Goal: Task Accomplishment & Management: Manage account settings

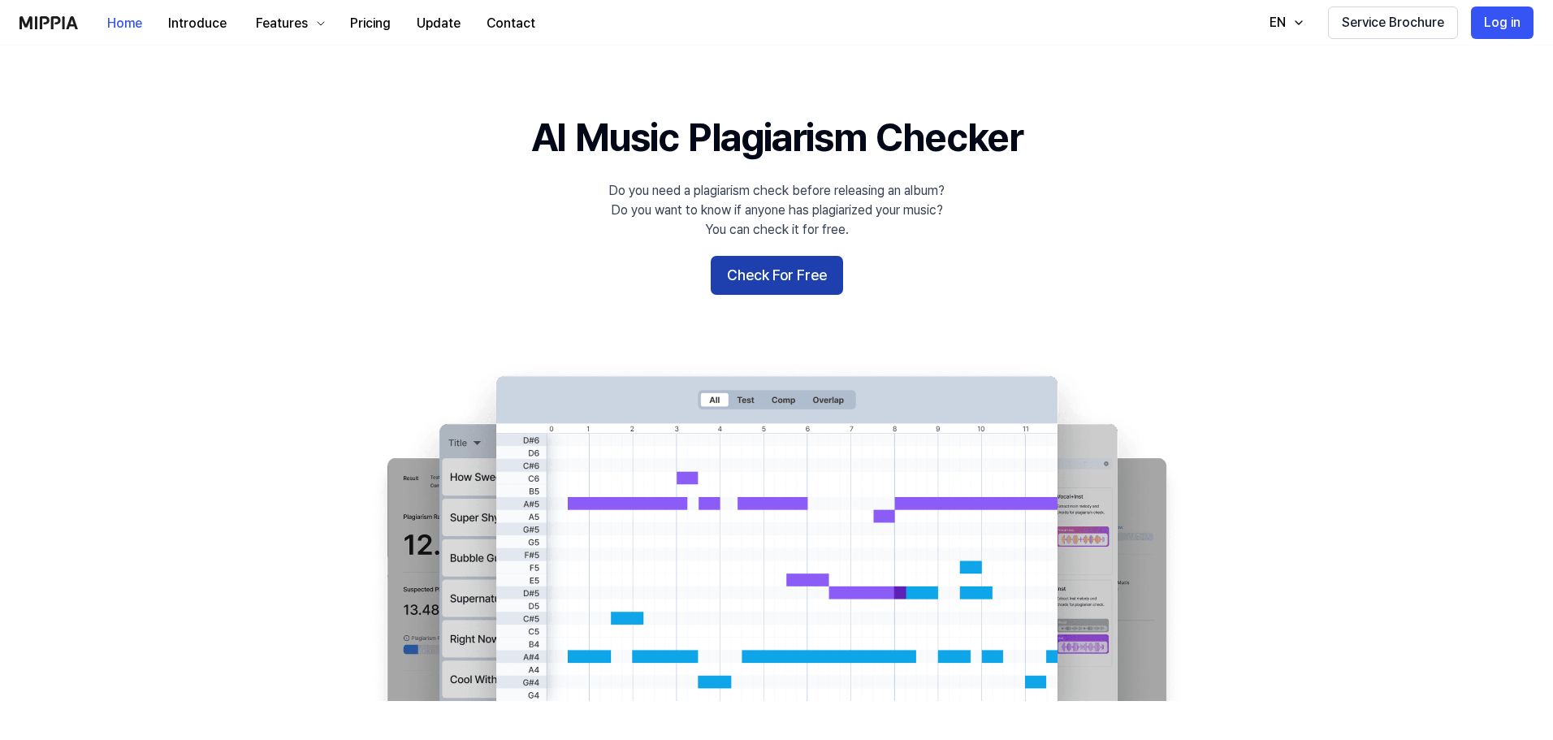
click at [789, 277] on button "Check For Free" at bounding box center [777, 275] width 132 height 39
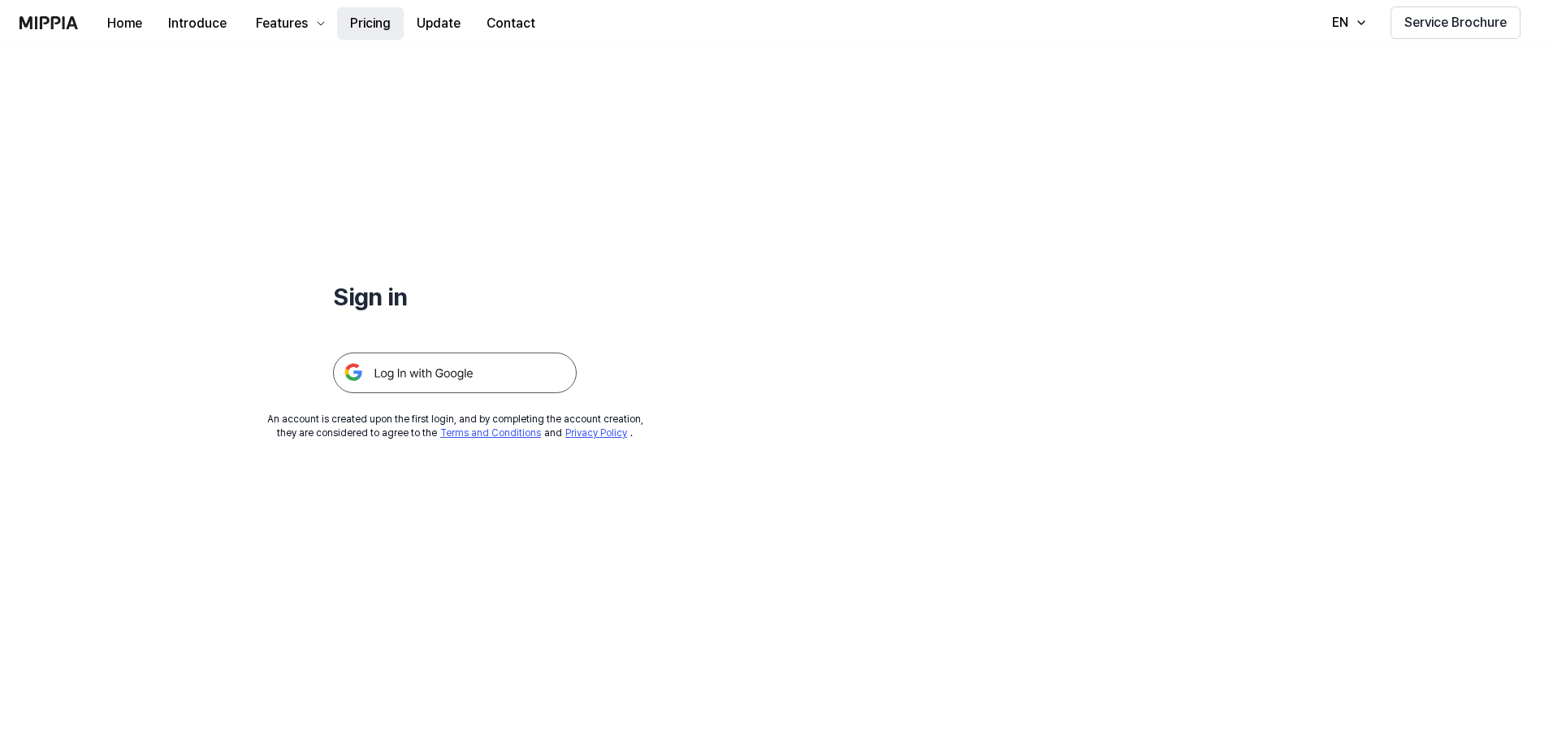
click at [361, 20] on button "Pricing" at bounding box center [370, 23] width 67 height 32
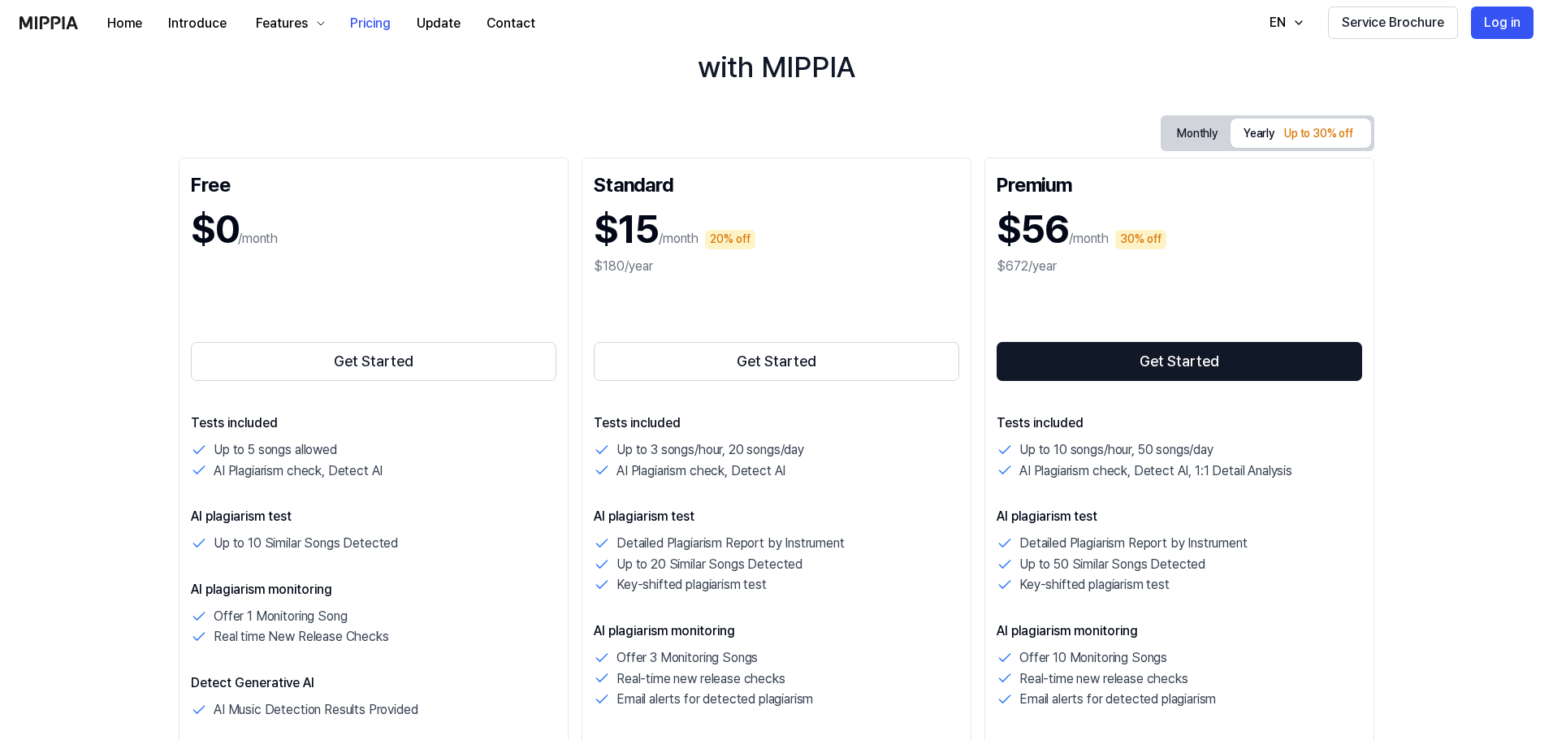
scroll to position [162, 0]
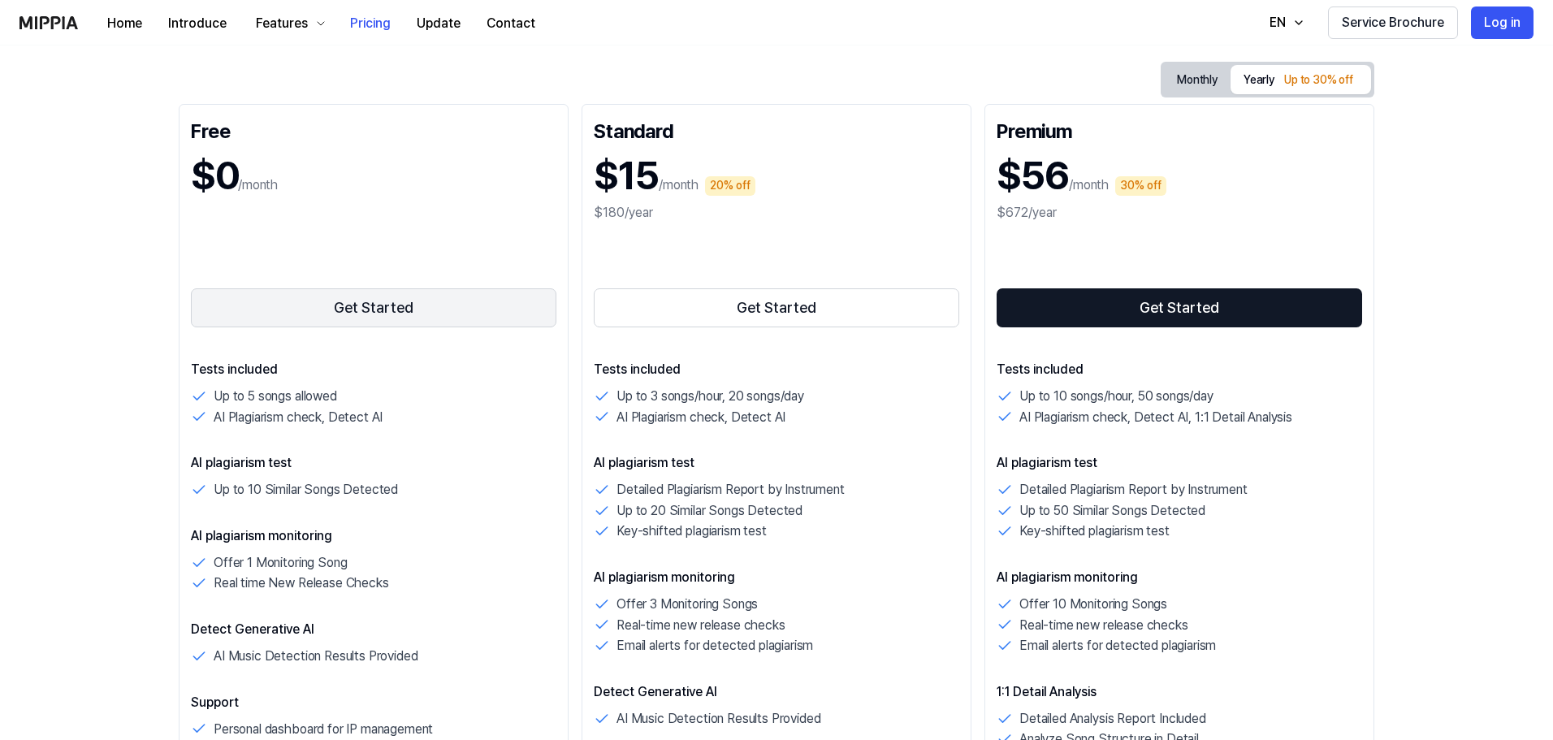
click at [376, 303] on button "Get Started" at bounding box center [373, 307] width 365 height 39
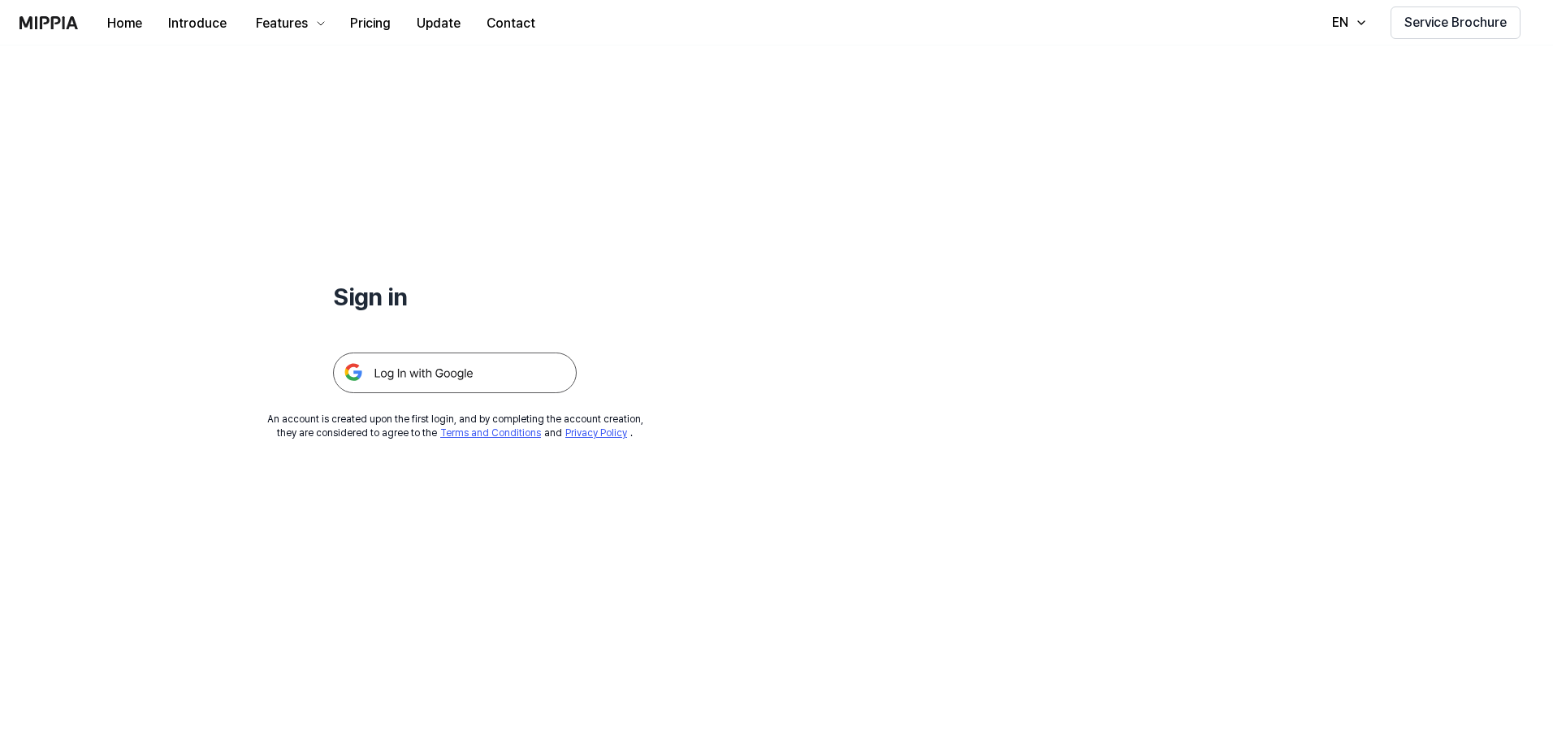
scroll to position [162, 0]
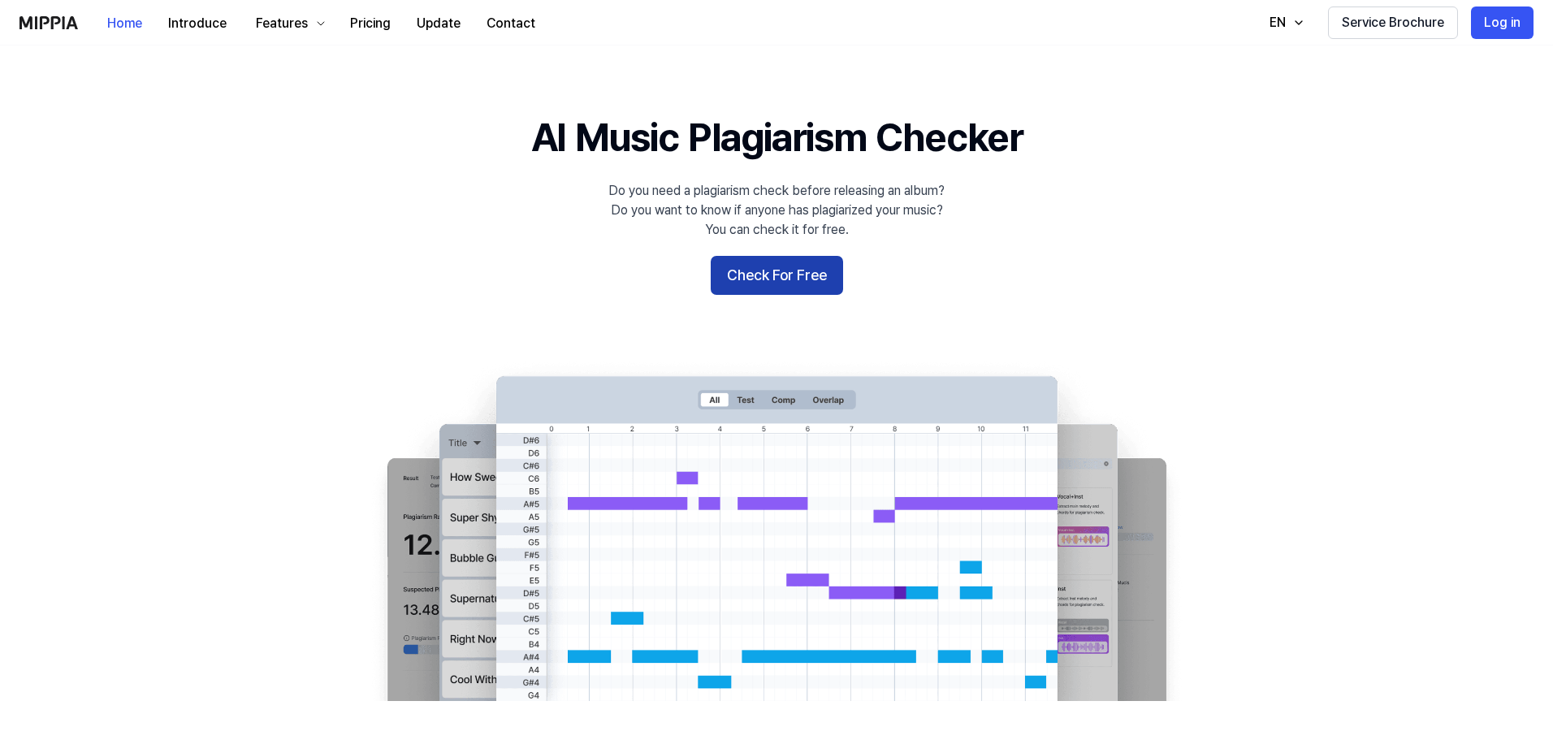
click at [777, 278] on button "Check For Free" at bounding box center [777, 275] width 132 height 39
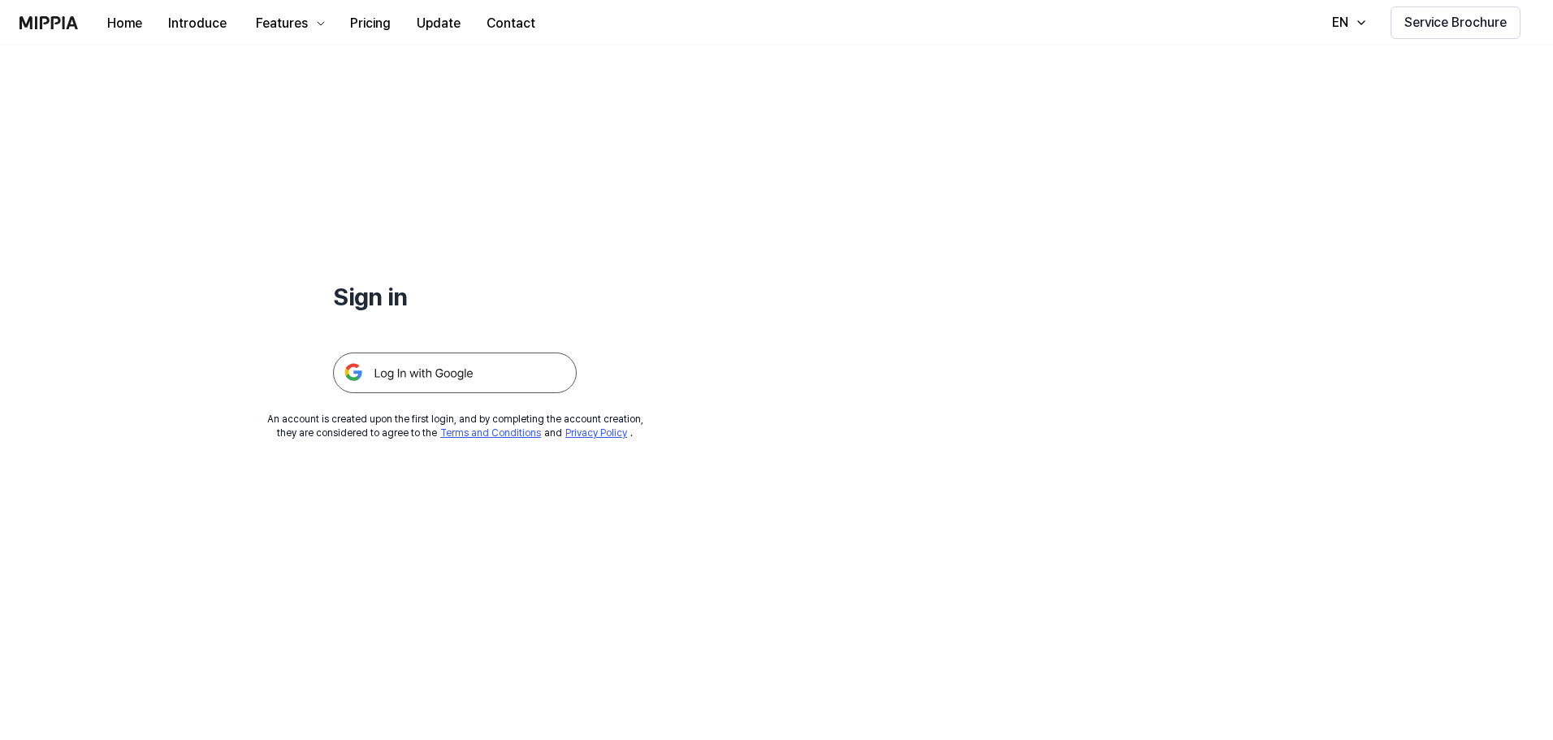
click at [508, 374] on img at bounding box center [455, 372] width 244 height 41
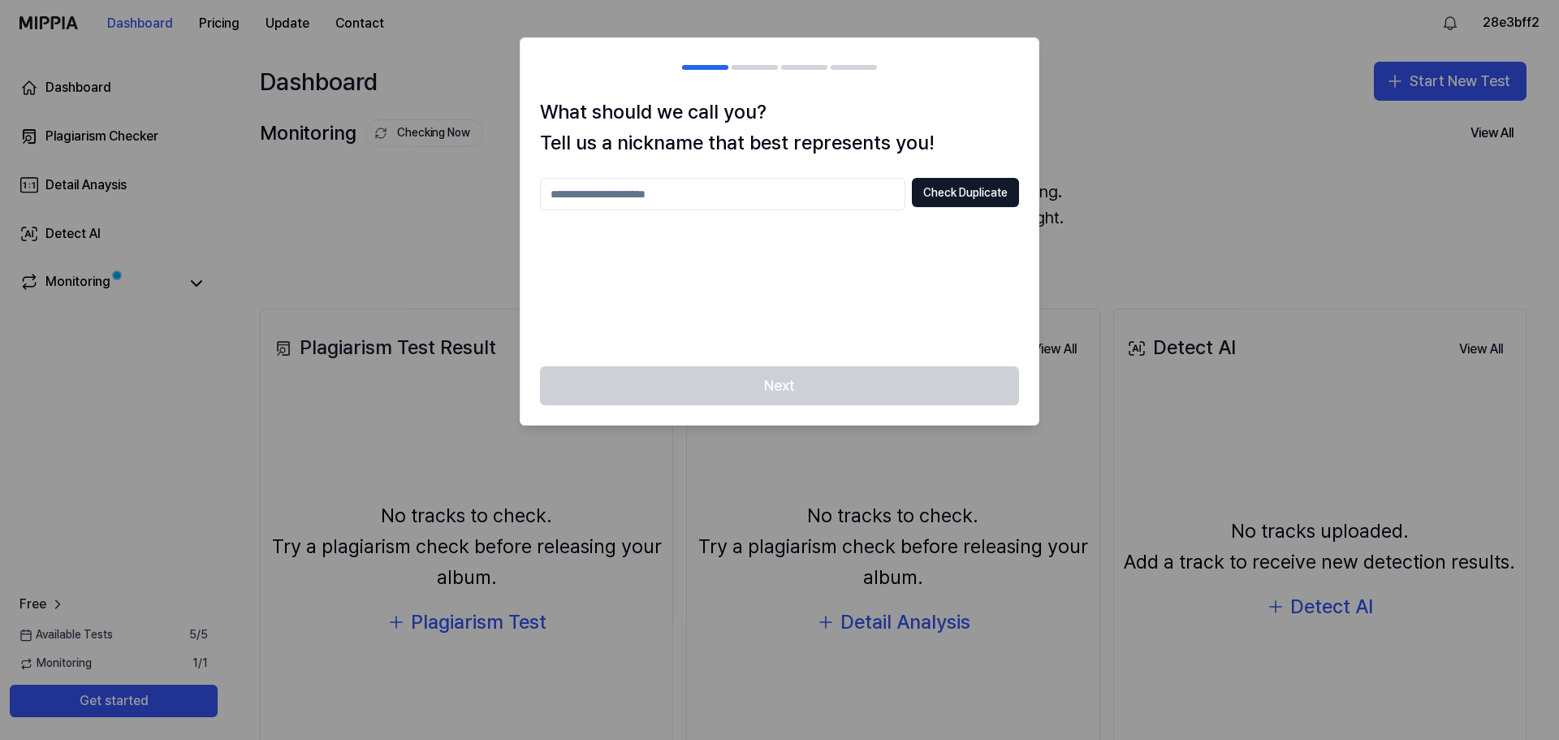
click at [656, 183] on input "text" at bounding box center [722, 194] width 365 height 32
type input "******"
click at [951, 195] on button "Check Duplicate" at bounding box center [965, 192] width 107 height 29
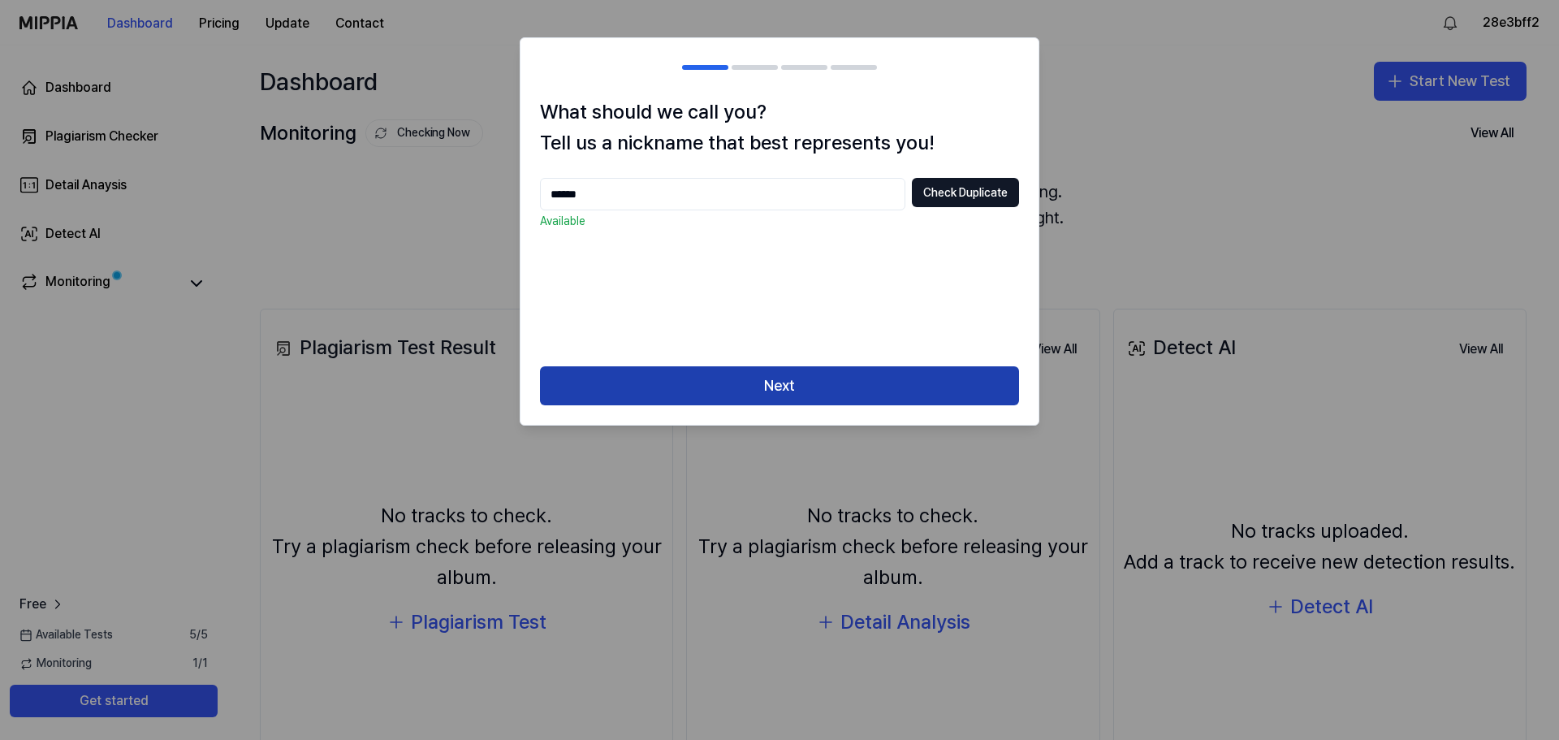
click at [768, 394] on button "Next" at bounding box center [779, 385] width 479 height 39
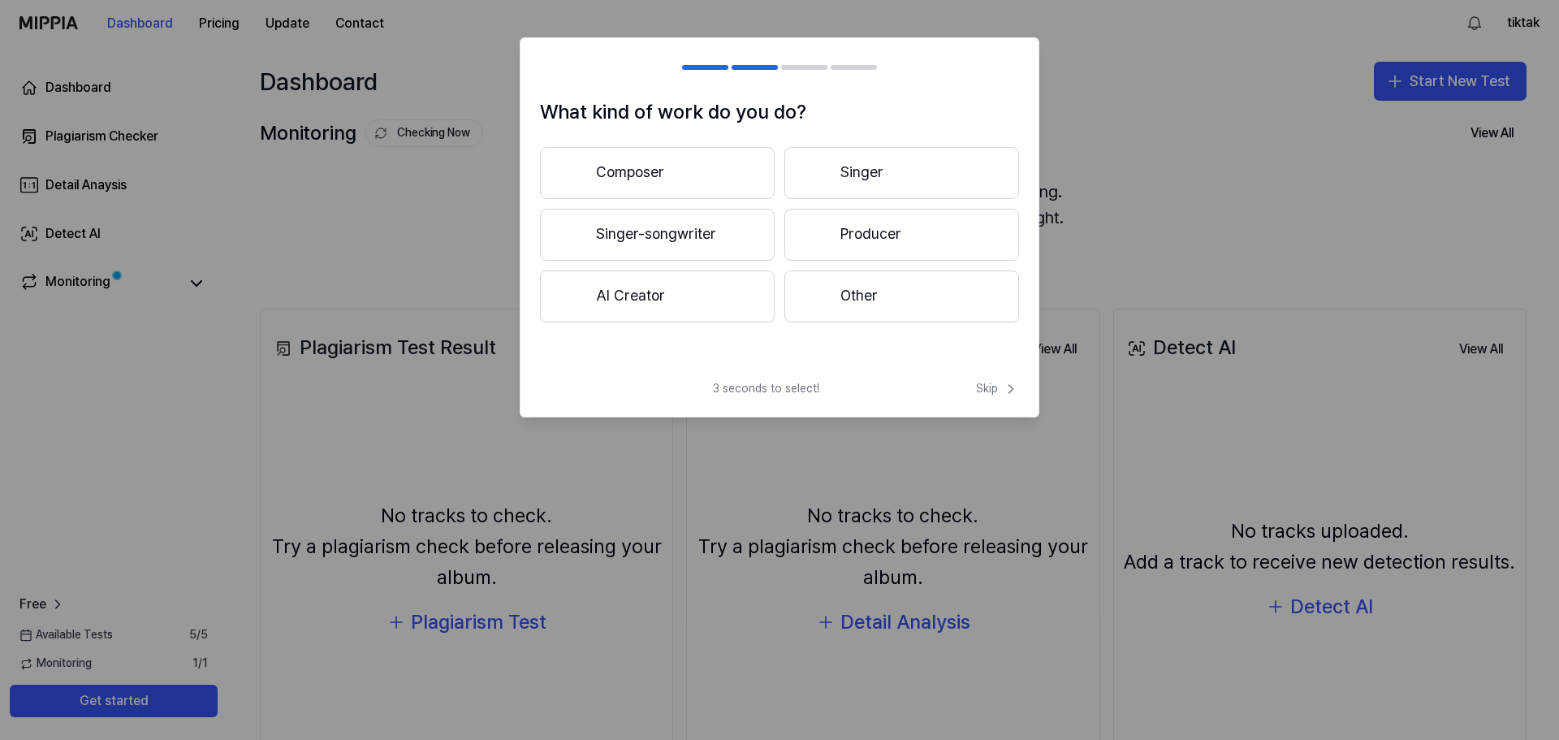
click at [867, 302] on button "Other" at bounding box center [902, 296] width 235 height 52
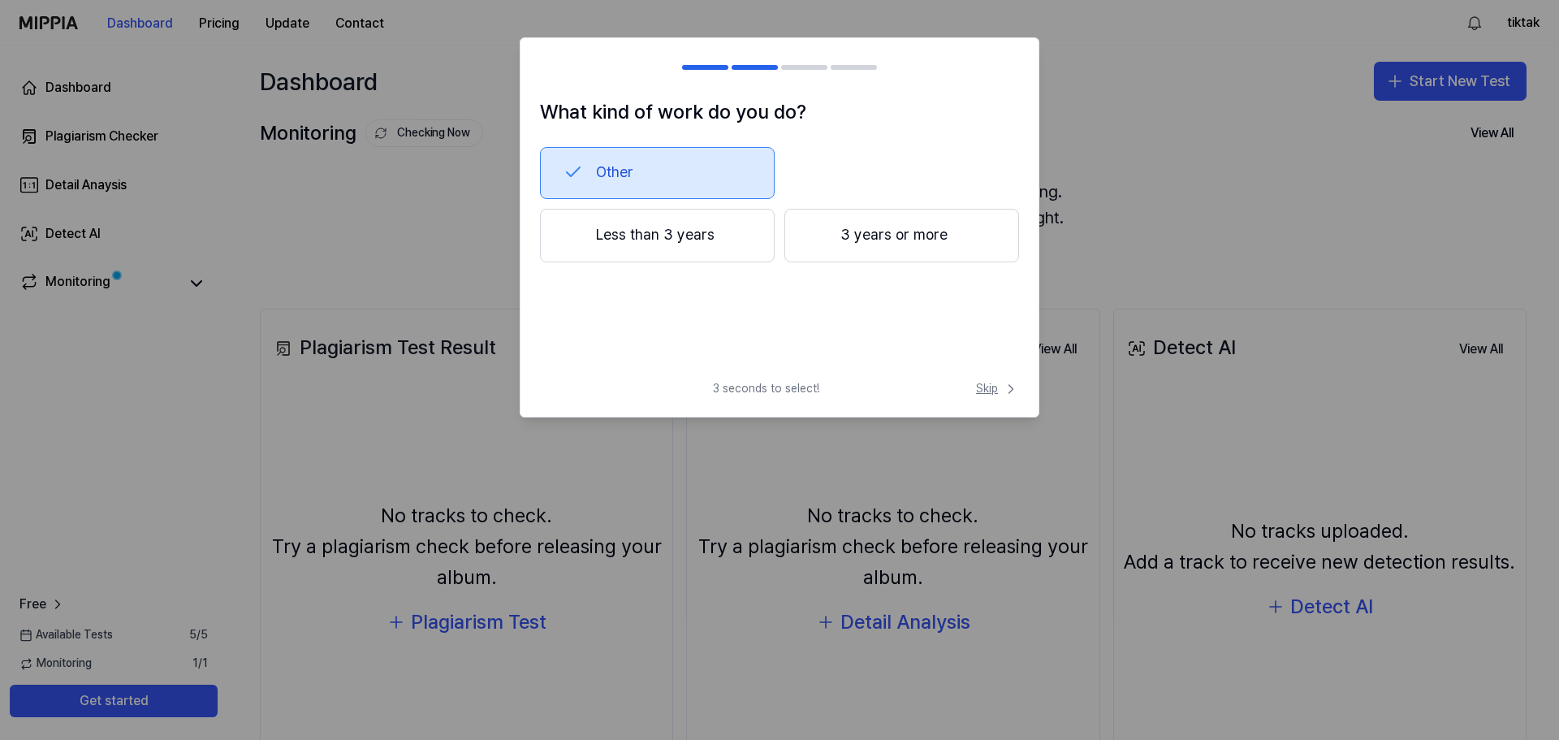
click at [986, 383] on span "Skip" at bounding box center [997, 389] width 43 height 16
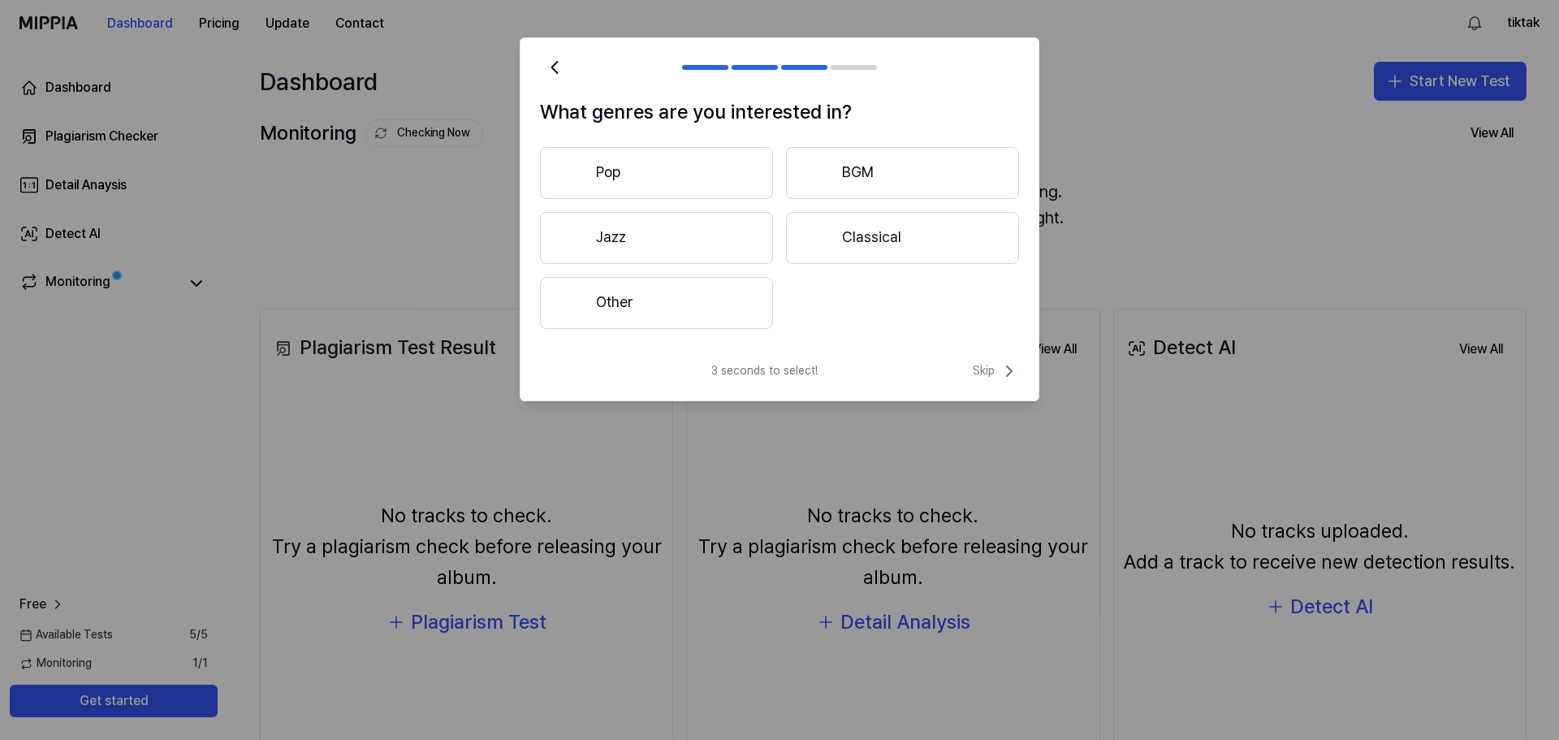
click at [636, 172] on button "Pop" at bounding box center [656, 173] width 233 height 52
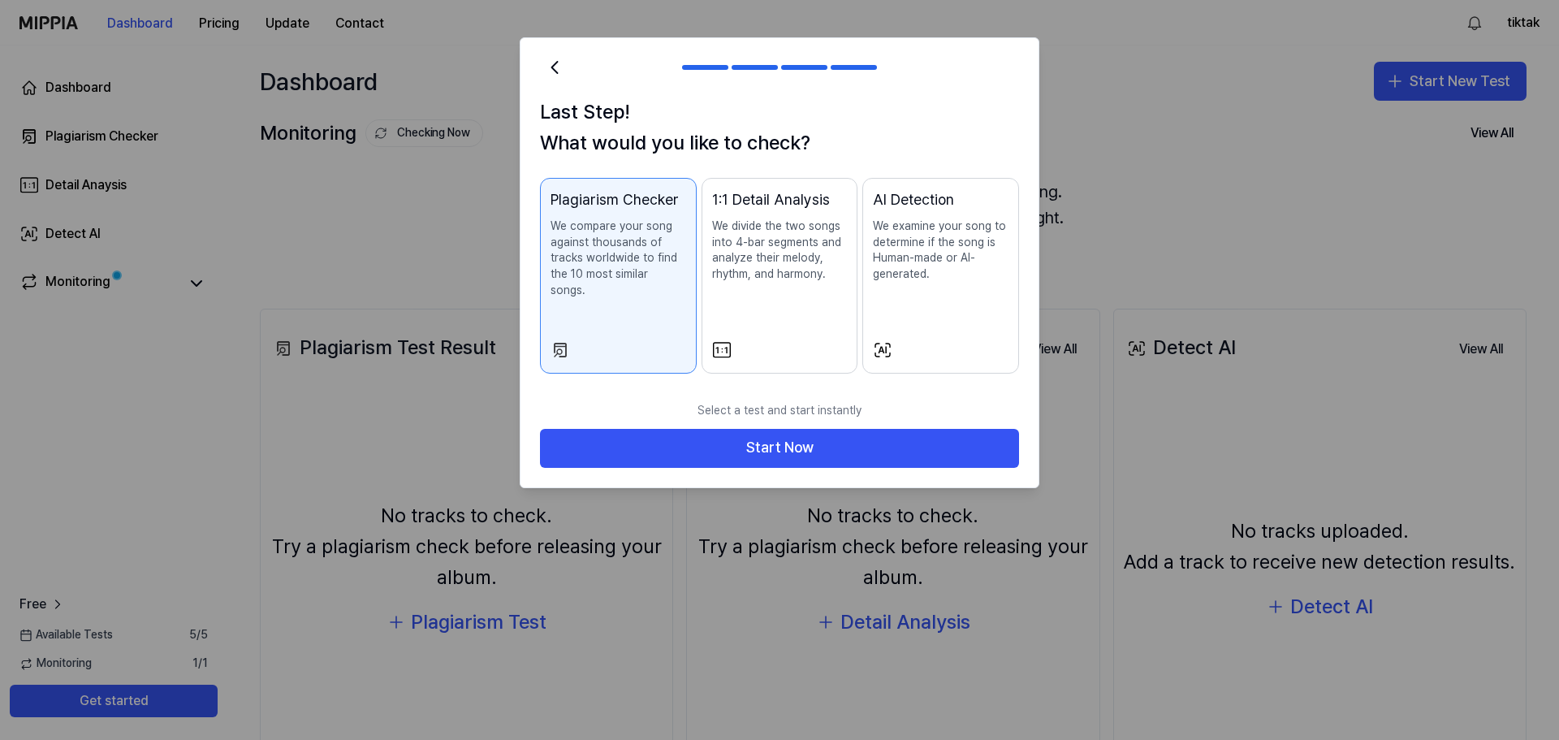
click at [632, 267] on p "We compare your song against thousands of tracks worldwide to find the 10 most …" at bounding box center [619, 258] width 136 height 80
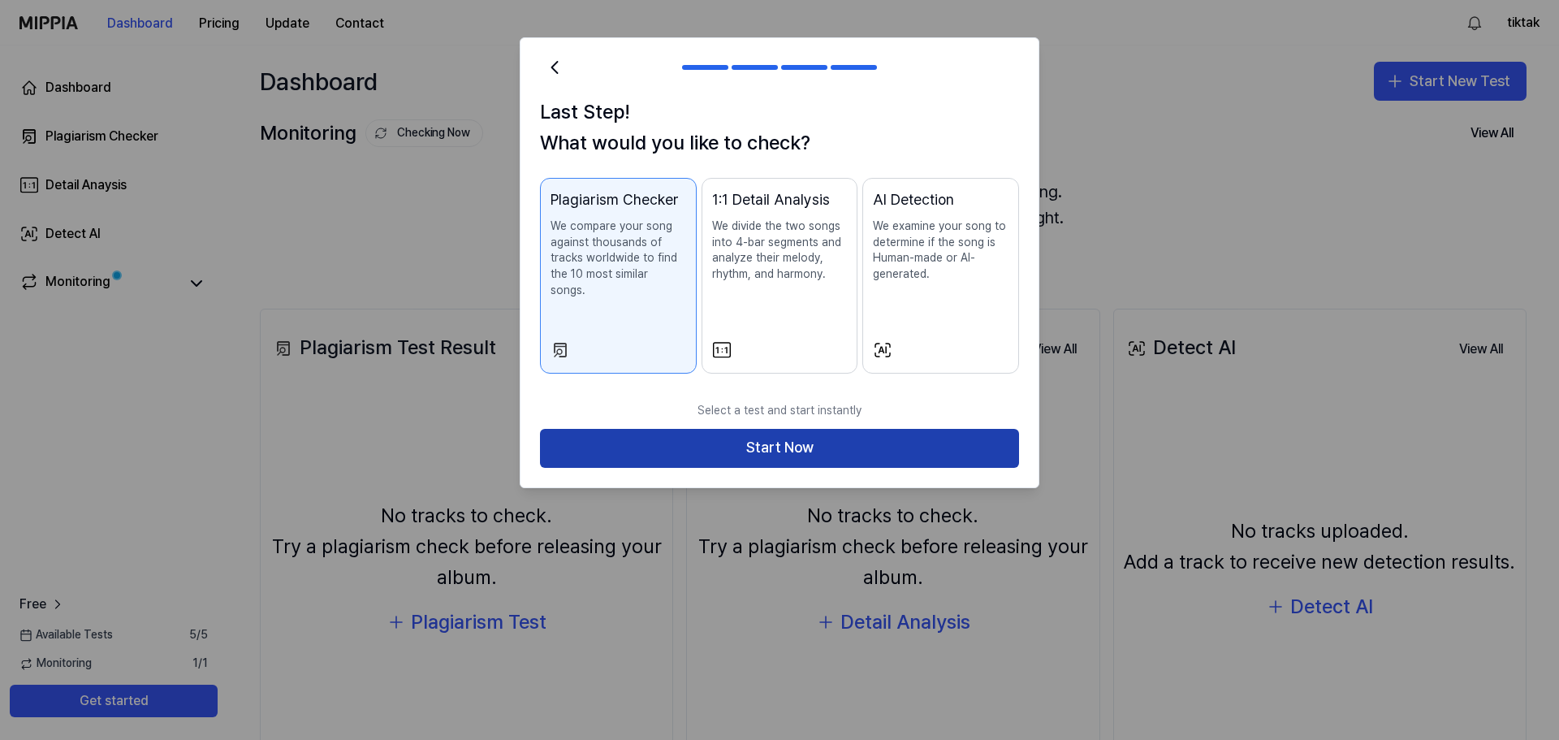
click at [789, 434] on button "Start Now" at bounding box center [779, 448] width 479 height 39
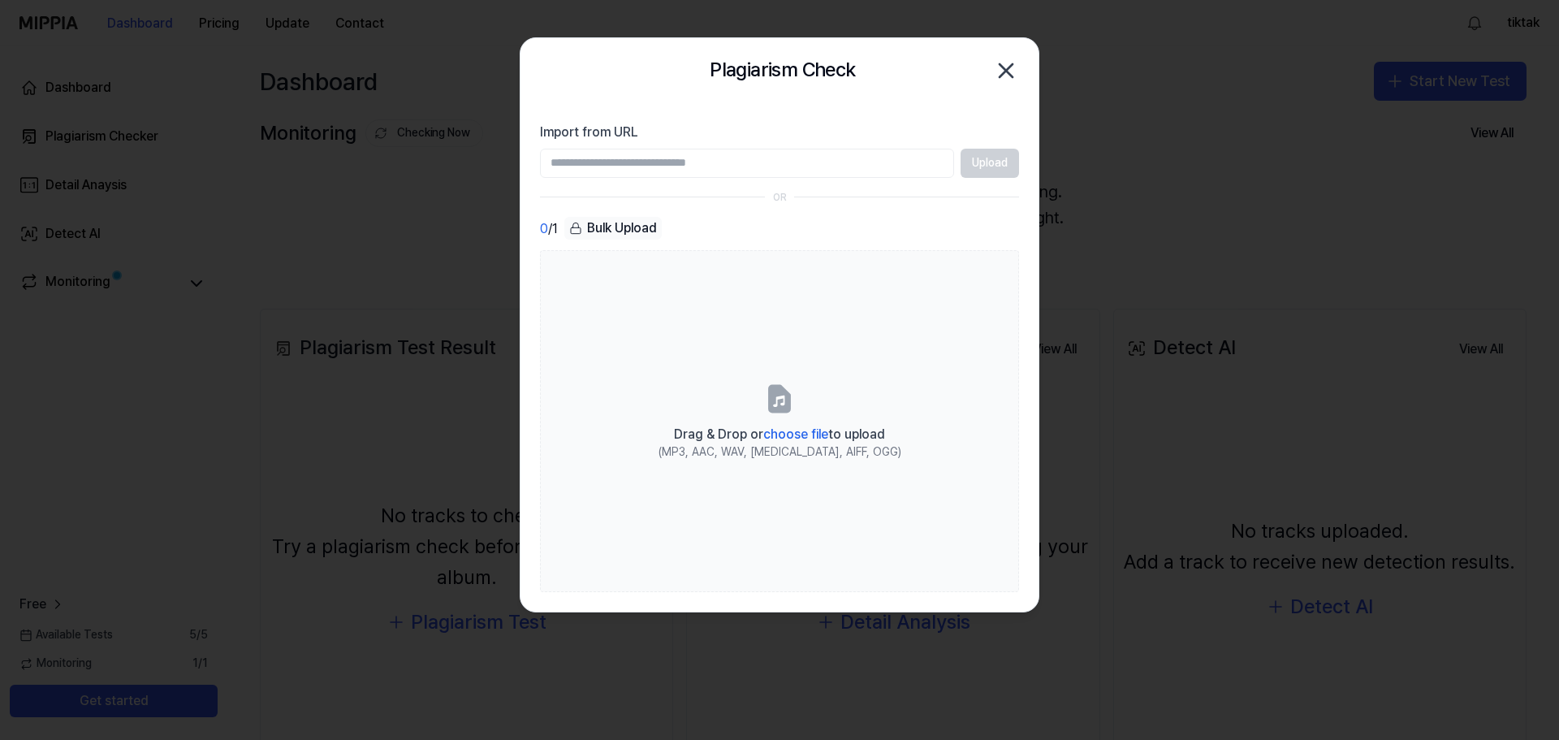
click at [977, 162] on div "Upload" at bounding box center [779, 163] width 479 height 29
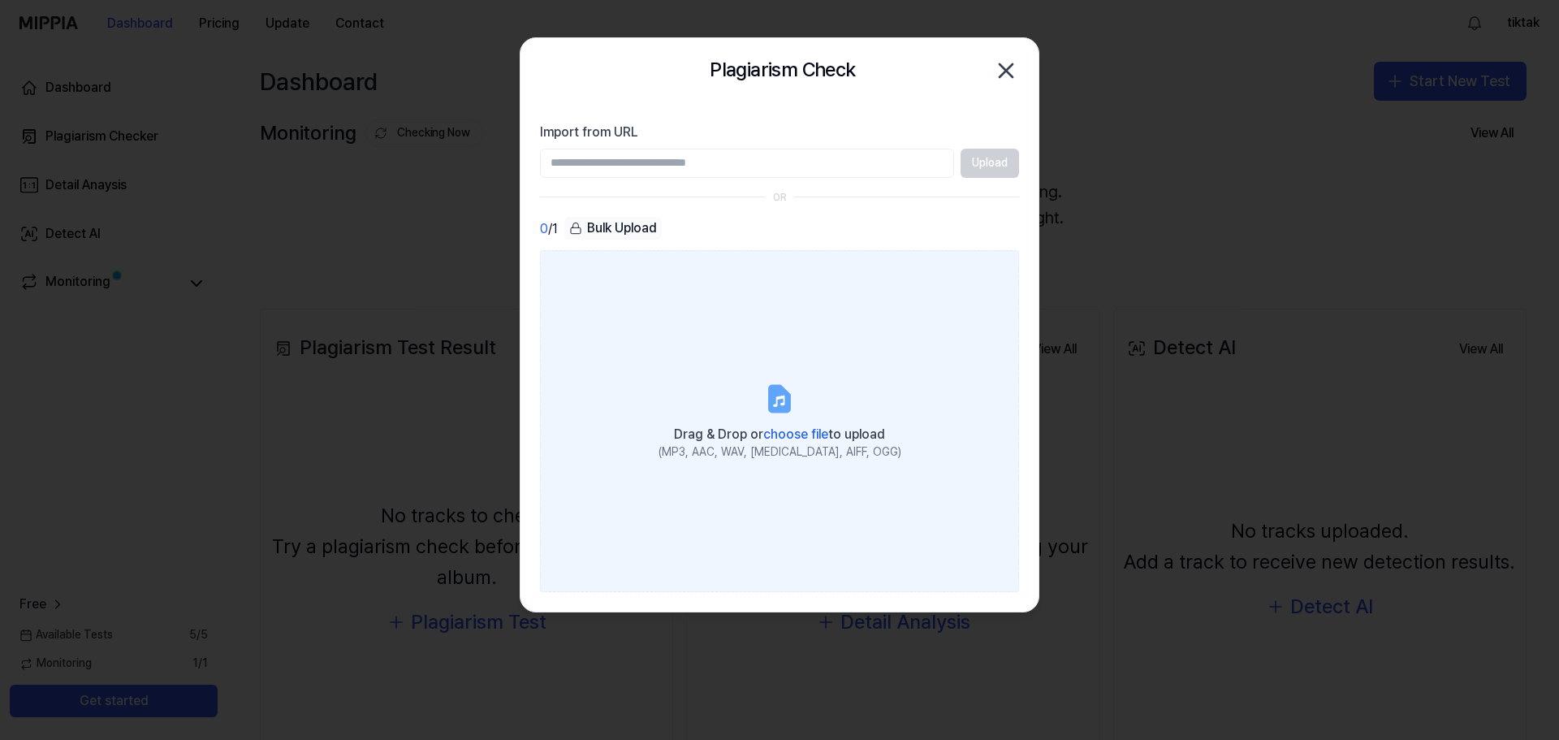
click at [789, 434] on span "choose file" at bounding box center [795, 433] width 65 height 15
click at [0, 0] on input "Drag & Drop or choose file to upload (MP3, AAC, WAV, FLAC, AIFF, OGG)" at bounding box center [0, 0] width 0 height 0
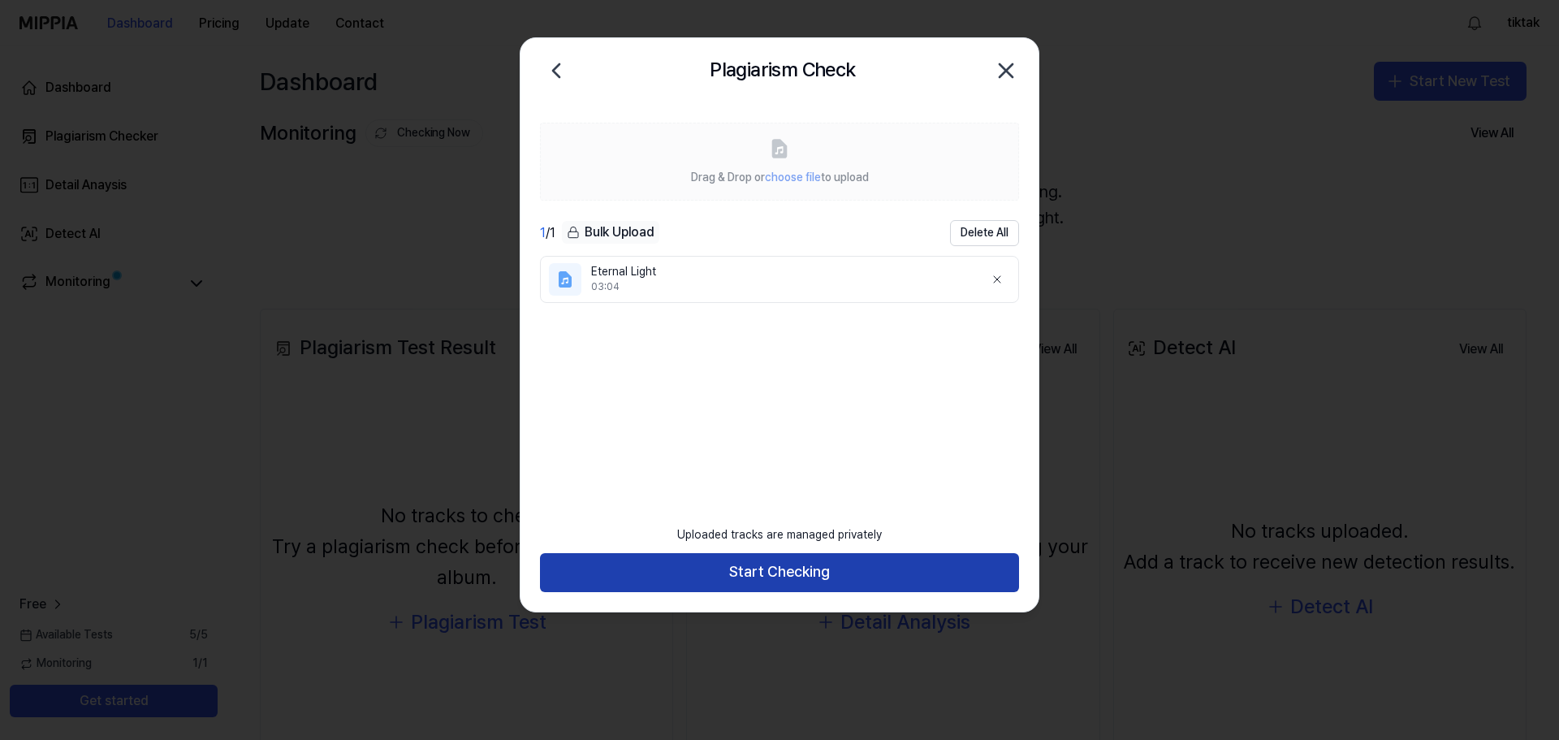
click at [798, 570] on button "Start Checking" at bounding box center [779, 572] width 479 height 39
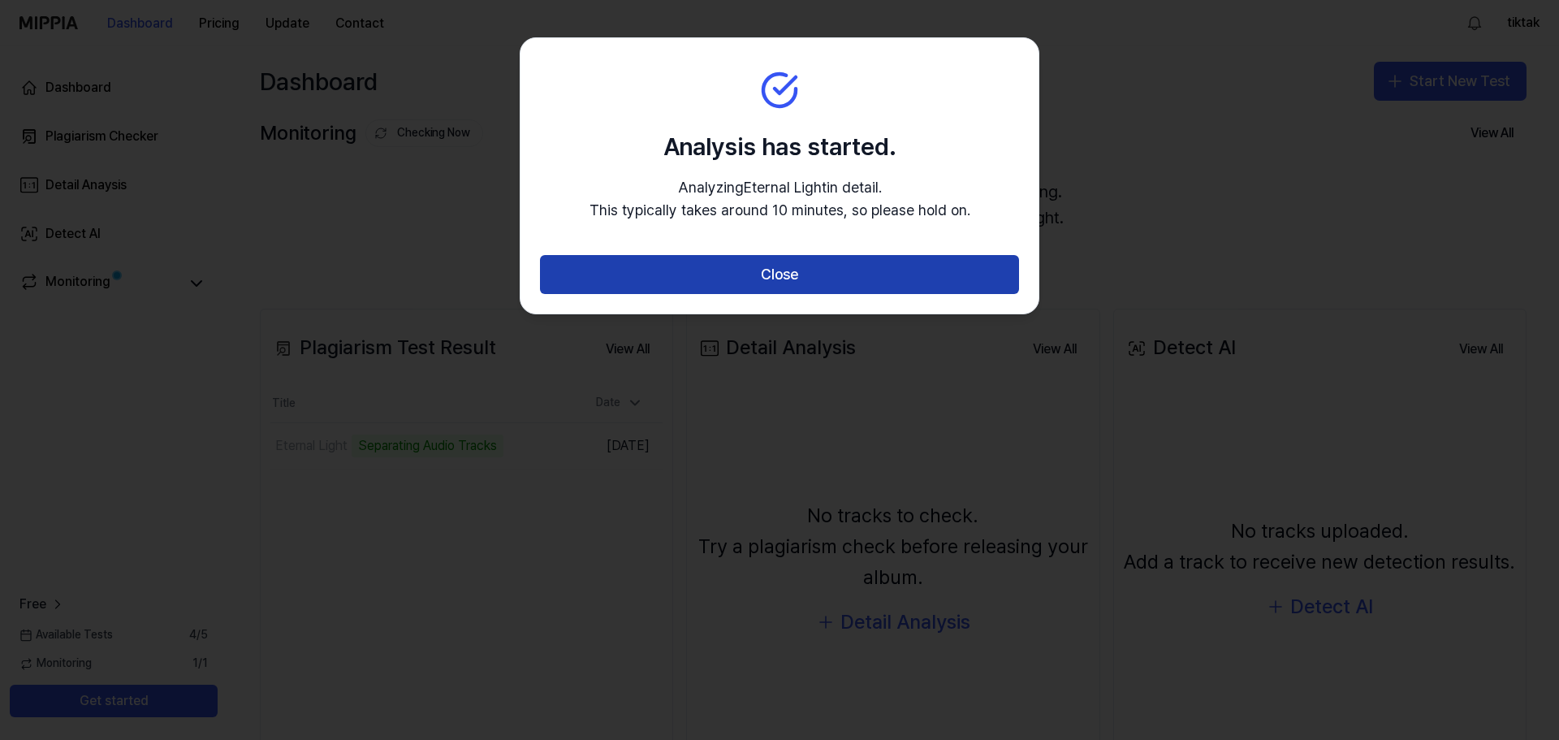
click at [804, 274] on button "Close" at bounding box center [779, 274] width 479 height 39
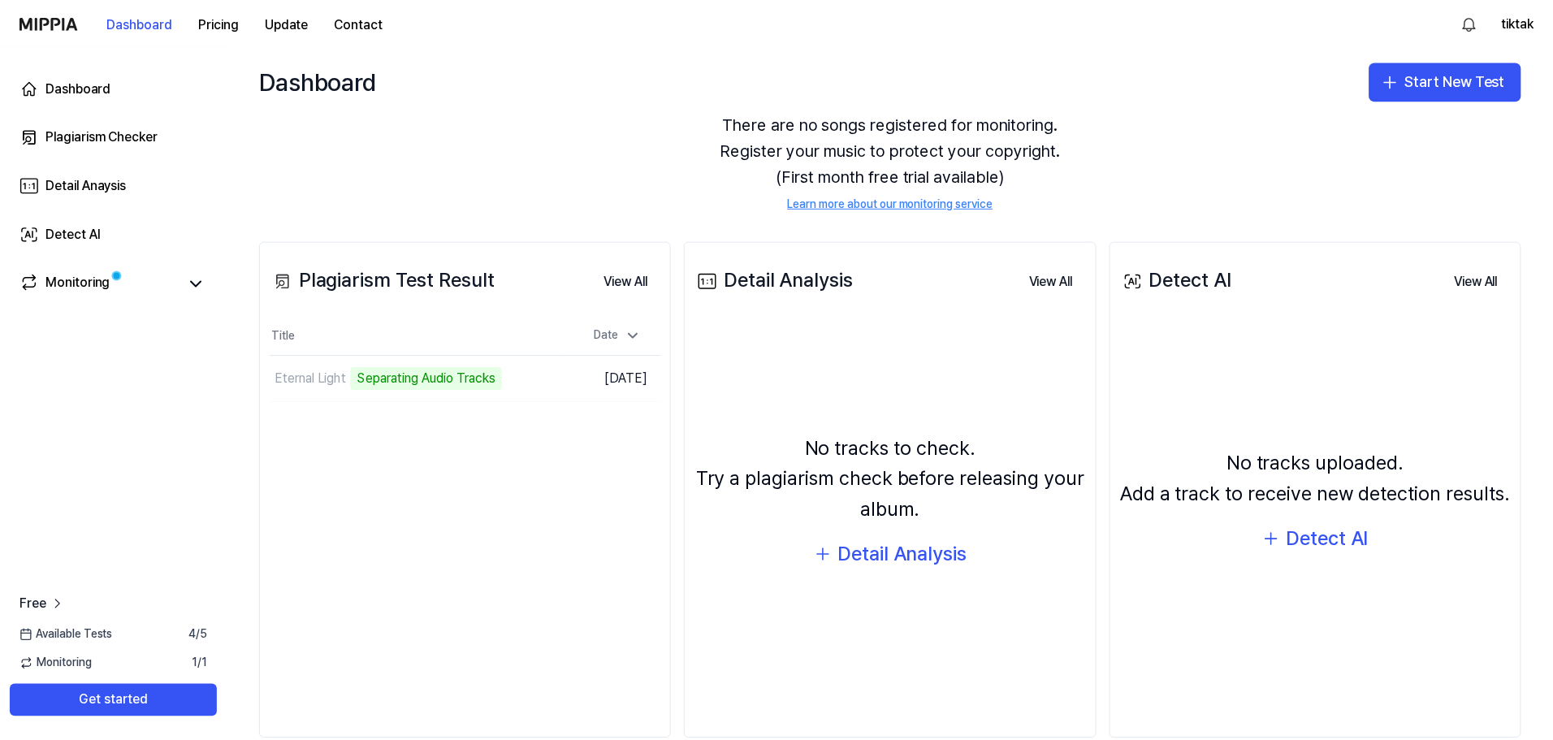
scroll to position [81, 0]
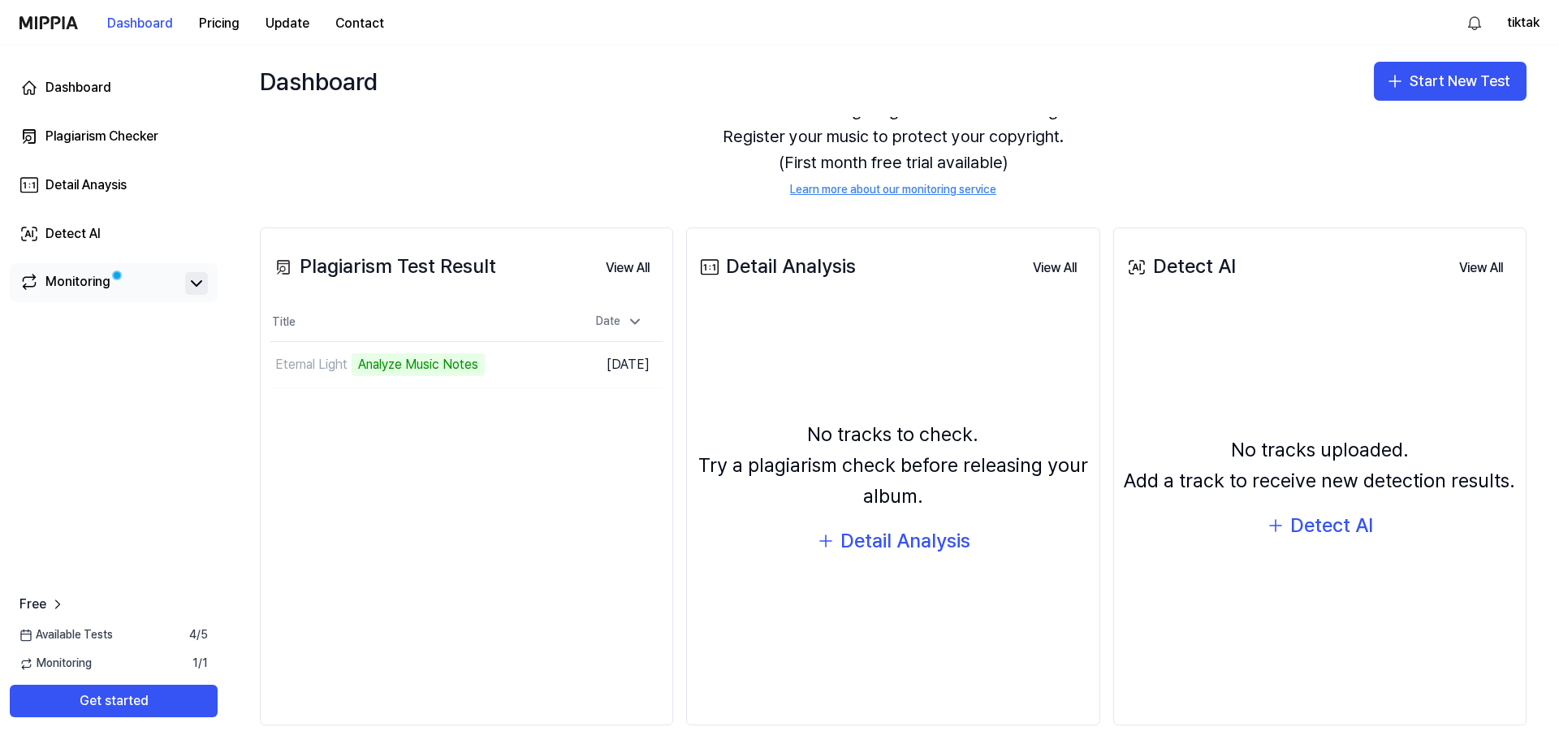
click at [189, 279] on icon at bounding box center [196, 283] width 19 height 19
click at [197, 283] on icon at bounding box center [196, 283] width 19 height 19
click at [197, 284] on icon at bounding box center [197, 283] width 10 height 5
click at [197, 285] on icon at bounding box center [196, 283] width 19 height 19
click at [197, 286] on icon at bounding box center [197, 283] width 10 height 5
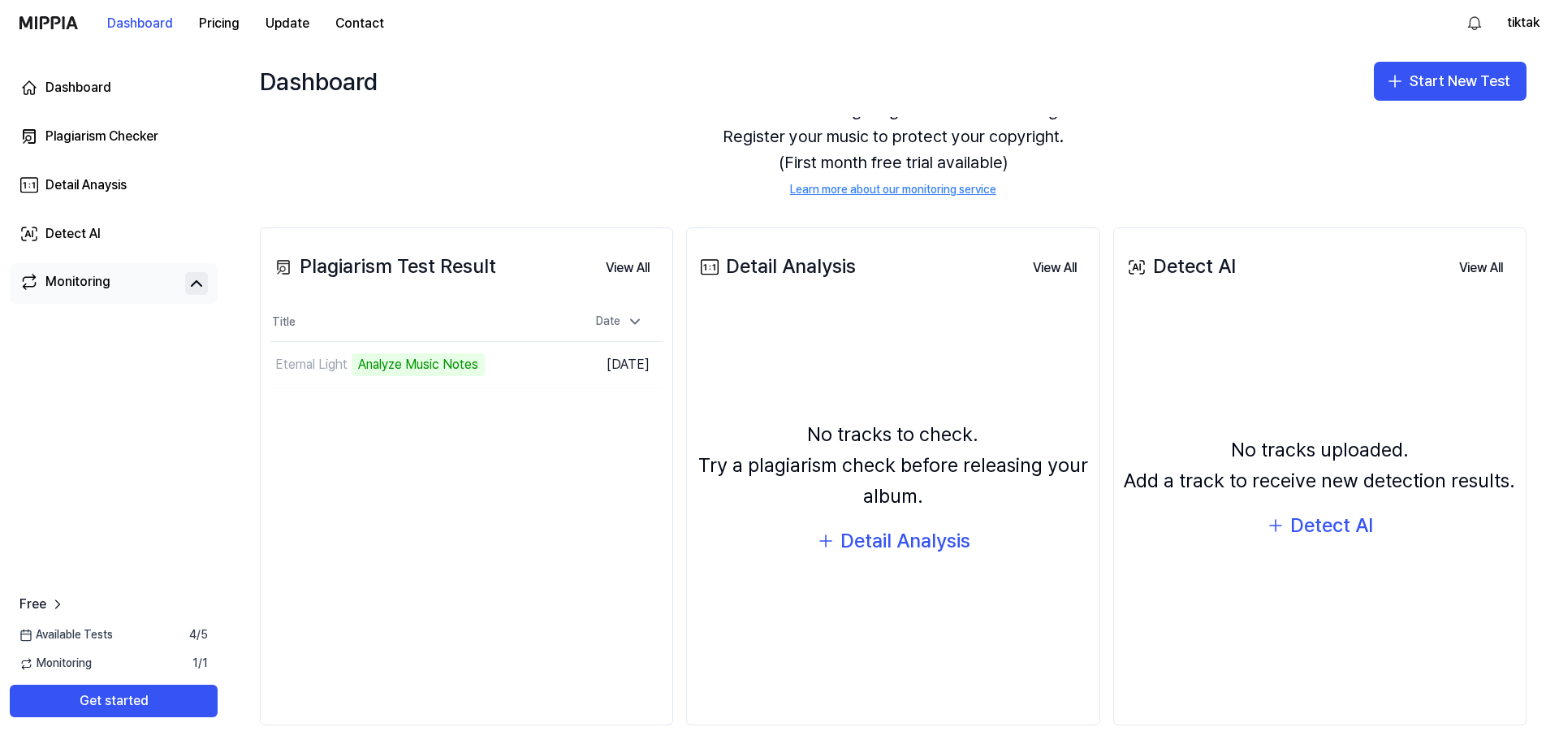
click at [197, 282] on icon at bounding box center [197, 283] width 10 height 5
click at [504, 365] on td "Eternal Light Analyze Music Notes Go to Results" at bounding box center [417, 364] width 294 height 45
click at [406, 359] on div "Analyze Music Notes" at bounding box center [402, 364] width 133 height 23
click at [526, 367] on td "Eternal Light Analyze Music Notes Go to Results" at bounding box center [417, 364] width 294 height 45
click at [522, 364] on td "Eternal Light 29% Go to Results" at bounding box center [417, 364] width 294 height 45
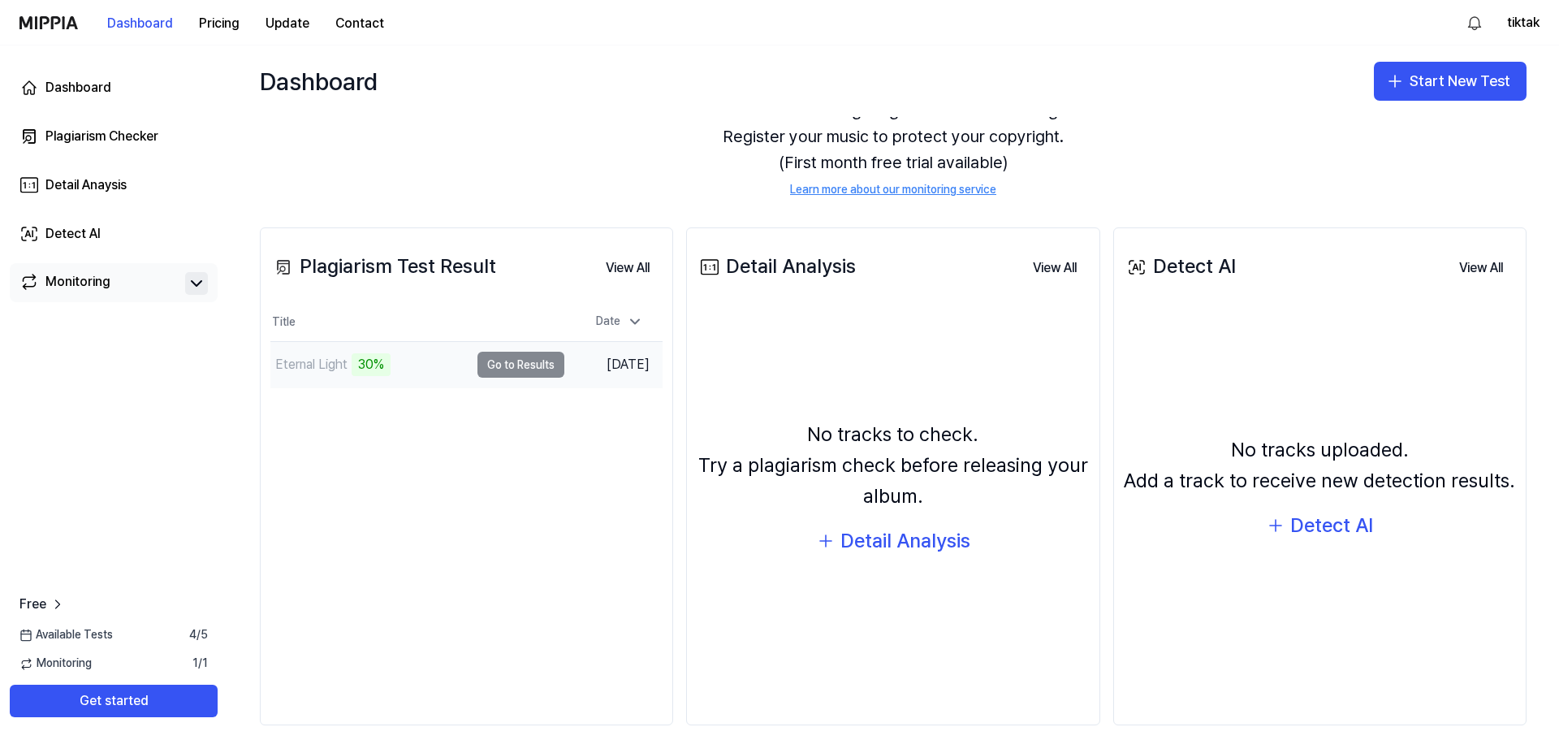
click at [536, 365] on td "Eternal Light 30% Go to Results" at bounding box center [417, 364] width 294 height 45
click at [198, 275] on icon at bounding box center [196, 283] width 19 height 19
click at [517, 361] on button "Go to Results" at bounding box center [521, 365] width 87 height 26
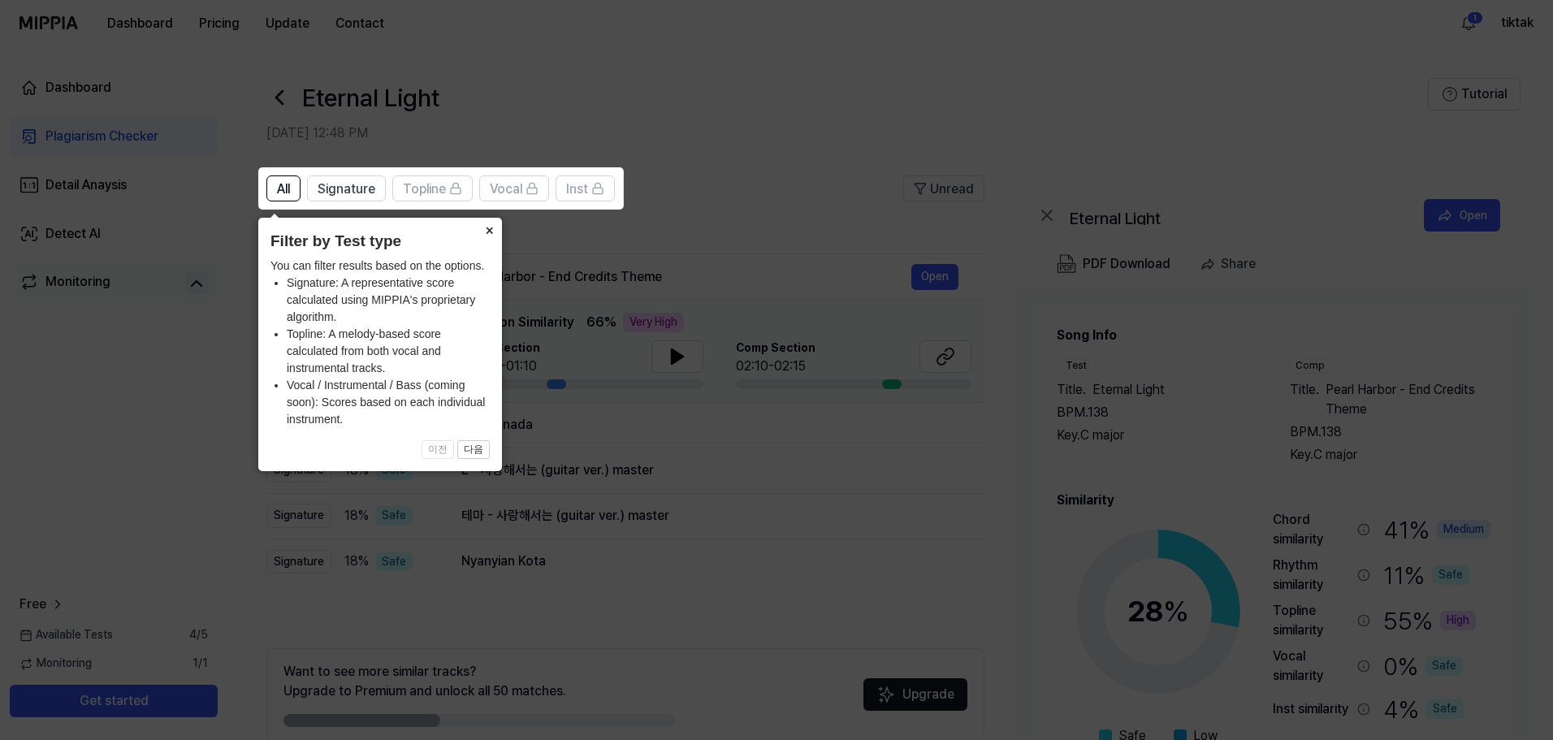
click at [489, 227] on button "×" at bounding box center [489, 229] width 26 height 23
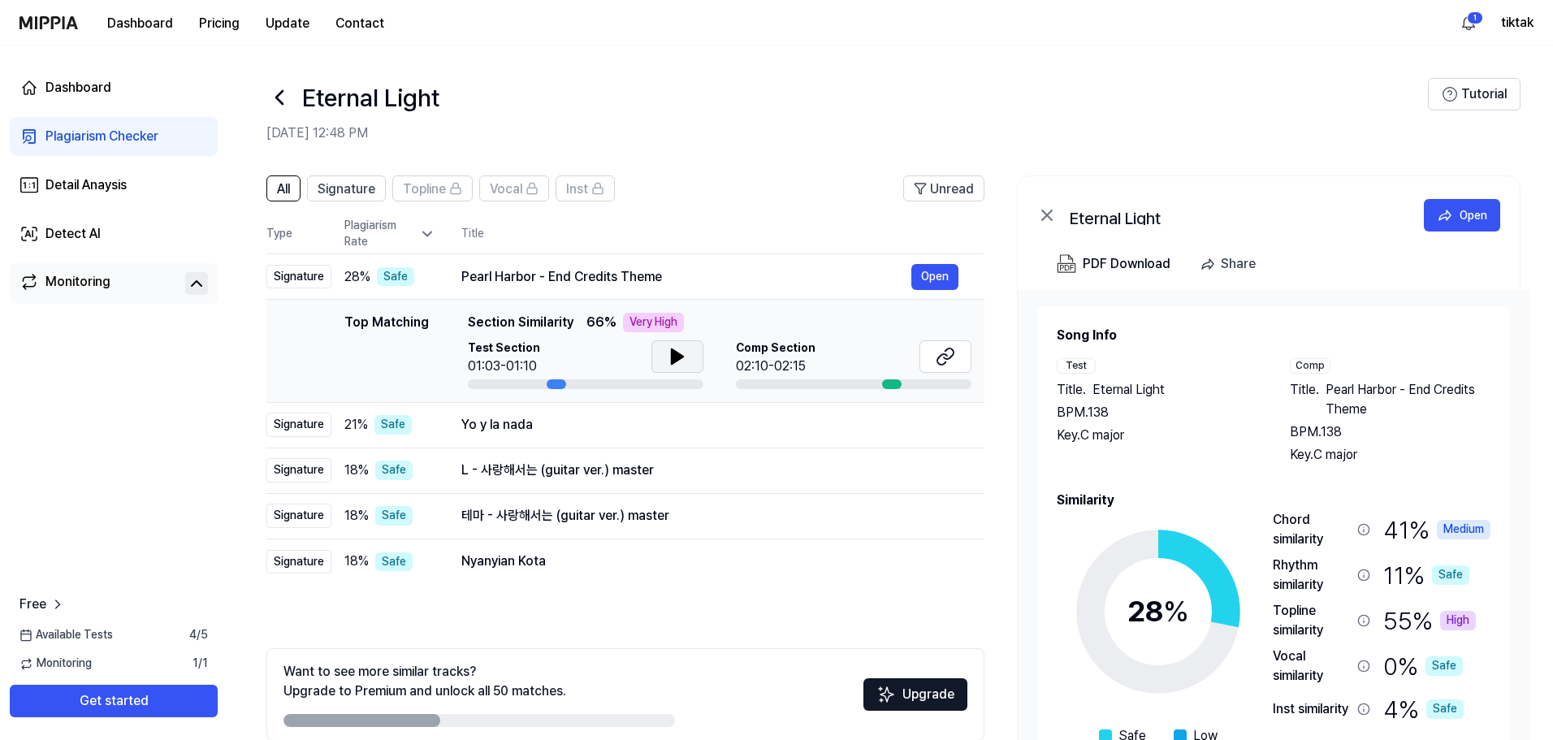
click at [668, 353] on icon at bounding box center [677, 356] width 19 height 19
click at [672, 356] on icon at bounding box center [677, 356] width 11 height 15
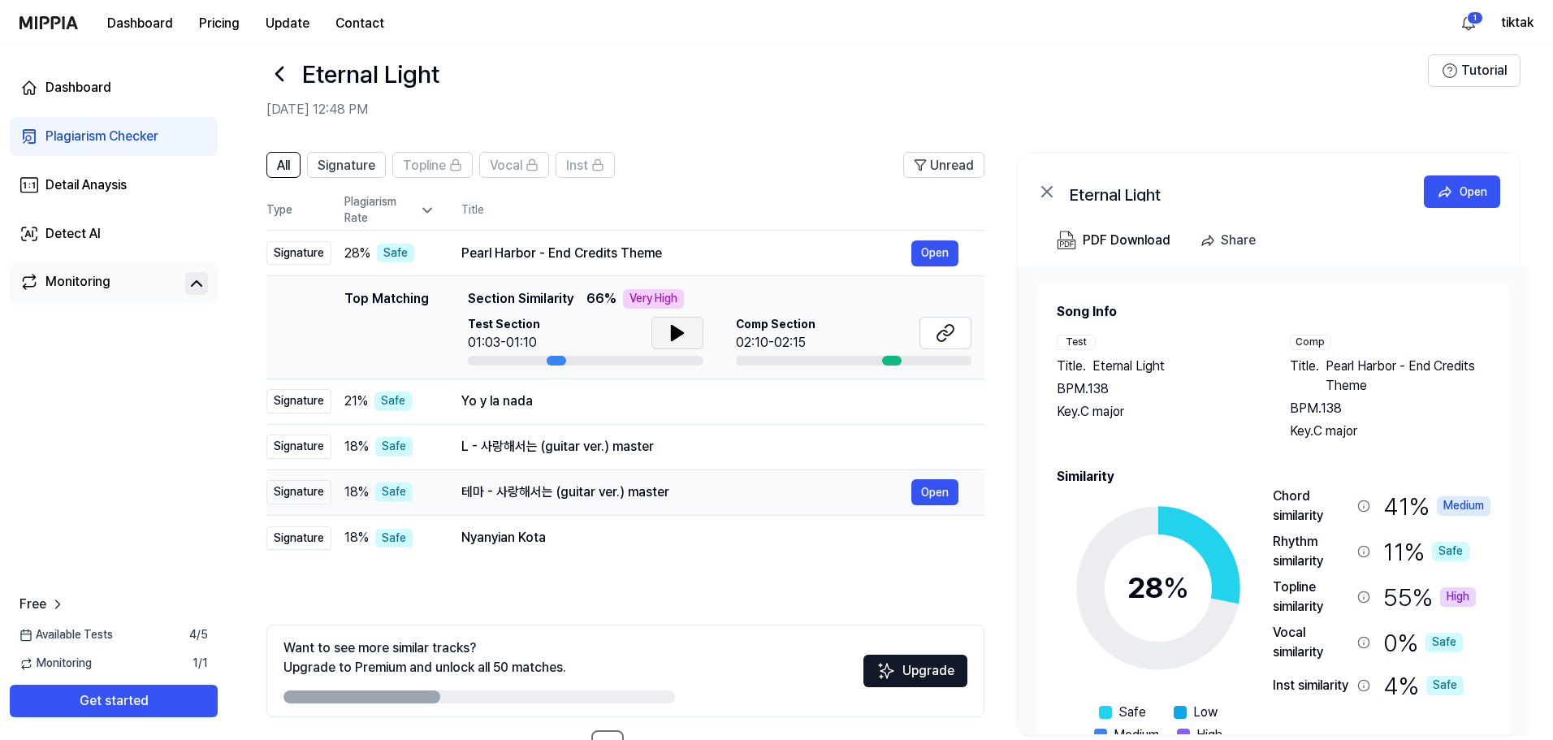
scroll to position [79, 0]
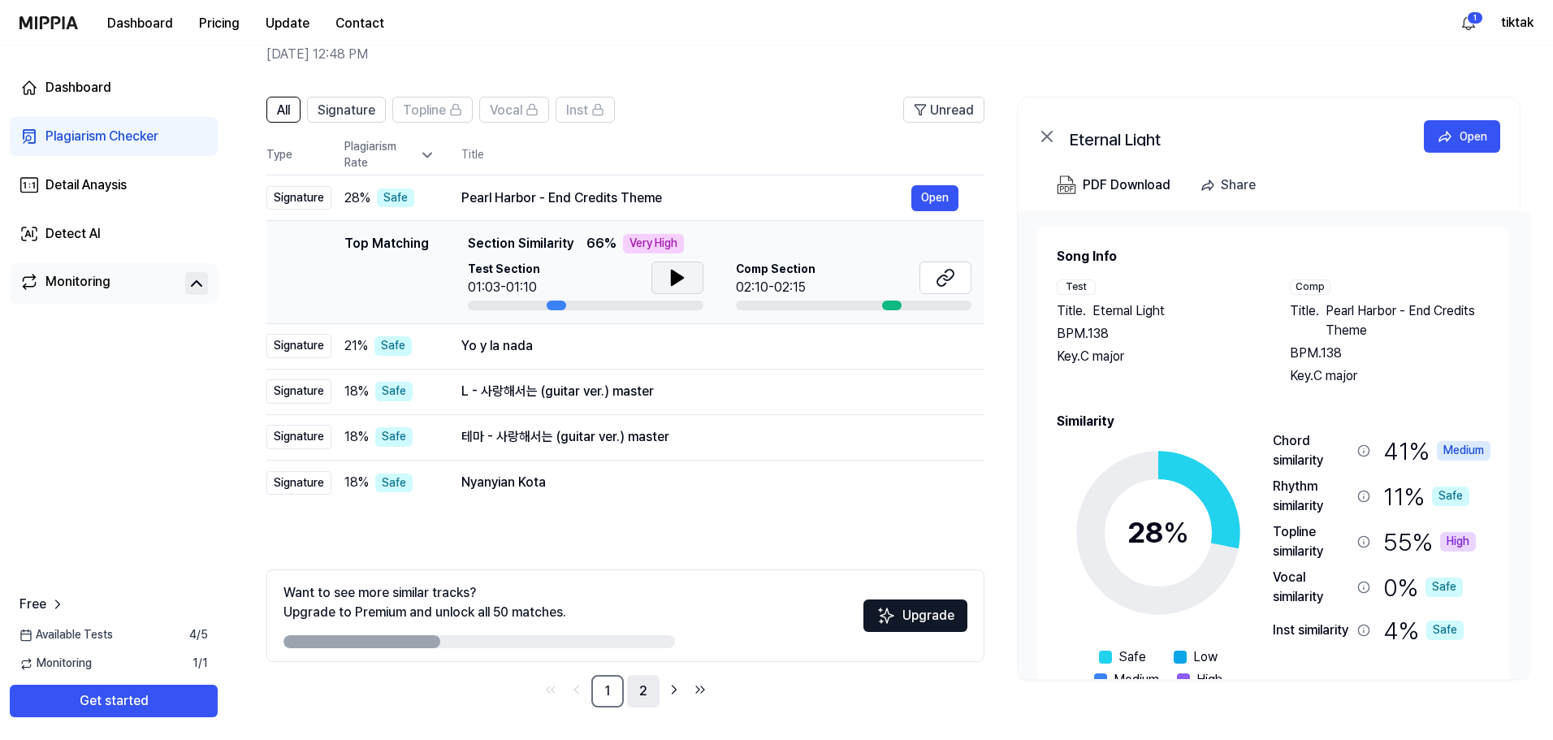
click at [642, 689] on link "2" at bounding box center [643, 691] width 32 height 32
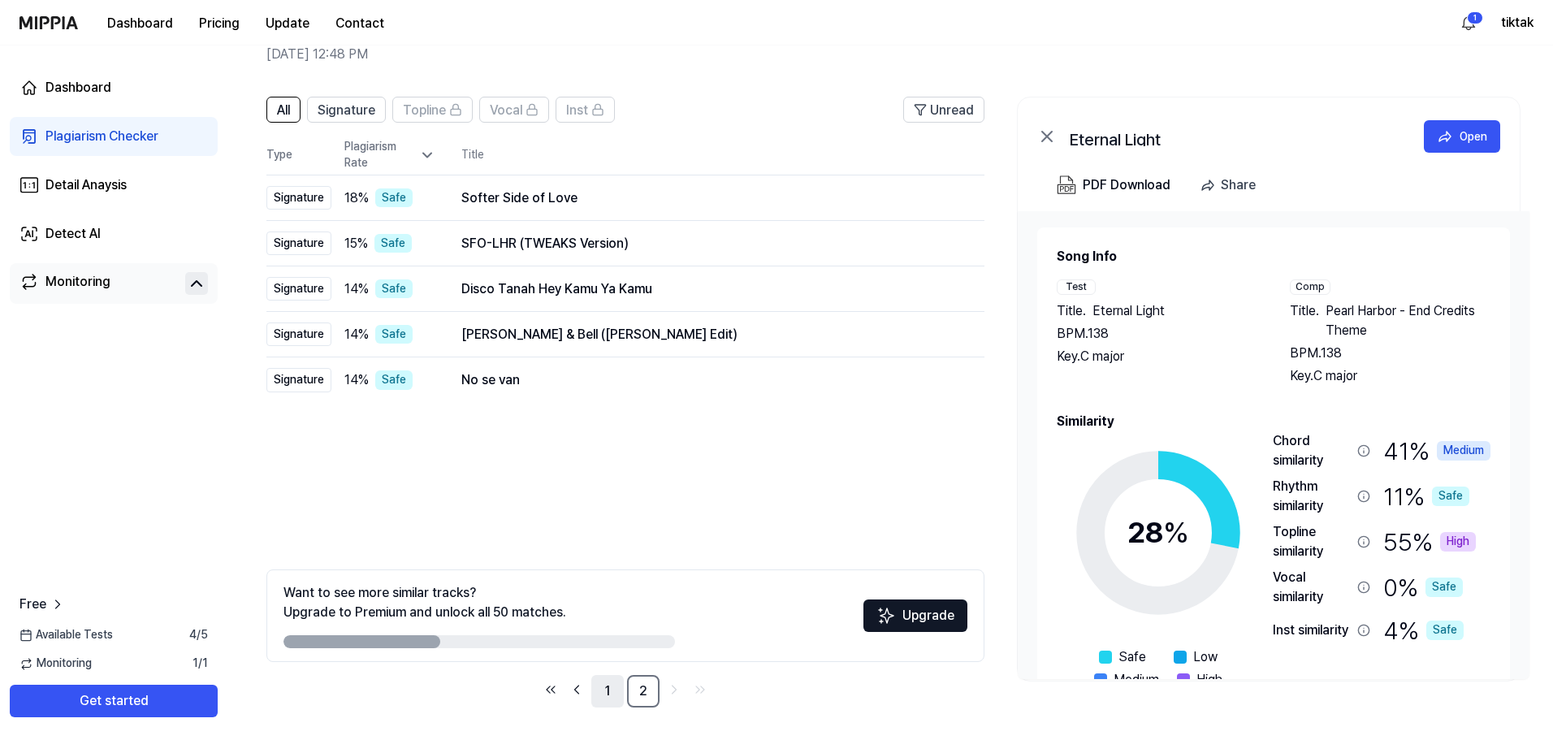
click at [603, 689] on link "1" at bounding box center [607, 691] width 32 height 32
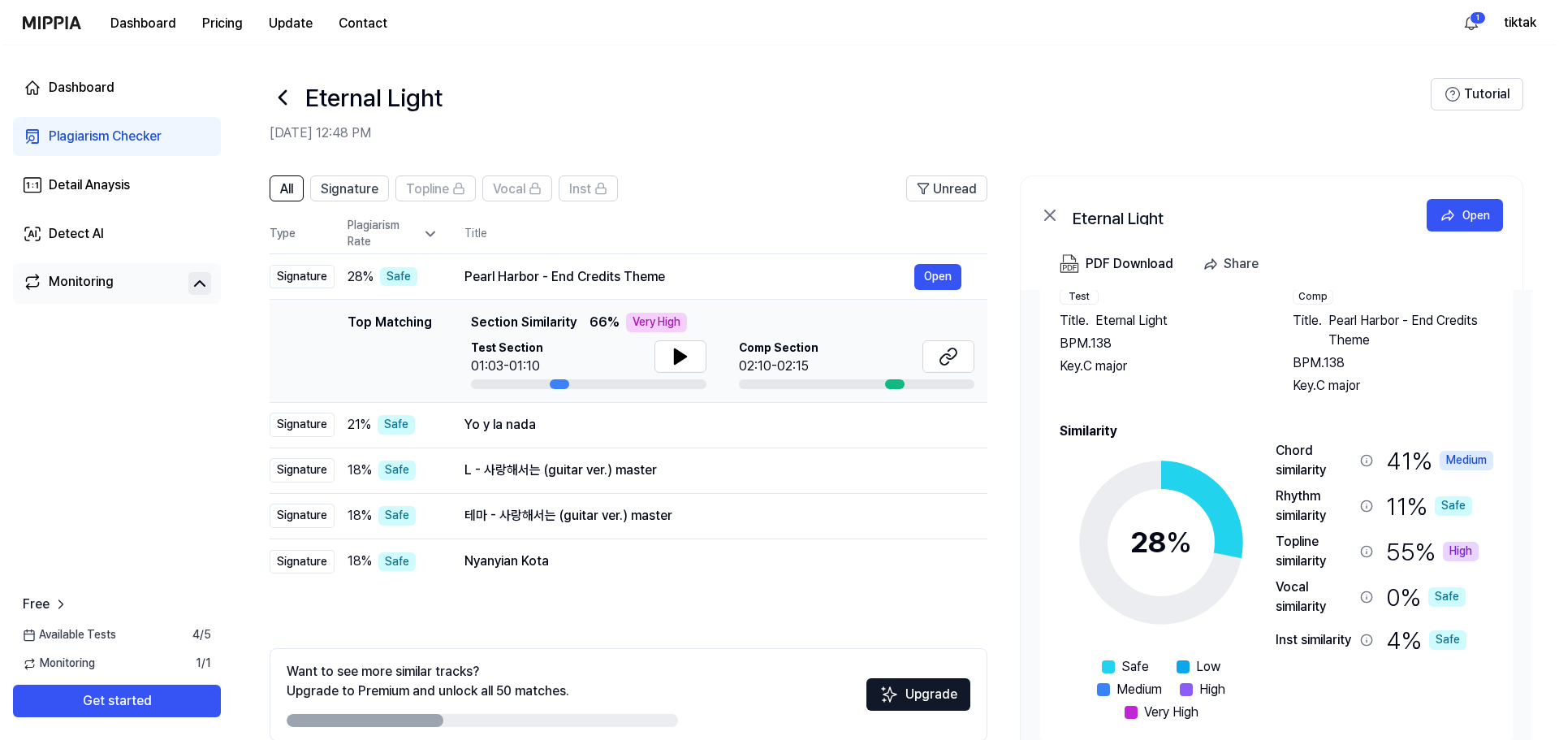
scroll to position [0, 0]
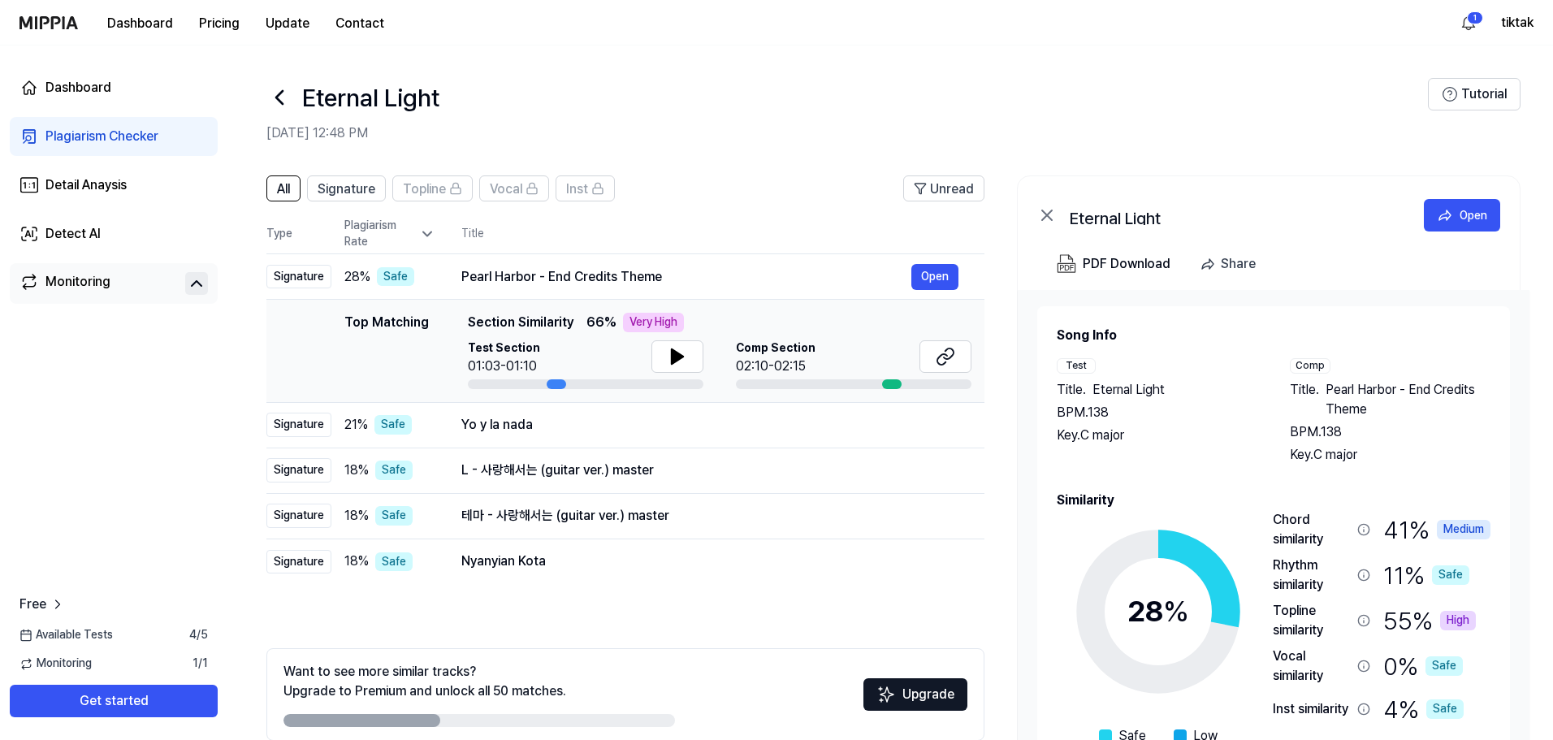
click at [1352, 391] on span "Pearl Harbor - End Credits Theme" at bounding box center [1407, 399] width 165 height 39
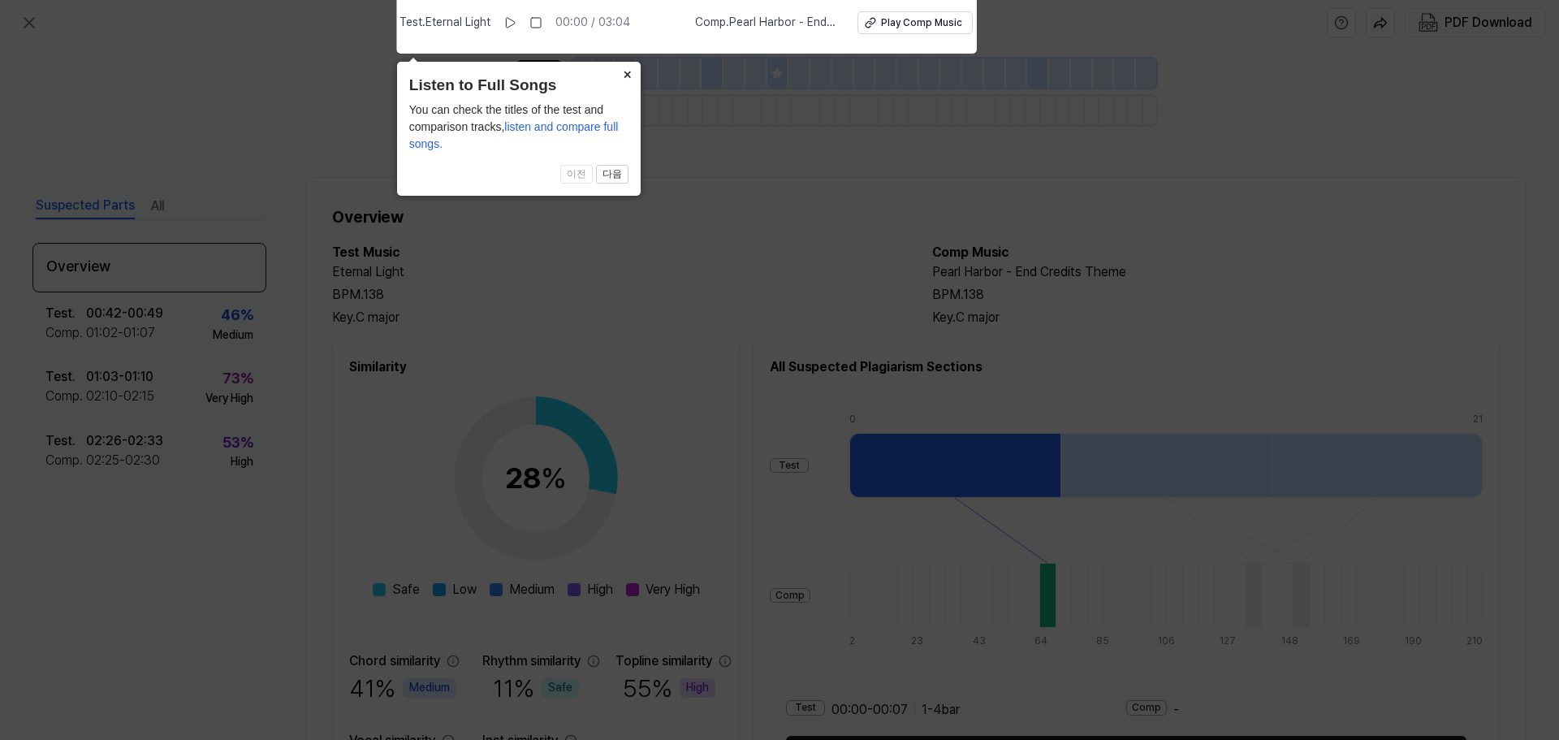
click at [624, 76] on button "×" at bounding box center [628, 73] width 26 height 23
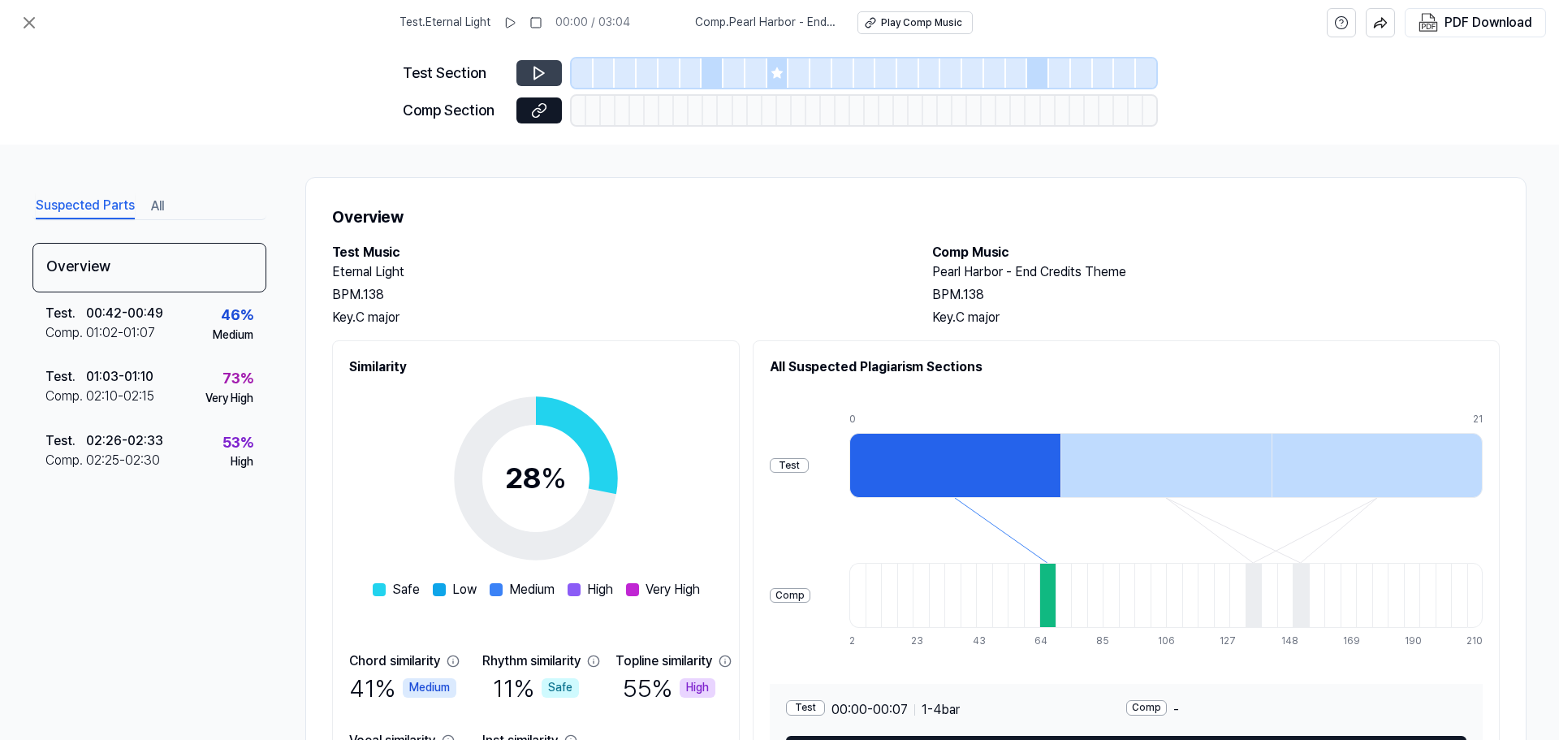
click at [537, 67] on icon at bounding box center [539, 73] width 16 height 16
click at [535, 75] on icon at bounding box center [539, 73] width 10 height 12
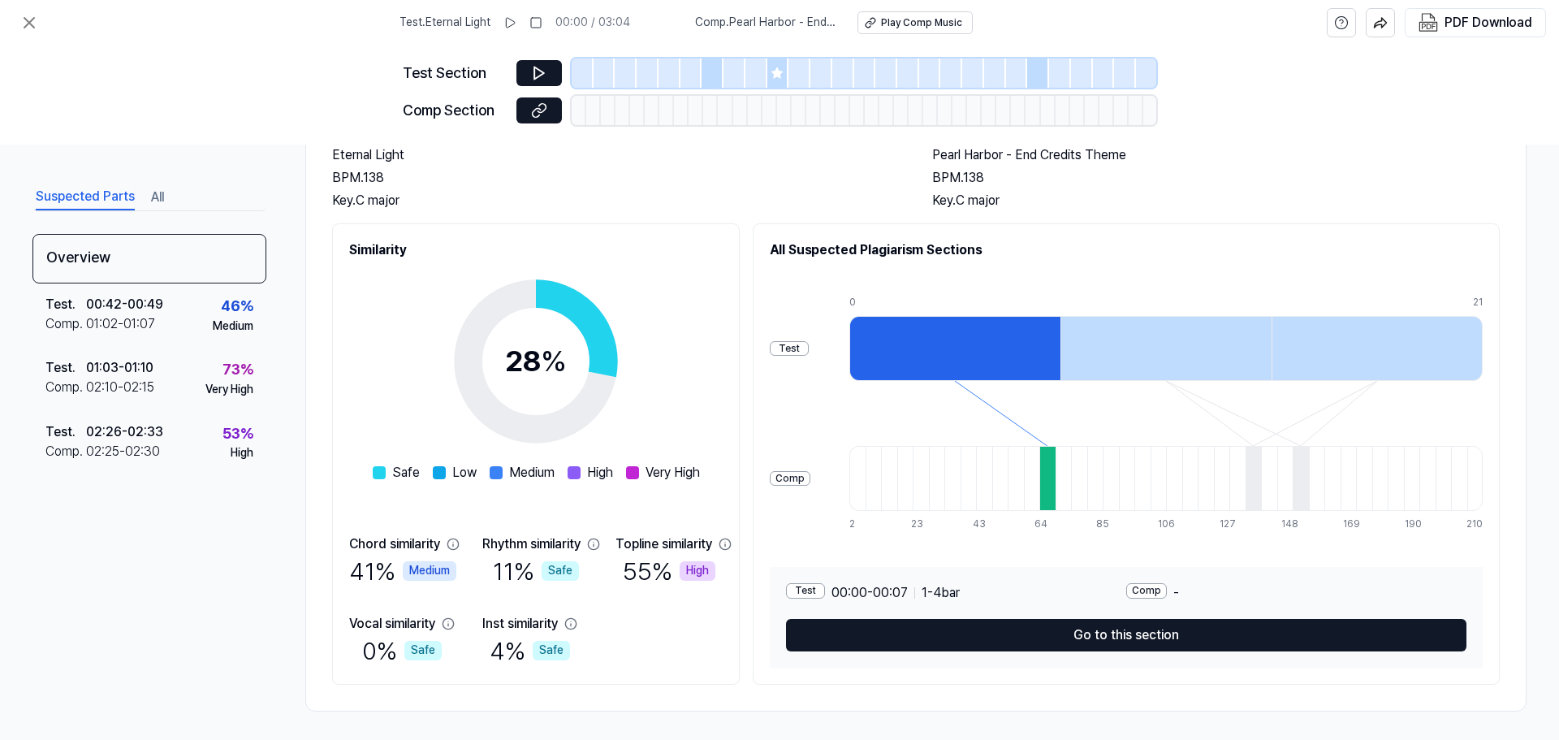
scroll to position [121, 0]
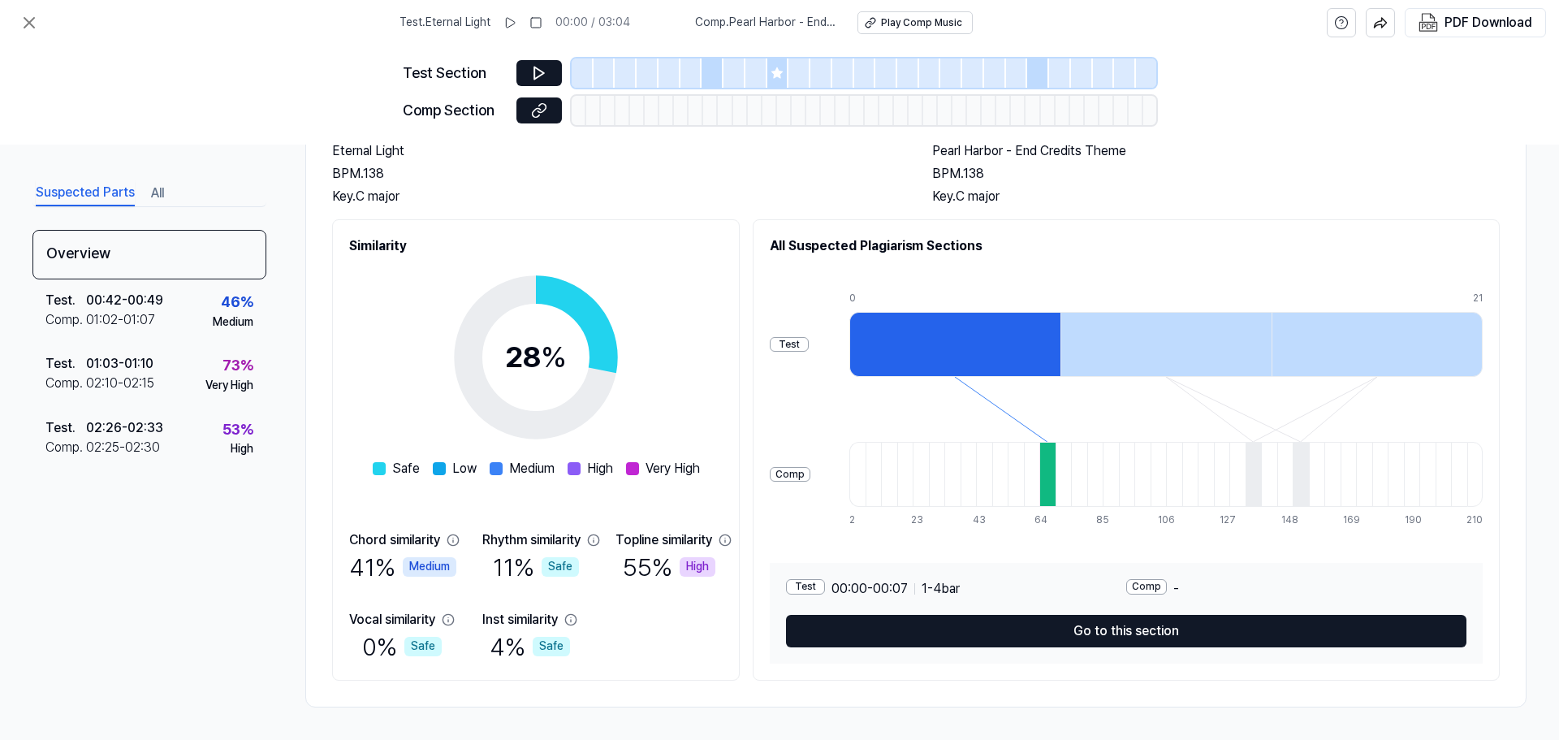
click at [1056, 476] on div at bounding box center [1048, 474] width 16 height 65
click at [1014, 328] on div at bounding box center [954, 344] width 211 height 65
click at [880, 327] on div "Test Comp 0 7 14 21 2 7 12 17 23 28 33 38 43 49 54 59 64 70 75 80 85 90 96 101 …" at bounding box center [1126, 409] width 713 height 260
click at [809, 342] on div "Test" at bounding box center [789, 344] width 39 height 15
click at [809, 343] on div "Test" at bounding box center [789, 344] width 39 height 15
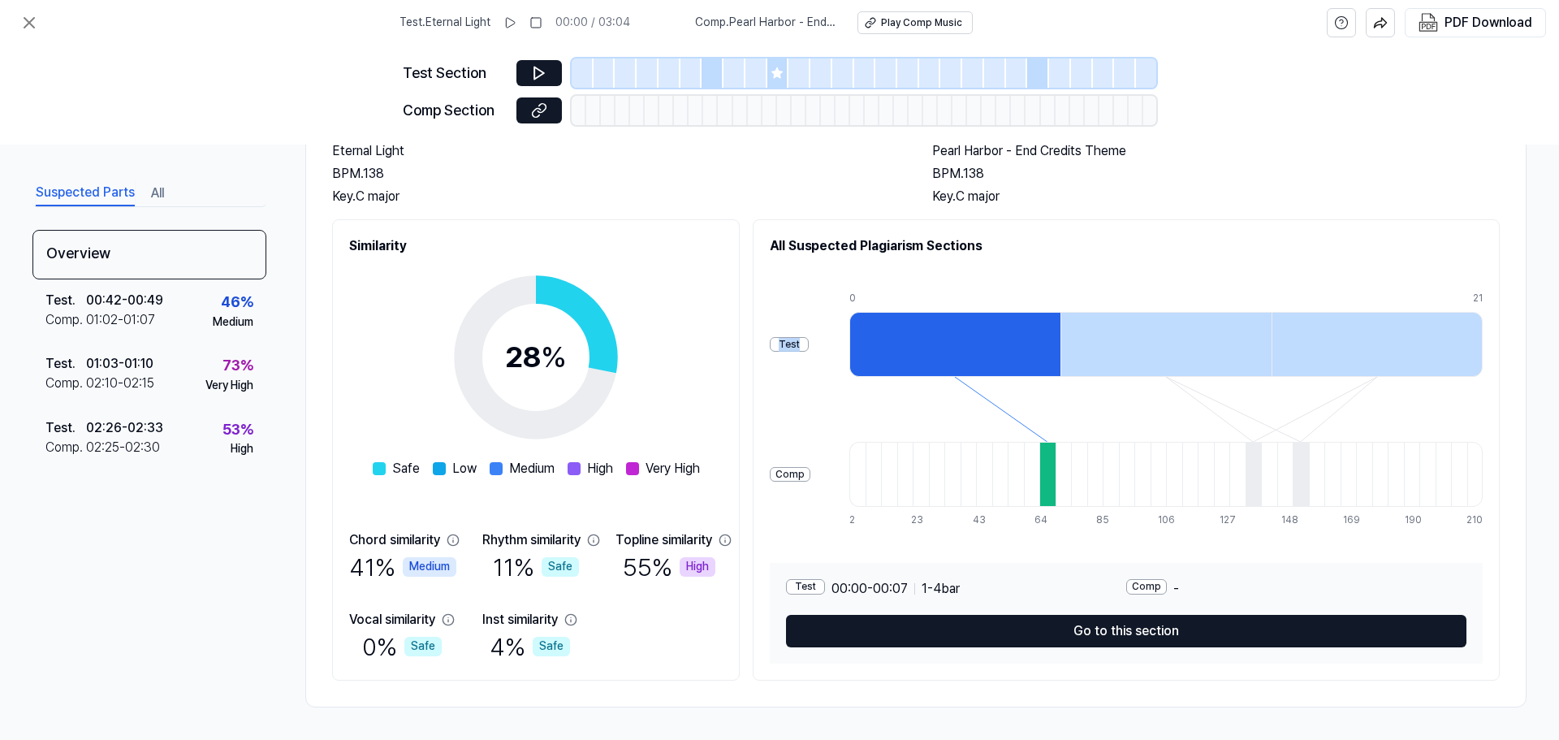
click at [809, 343] on div "Test" at bounding box center [789, 344] width 39 height 15
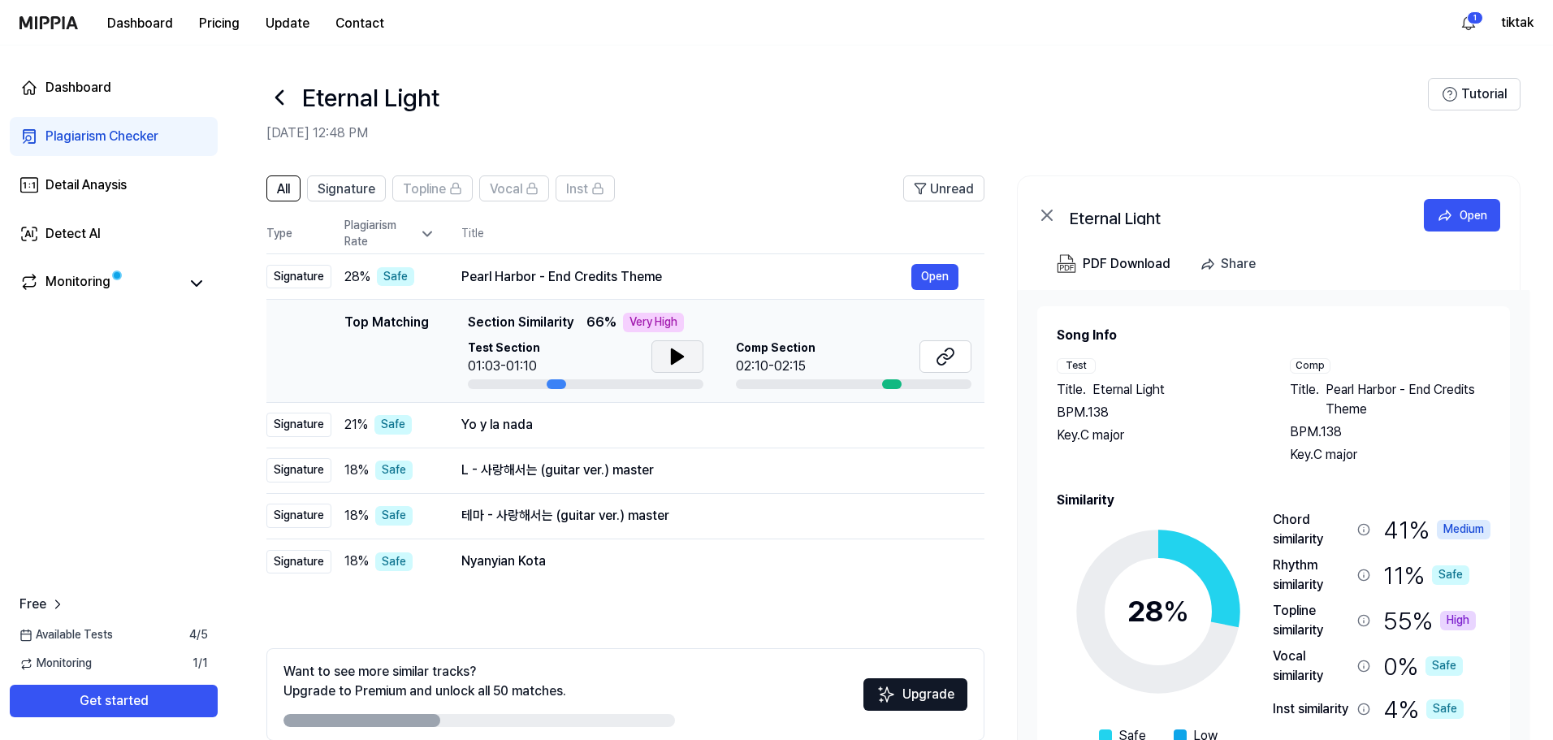
click at [675, 356] on icon at bounding box center [677, 356] width 11 height 15
drag, startPoint x: 1368, startPoint y: 411, endPoint x: 1331, endPoint y: 388, distance: 43.0
click at [1331, 388] on span "Pearl Harbor - End Credits Theme" at bounding box center [1407, 399] width 165 height 39
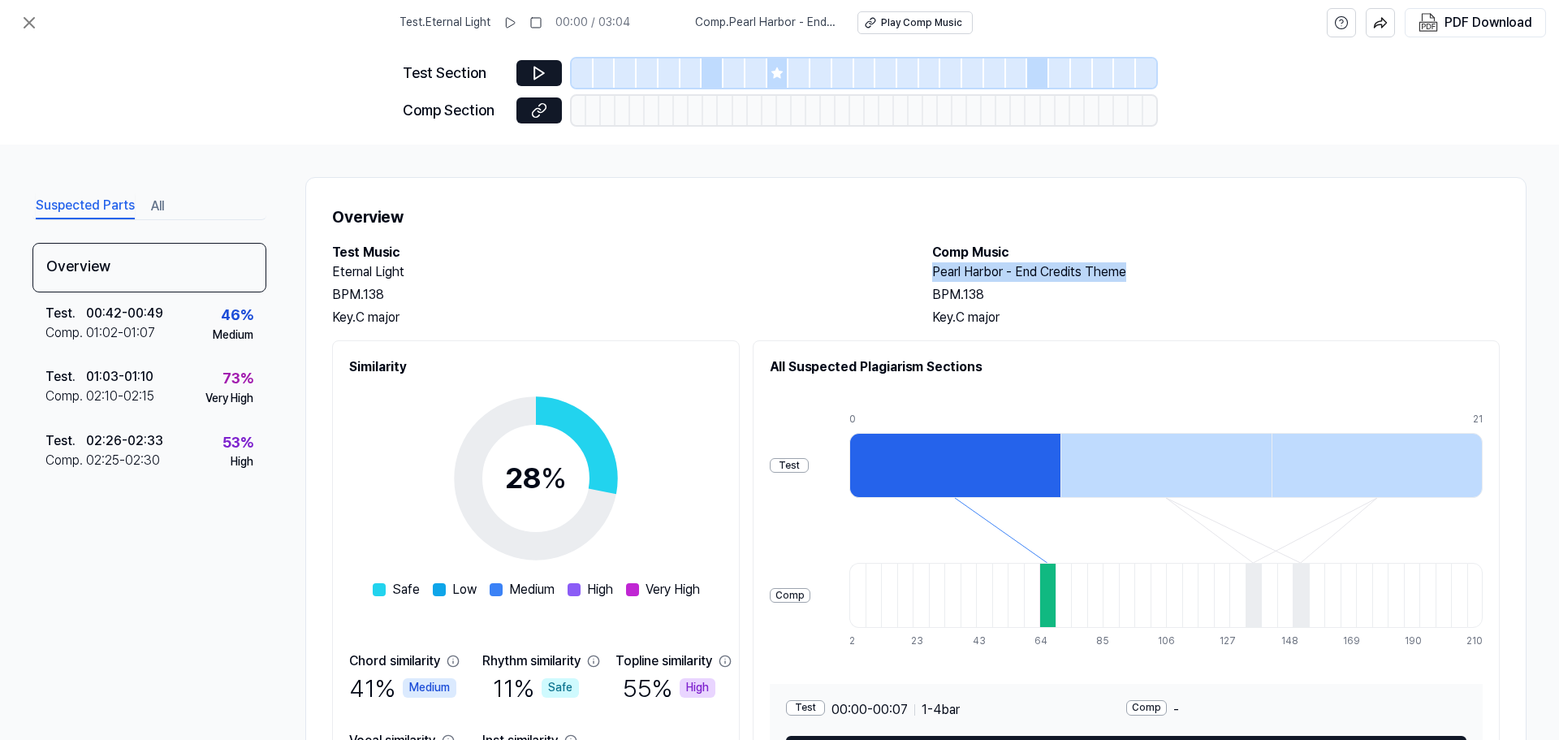
drag, startPoint x: 1123, startPoint y: 269, endPoint x: 928, endPoint y: 268, distance: 194.9
click at [928, 268] on div "Test Music Eternal Light BPM. 138 Key. C major Comp Music Pearl Harbor - End Cr…" at bounding box center [916, 285] width 1168 height 84
copy h2 "Pearl Harbor - End Credits Theme"
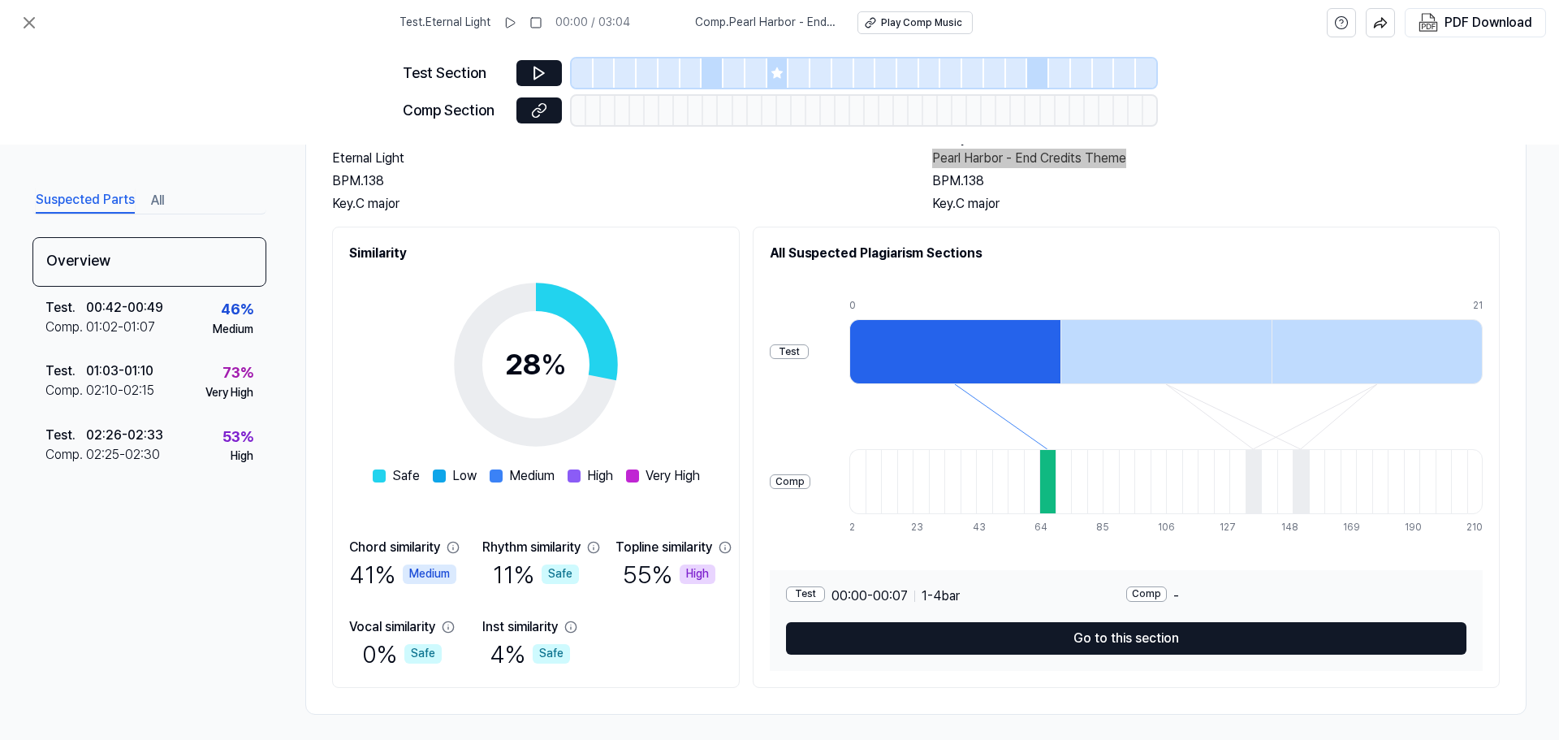
scroll to position [121, 0]
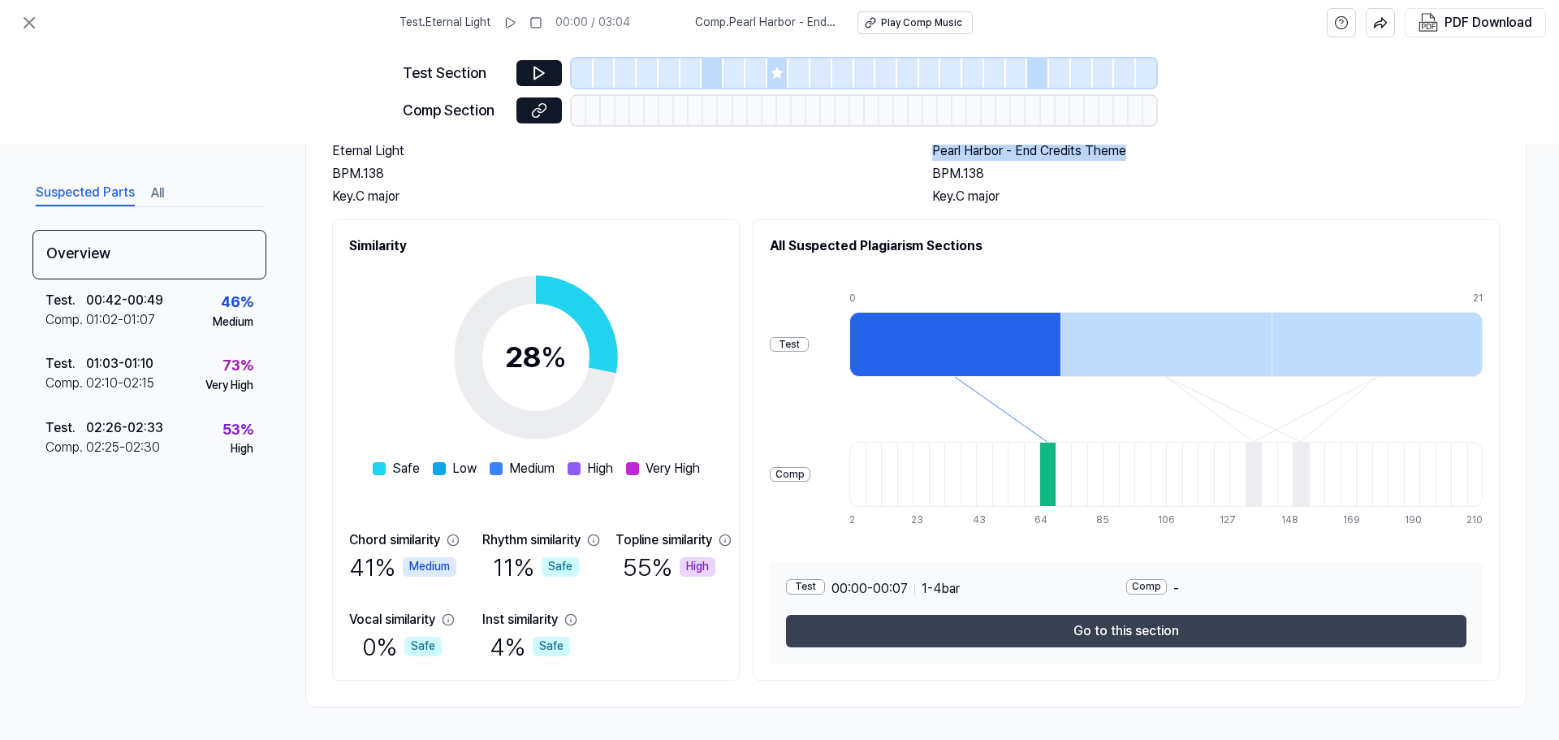
click at [1161, 633] on button "Go to this section" at bounding box center [1126, 631] width 681 height 32
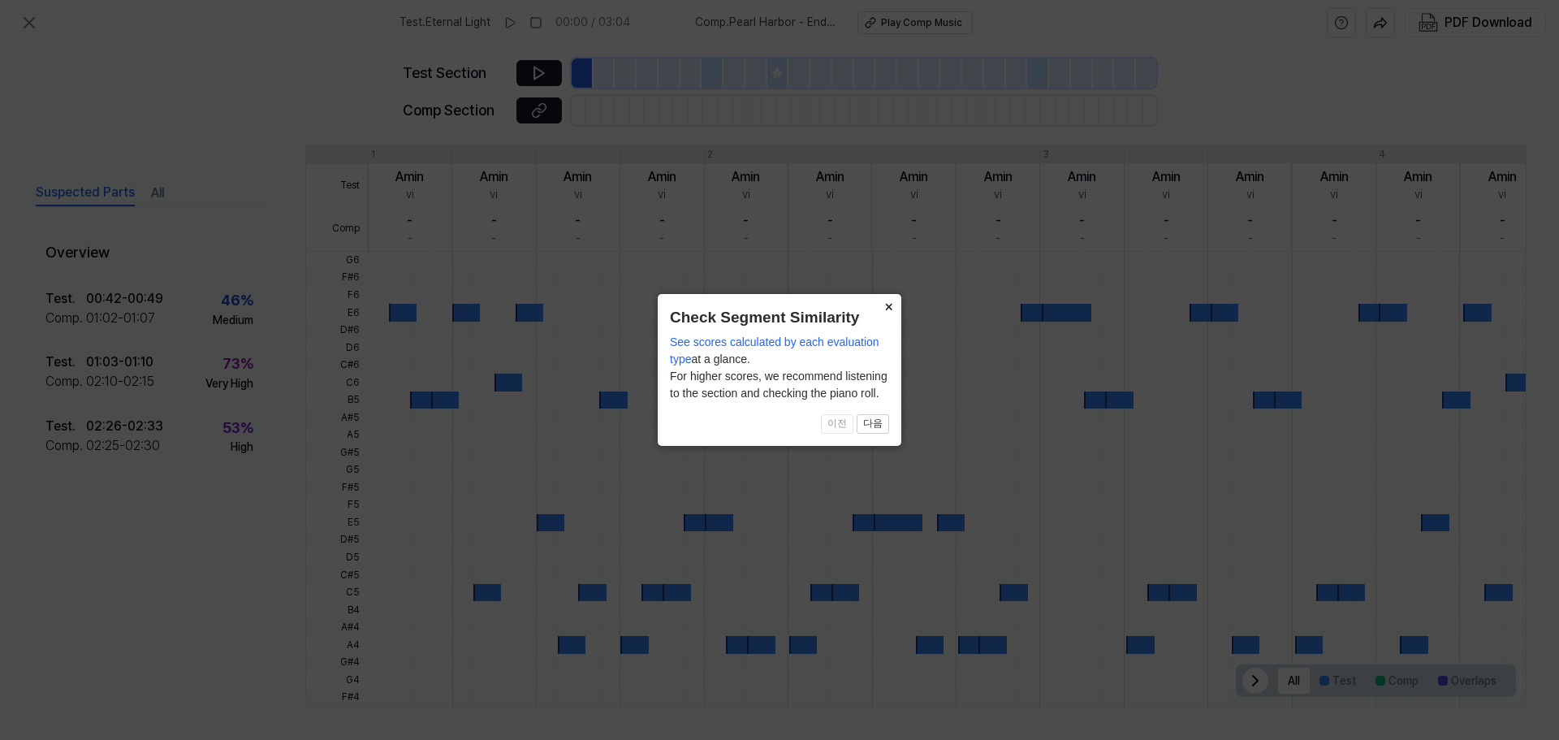
click at [890, 304] on button "×" at bounding box center [888, 305] width 26 height 23
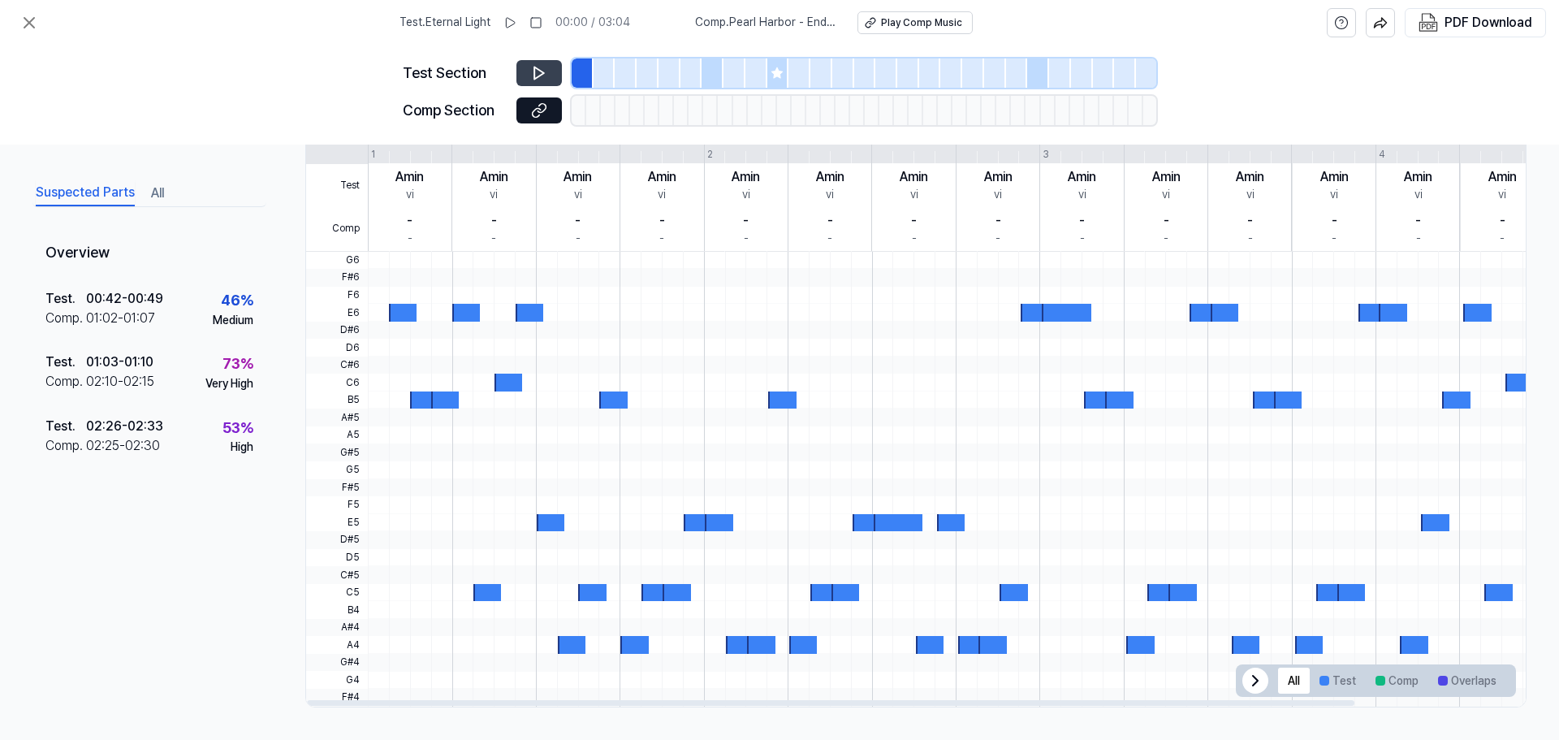
click at [533, 69] on icon at bounding box center [539, 73] width 16 height 16
click at [536, 69] on icon at bounding box center [536, 72] width 2 height 11
click at [1389, 681] on button "Comp" at bounding box center [1397, 681] width 63 height 26
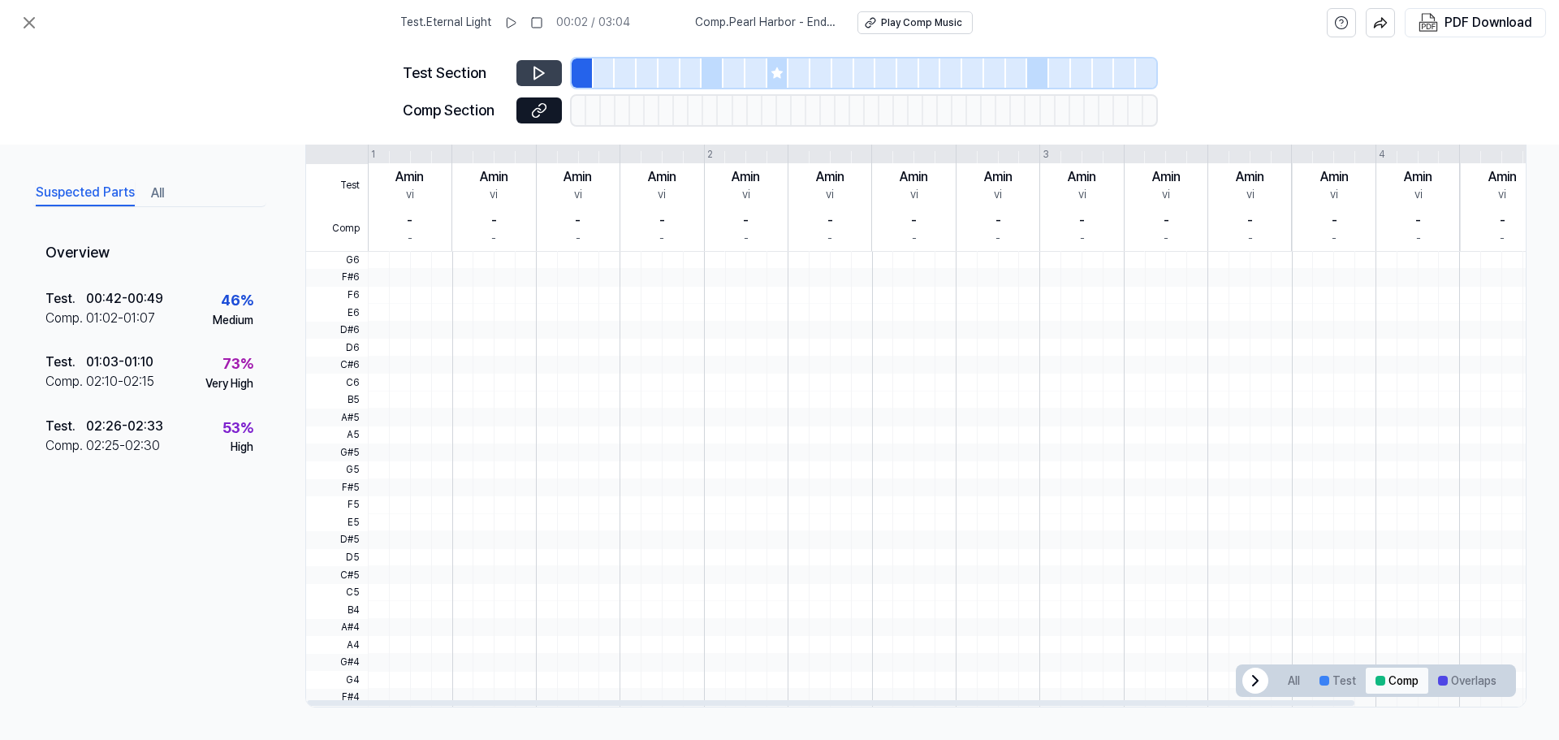
click at [1382, 678] on button "Comp" at bounding box center [1397, 681] width 63 height 26
click at [1338, 680] on button "Test" at bounding box center [1338, 681] width 56 height 26
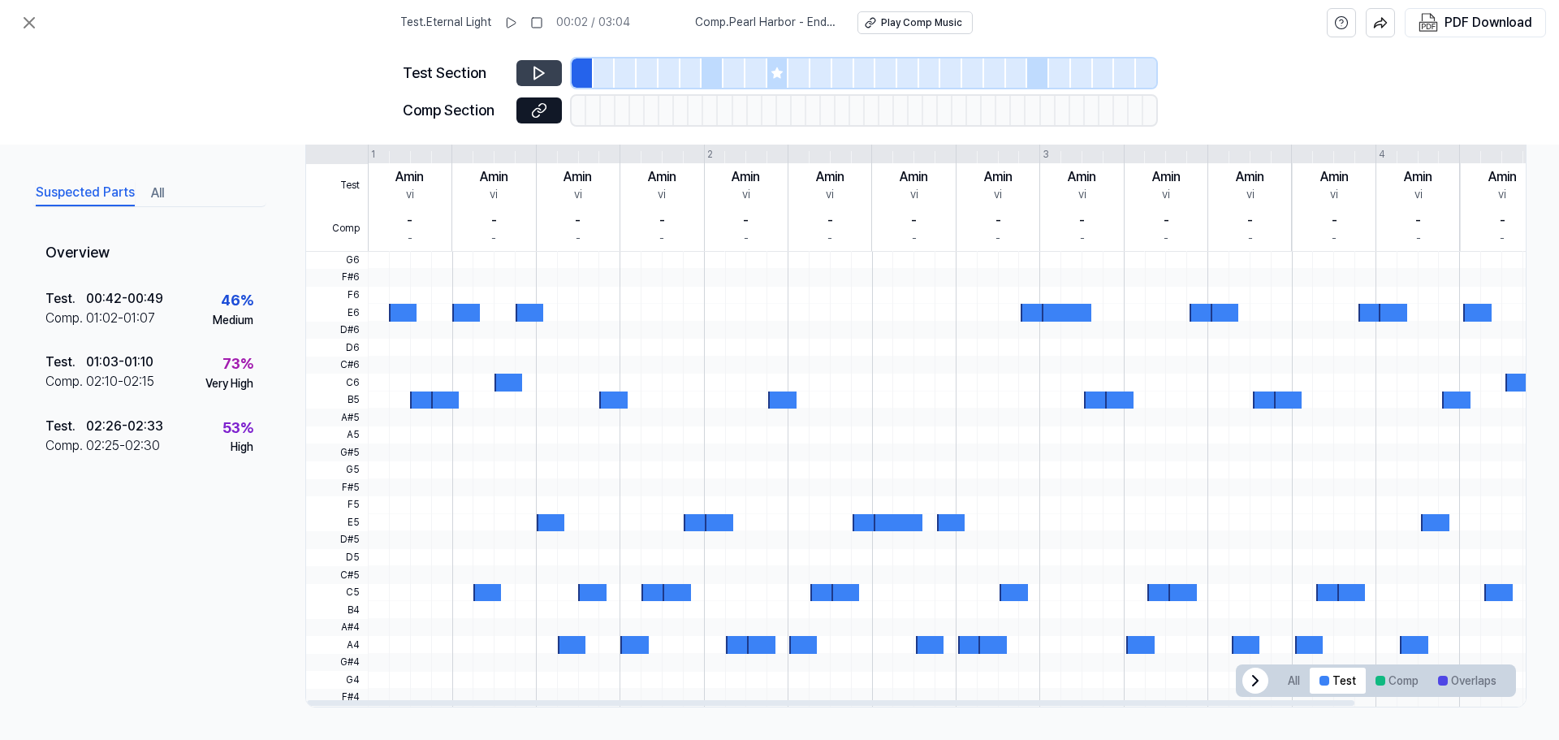
click at [525, 312] on div at bounding box center [530, 313] width 28 height 18
click at [357, 309] on span "E6" at bounding box center [337, 313] width 62 height 18
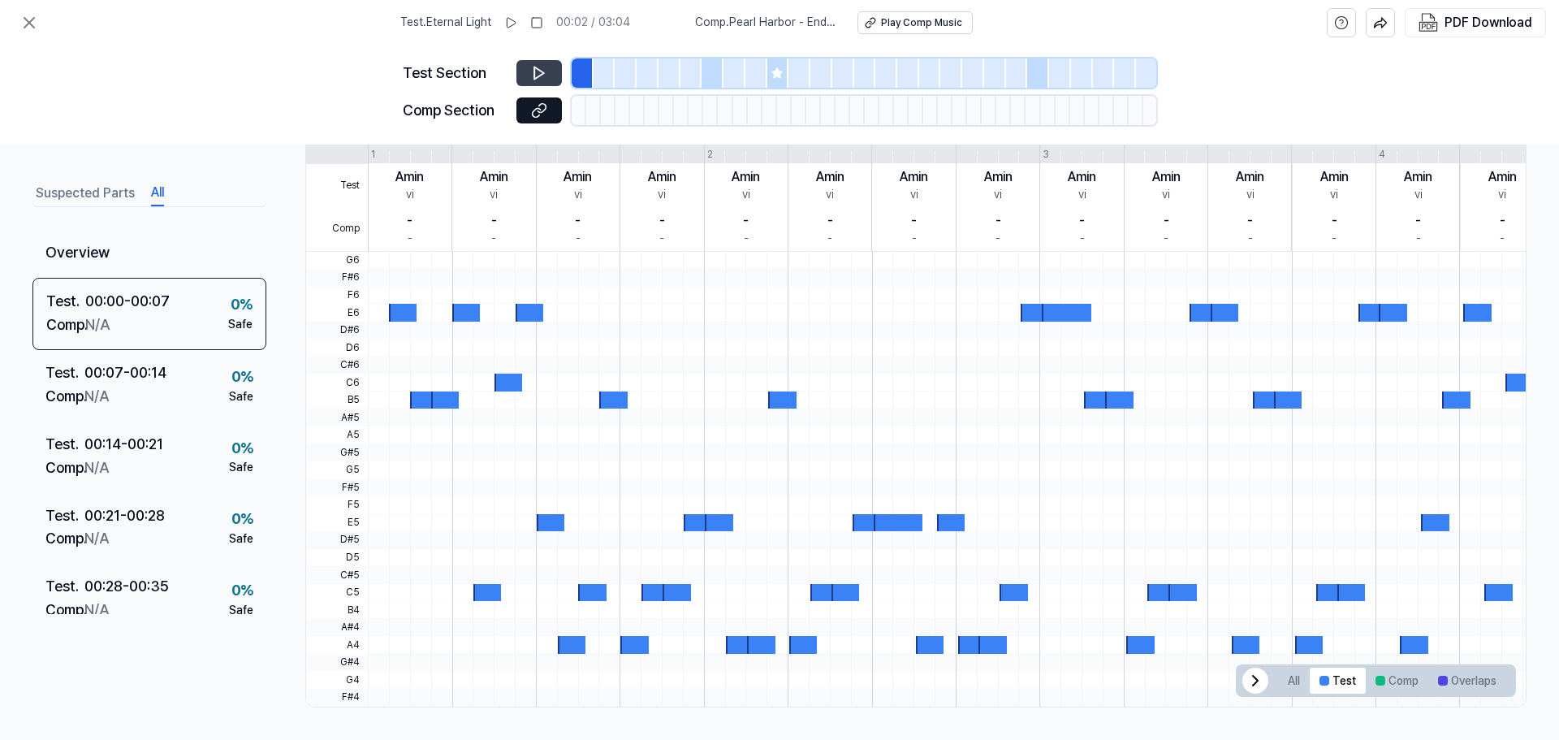
click at [158, 190] on button "All" at bounding box center [157, 193] width 13 height 26
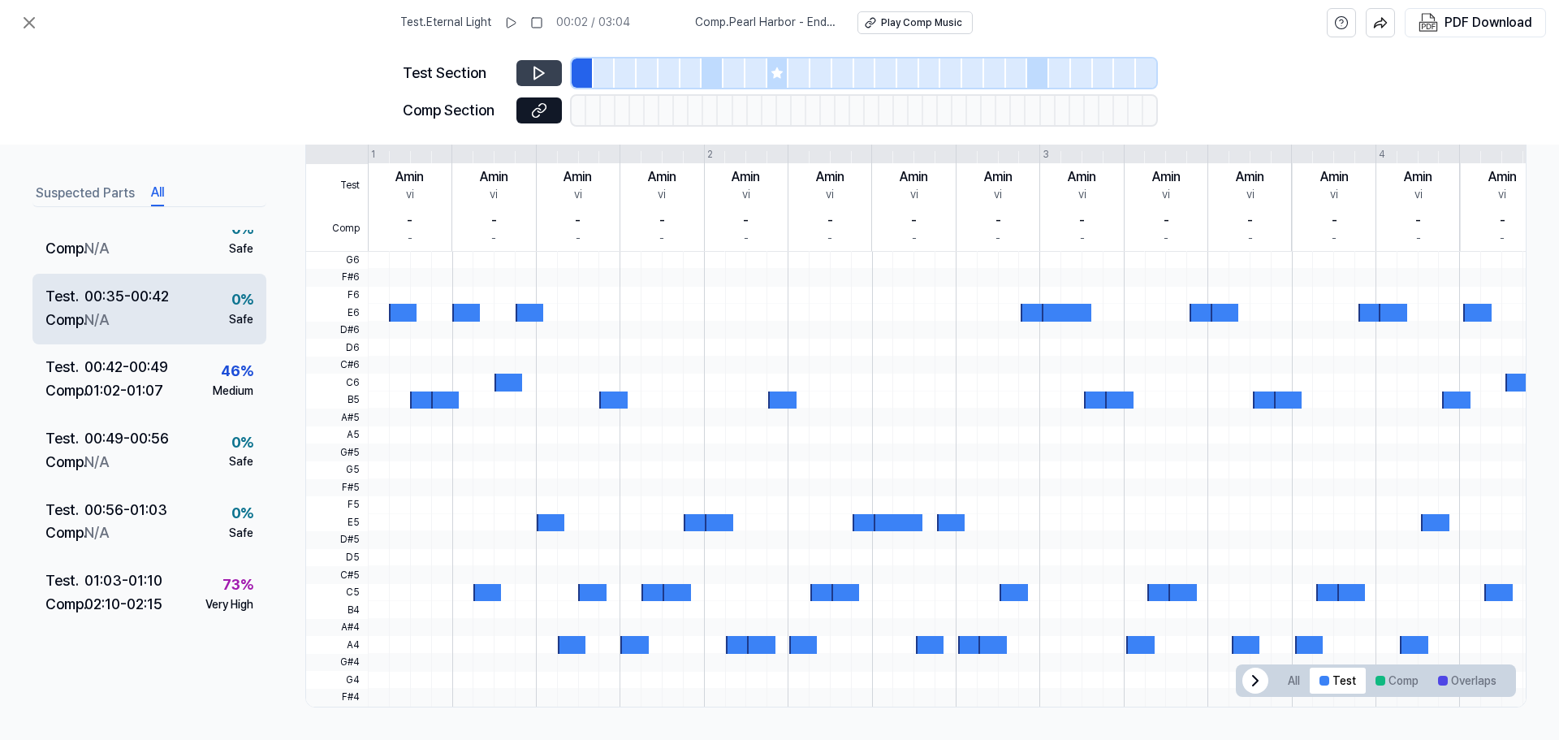
scroll to position [325, 0]
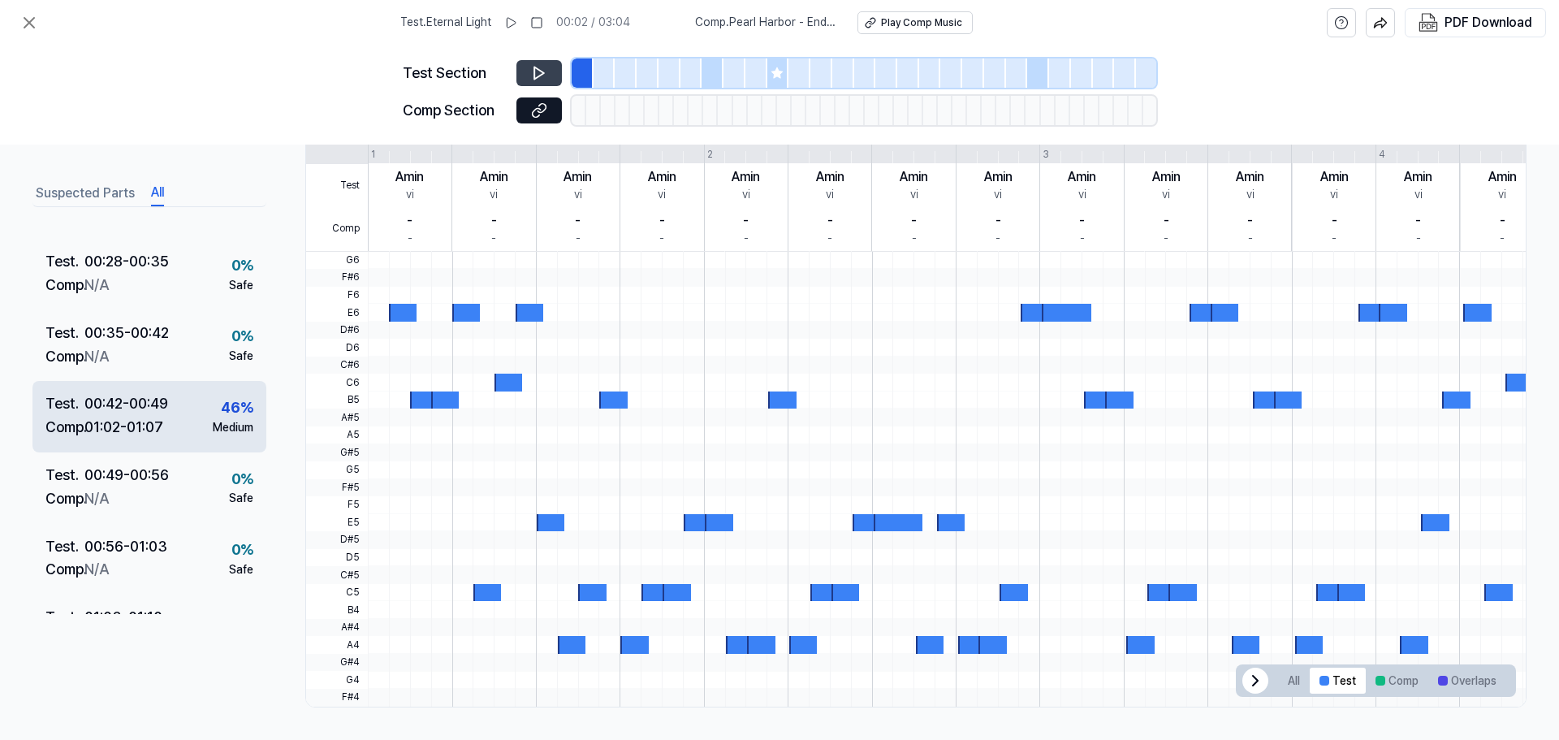
click at [166, 404] on div "00:42 - 00:49" at bounding box center [126, 404] width 84 height 24
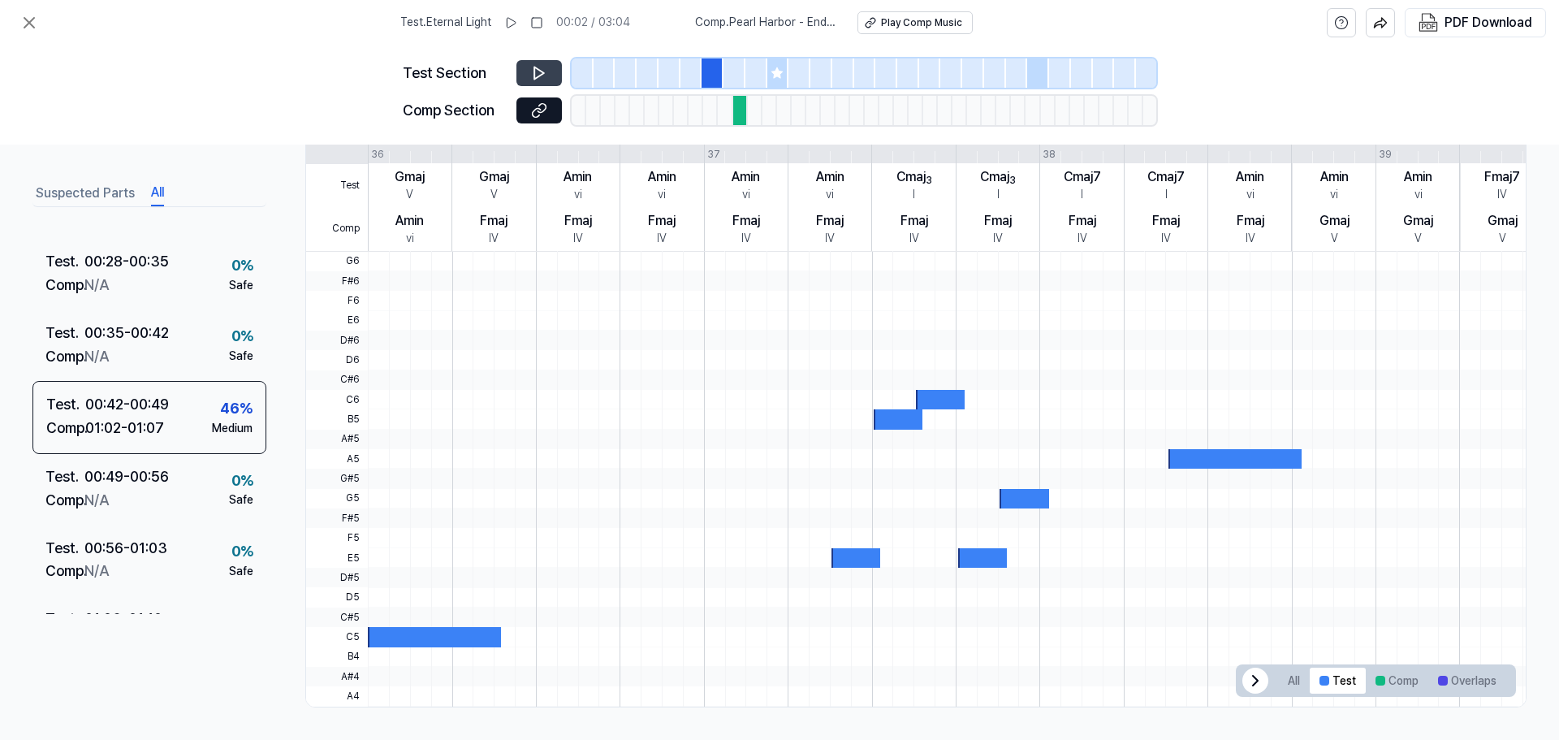
click at [539, 72] on icon at bounding box center [539, 73] width 16 height 16
click at [718, 70] on div at bounding box center [713, 72] width 22 height 29
click at [535, 71] on icon at bounding box center [539, 73] width 10 height 12
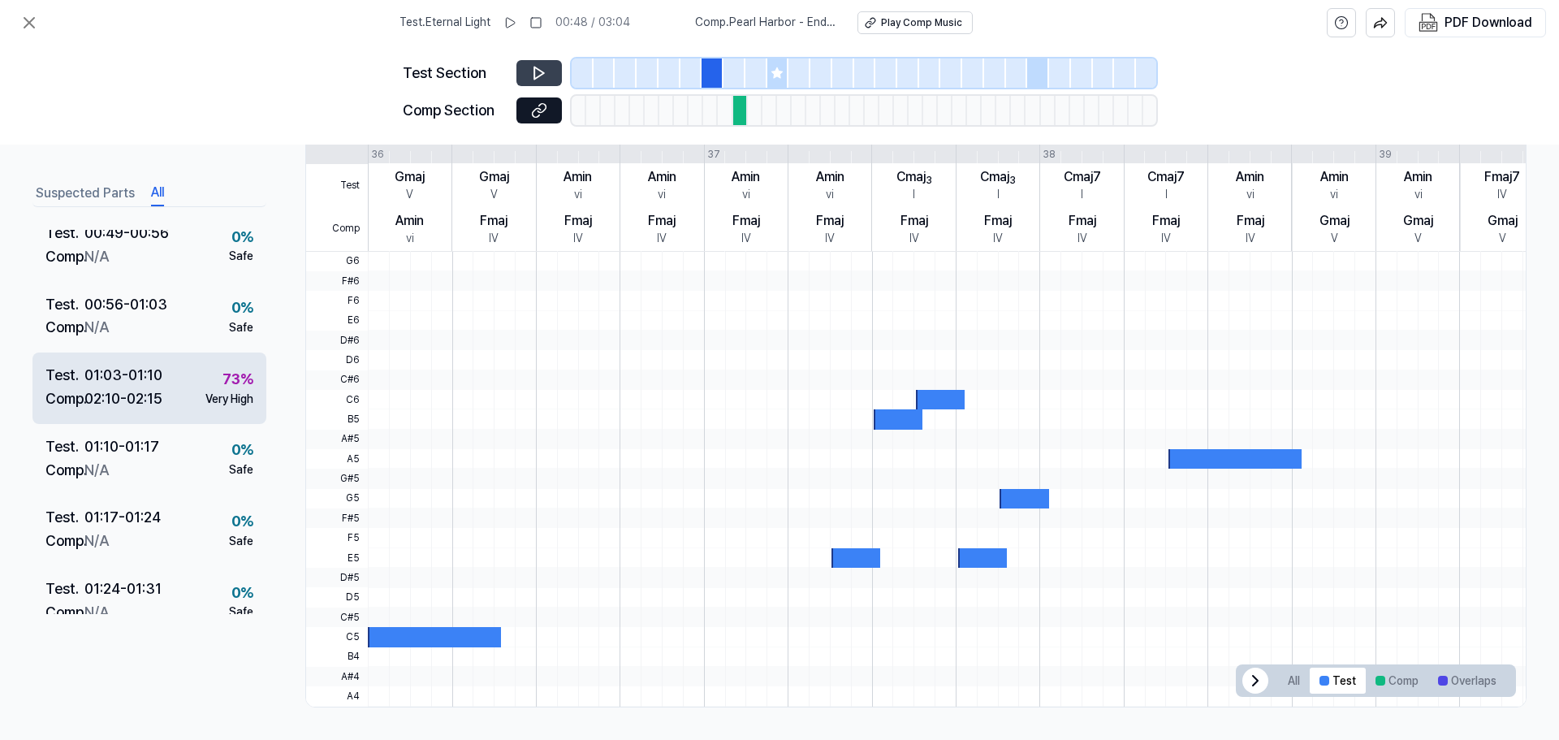
click at [161, 394] on div "02:10 - 02:15" at bounding box center [123, 399] width 78 height 24
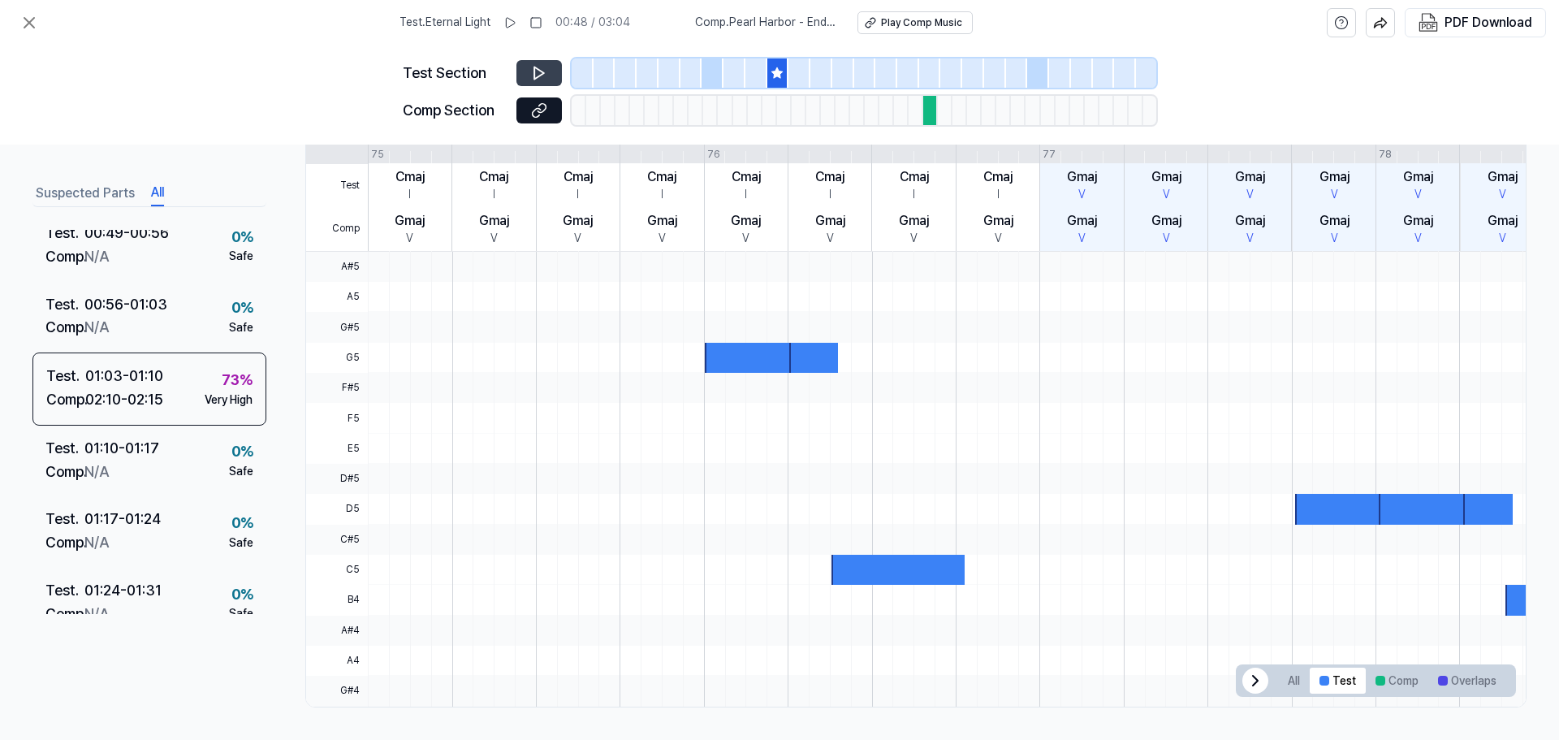
click at [776, 71] on icon at bounding box center [777, 72] width 11 height 11
click at [541, 76] on icon at bounding box center [539, 73] width 10 height 12
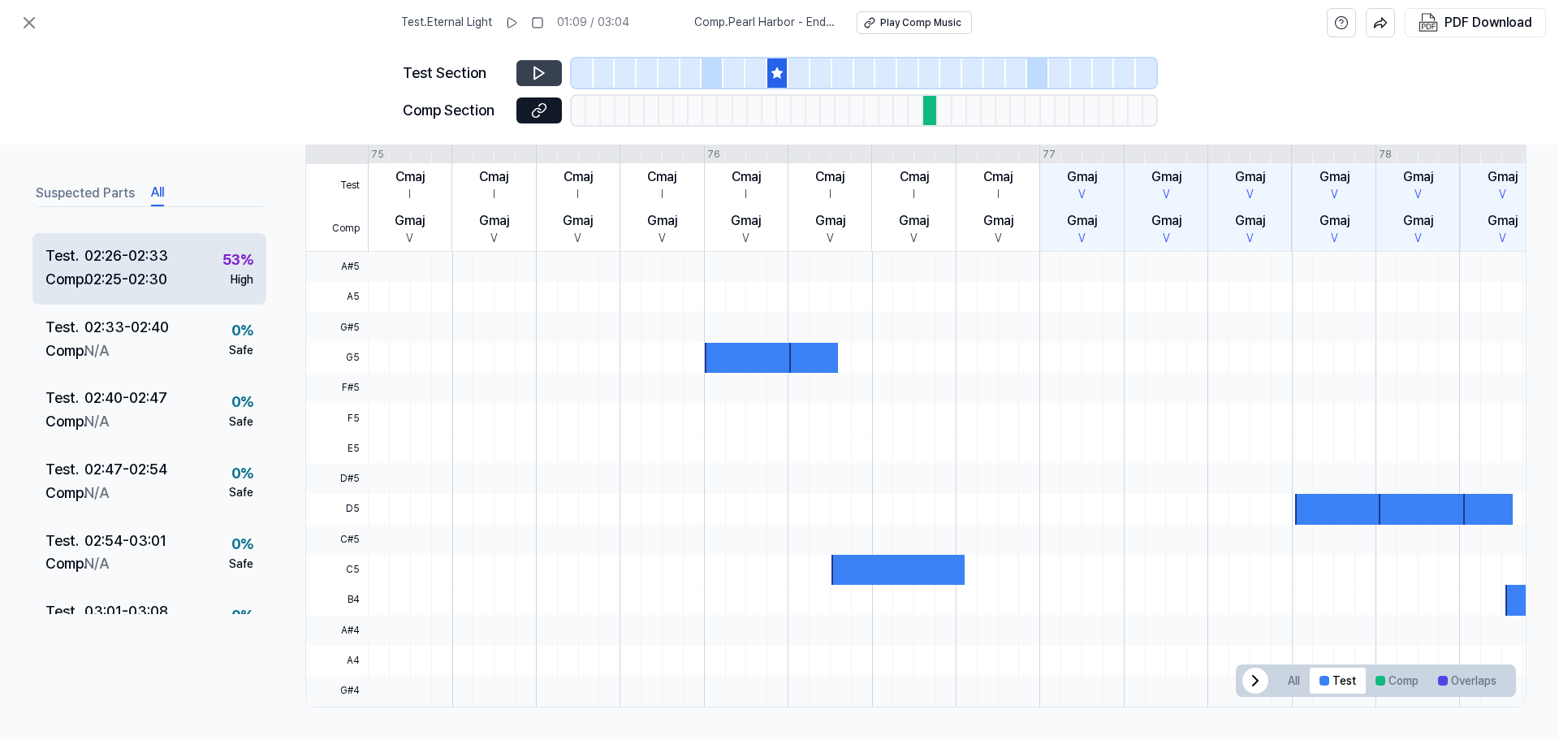
click at [171, 274] on div "Test . 02:26 - 02:33 Comp . 02:25 - 02:30 53 % High" at bounding box center [149, 268] width 234 height 71
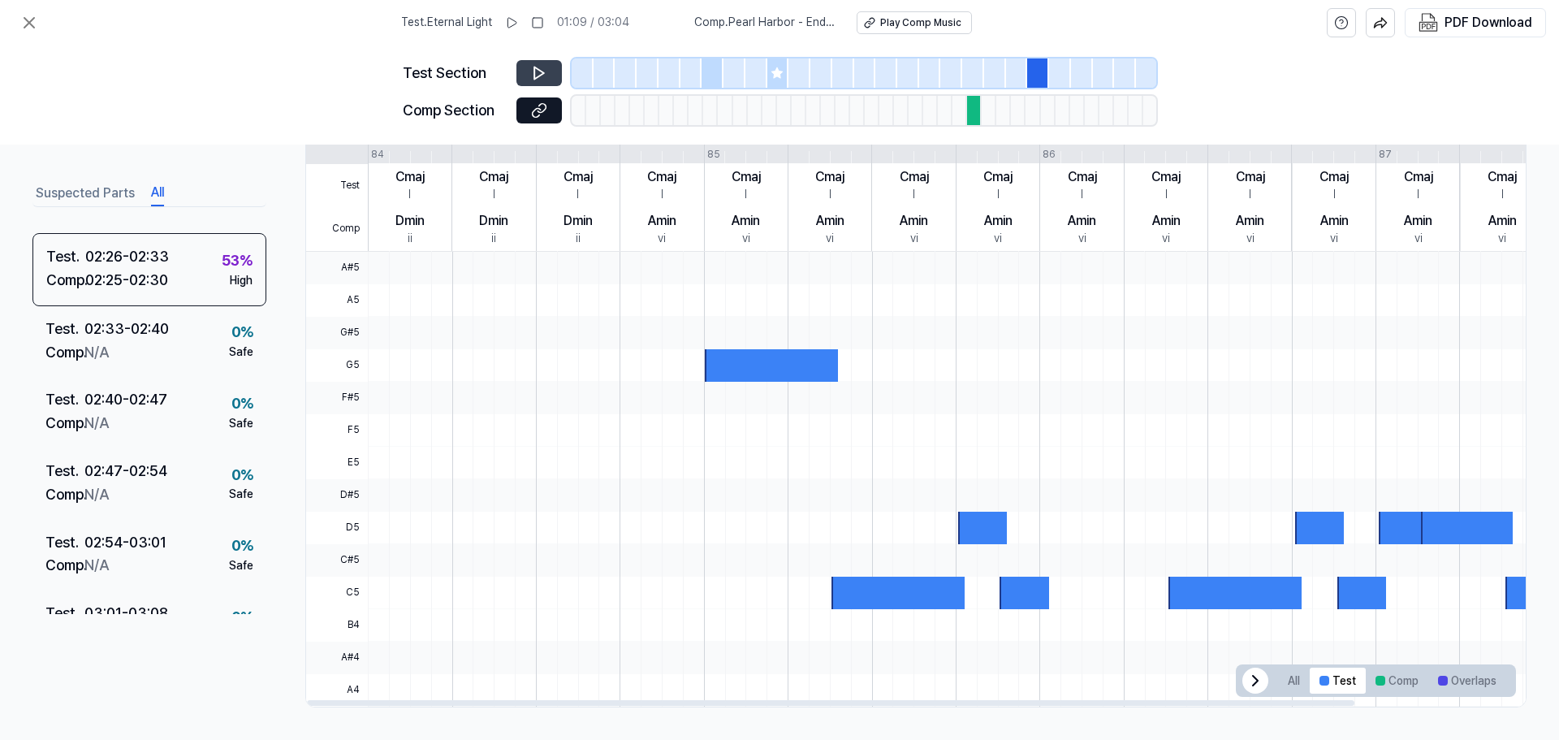
click at [1031, 73] on div at bounding box center [1038, 72] width 22 height 29
click at [538, 72] on icon at bounding box center [539, 73] width 16 height 16
click at [27, 27] on icon at bounding box center [28, 22] width 19 height 19
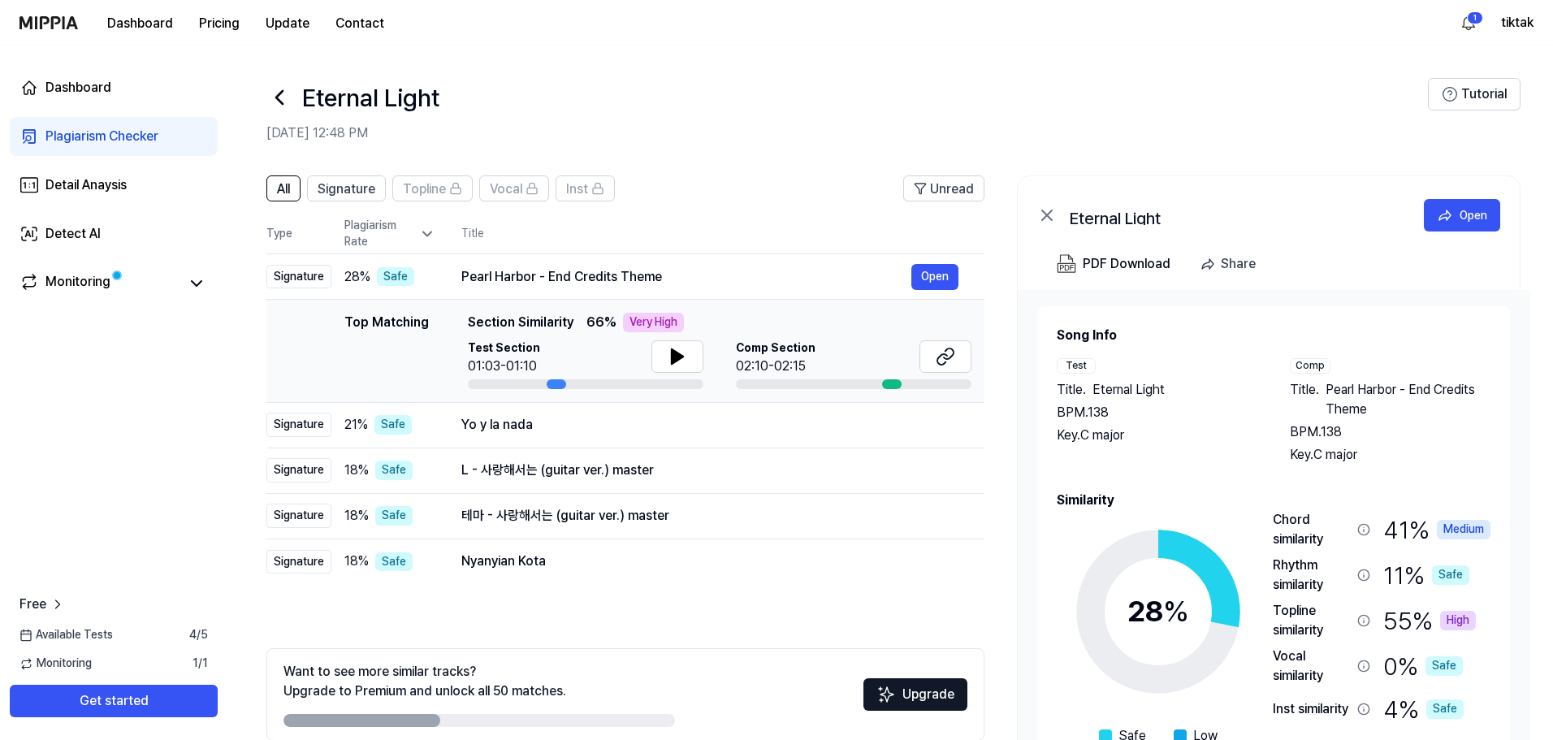
click at [122, 132] on div "Plagiarism Checker" at bounding box center [101, 136] width 113 height 19
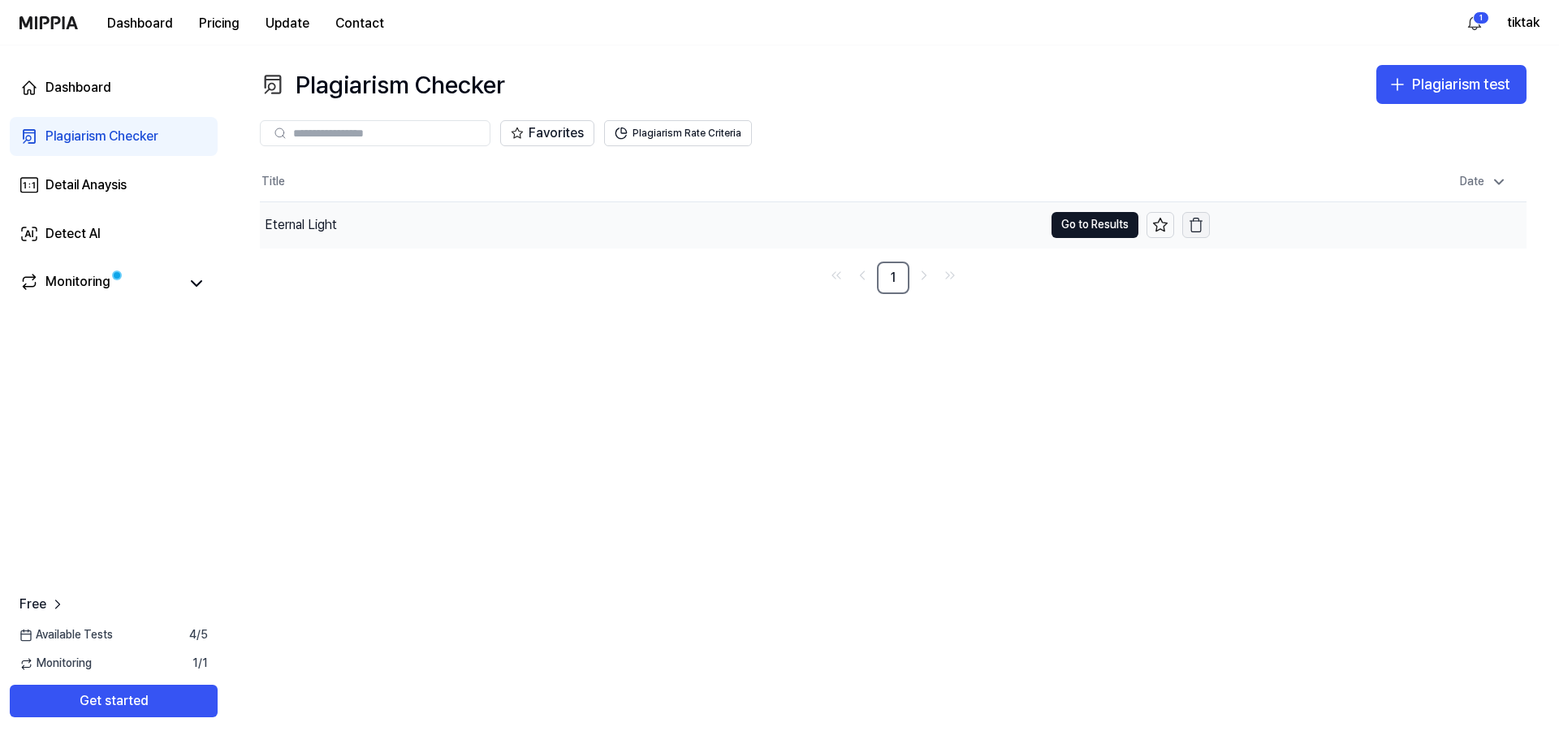
click at [1199, 223] on icon "button" at bounding box center [1196, 225] width 16 height 16
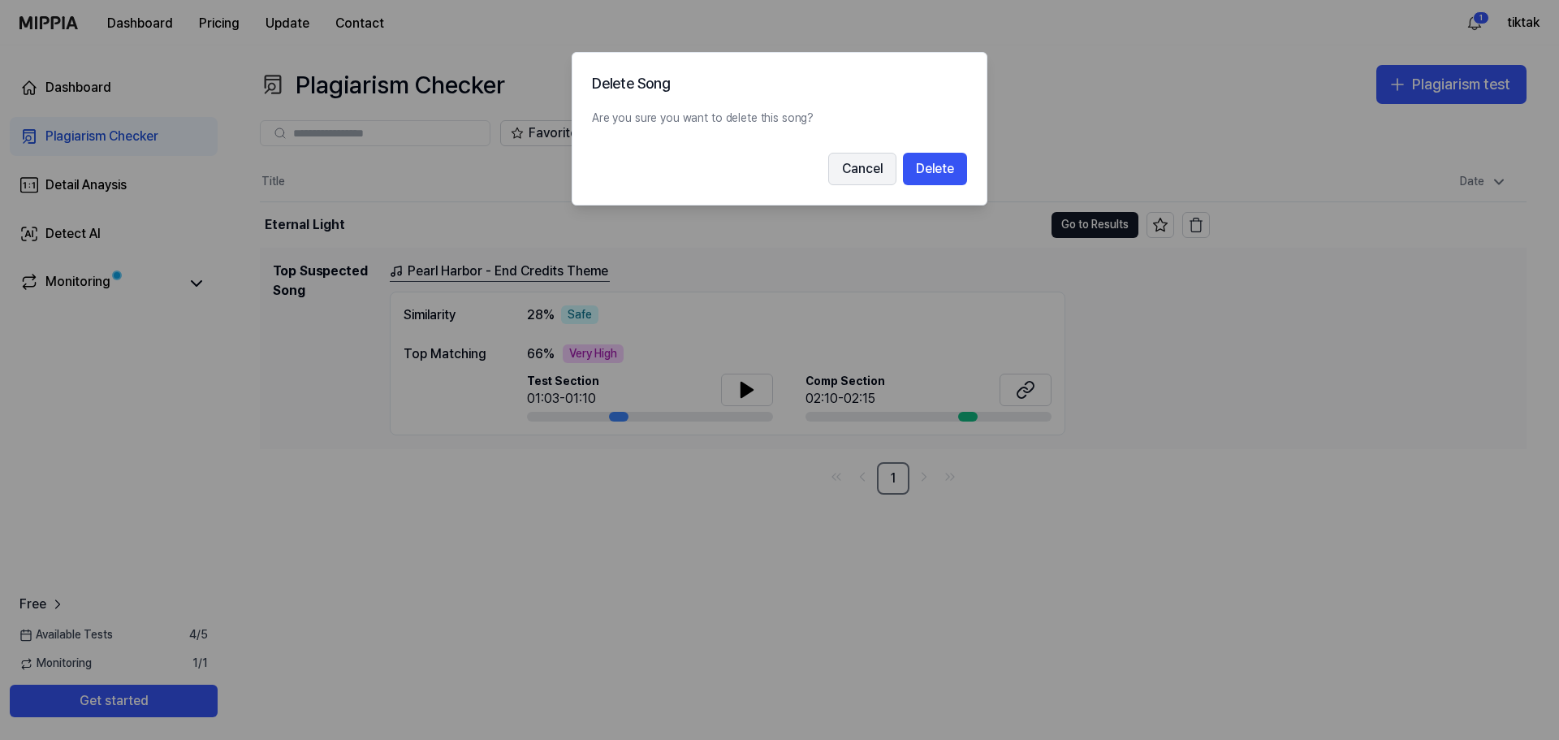
click at [859, 169] on button "Cancel" at bounding box center [862, 169] width 68 height 32
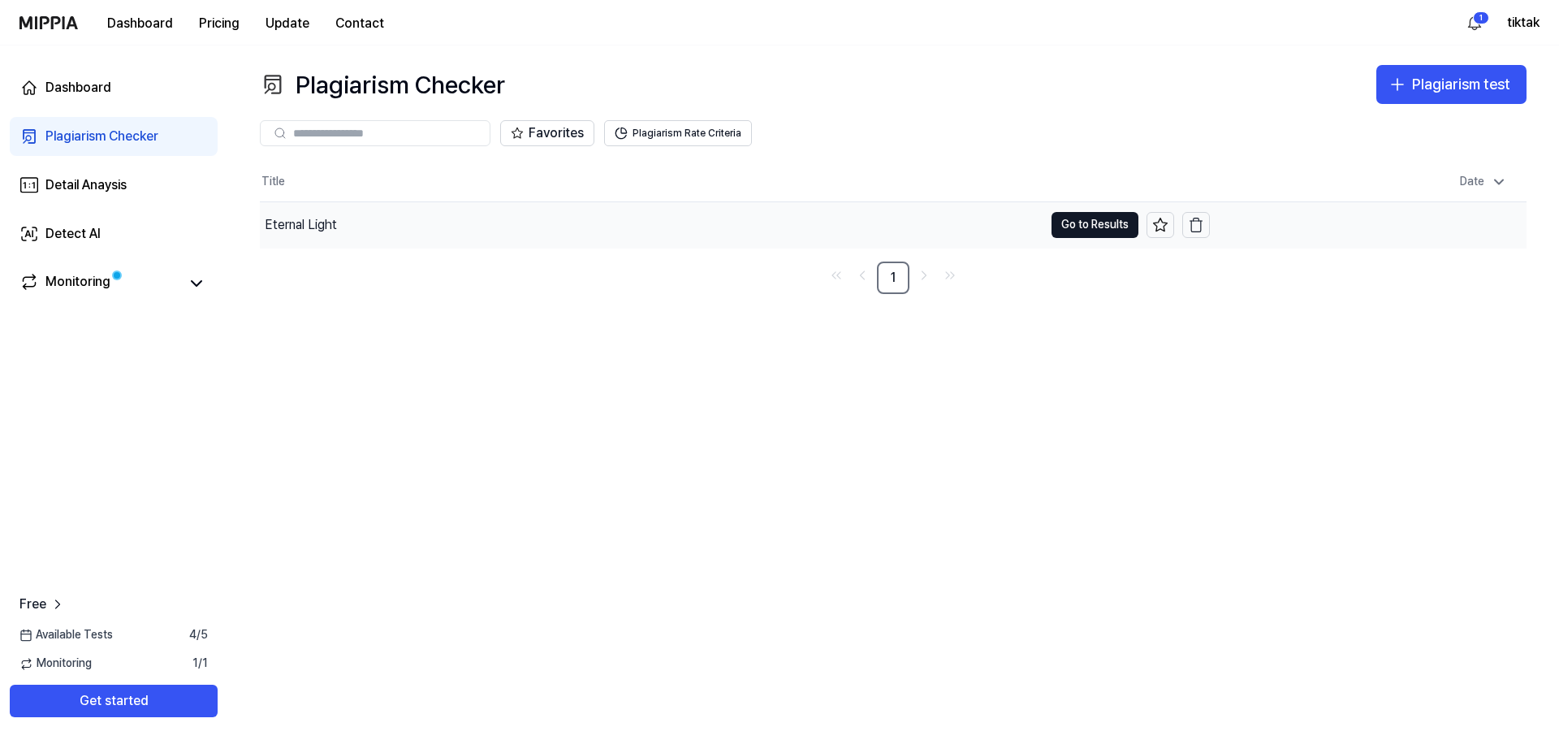
click at [381, 219] on div "Eternal Light" at bounding box center [652, 224] width 784 height 45
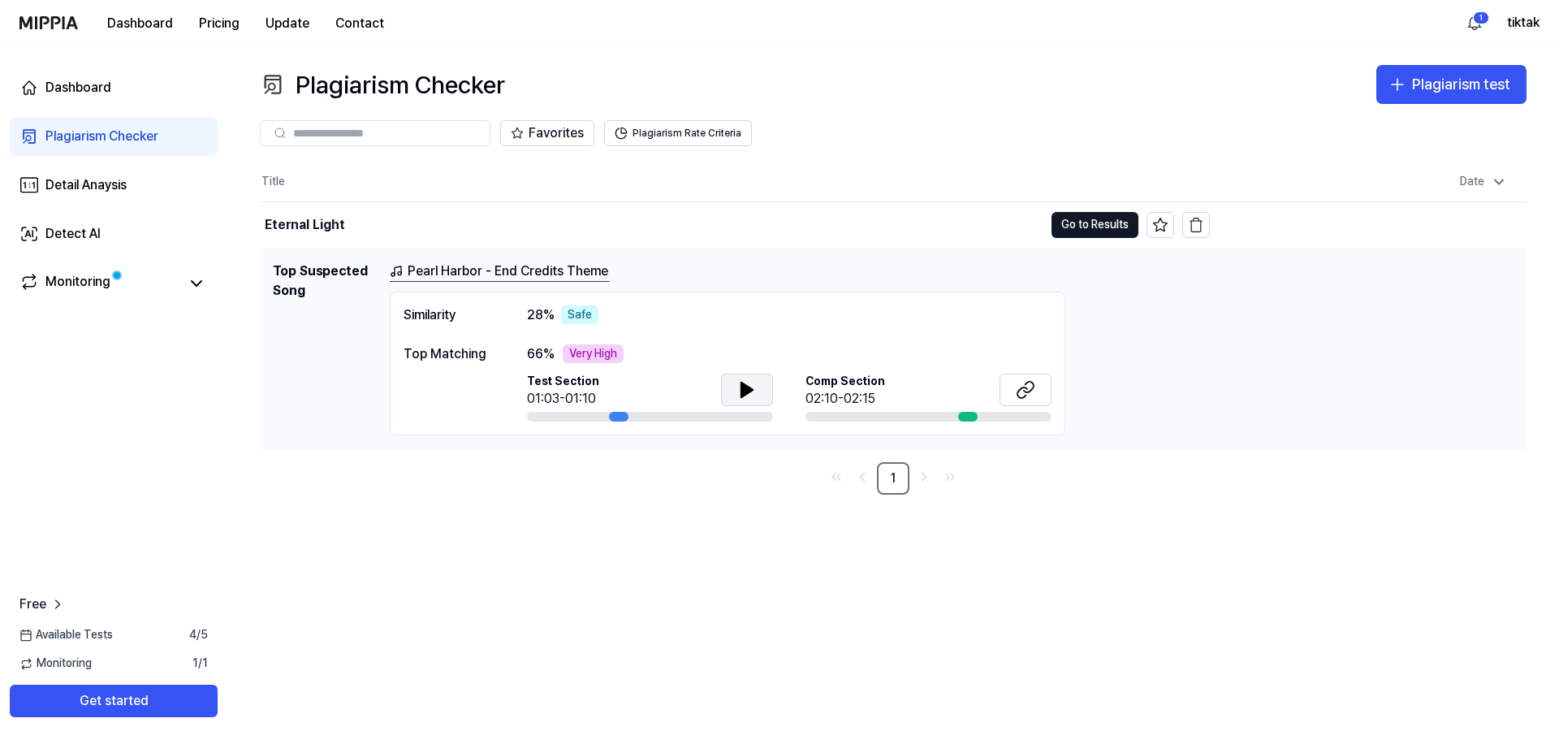
click at [755, 382] on icon at bounding box center [746, 389] width 19 height 19
click at [1201, 223] on icon "button" at bounding box center [1196, 226] width 10 height 11
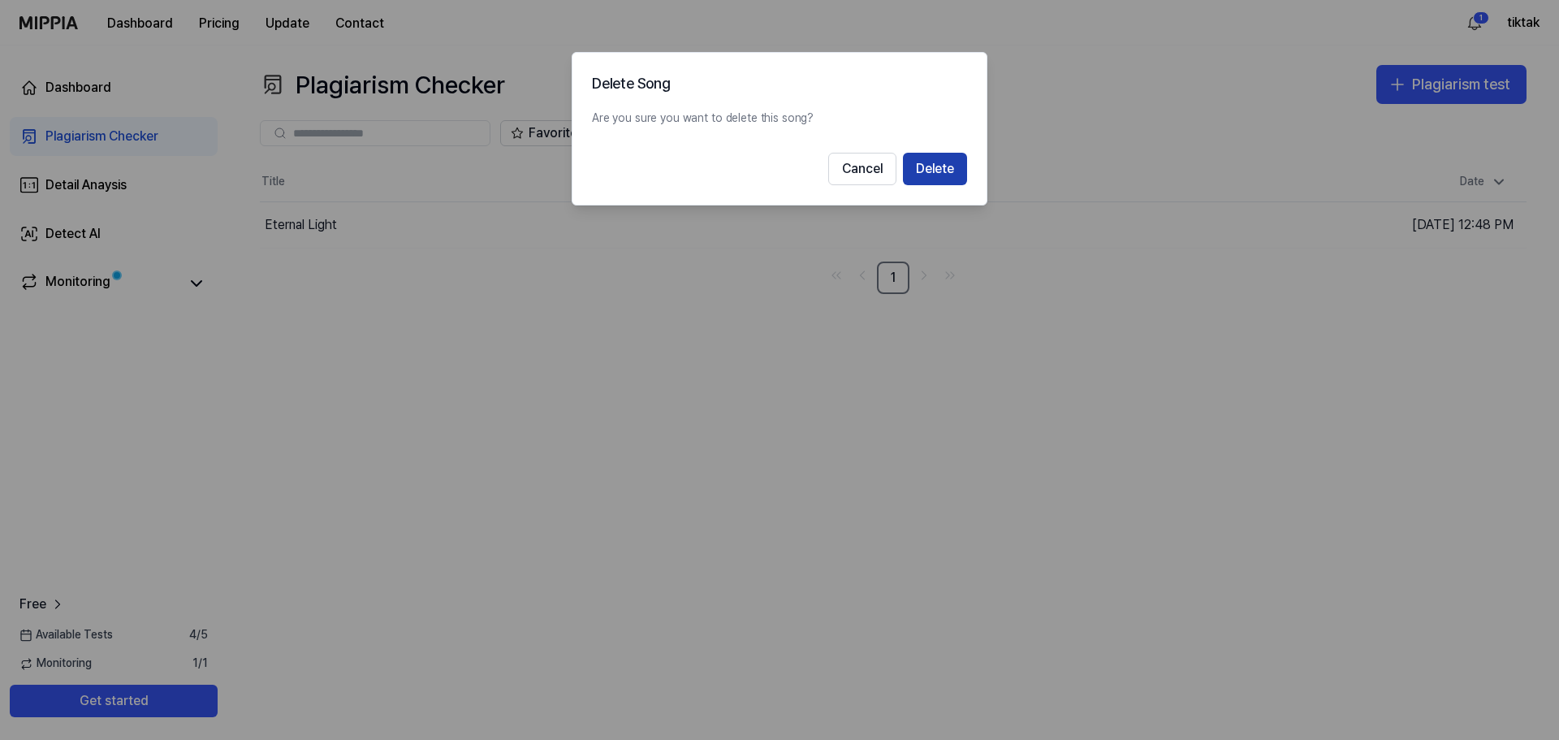
click at [940, 164] on button "Delete" at bounding box center [935, 169] width 64 height 32
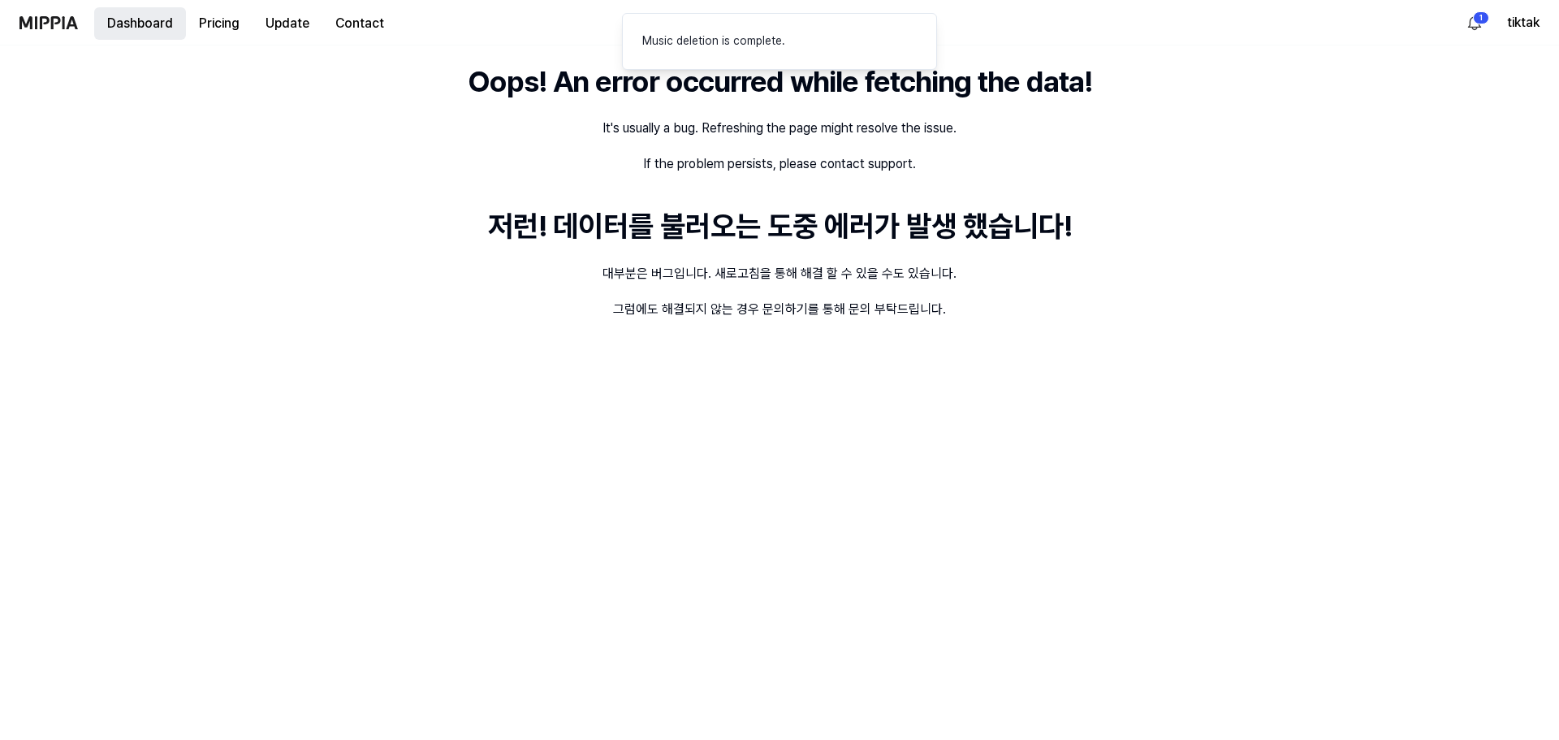
click at [152, 24] on button "Dashboard" at bounding box center [140, 23] width 92 height 32
click at [147, 23] on button "Dashboard" at bounding box center [140, 23] width 92 height 32
click at [135, 24] on button "Dashboard" at bounding box center [140, 23] width 92 height 32
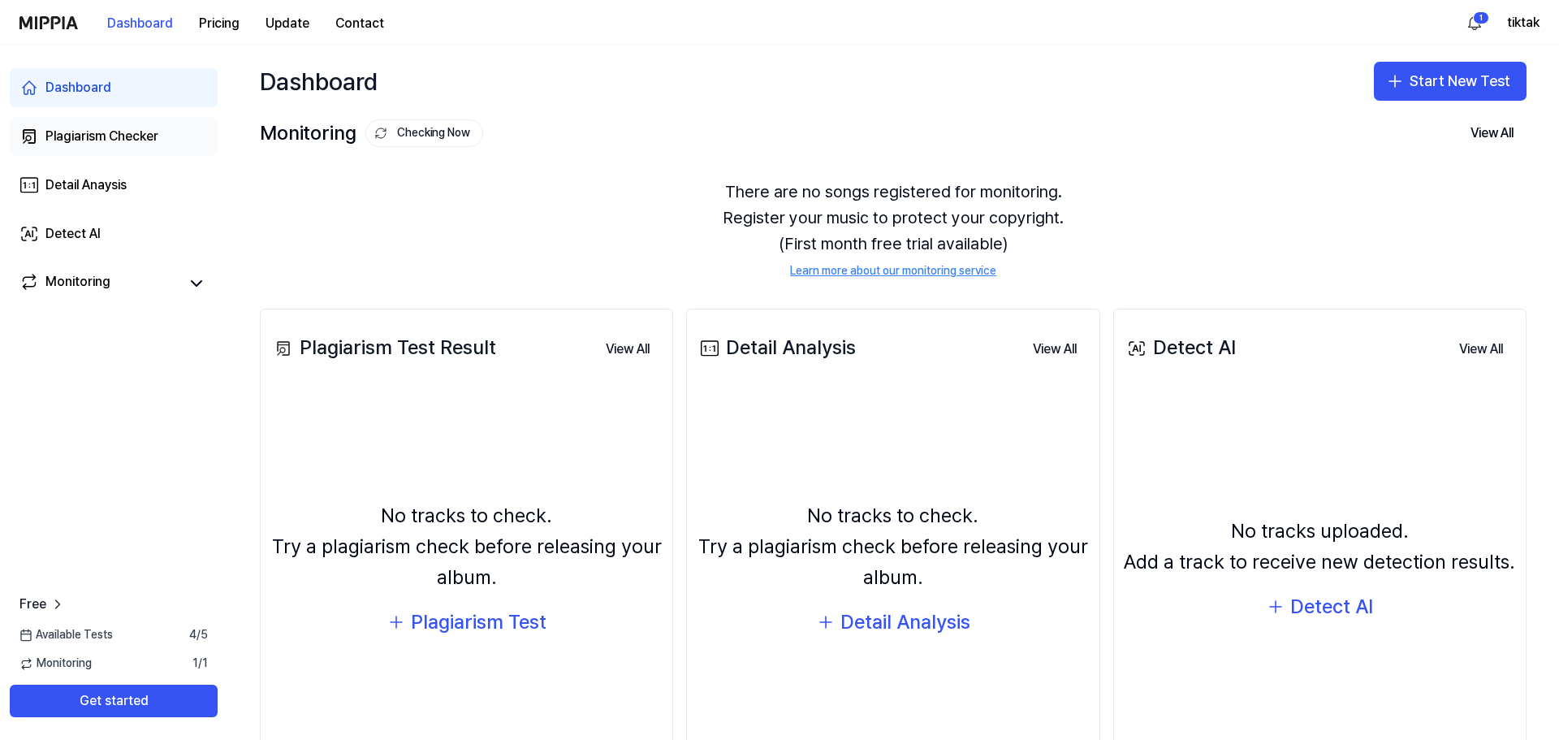
click at [106, 132] on div "Plagiarism Checker" at bounding box center [101, 136] width 113 height 19
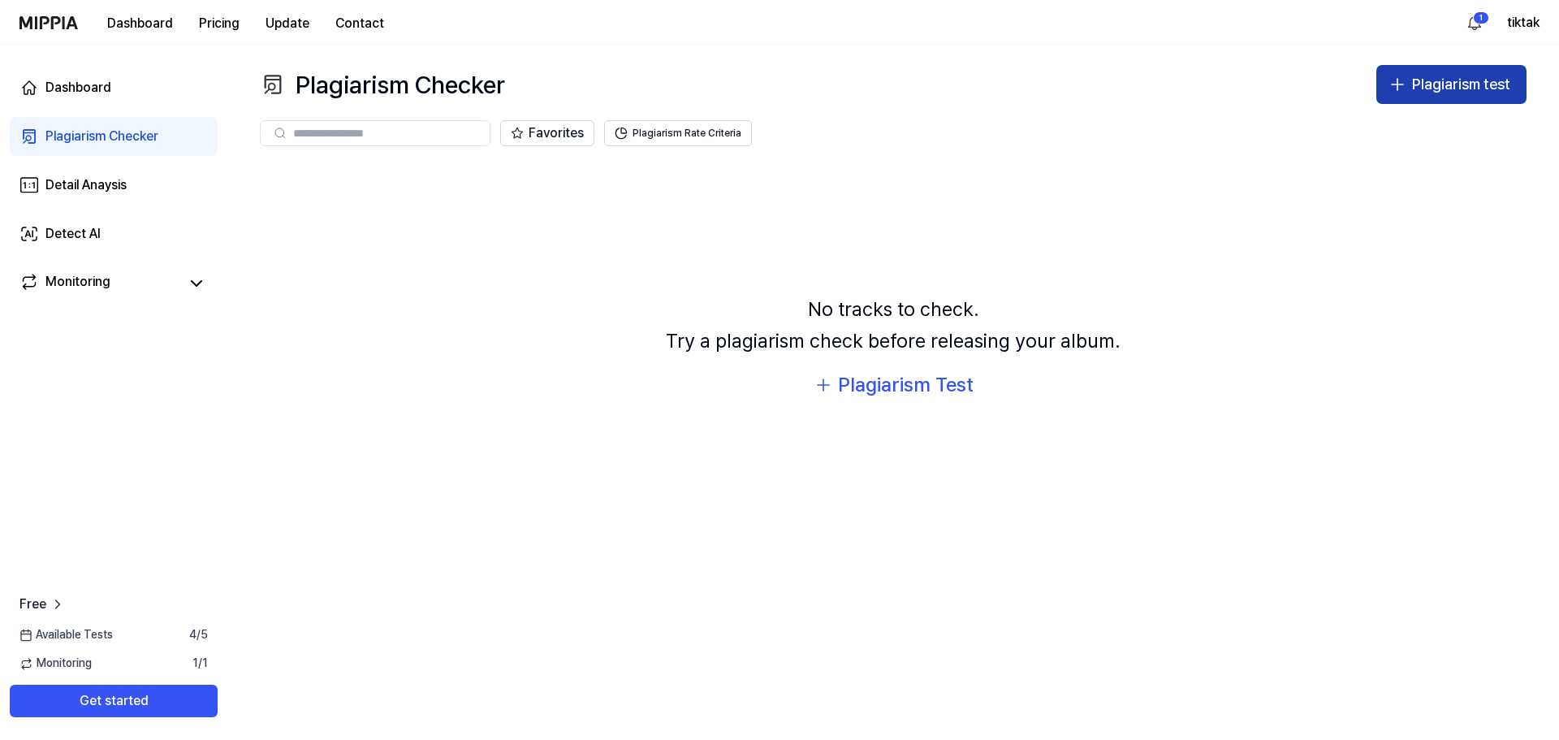
click at [1423, 92] on div "Plagiarism test" at bounding box center [1461, 85] width 98 height 24
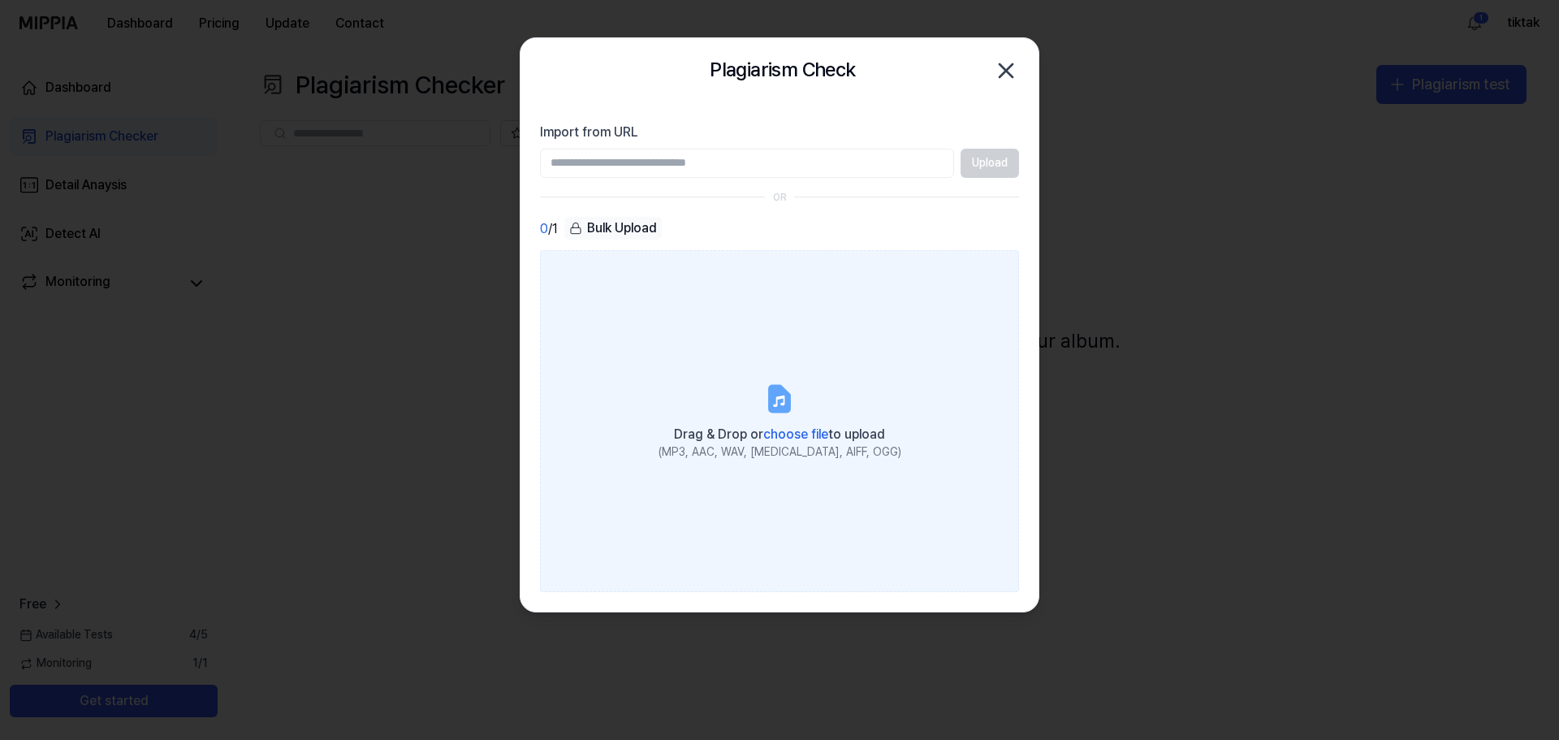
click at [798, 434] on span "choose file" at bounding box center [795, 433] width 65 height 15
click at [0, 0] on input "Drag & Drop or choose file to upload (MP3, AAC, WAV, FLAC, AIFF, OGG)" at bounding box center [0, 0] width 0 height 0
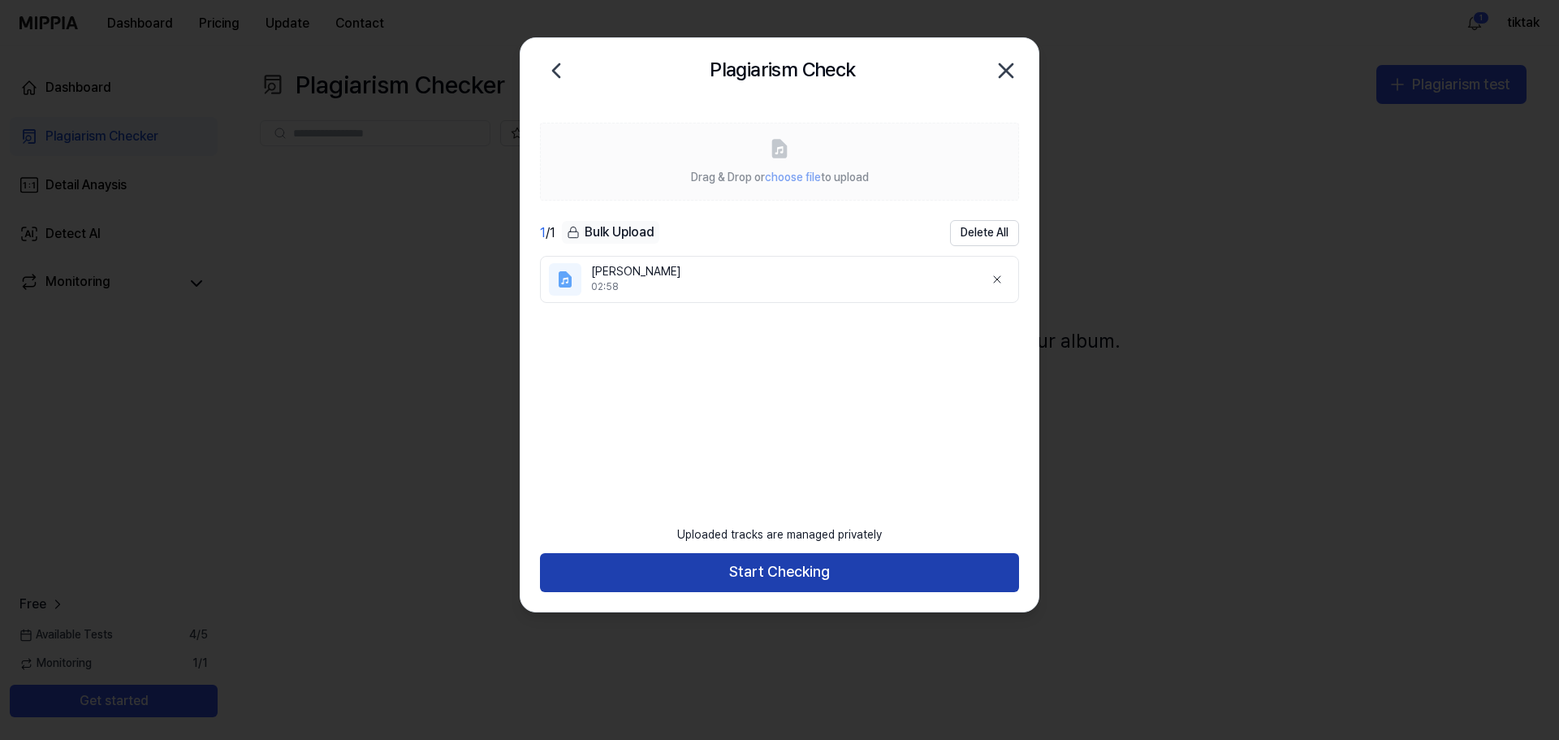
click at [798, 562] on button "Start Checking" at bounding box center [779, 572] width 479 height 39
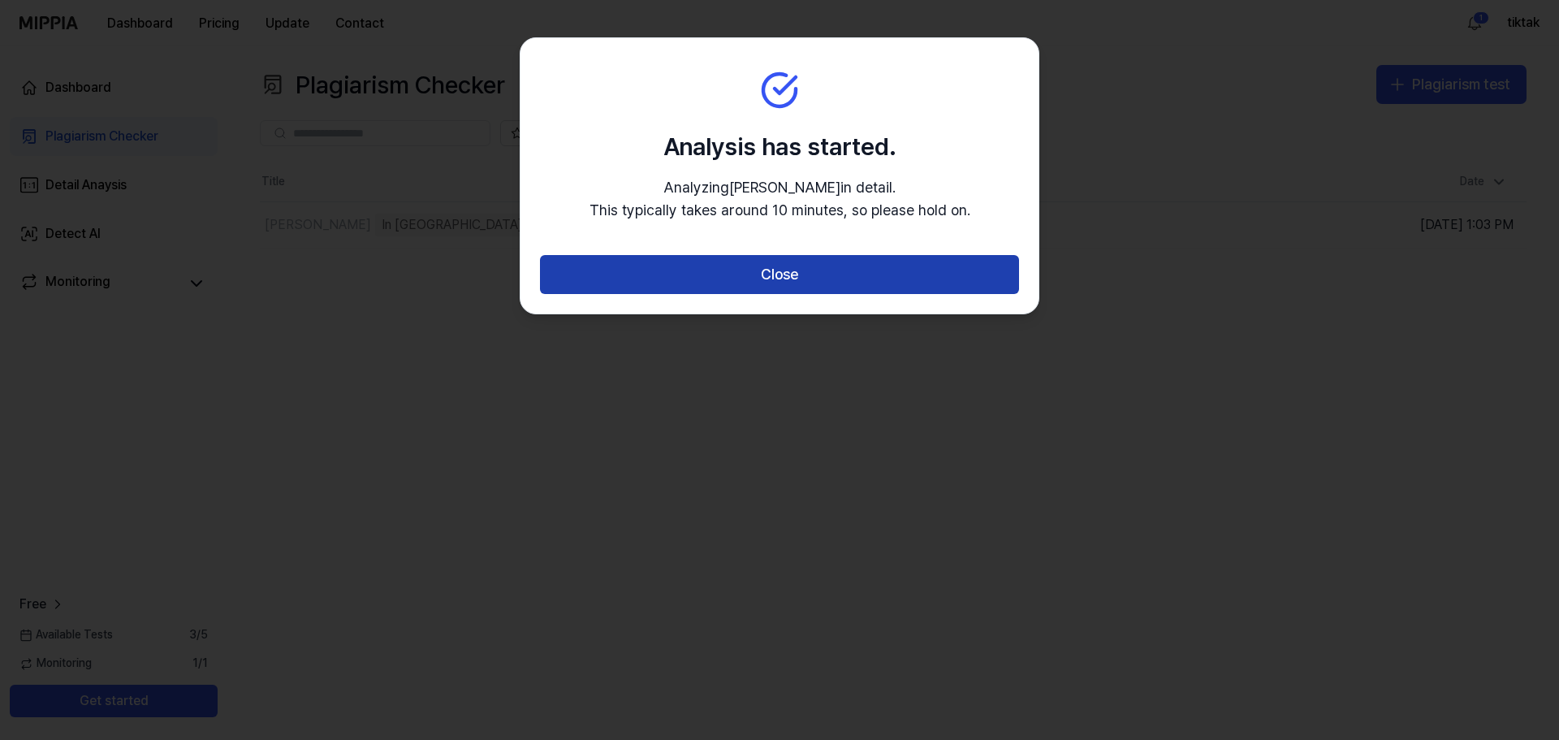
click at [805, 267] on button "Close" at bounding box center [779, 274] width 479 height 39
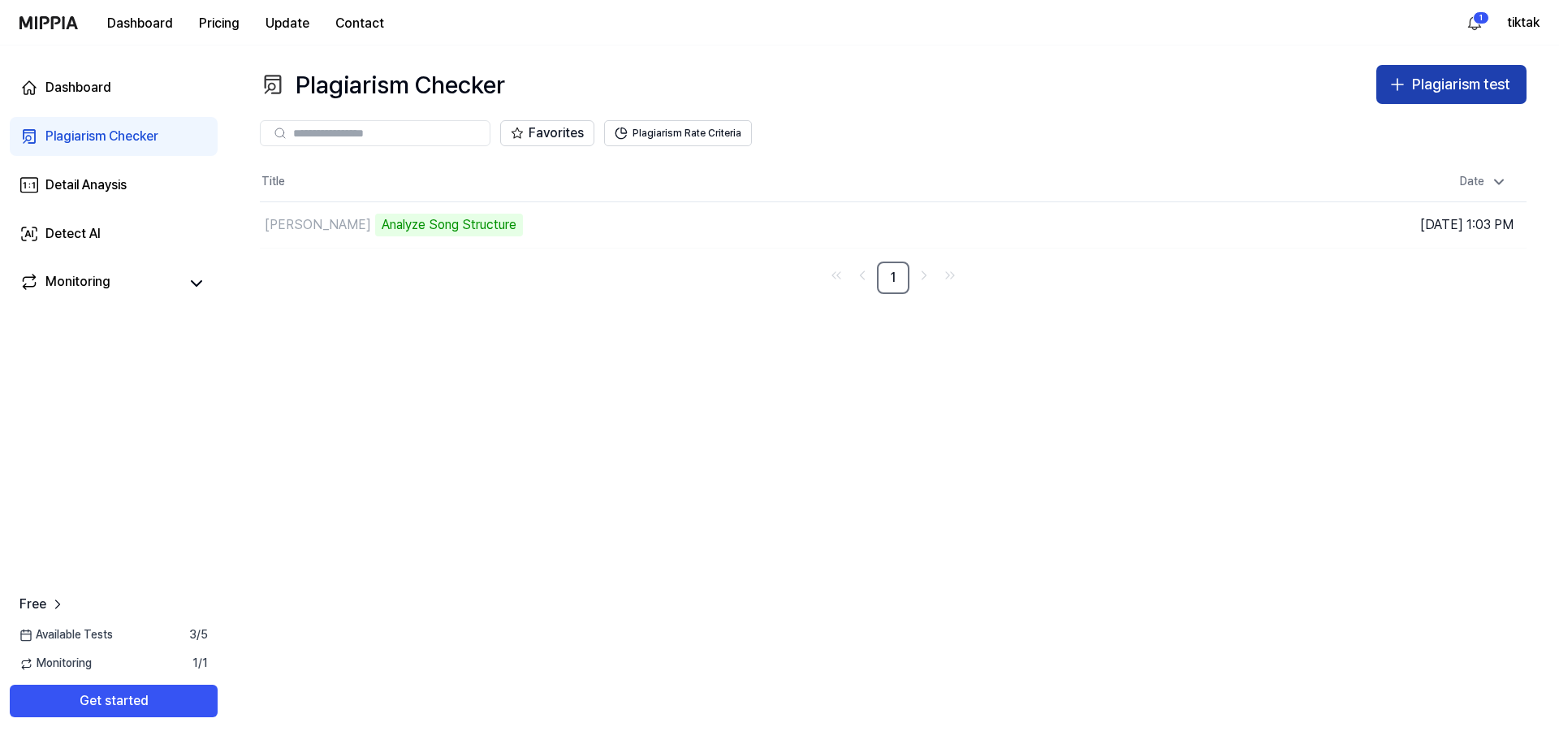
click at [1462, 85] on div "Plagiarism test" at bounding box center [1461, 85] width 98 height 24
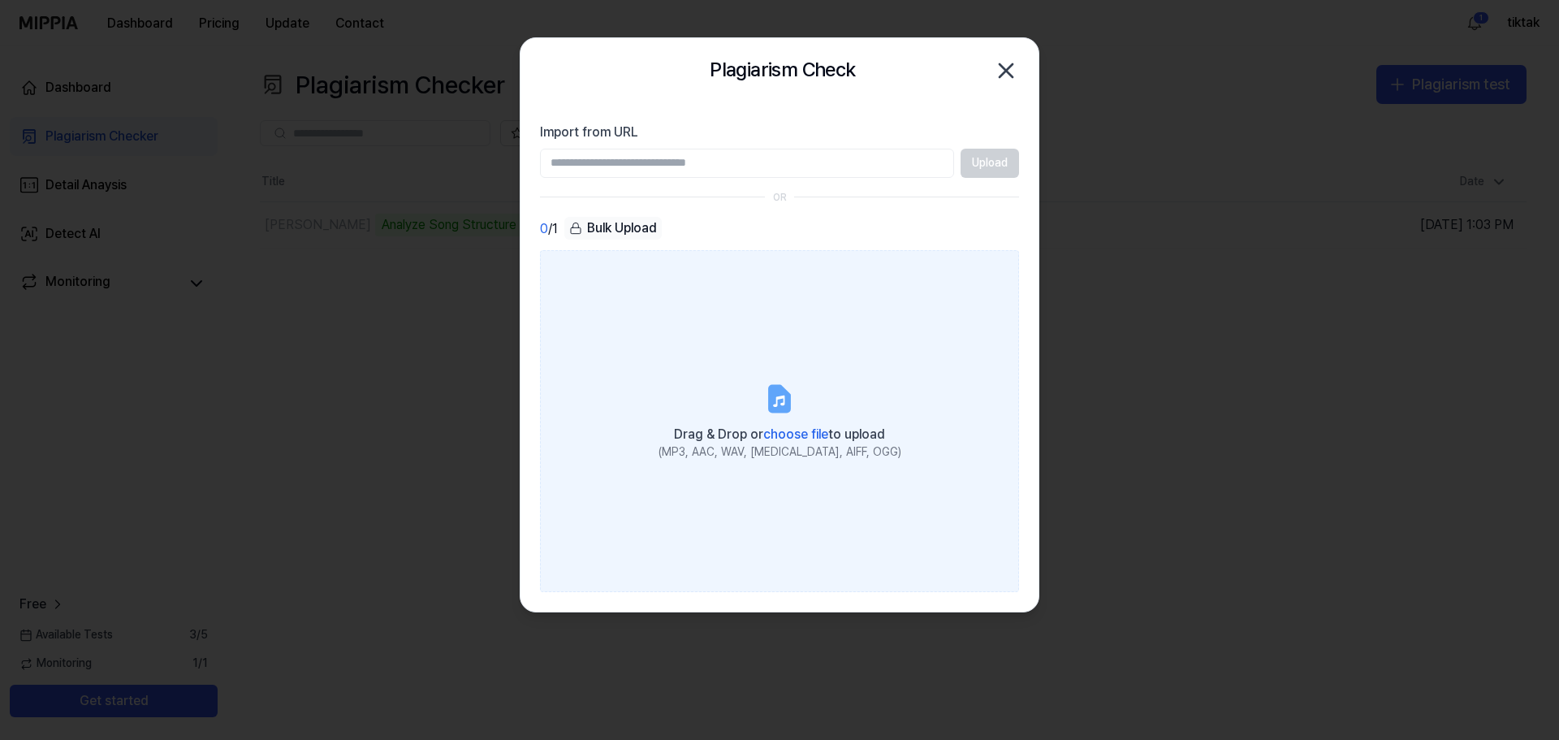
click at [793, 435] on span "choose file" at bounding box center [795, 433] width 65 height 15
click at [0, 0] on input "Drag & Drop or choose file to upload (MP3, AAC, WAV, FLAC, AIFF, OGG)" at bounding box center [0, 0] width 0 height 0
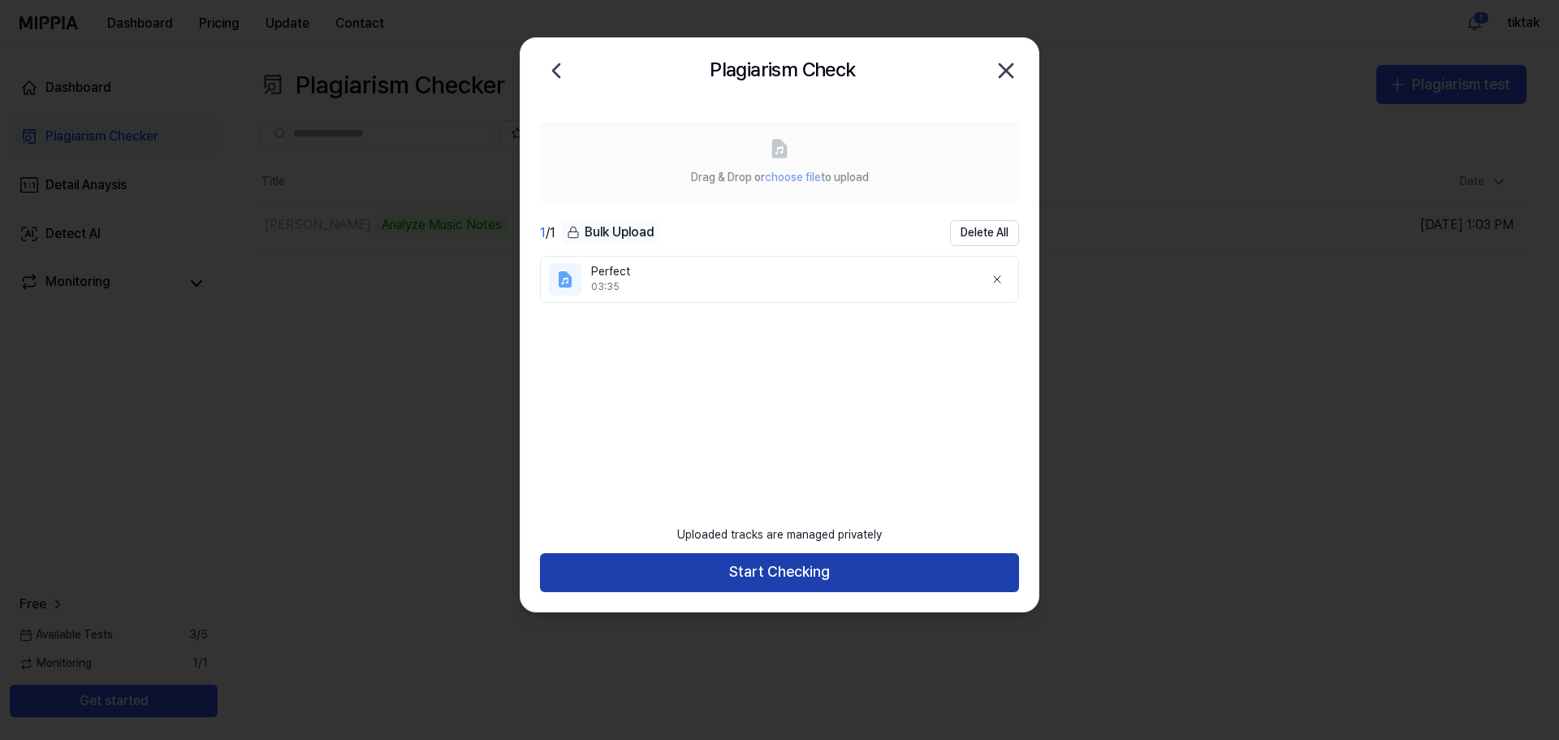
click at [867, 576] on button "Start Checking" at bounding box center [779, 572] width 479 height 39
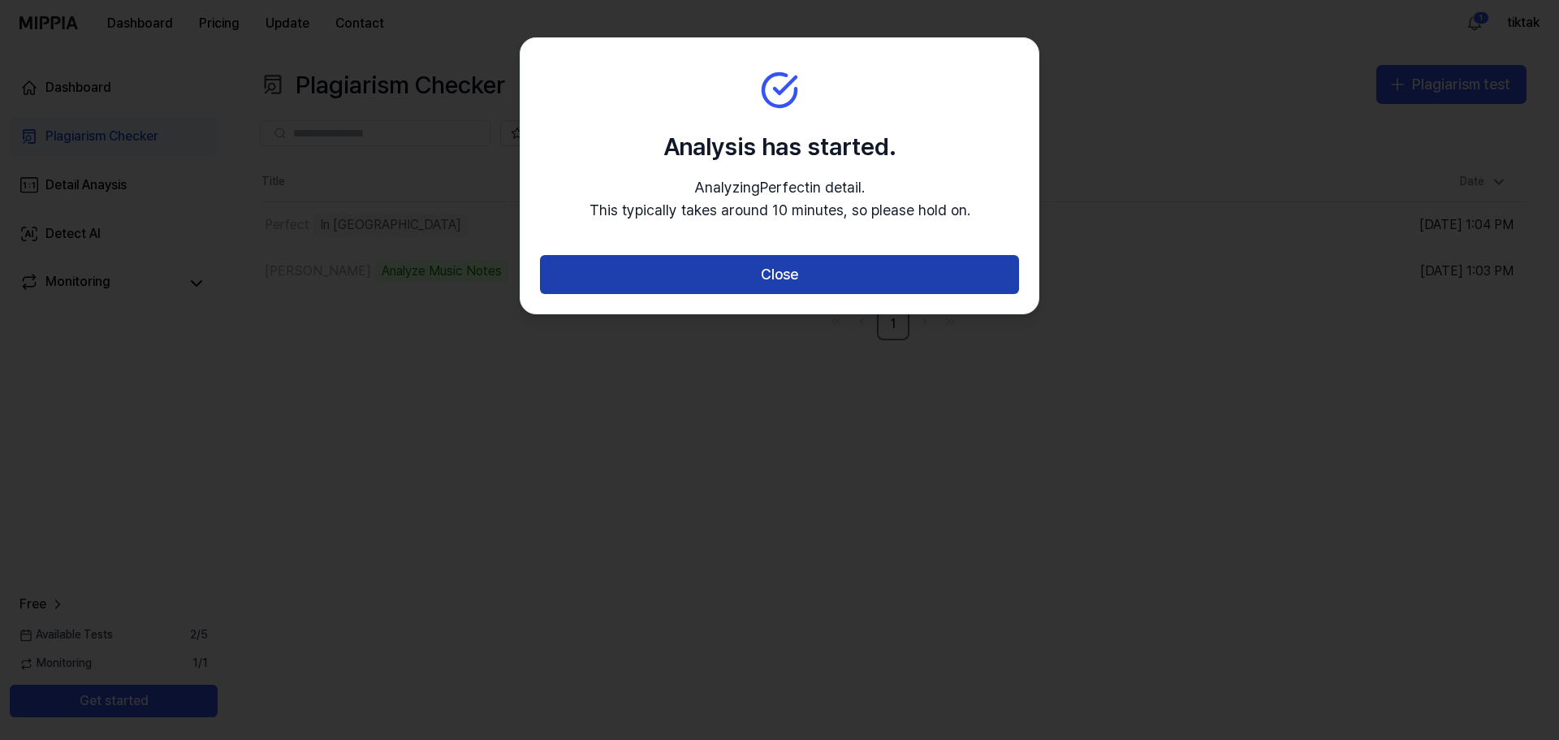
click at [808, 274] on button "Close" at bounding box center [779, 274] width 479 height 39
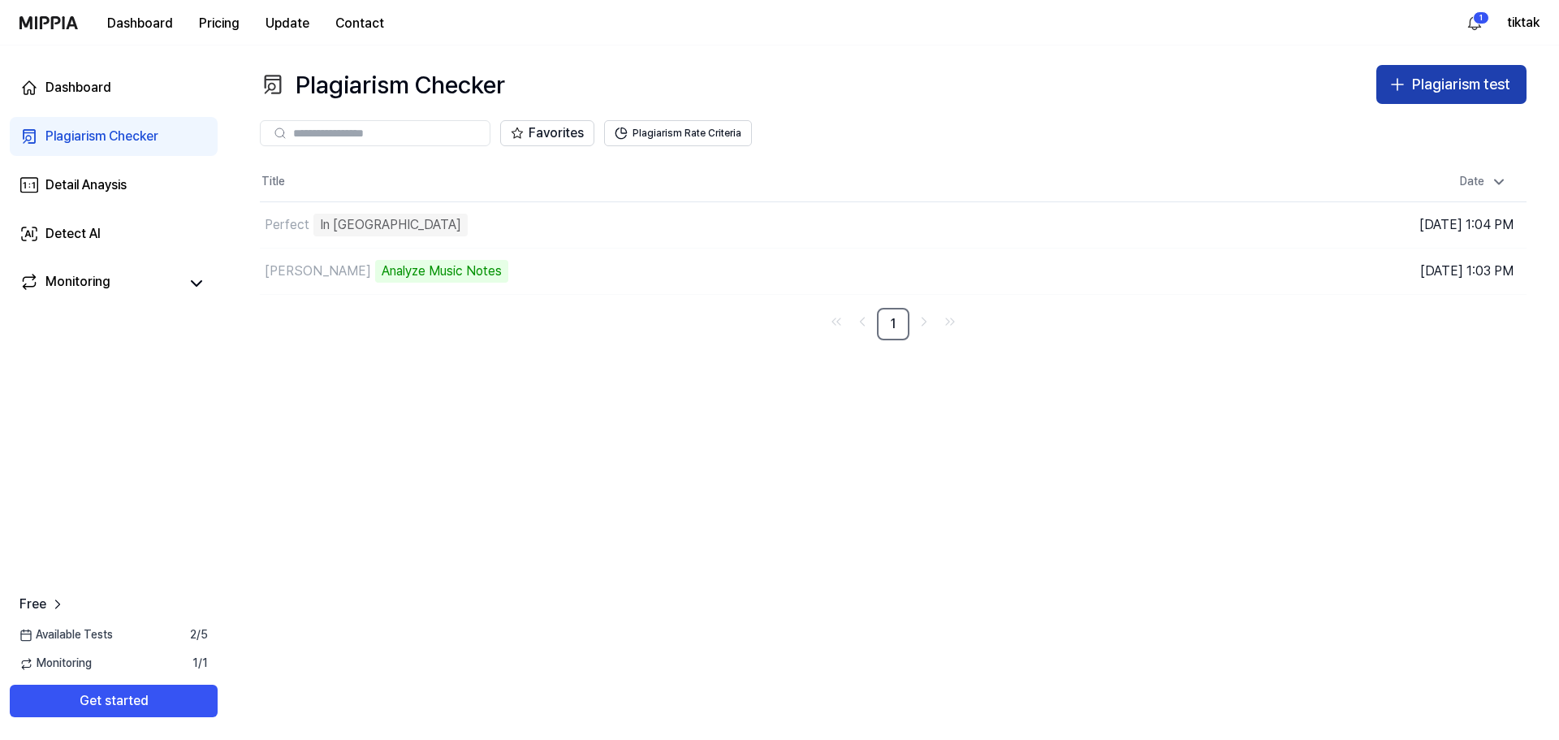
click at [1430, 76] on div "Plagiarism test" at bounding box center [1461, 85] width 98 height 24
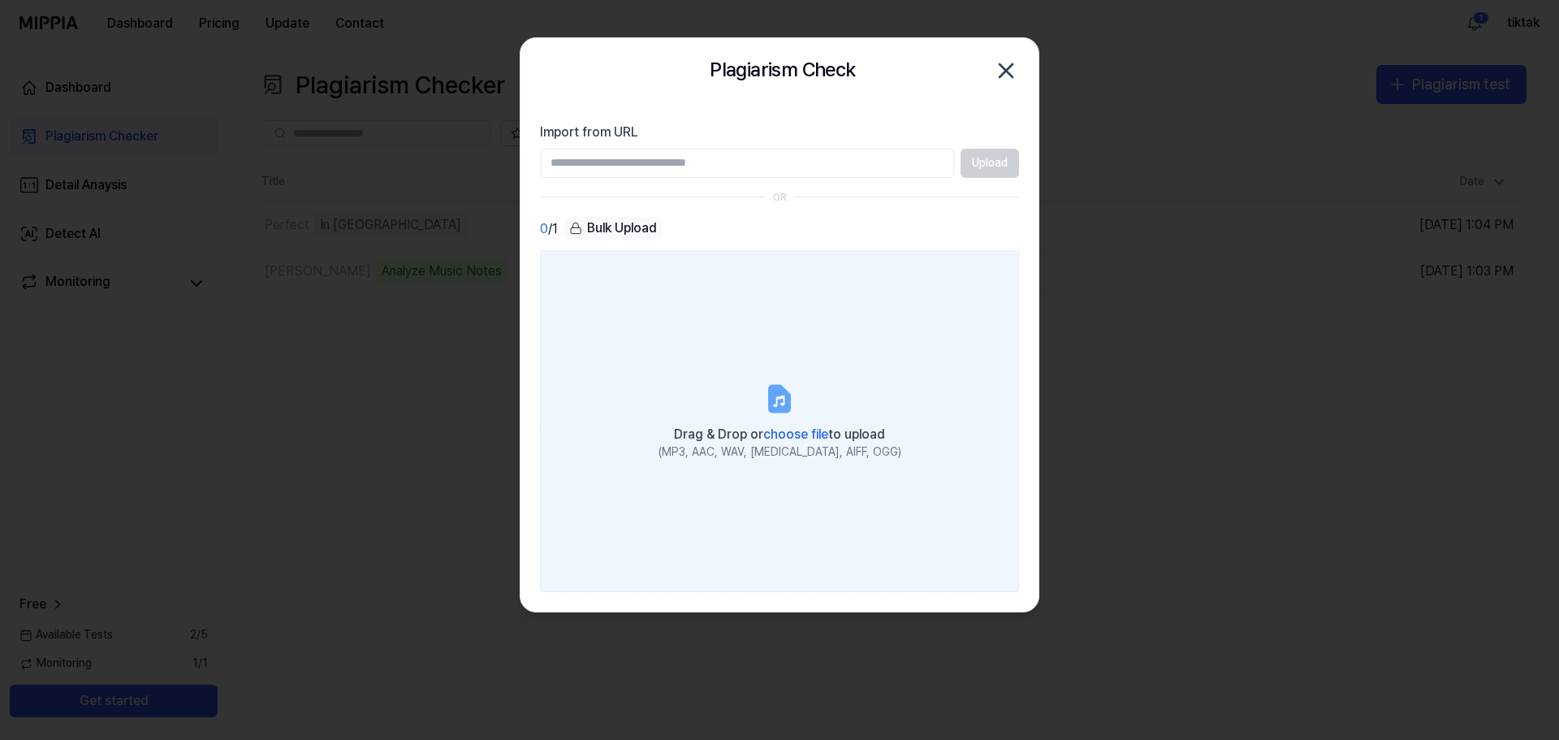
click at [799, 442] on div "Drag & Drop or choose file to upload" at bounding box center [780, 432] width 243 height 23
click at [0, 0] on input "Drag & Drop or choose file to upload (MP3, AAC, WAV, FLAC, AIFF, OGG)" at bounding box center [0, 0] width 0 height 0
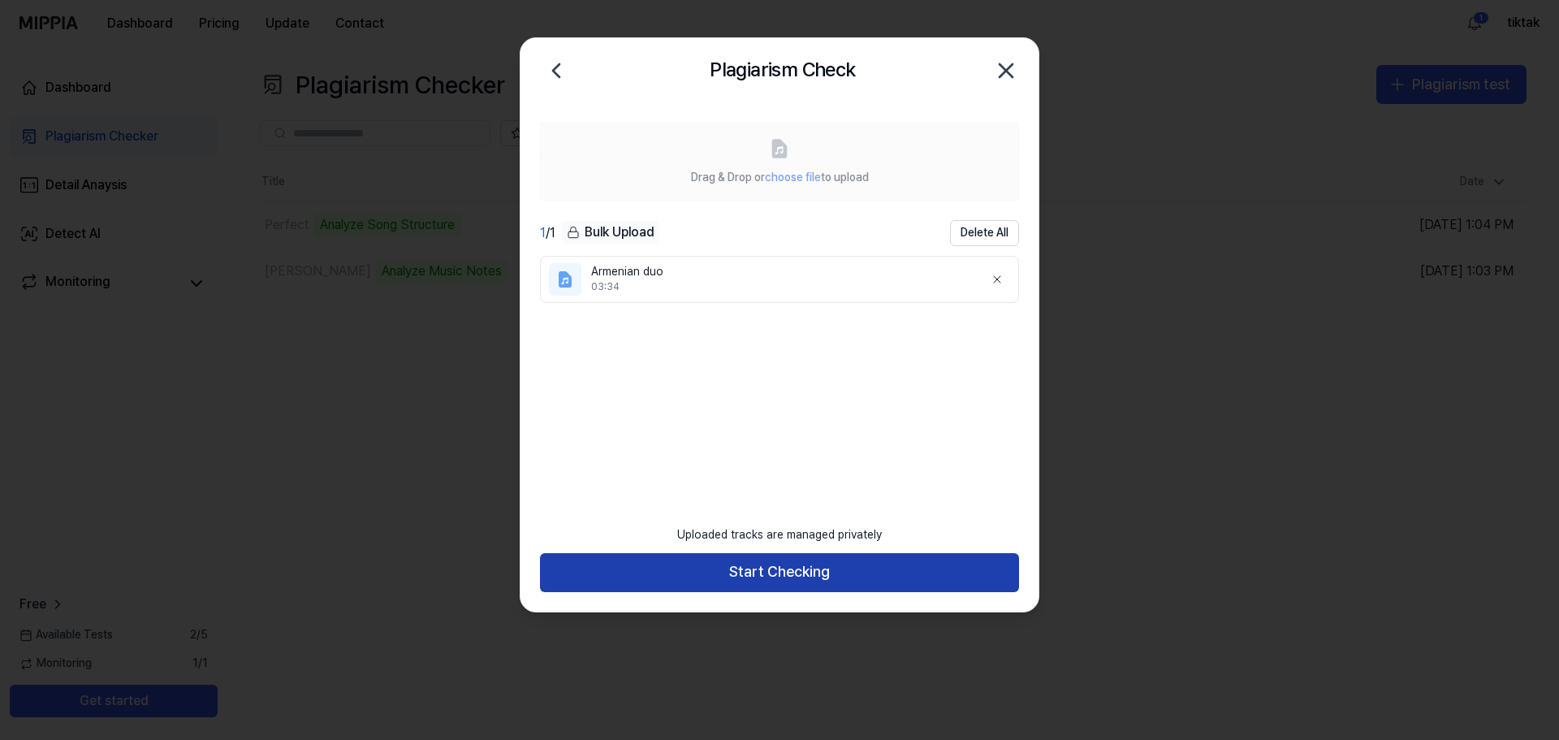
click at [785, 568] on button "Start Checking" at bounding box center [779, 572] width 479 height 39
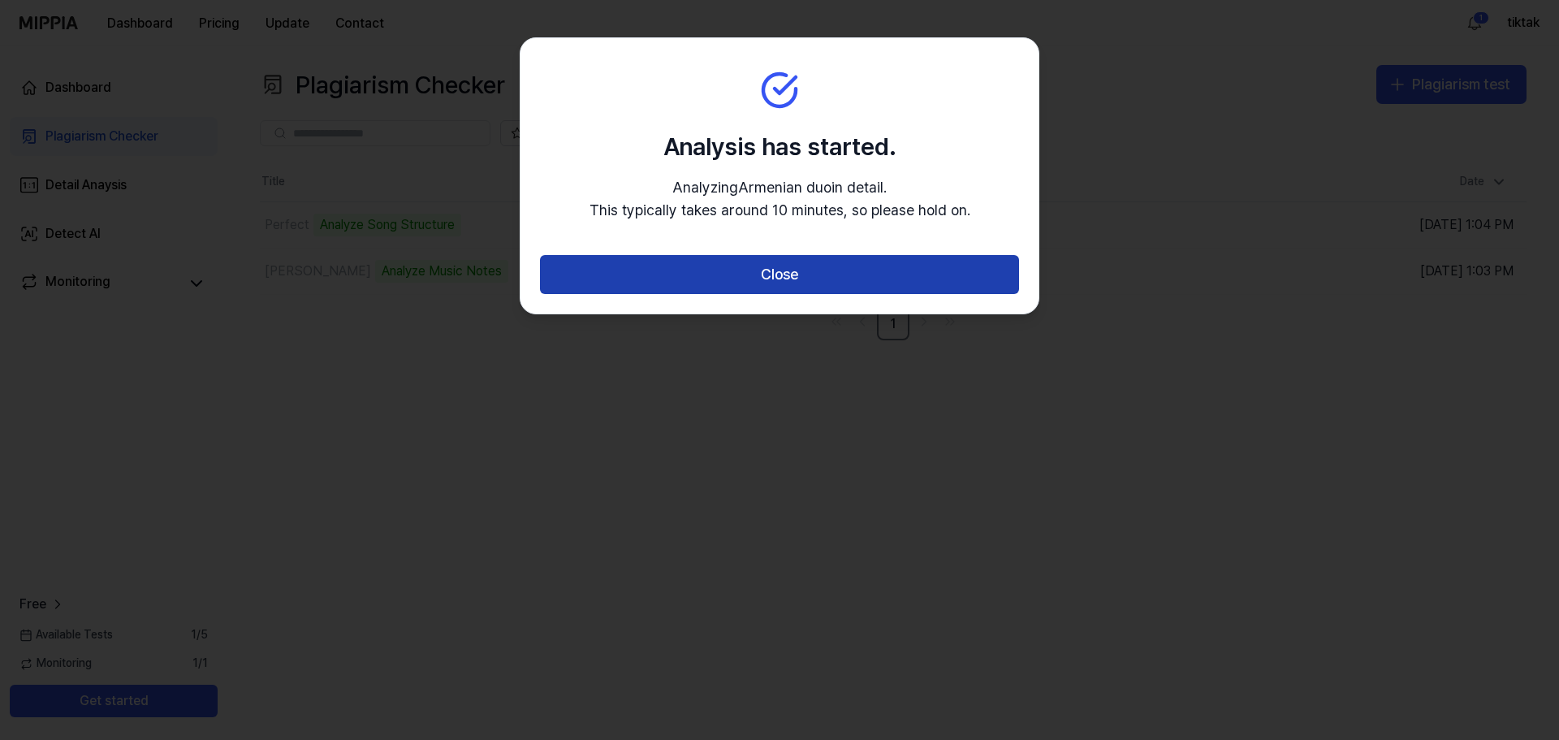
click at [780, 268] on button "Close" at bounding box center [779, 274] width 479 height 39
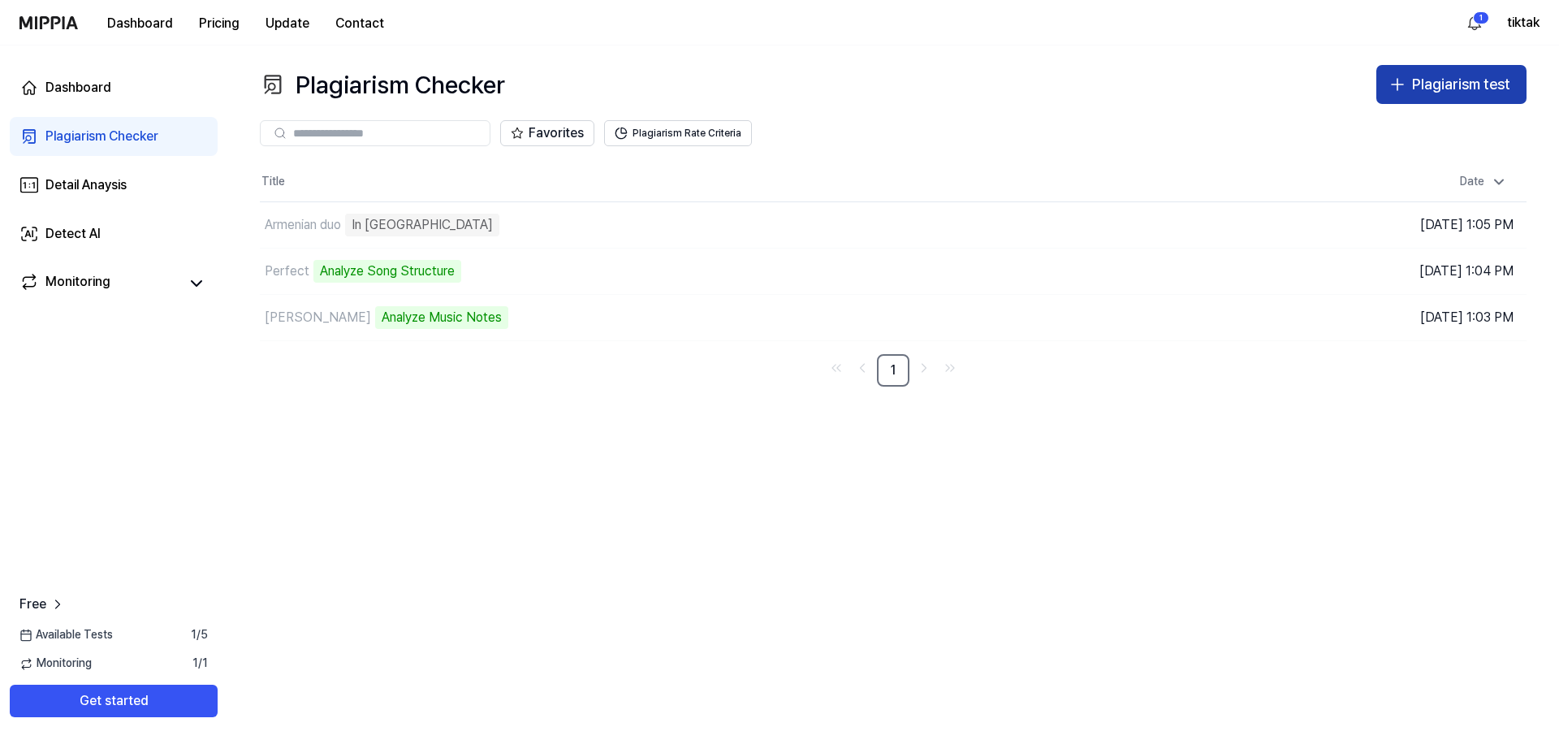
click at [1437, 76] on div "Plagiarism test" at bounding box center [1461, 85] width 98 height 24
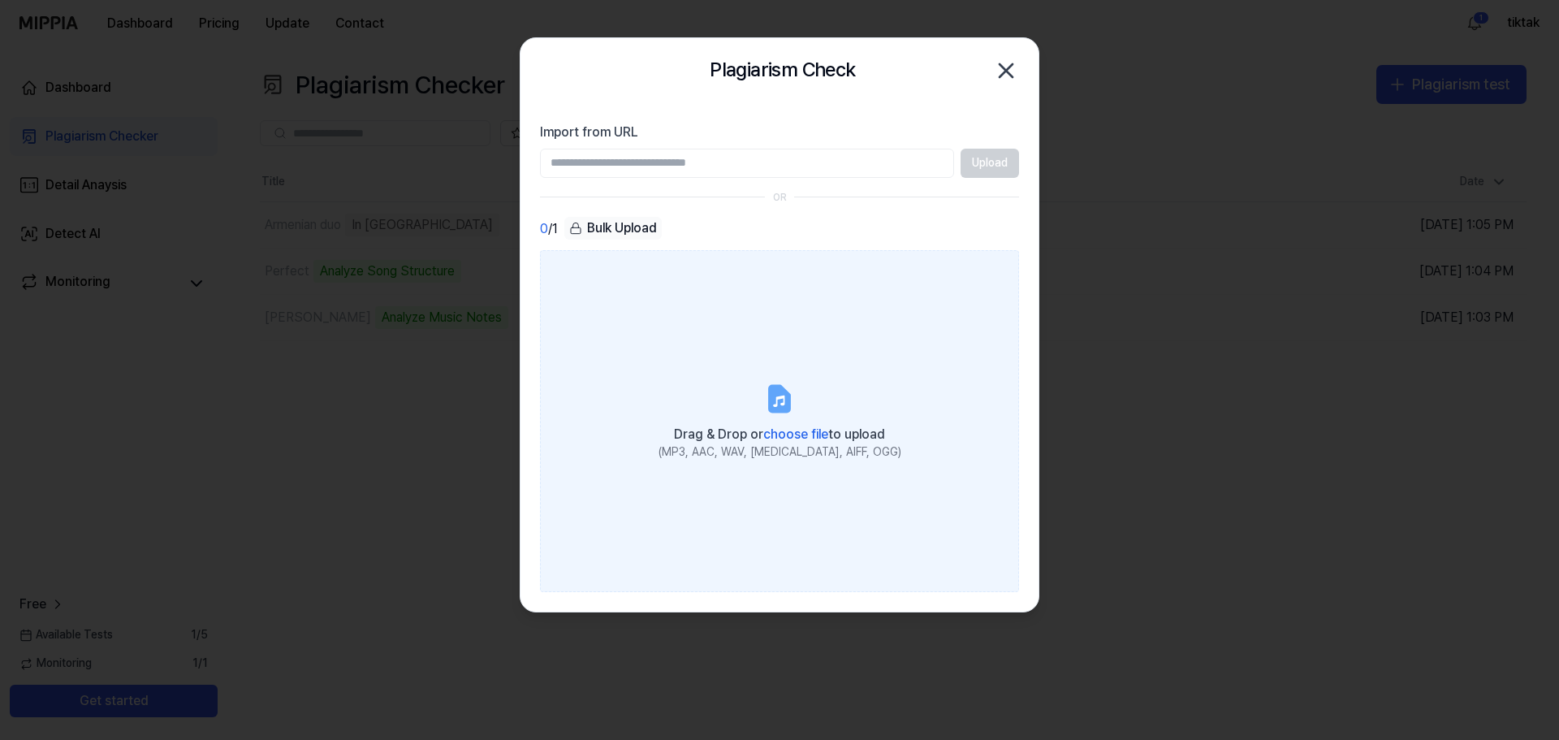
click at [800, 426] on span "choose file" at bounding box center [795, 433] width 65 height 15
click at [0, 0] on input "Drag & Drop or choose file to upload (MP3, AAC, WAV, FLAC, AIFF, OGG)" at bounding box center [0, 0] width 0 height 0
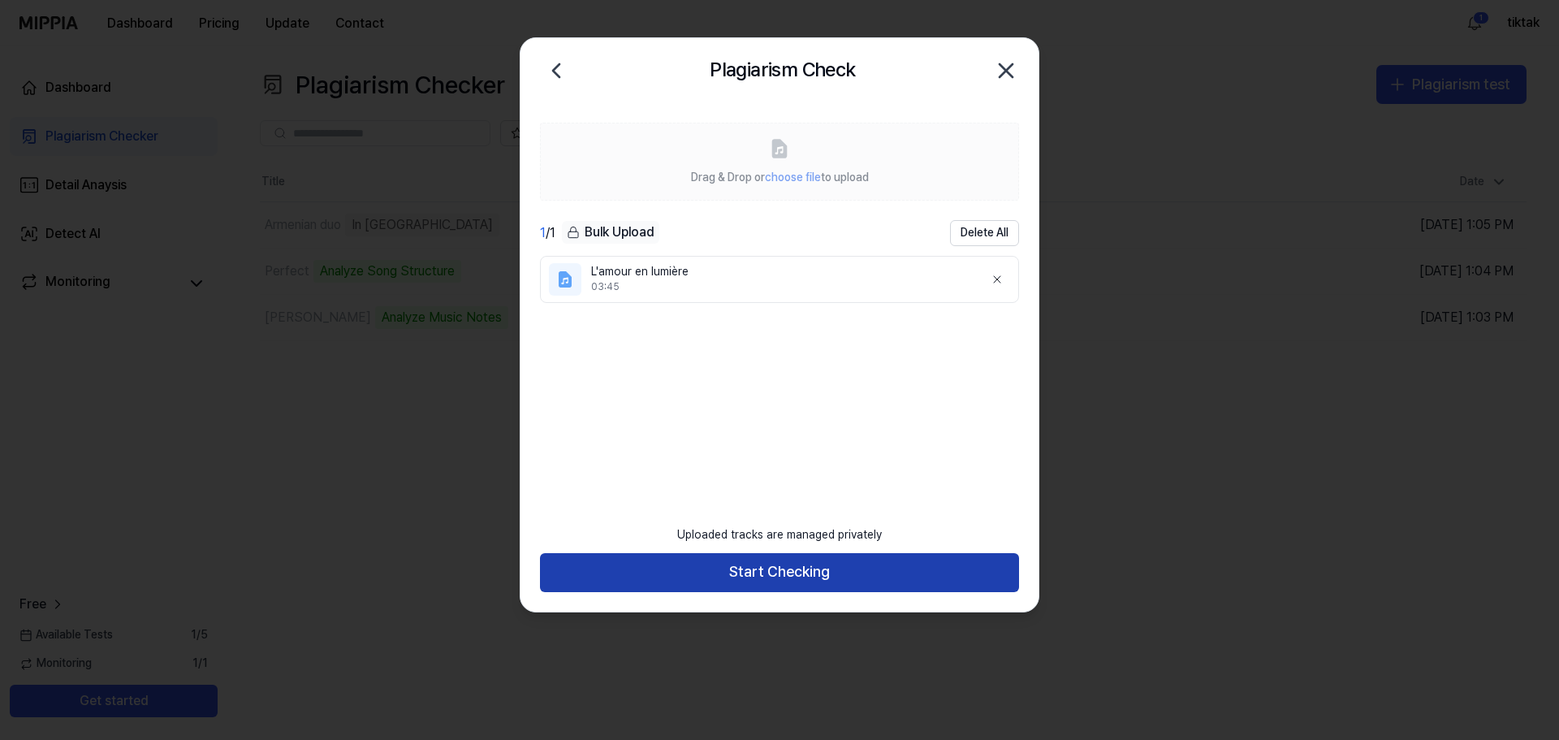
click at [819, 566] on button "Start Checking" at bounding box center [779, 572] width 479 height 39
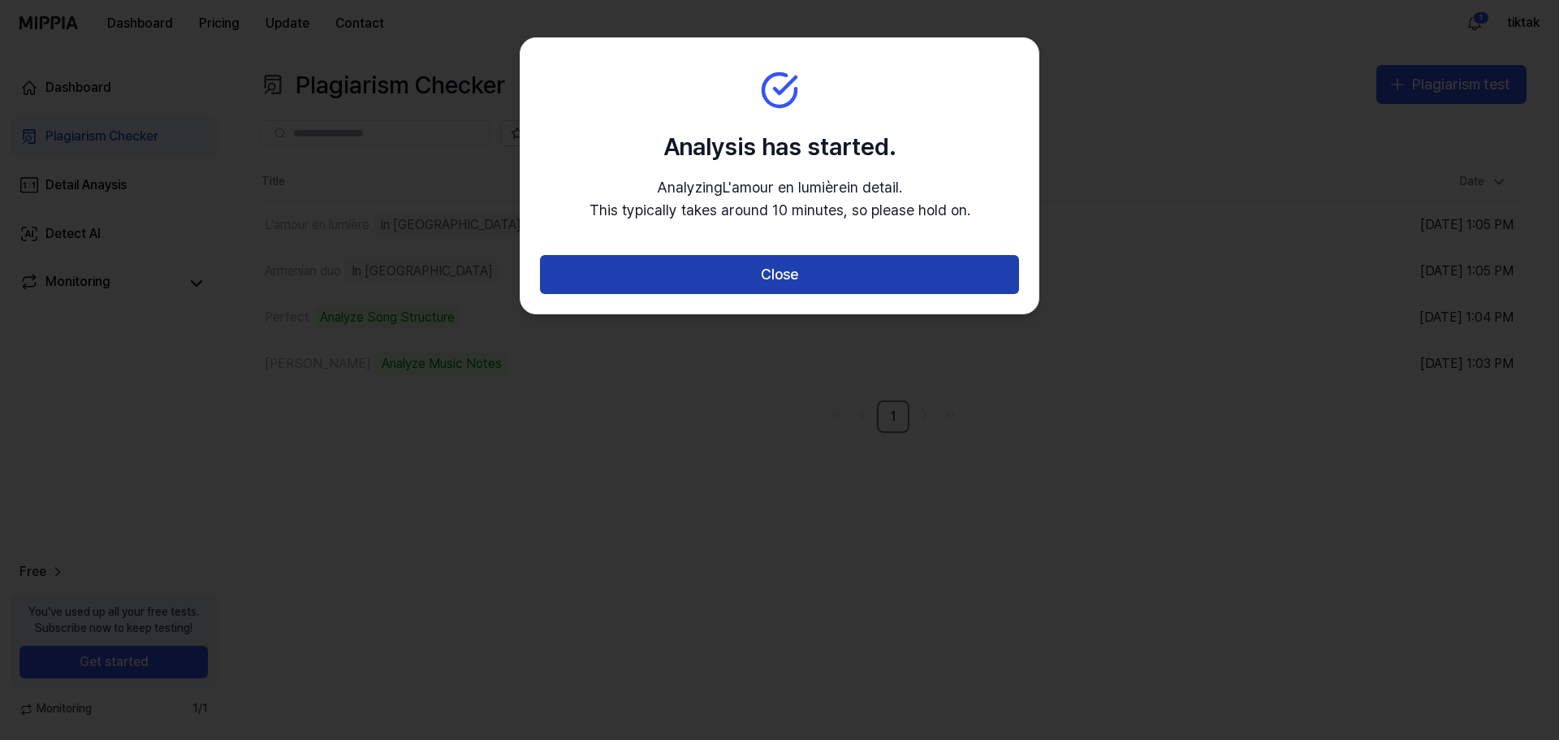
click at [789, 274] on button "Close" at bounding box center [779, 274] width 479 height 39
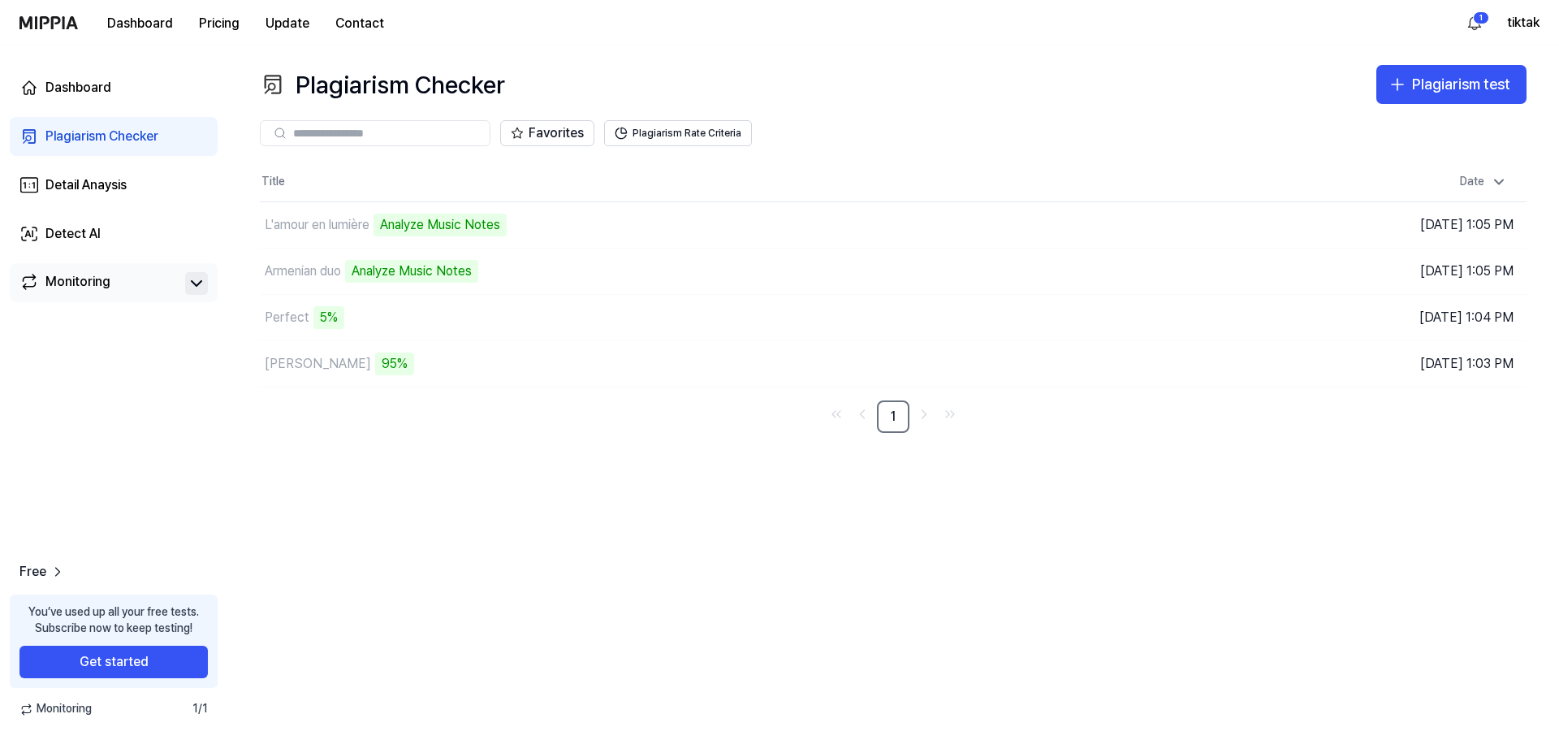
click at [201, 274] on icon at bounding box center [196, 283] width 19 height 19
click at [1484, 11] on html "Dashboard Pricing Update Contact 1 tiktak Dashboard Plagiarism Checker Detail A…" at bounding box center [779, 370] width 1559 height 740
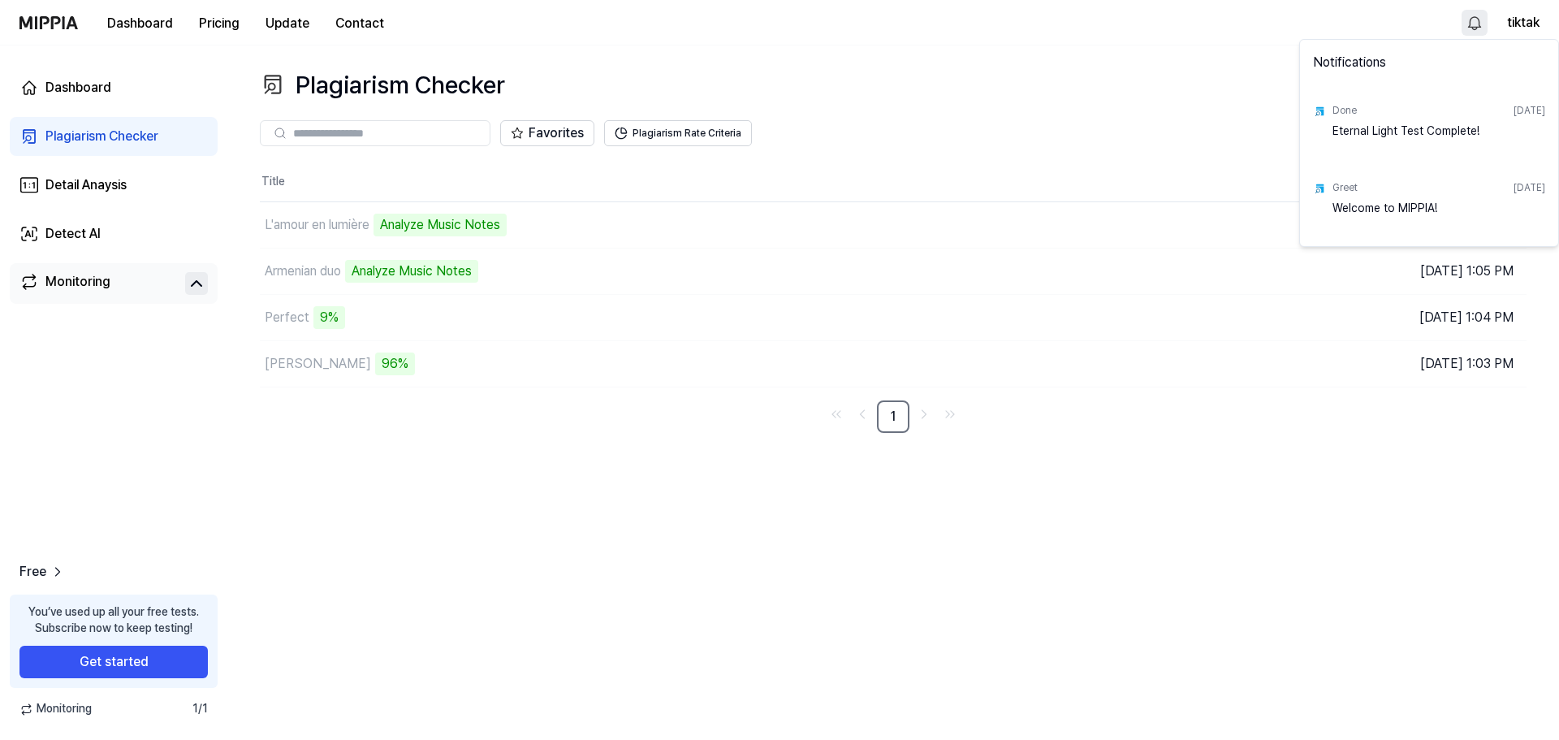
click at [1472, 17] on html "Dashboard Pricing Update Contact tiktak Dashboard Plagiarism Checker Detail Ana…" at bounding box center [779, 370] width 1559 height 740
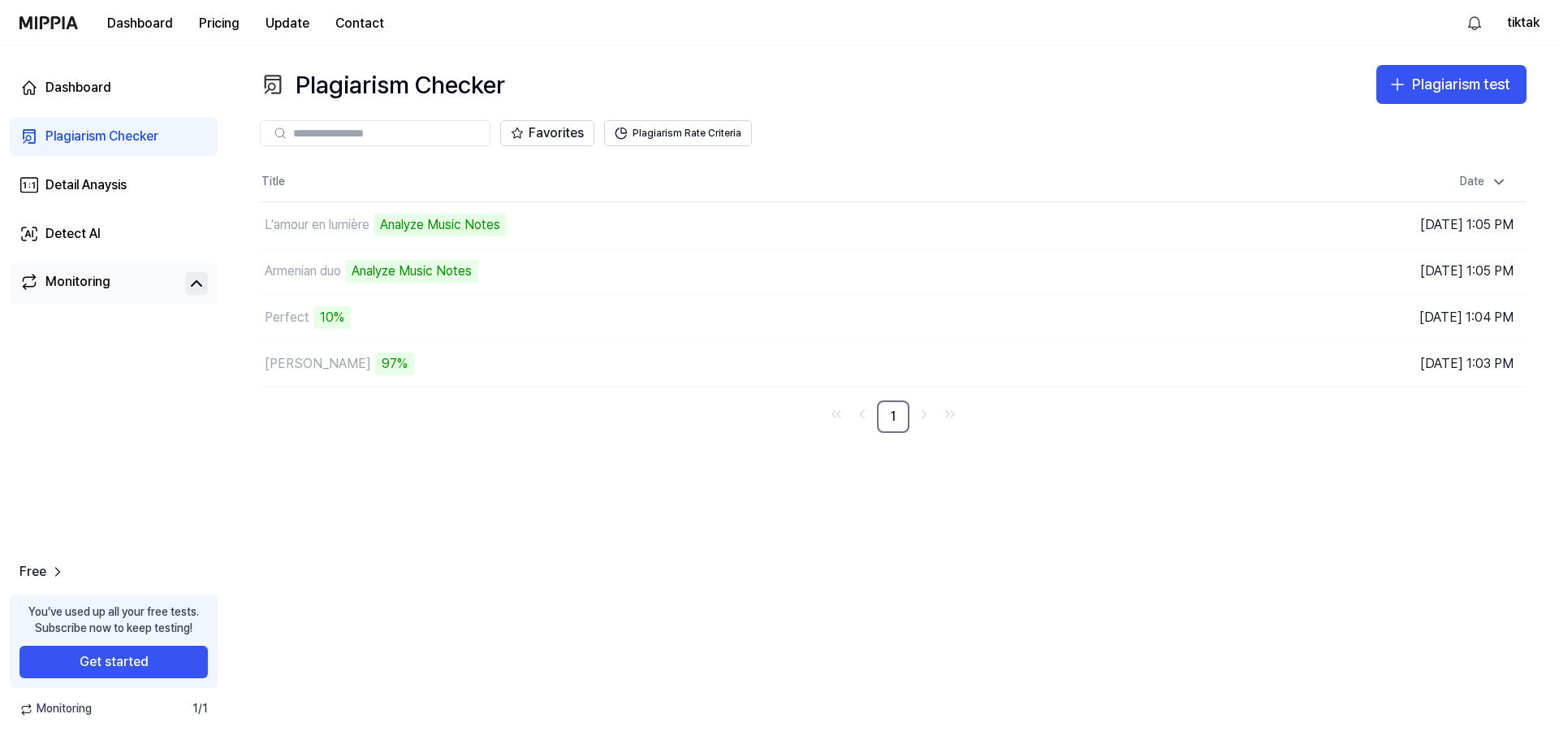
click at [934, 106] on div "Favorites Plagiarism Rate Criteria" at bounding box center [893, 133] width 1267 height 58
click at [1078, 363] on button "Go to Results" at bounding box center [1095, 364] width 87 height 26
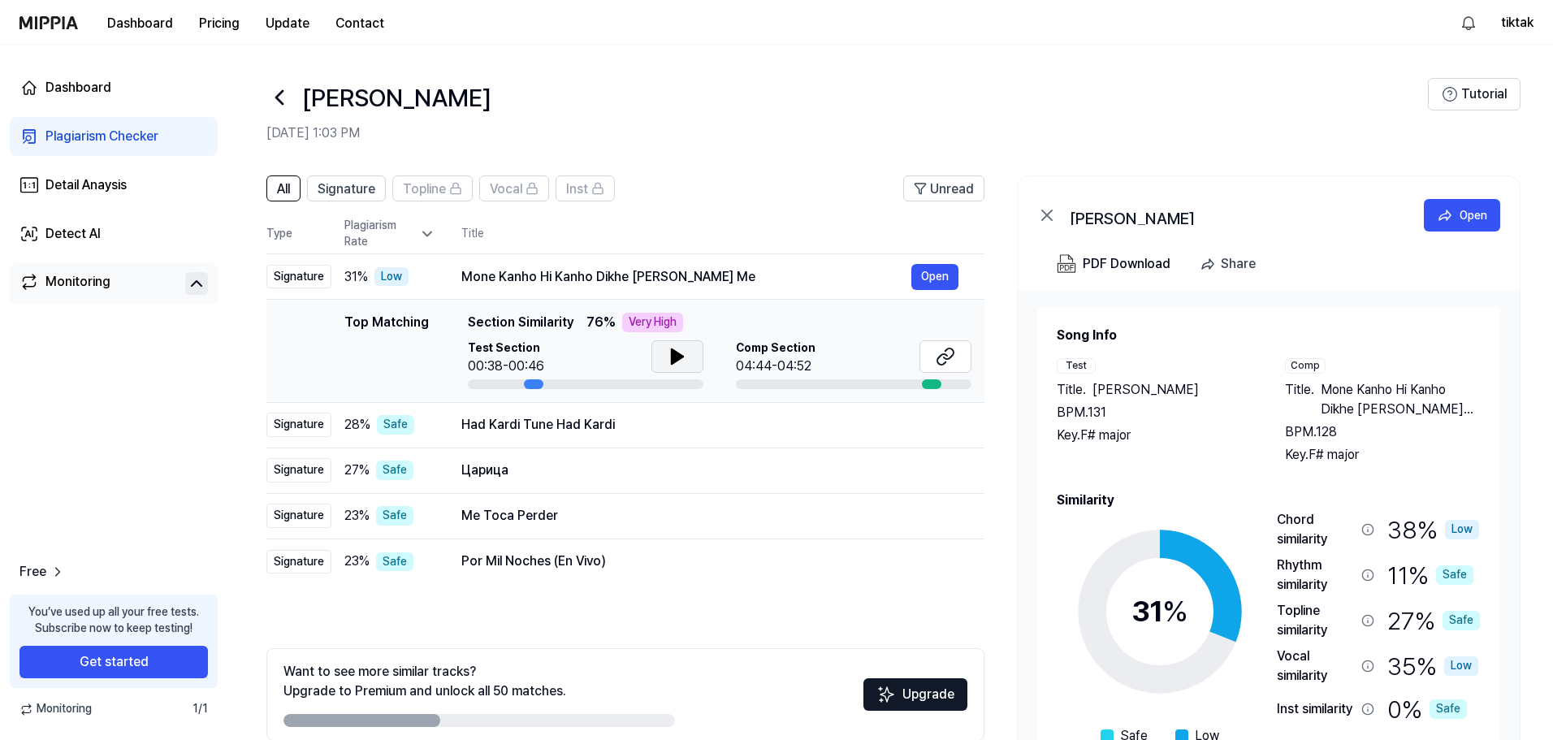
click at [672, 351] on icon at bounding box center [677, 356] width 11 height 15
click at [1360, 394] on span "Mone Kanho Hi Kanho Dikhe Sapna Me" at bounding box center [1401, 399] width 160 height 39
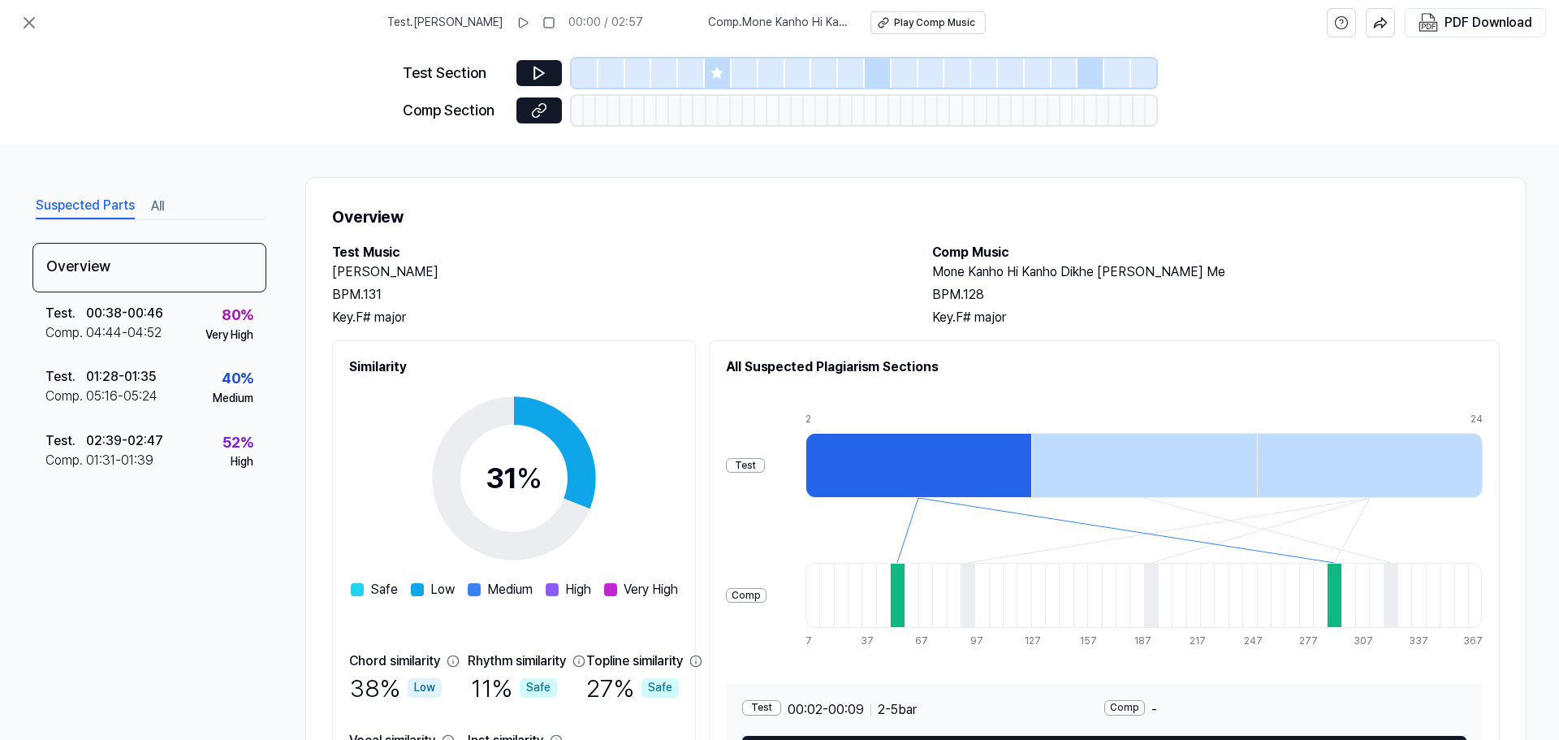
click at [910, 468] on div at bounding box center [919, 465] width 226 height 65
click at [1165, 458] on div at bounding box center [1144, 465] width 226 height 65
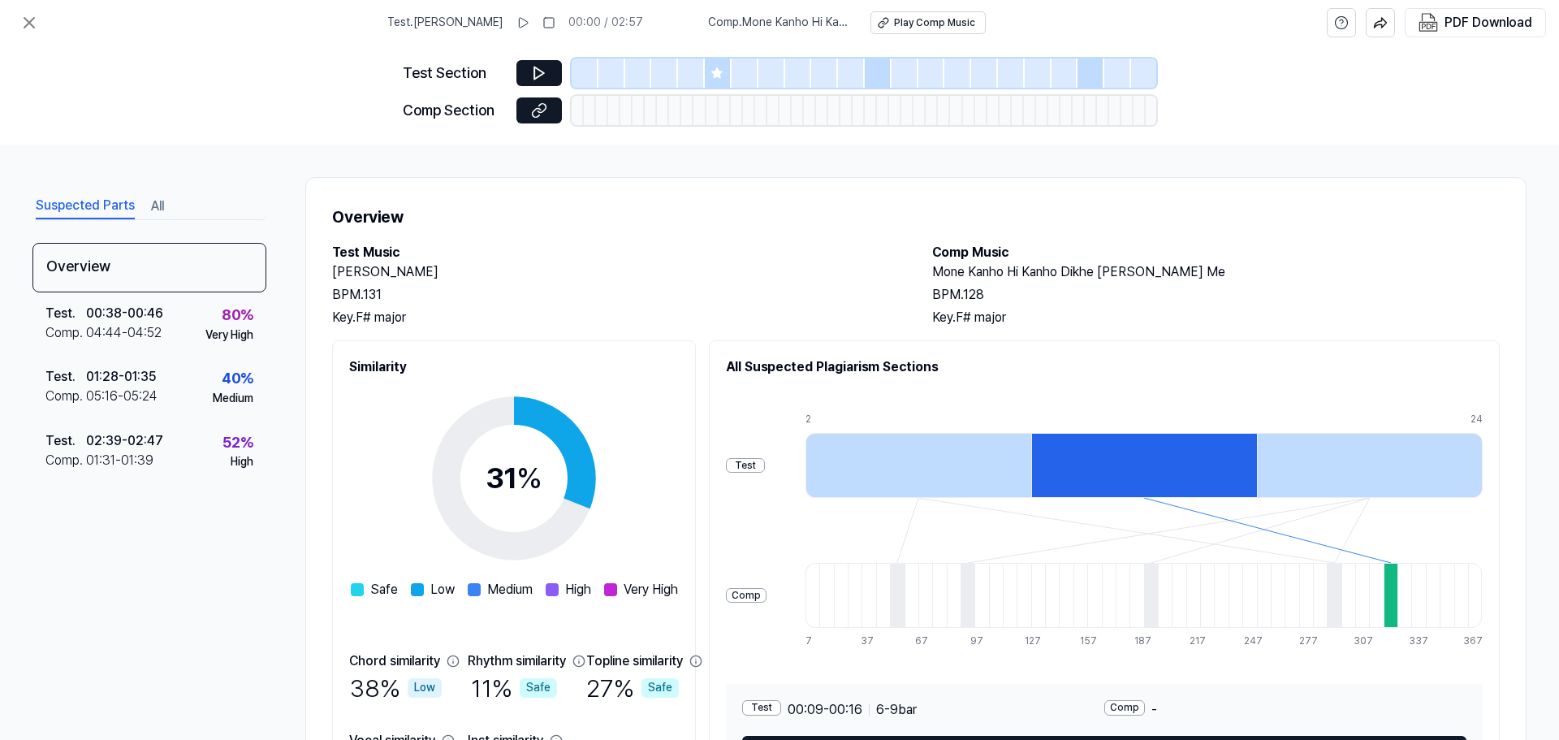
click at [999, 457] on div at bounding box center [919, 465] width 226 height 65
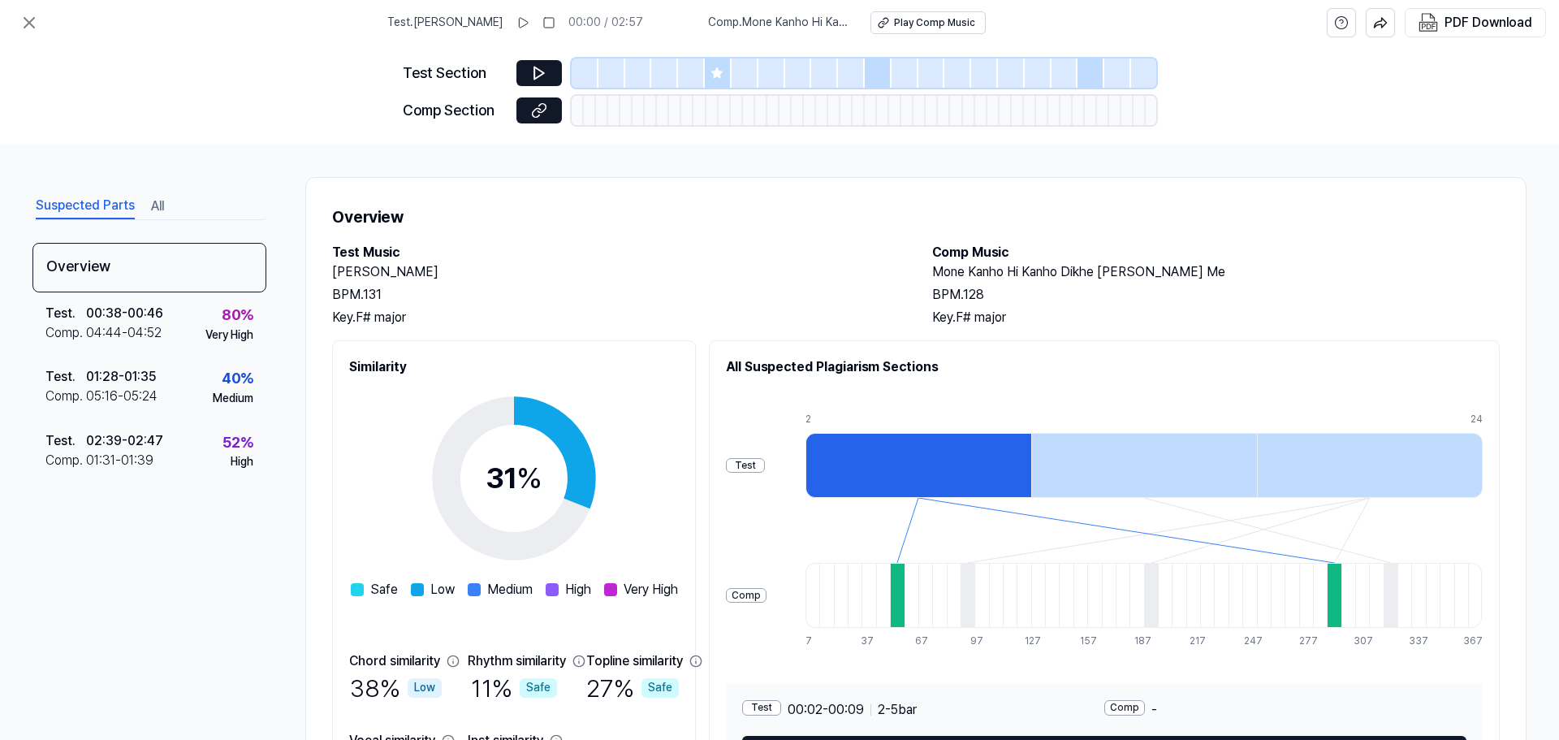
click at [904, 577] on div at bounding box center [897, 595] width 14 height 65
click at [537, 67] on icon at bounding box center [539, 73] width 16 height 16
click at [538, 70] on icon at bounding box center [539, 73] width 10 height 12
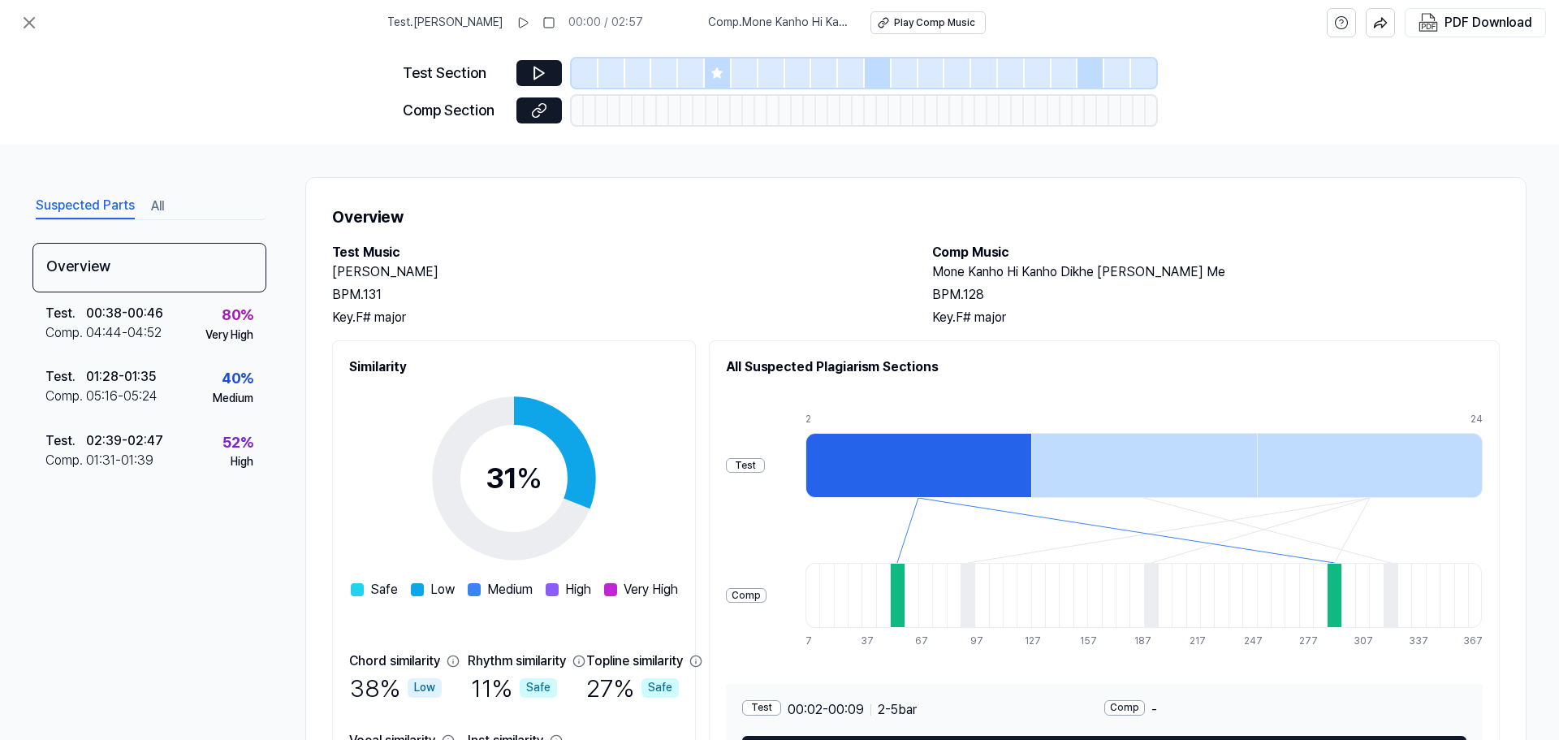
click at [904, 586] on div at bounding box center [897, 595] width 14 height 65
click at [717, 76] on icon at bounding box center [717, 72] width 11 height 11
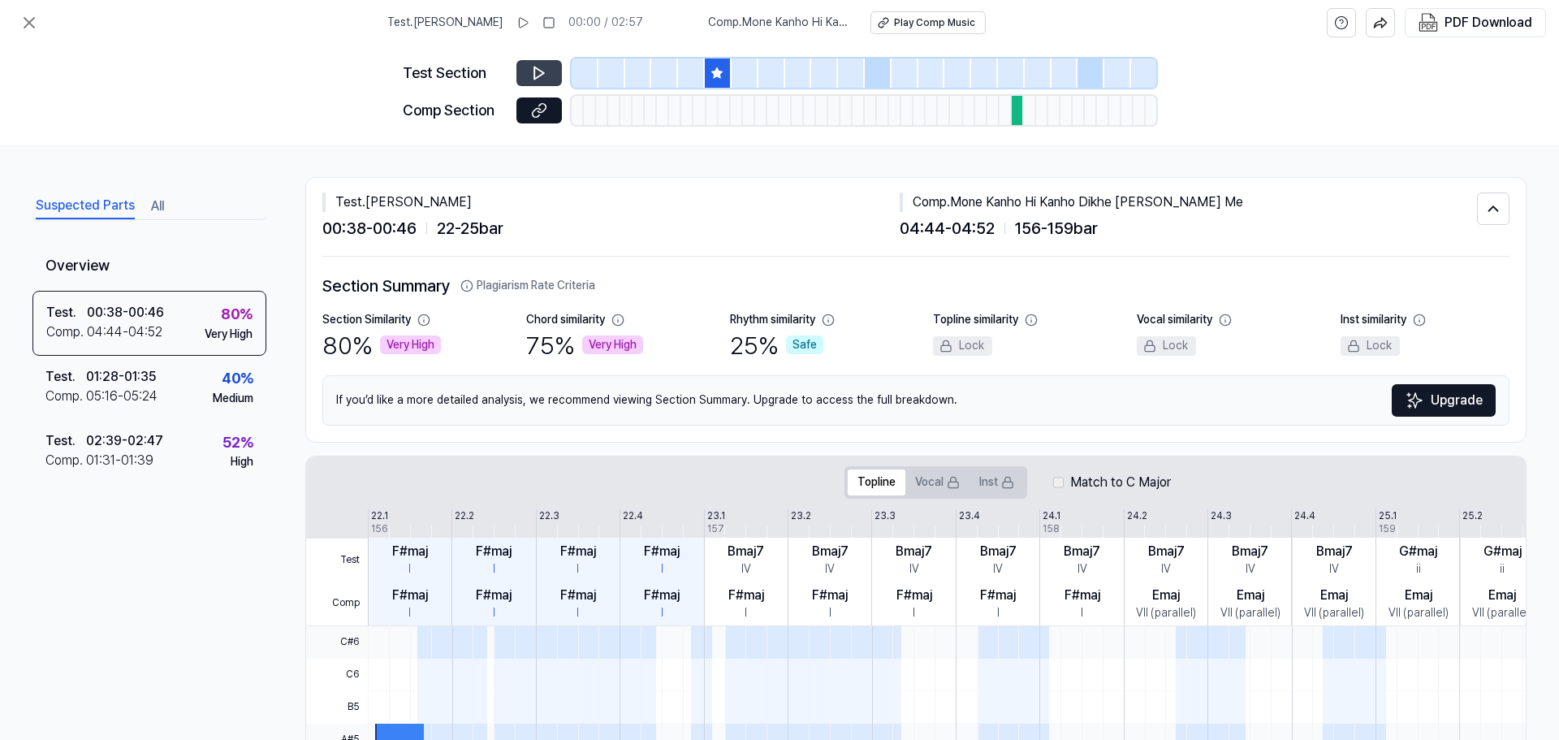
click at [535, 73] on icon at bounding box center [539, 73] width 10 height 12
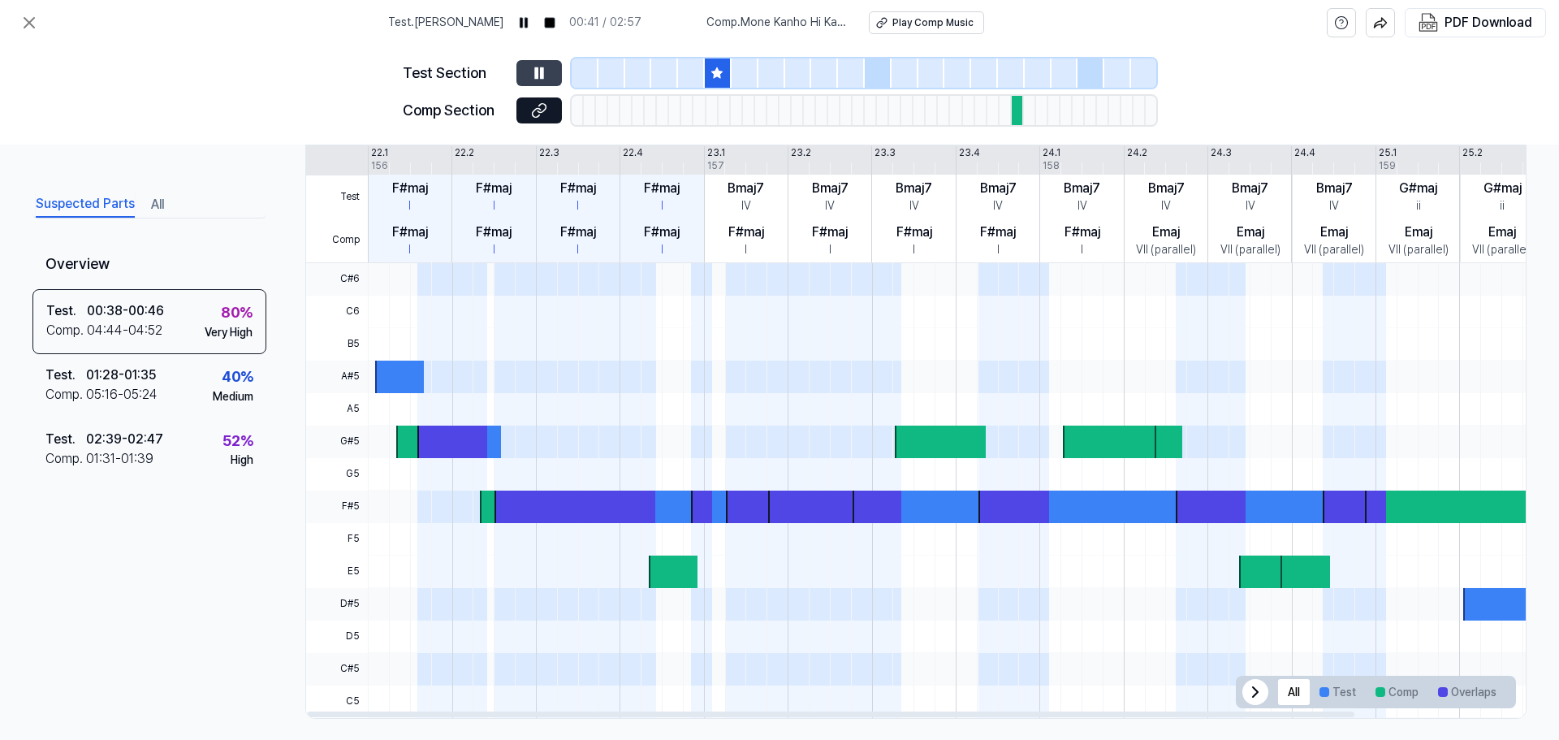
scroll to position [374, 0]
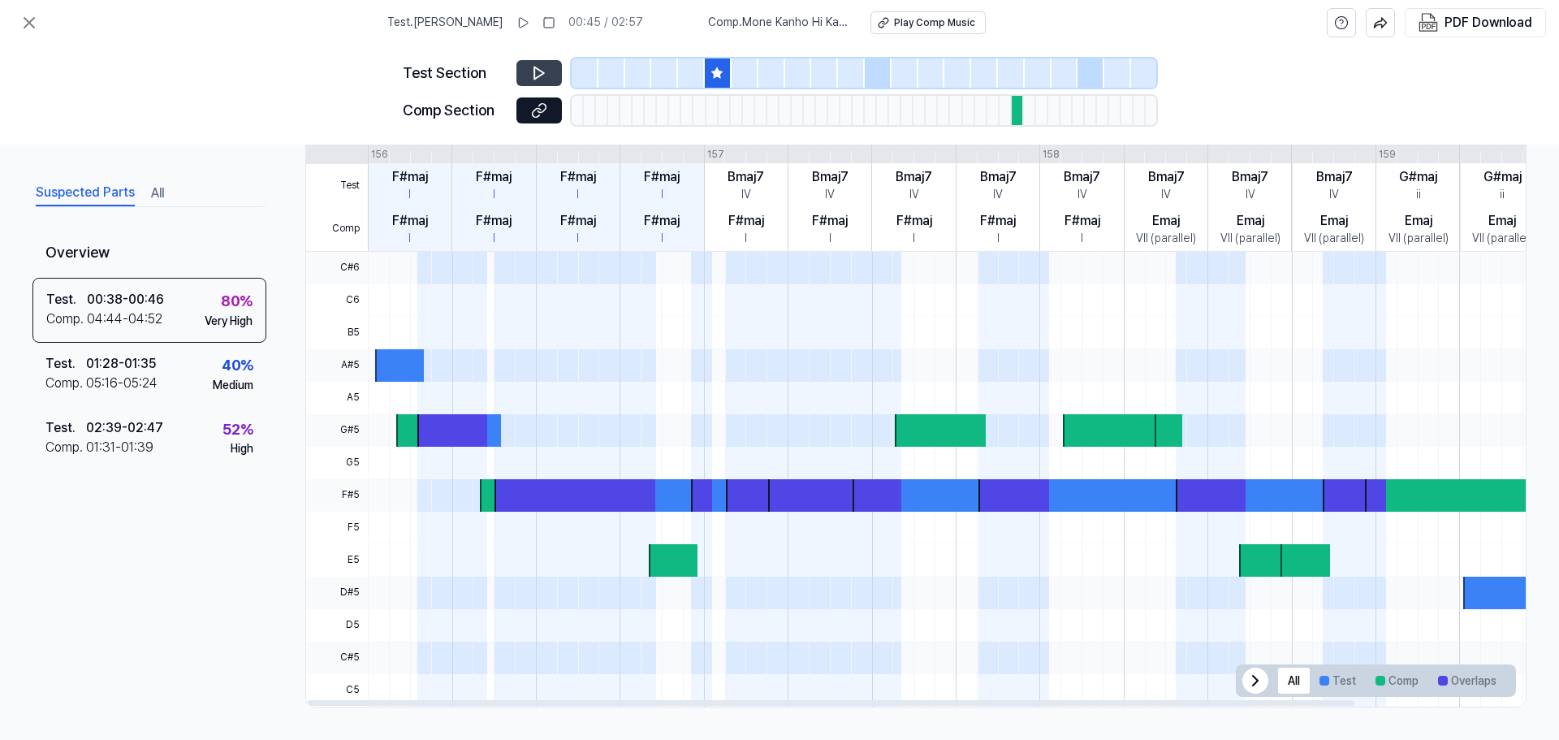
click at [521, 495] on div at bounding box center [575, 495] width 161 height 32
click at [447, 424] on div at bounding box center [452, 430] width 70 height 32
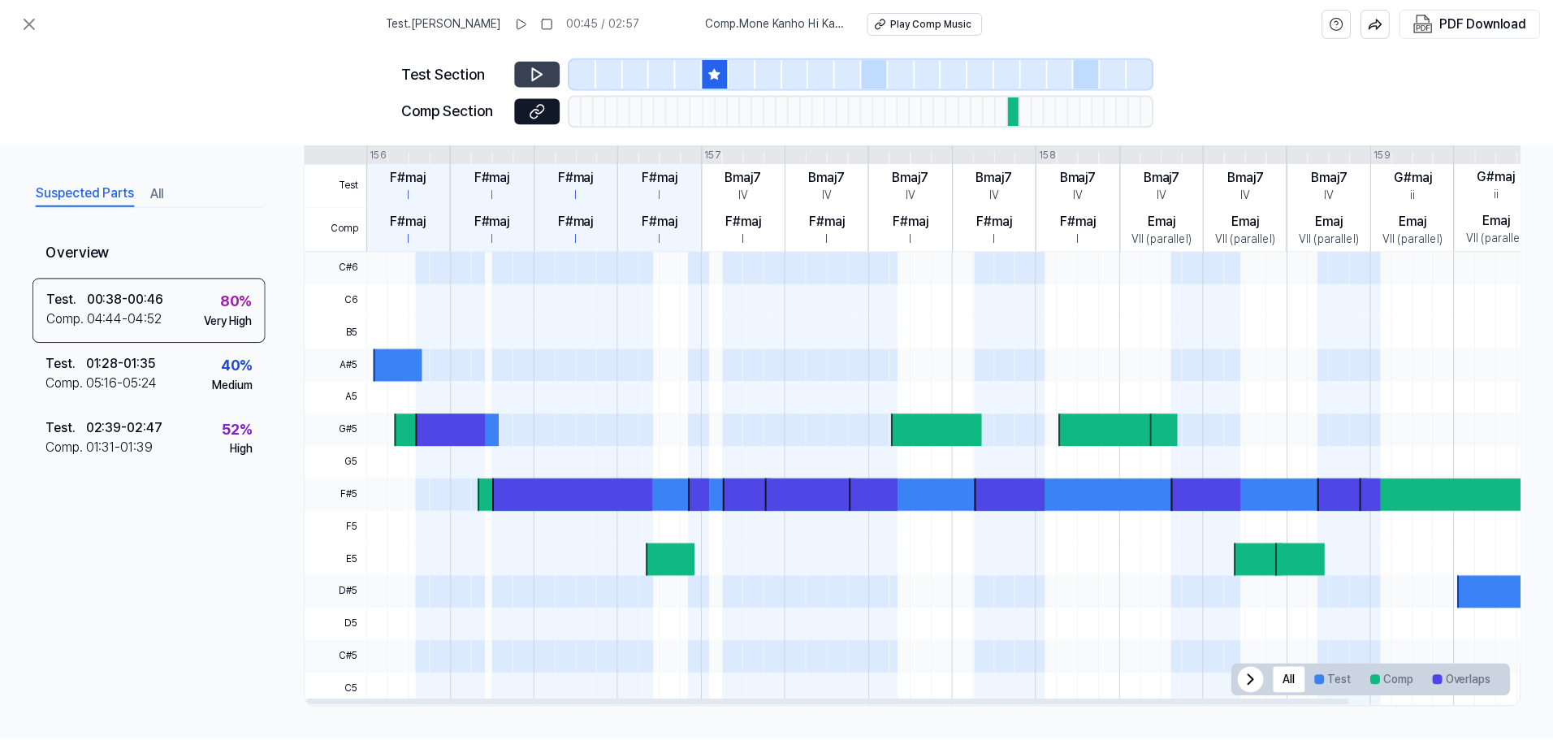
scroll to position [0, 0]
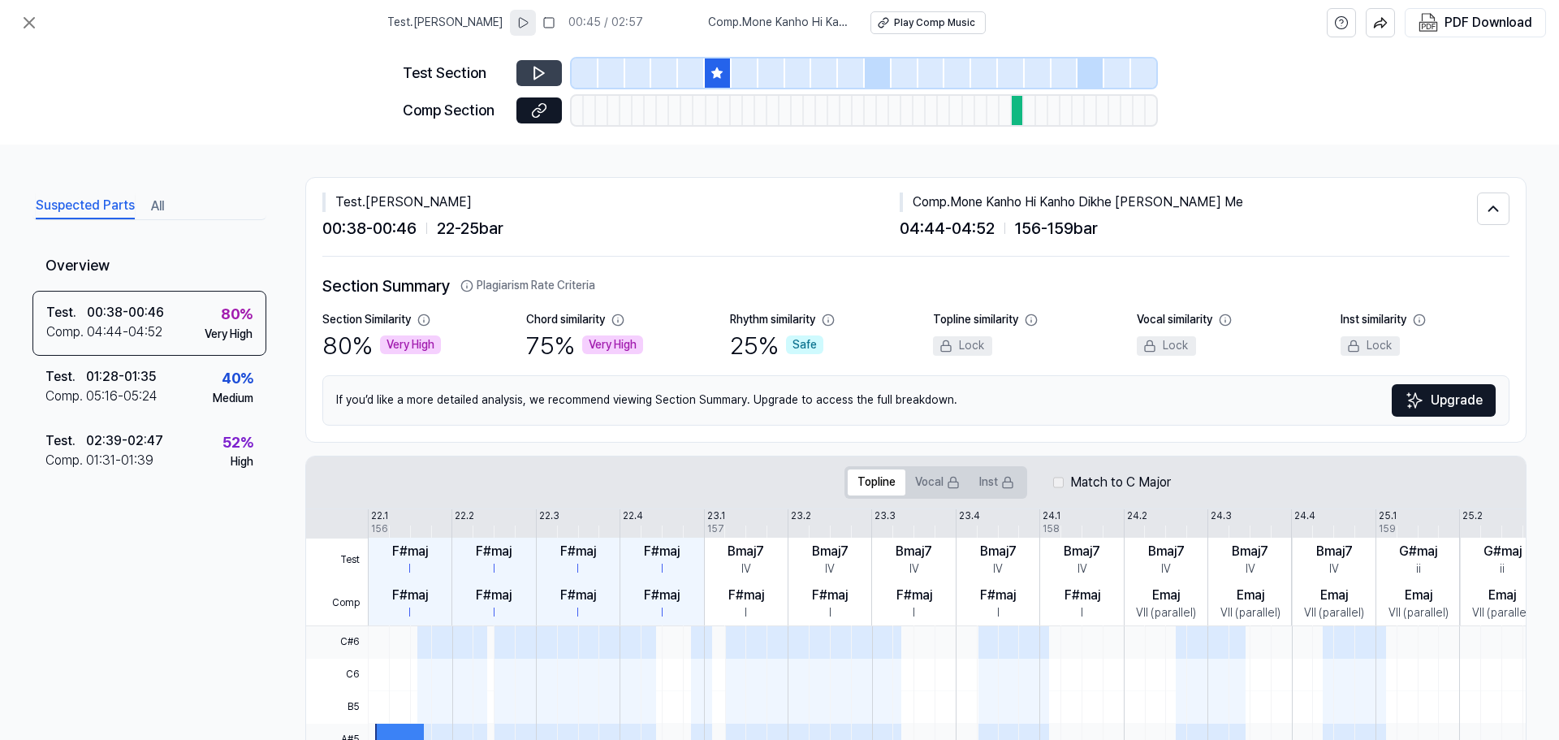
click at [517, 22] on icon at bounding box center [523, 22] width 13 height 13
click at [27, 25] on icon at bounding box center [29, 23] width 10 height 10
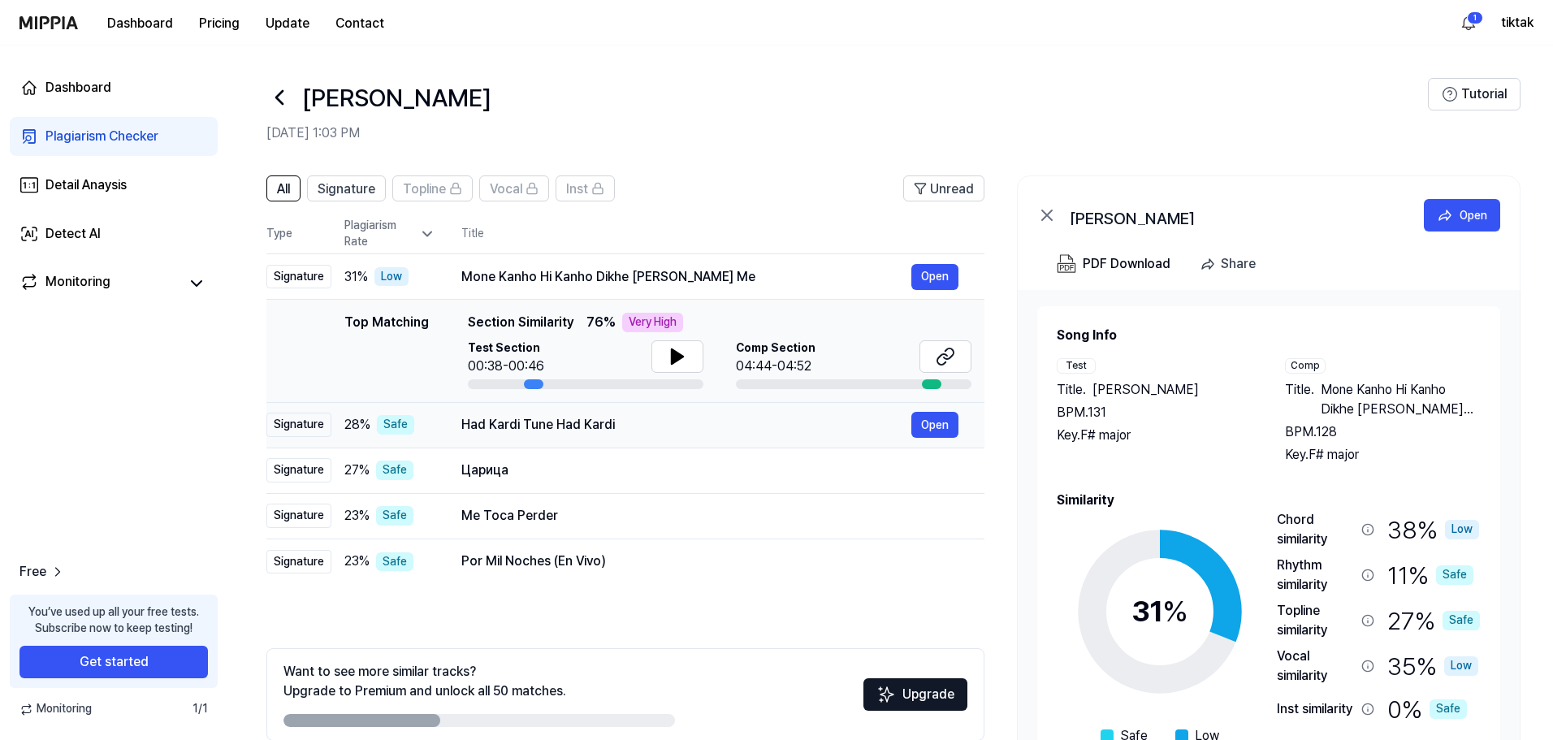
click at [534, 421] on div "Had Kardi Tune Had Kardi" at bounding box center [686, 424] width 450 height 19
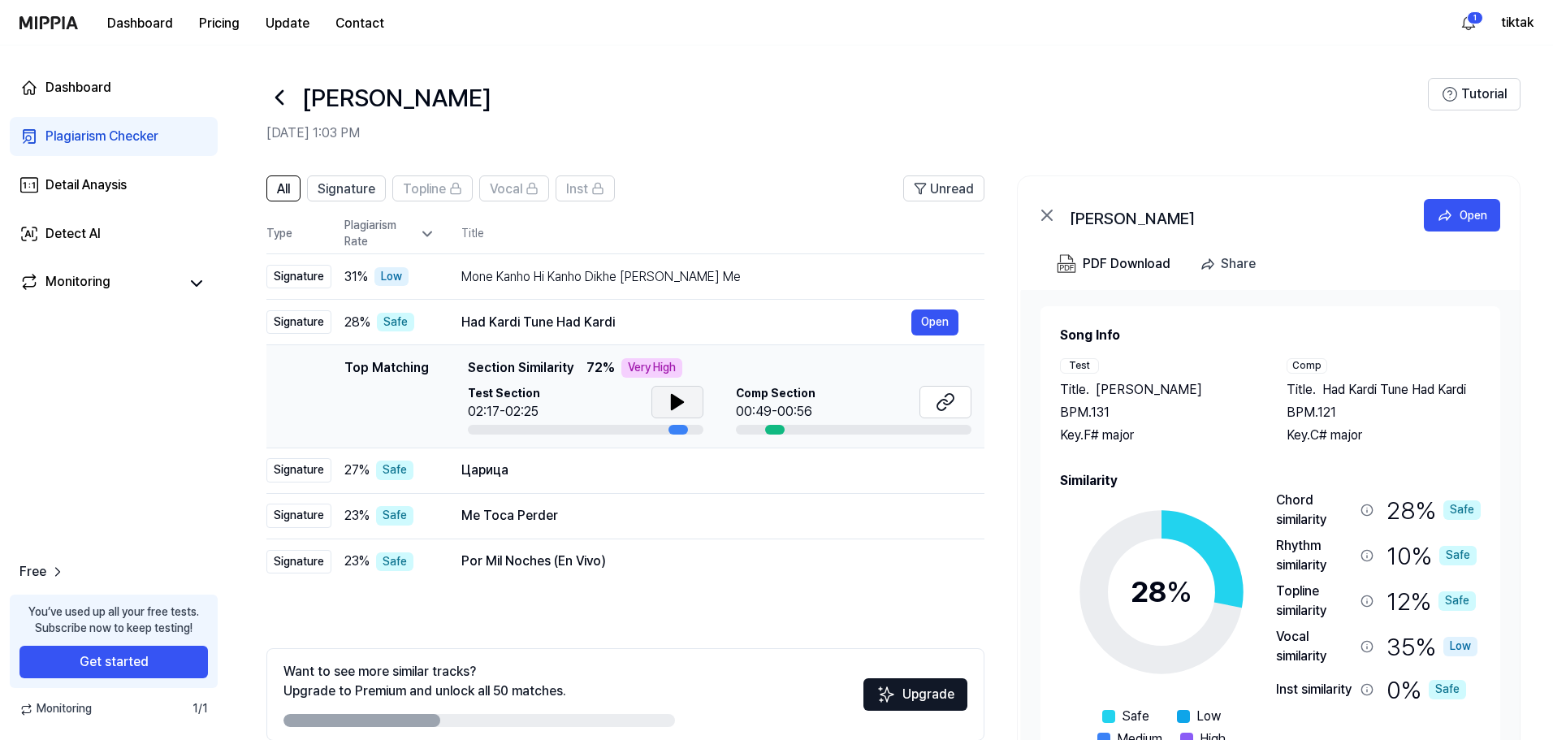
click at [681, 400] on icon at bounding box center [677, 401] width 19 height 19
click at [780, 427] on div at bounding box center [774, 430] width 19 height 10
click at [766, 395] on span "Comp Section" at bounding box center [776, 394] width 80 height 16
click at [767, 415] on div "00:49-00:56" at bounding box center [776, 411] width 80 height 19
click at [946, 402] on icon at bounding box center [945, 401] width 19 height 19
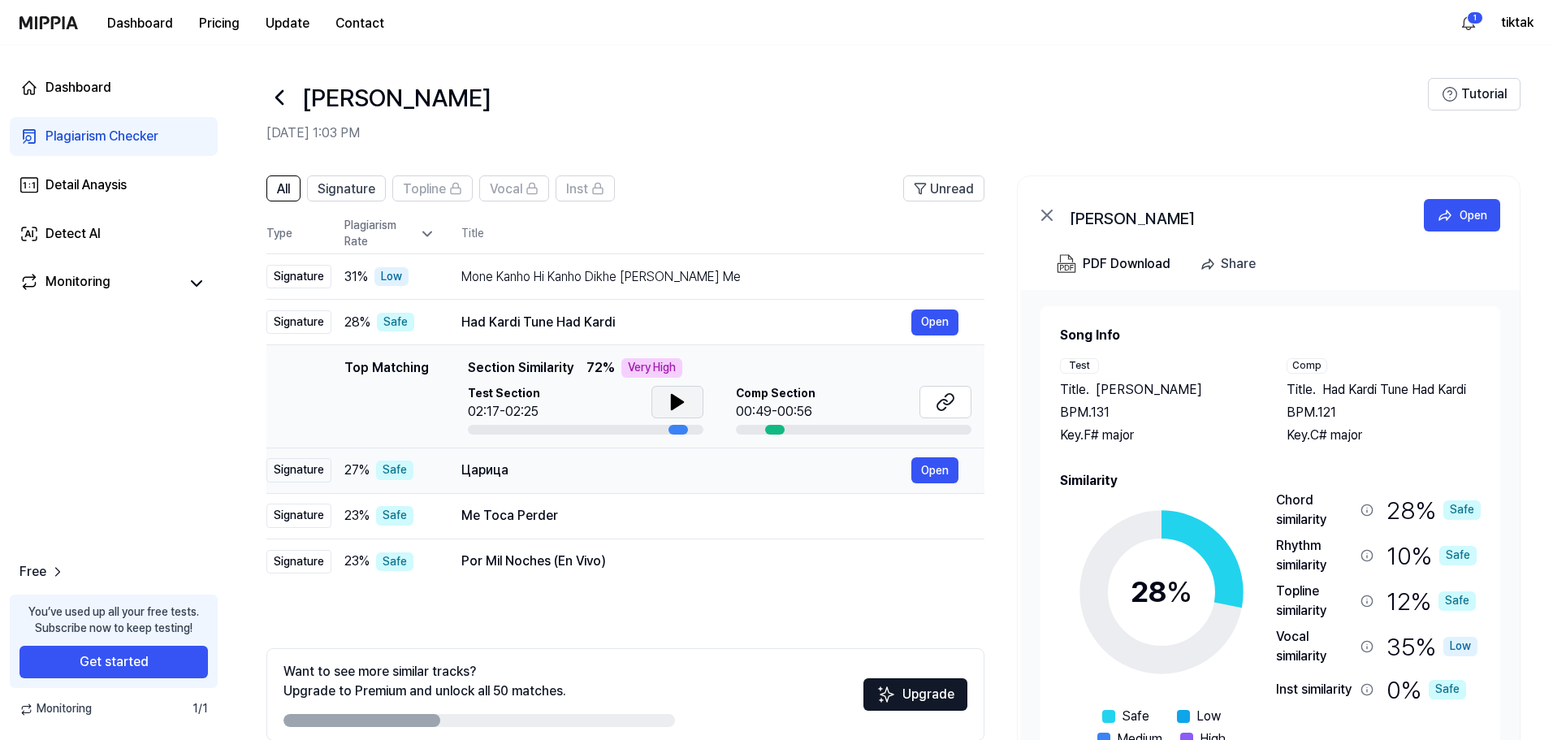
click at [606, 473] on div "Царица" at bounding box center [686, 469] width 450 height 19
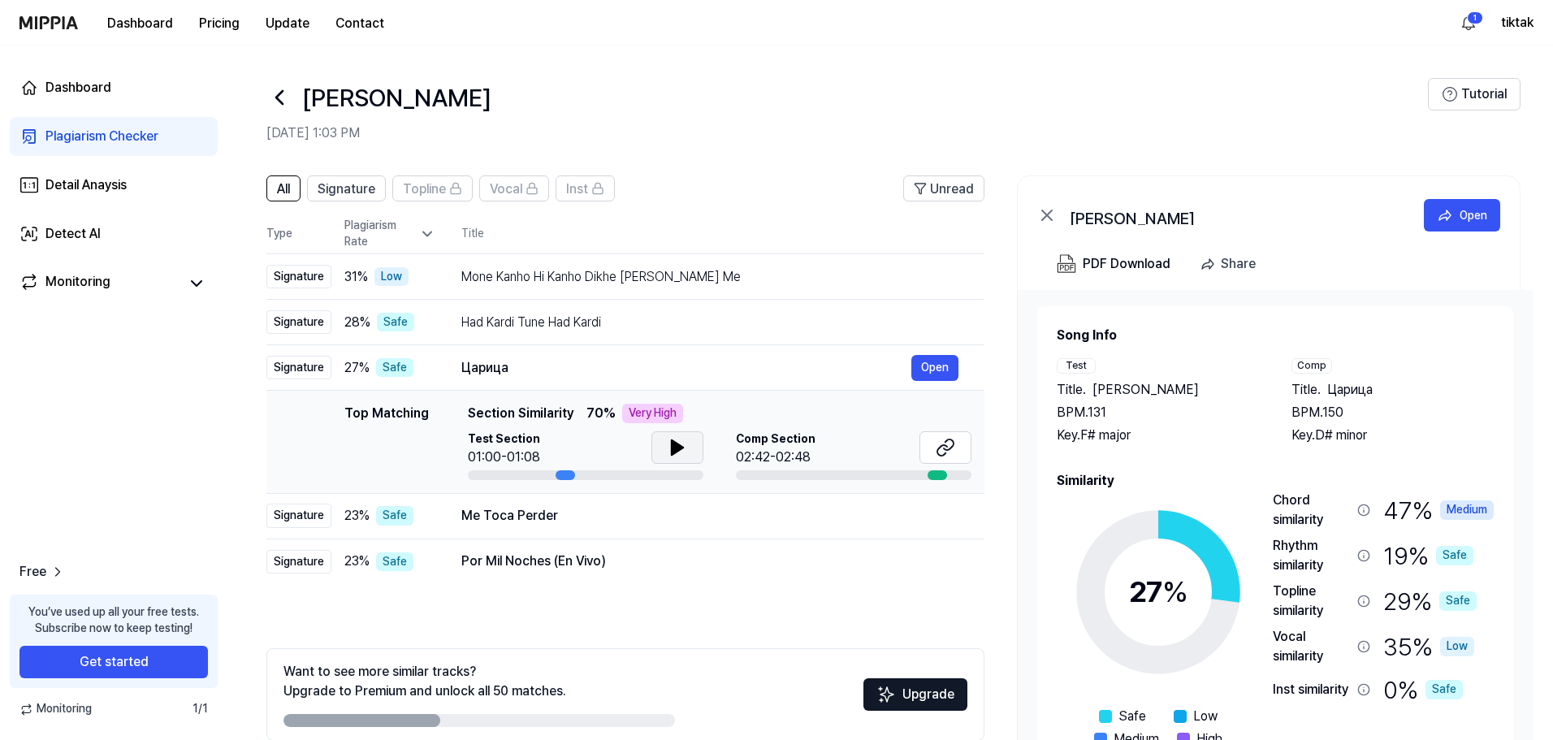
click at [685, 443] on icon at bounding box center [677, 447] width 19 height 19
click at [685, 446] on icon at bounding box center [677, 447] width 19 height 19
click at [930, 370] on button "Open" at bounding box center [934, 368] width 47 height 26
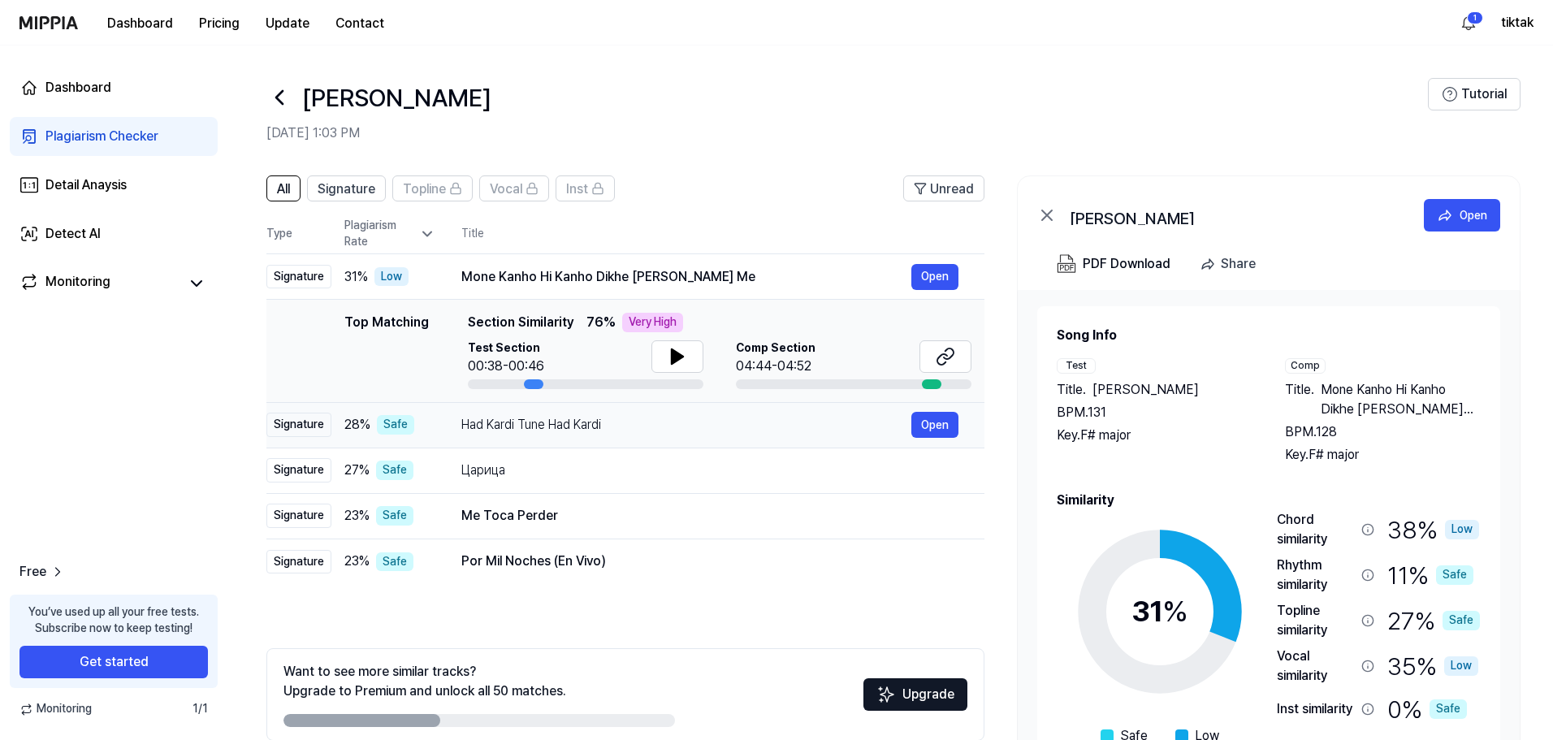
click at [746, 423] on div "Had Kardi Tune Had Kardi" at bounding box center [686, 424] width 450 height 19
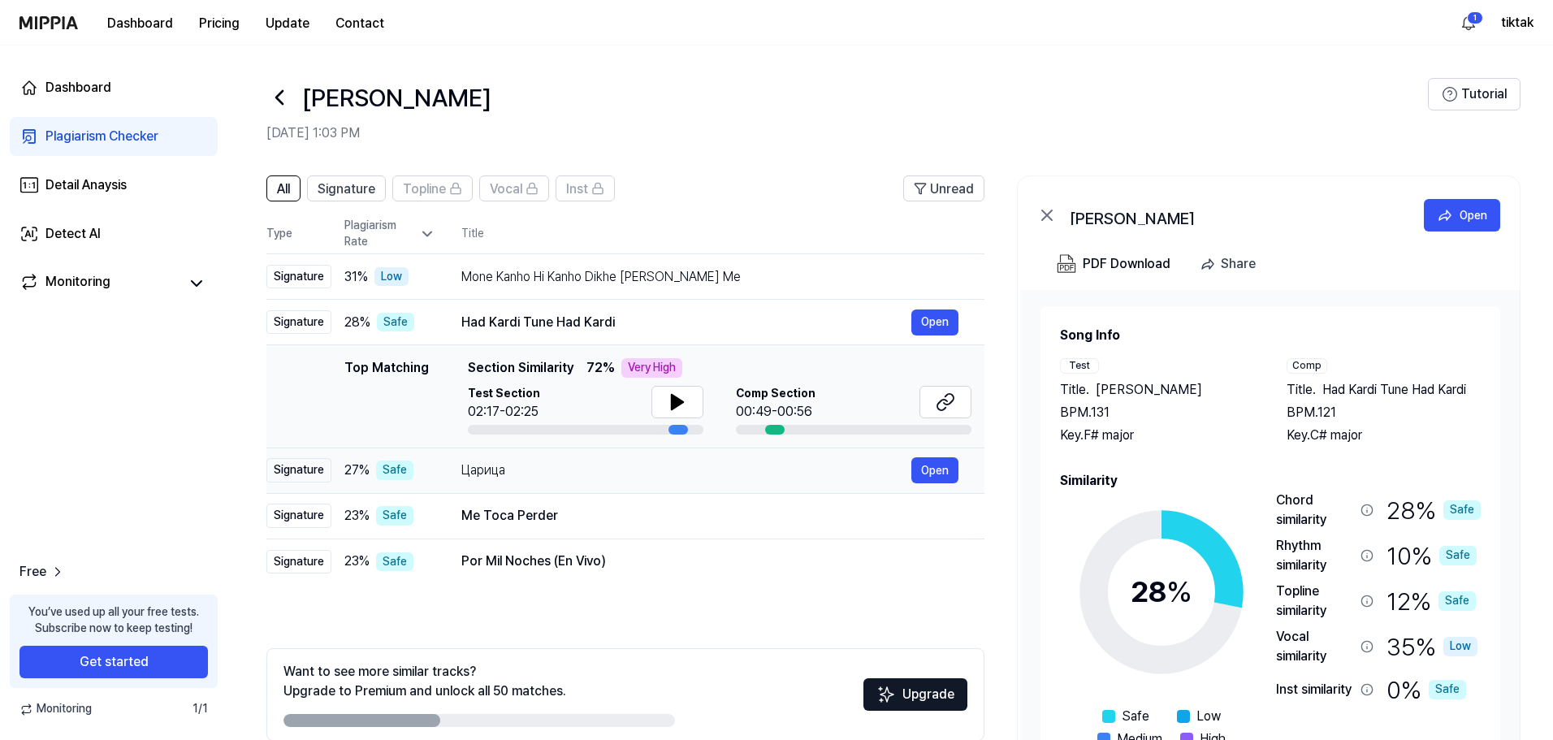
click at [648, 468] on div "Царица" at bounding box center [686, 469] width 450 height 19
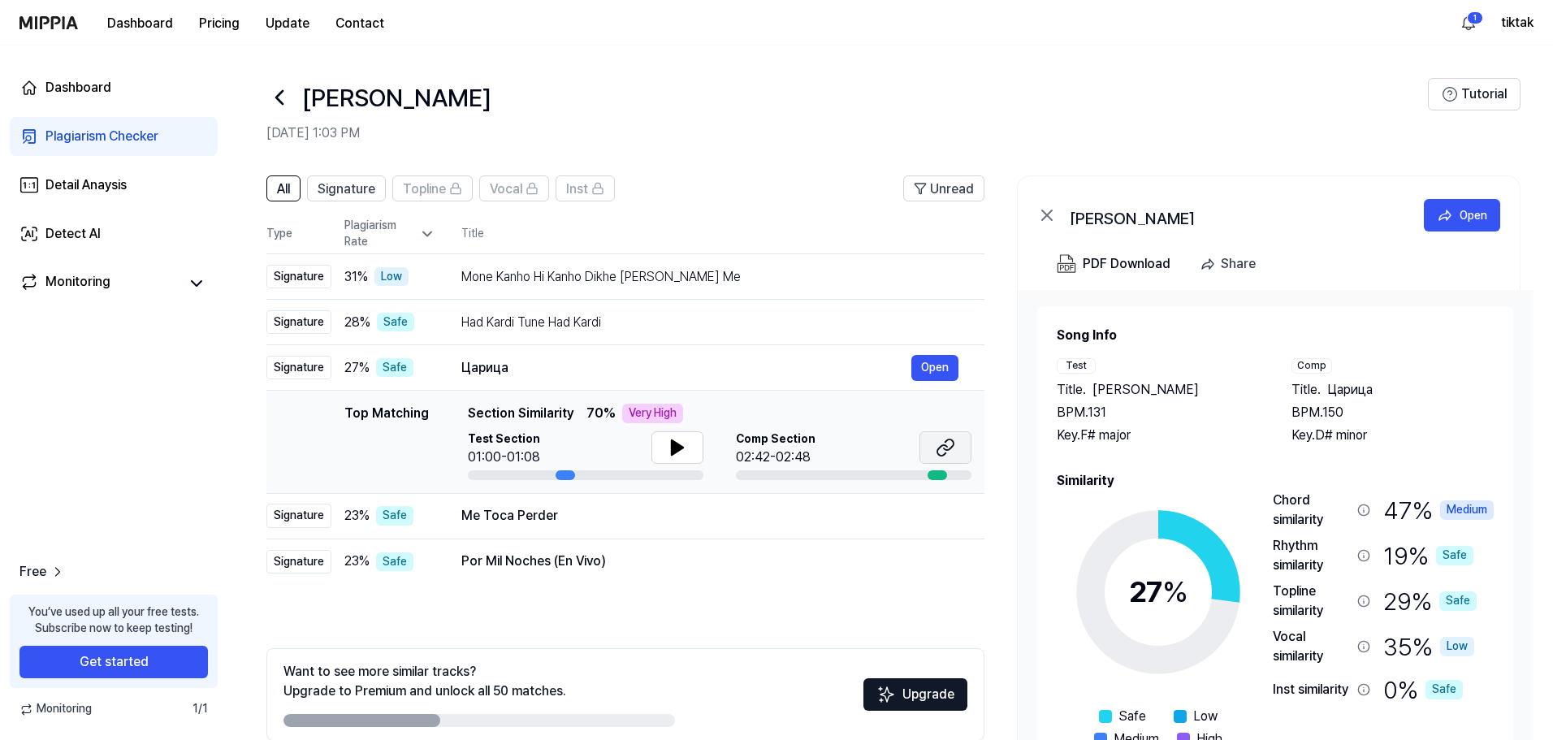
click at [941, 443] on icon at bounding box center [945, 447] width 19 height 19
click at [659, 504] on div "Me Toca Perder Open" at bounding box center [709, 516] width 497 height 26
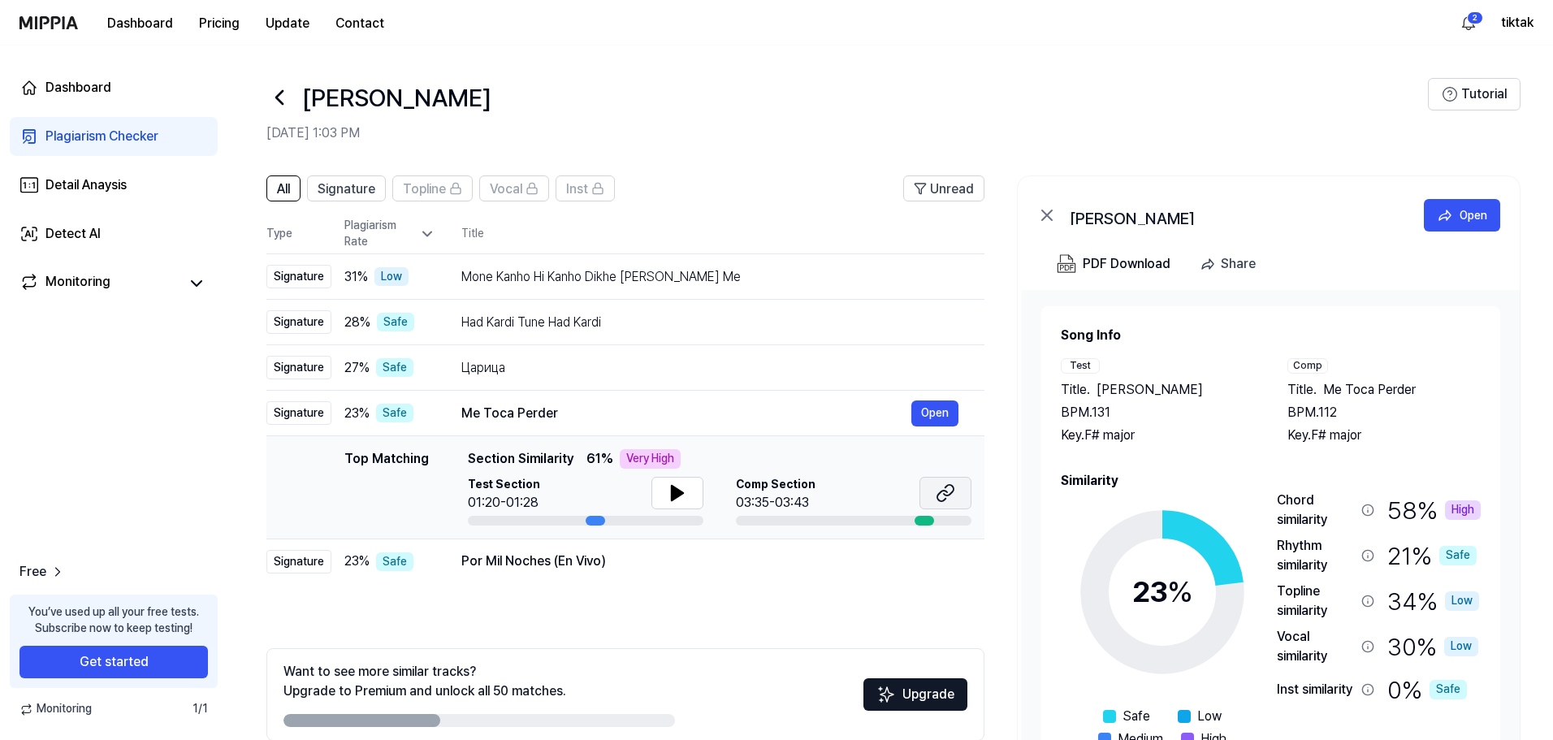
click at [933, 487] on button at bounding box center [945, 493] width 52 height 32
click at [646, 564] on div "Por Mil Noches (En Vivo)" at bounding box center [686, 560] width 450 height 19
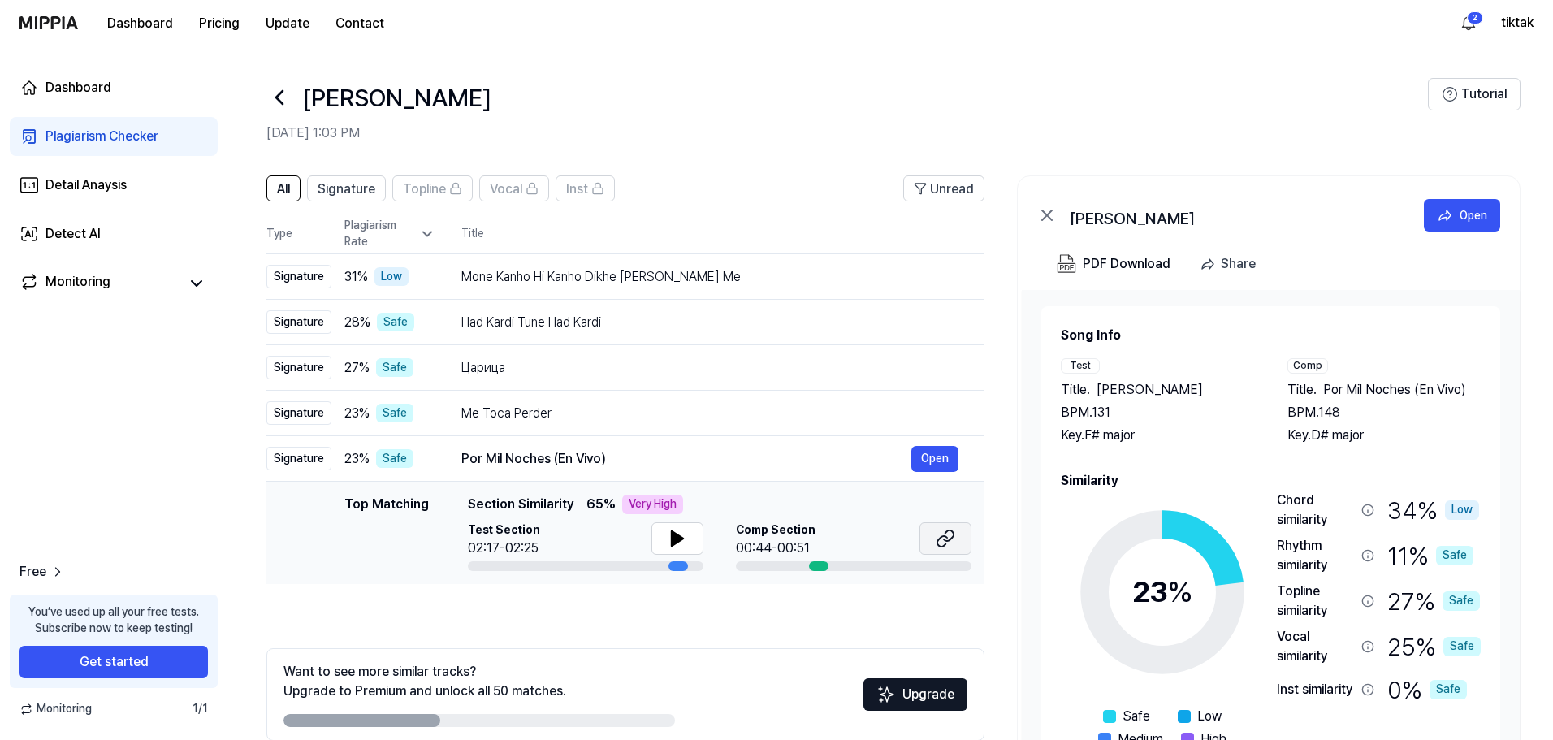
click at [944, 539] on icon at bounding box center [949, 535] width 10 height 11
click at [1460, 28] on html "Dashboard Pricing Update Contact 2 tiktak Dashboard Plagiarism Checker Detail A…" at bounding box center [776, 370] width 1553 height 740
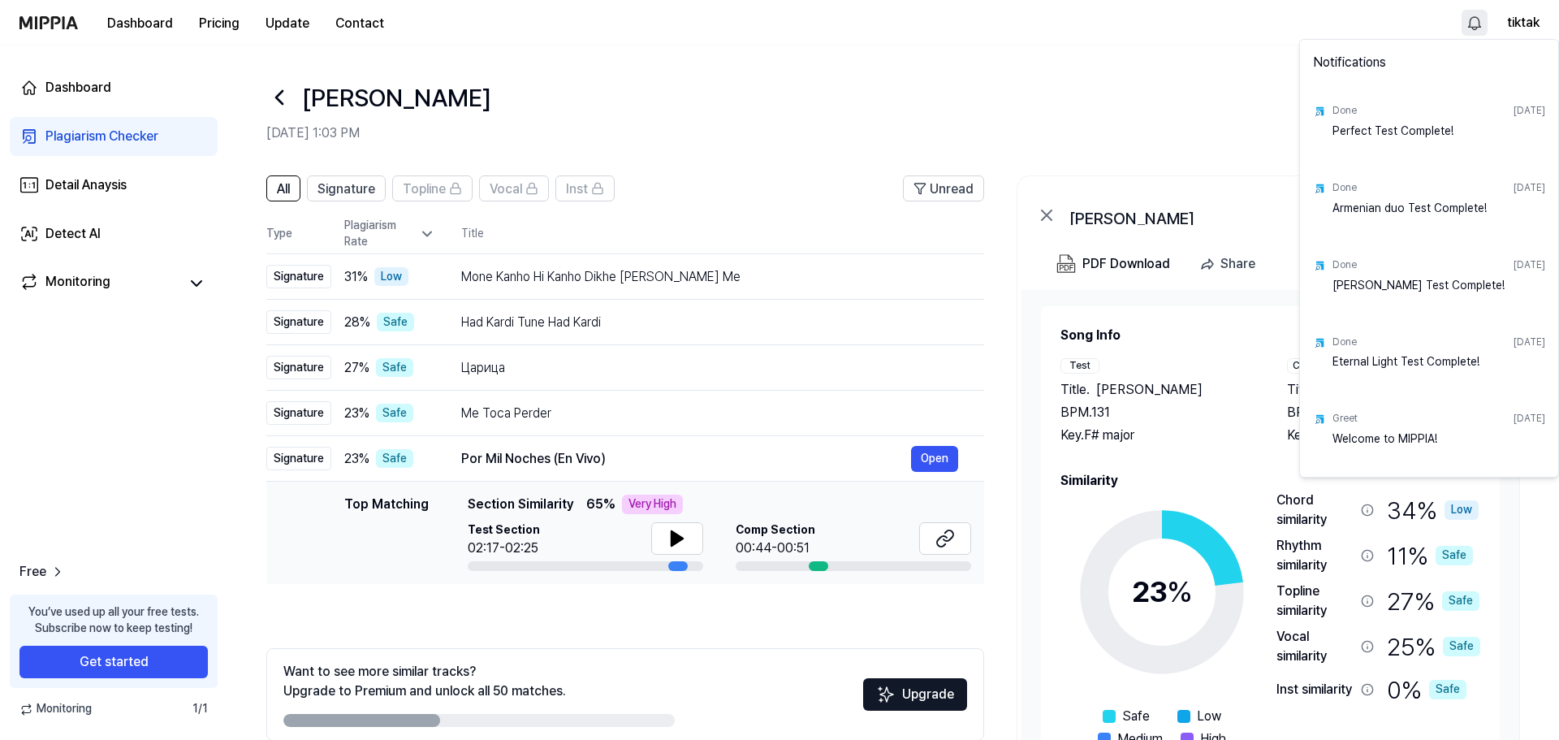
click at [1014, 106] on html "Dashboard Pricing Update Contact tiktak Dashboard Plagiarism Checker Detail Ana…" at bounding box center [779, 370] width 1559 height 740
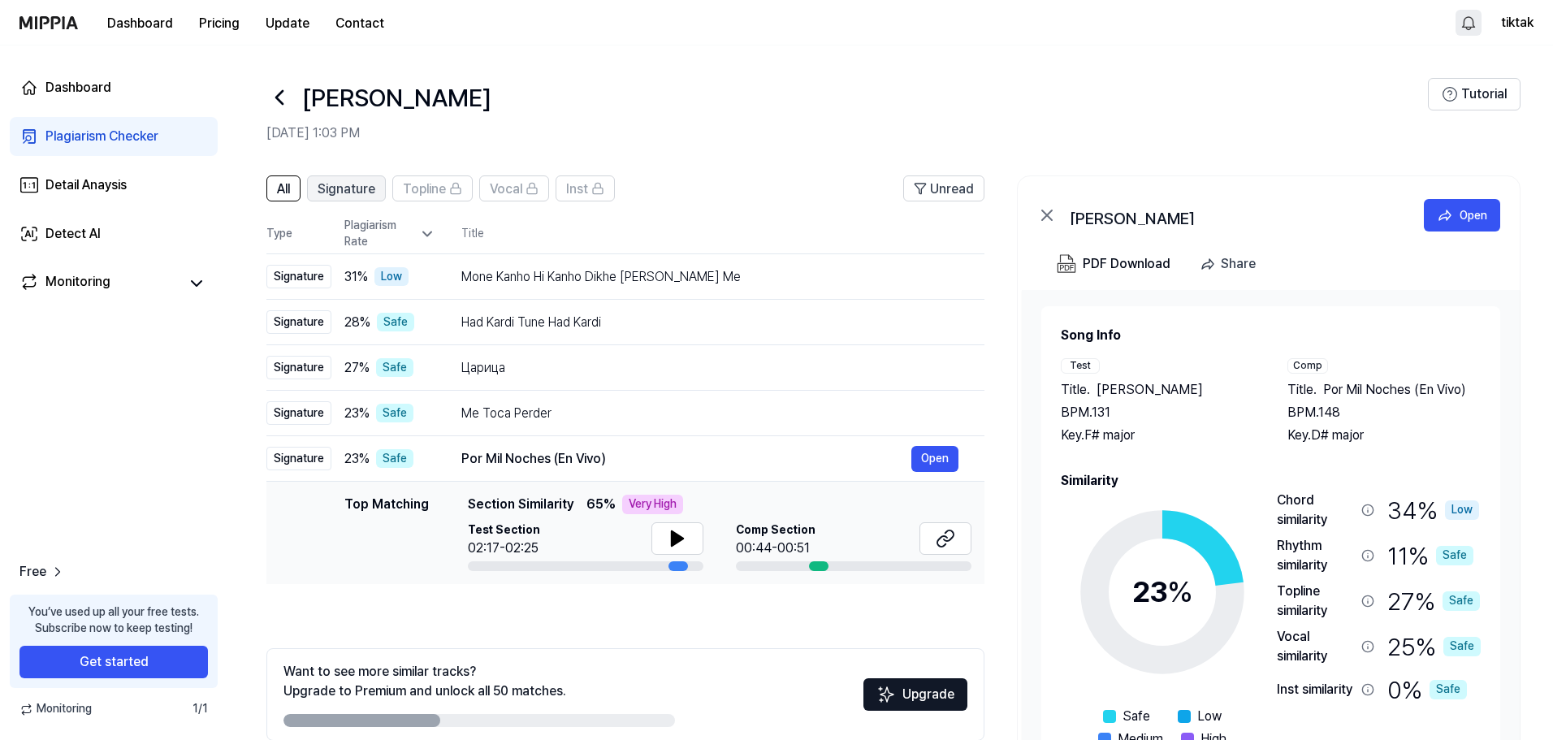
click at [340, 188] on span "Signature" at bounding box center [347, 188] width 58 height 19
click at [279, 184] on span "All" at bounding box center [283, 188] width 13 height 19
click at [1446, 217] on 1 at bounding box center [1444, 215] width 11 height 10
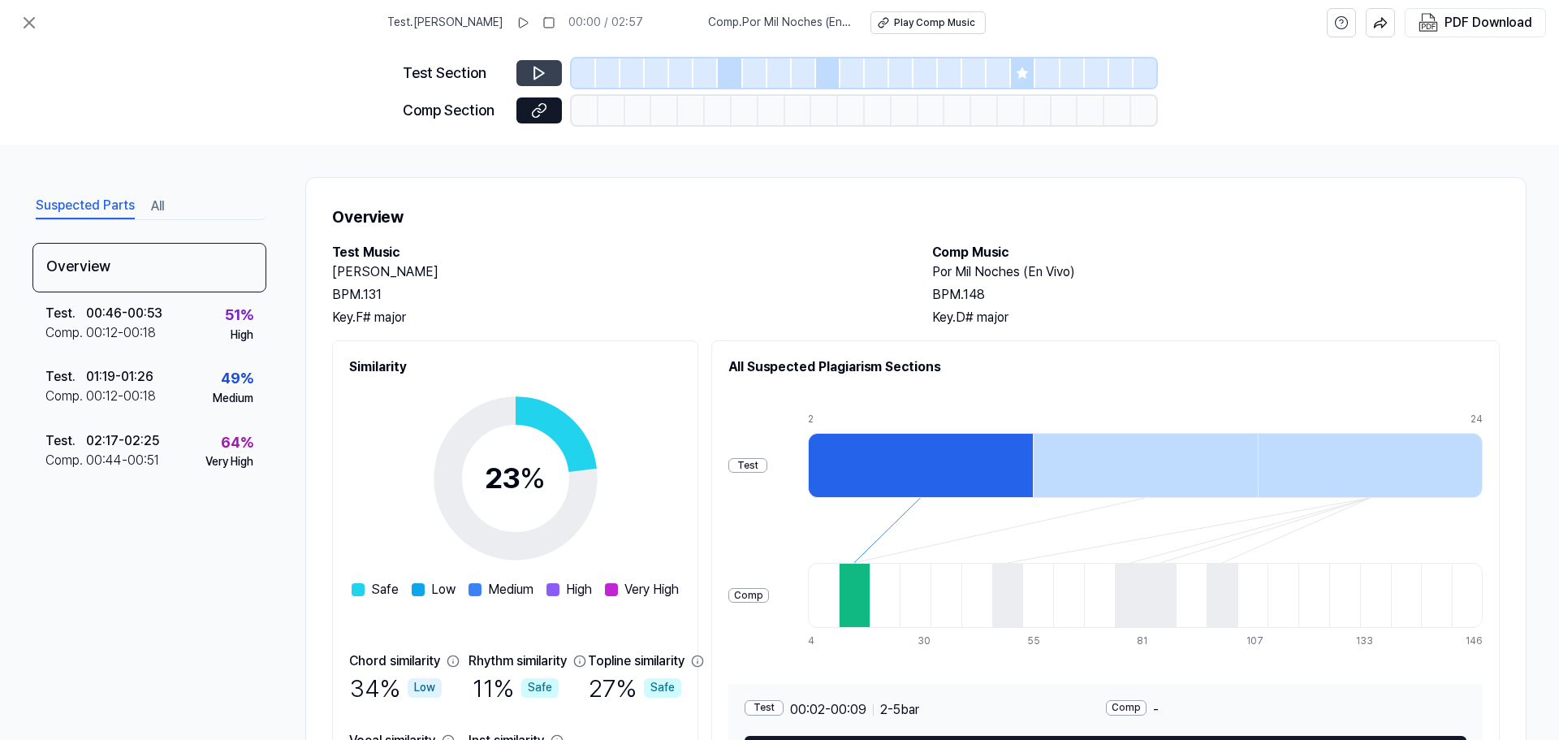
click at [531, 71] on icon at bounding box center [539, 73] width 16 height 16
click at [974, 468] on div at bounding box center [920, 465] width 225 height 65
click at [26, 23] on icon at bounding box center [28, 22] width 19 height 19
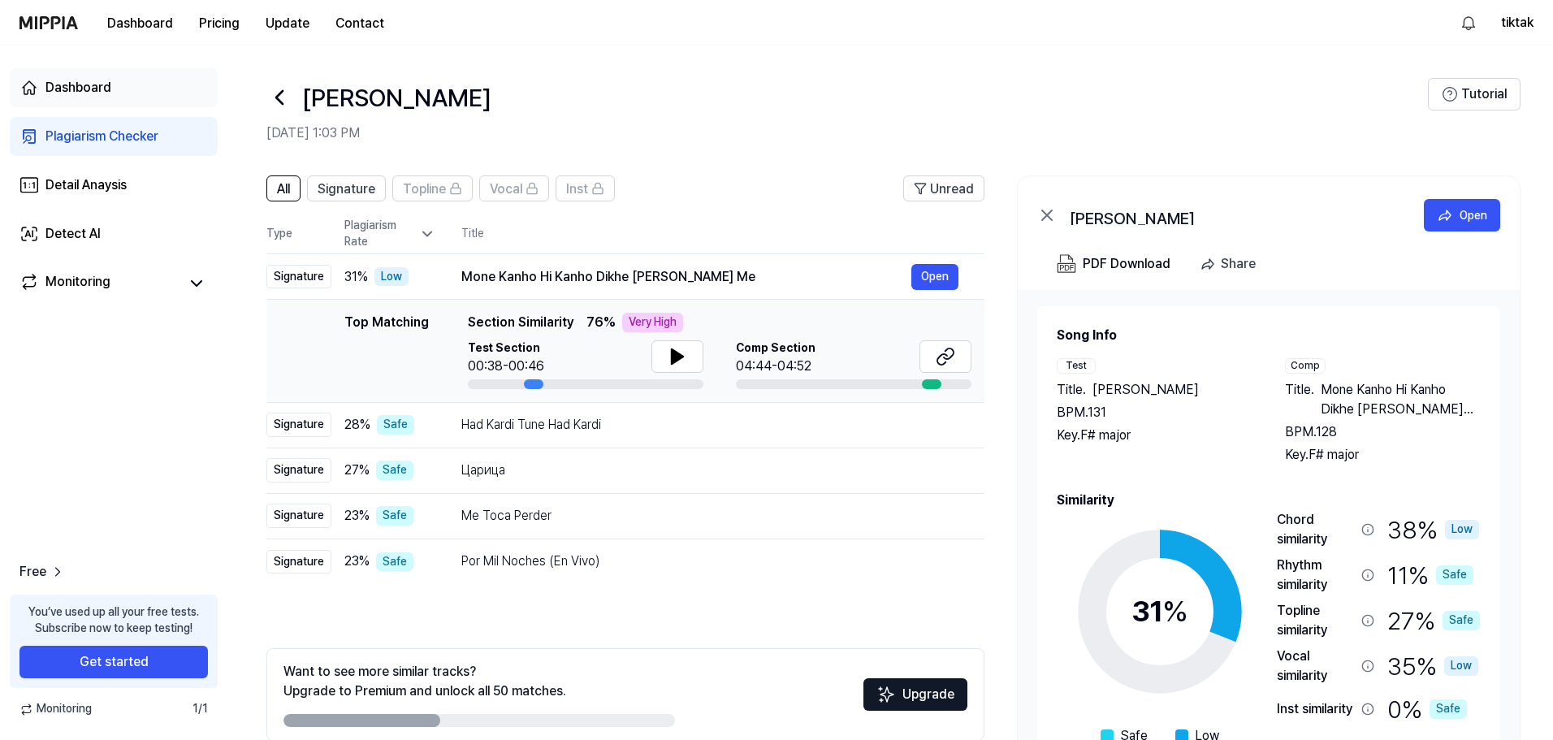
click at [80, 93] on div "Dashboard" at bounding box center [78, 87] width 66 height 19
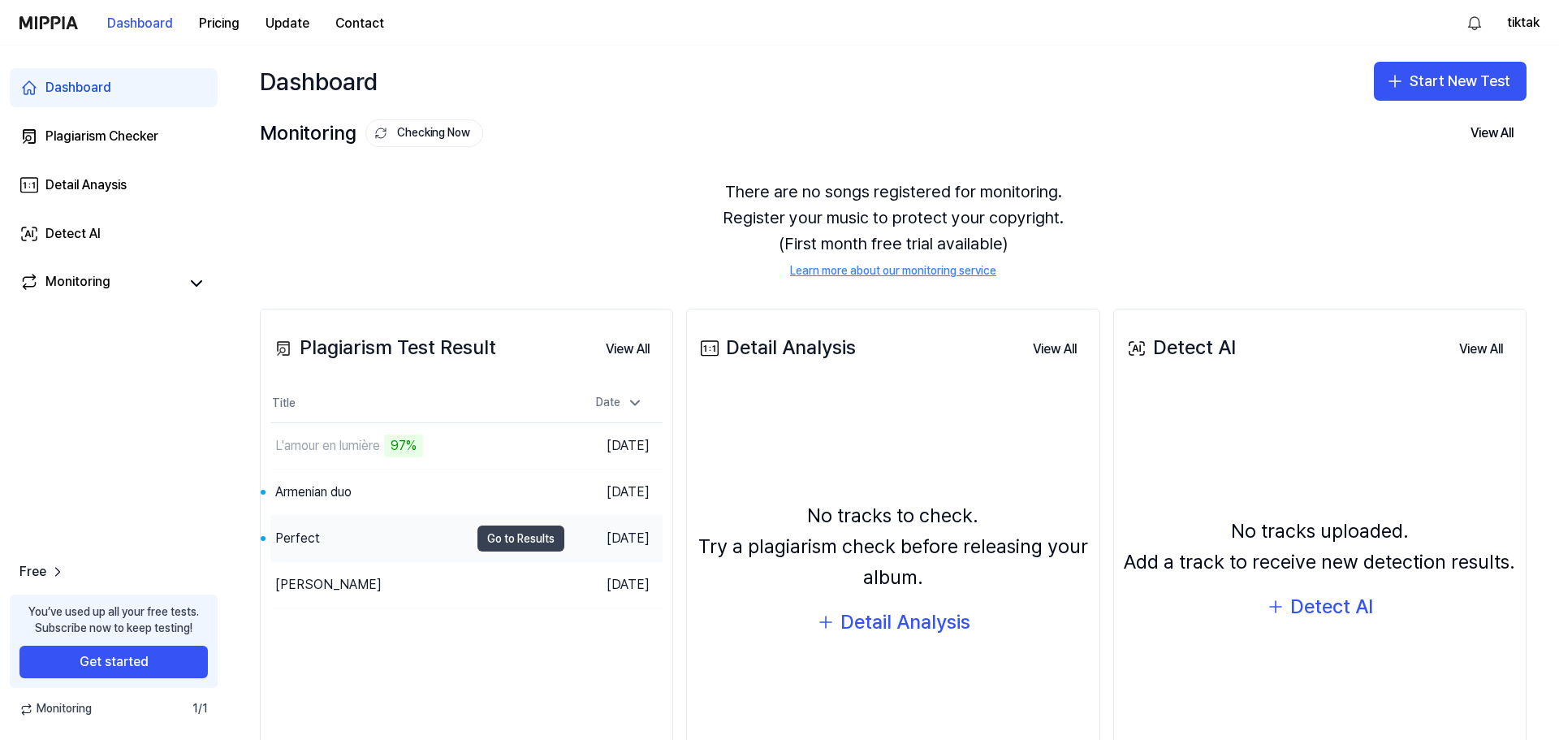
click at [534, 535] on button "Go to Results" at bounding box center [521, 538] width 87 height 26
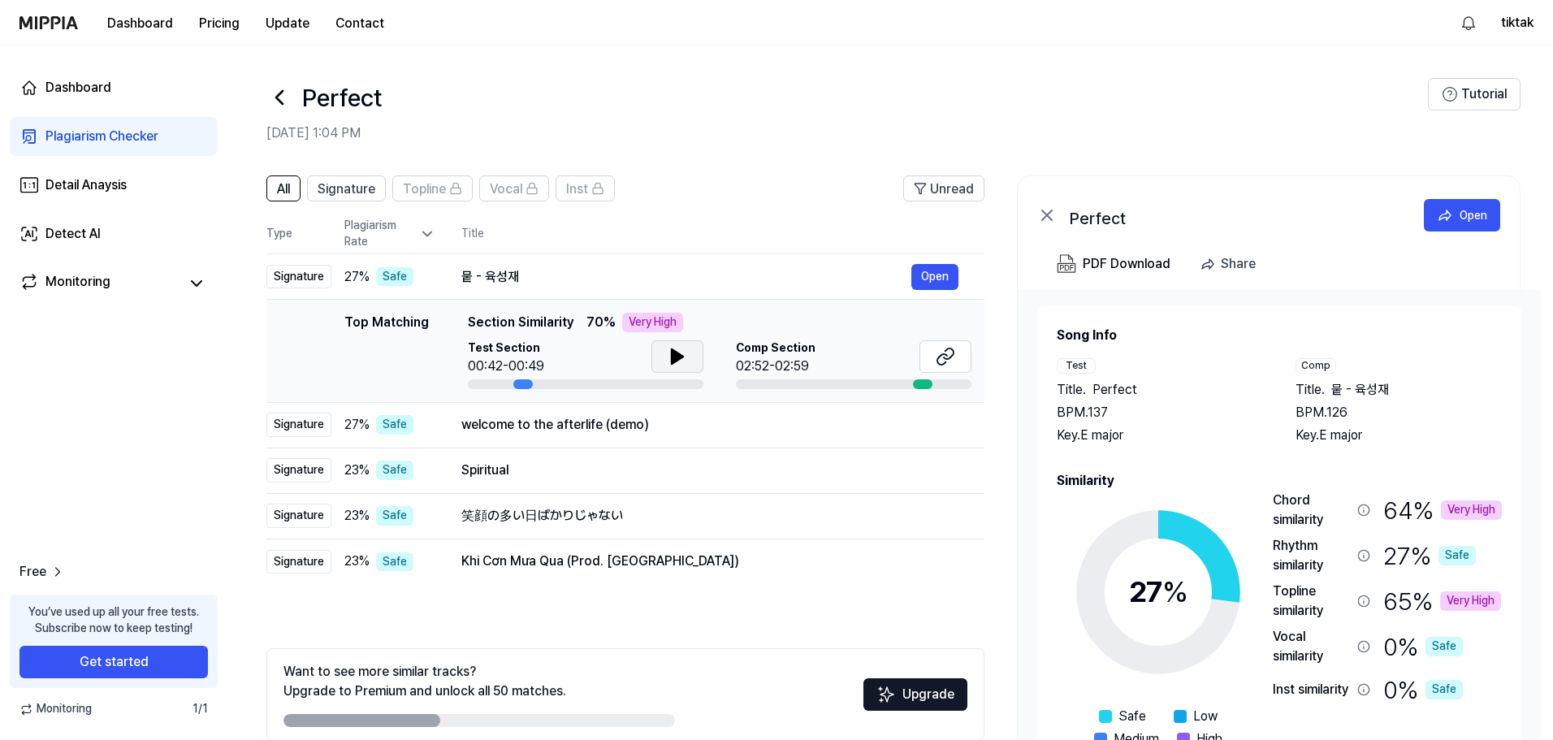
click at [672, 360] on icon at bounding box center [677, 356] width 11 height 15
click at [1304, 598] on div "Topline similarity" at bounding box center [1312, 600] width 78 height 39
click at [1299, 512] on div "Chord similarity" at bounding box center [1312, 510] width 78 height 39
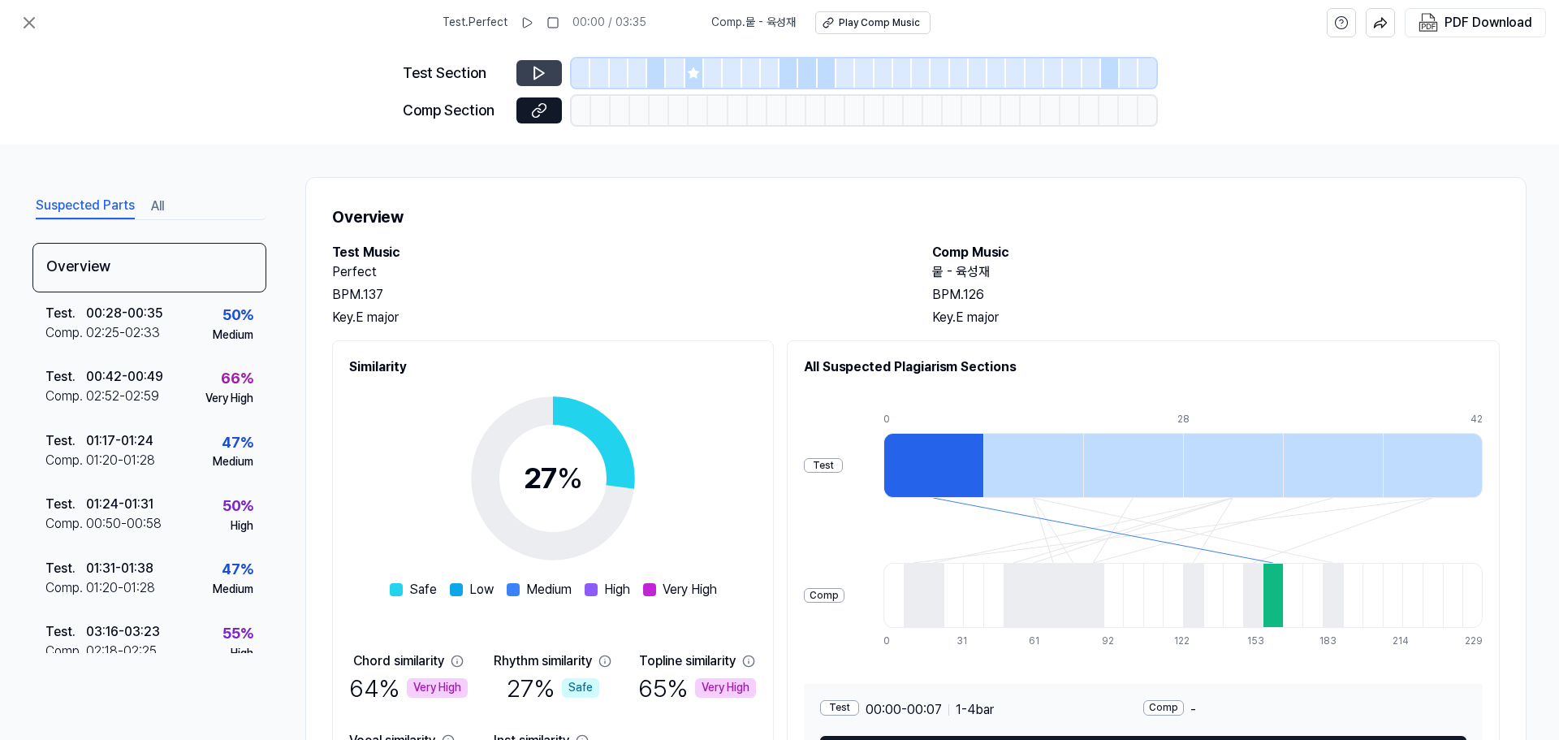
click at [534, 72] on icon at bounding box center [539, 73] width 10 height 12
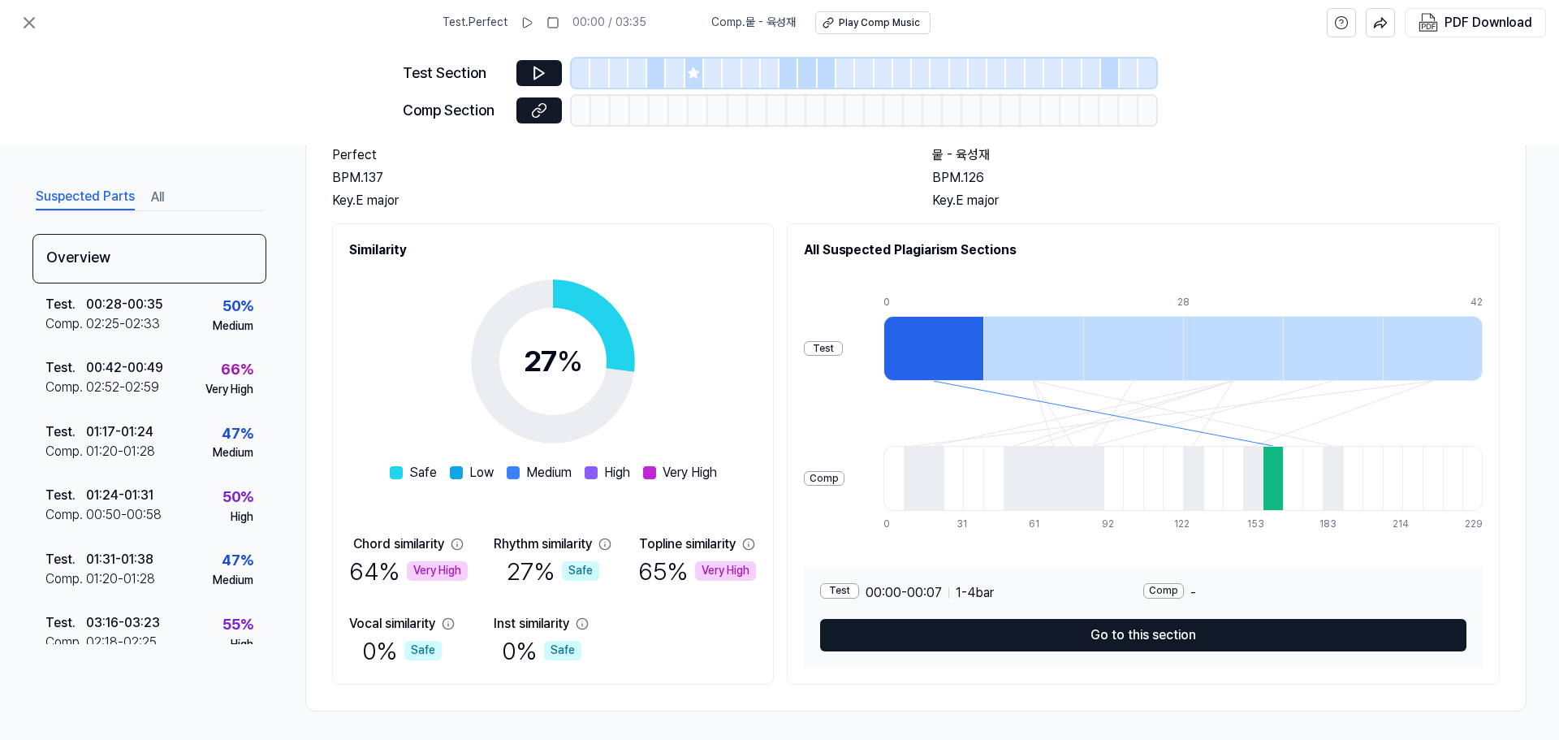
scroll to position [121, 0]
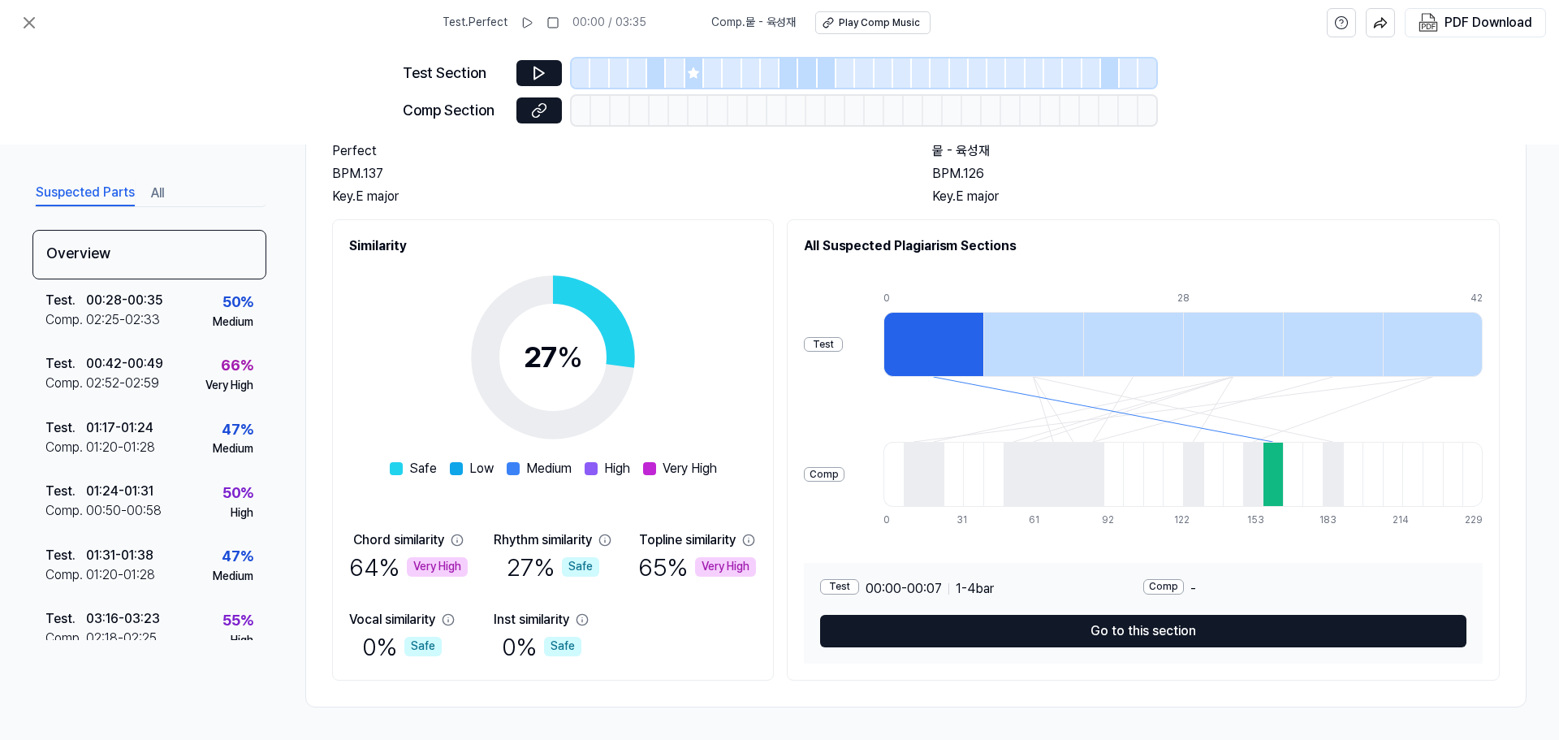
click at [1275, 466] on div at bounding box center [1273, 474] width 20 height 65
click at [920, 336] on div at bounding box center [934, 344] width 100 height 65
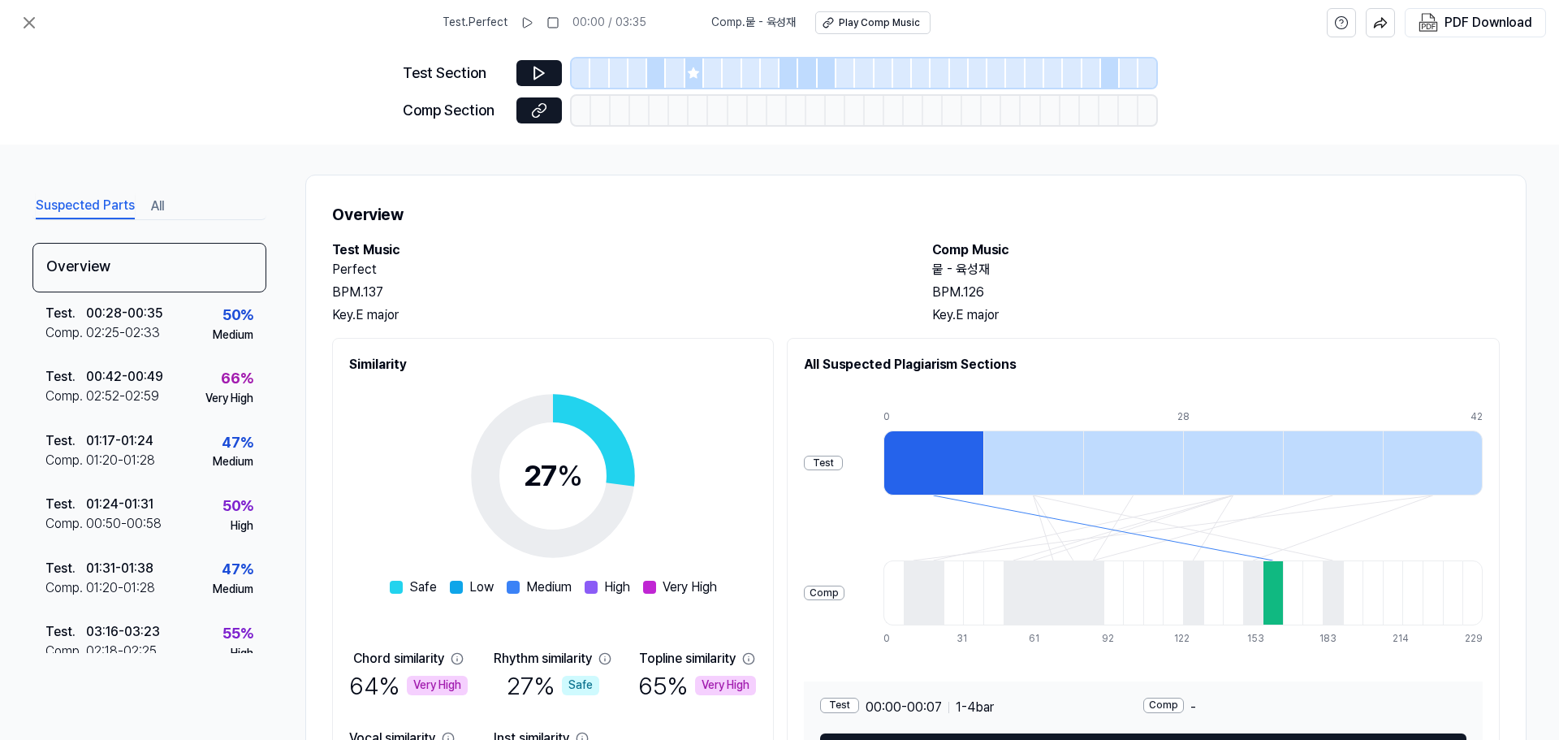
scroll to position [0, 0]
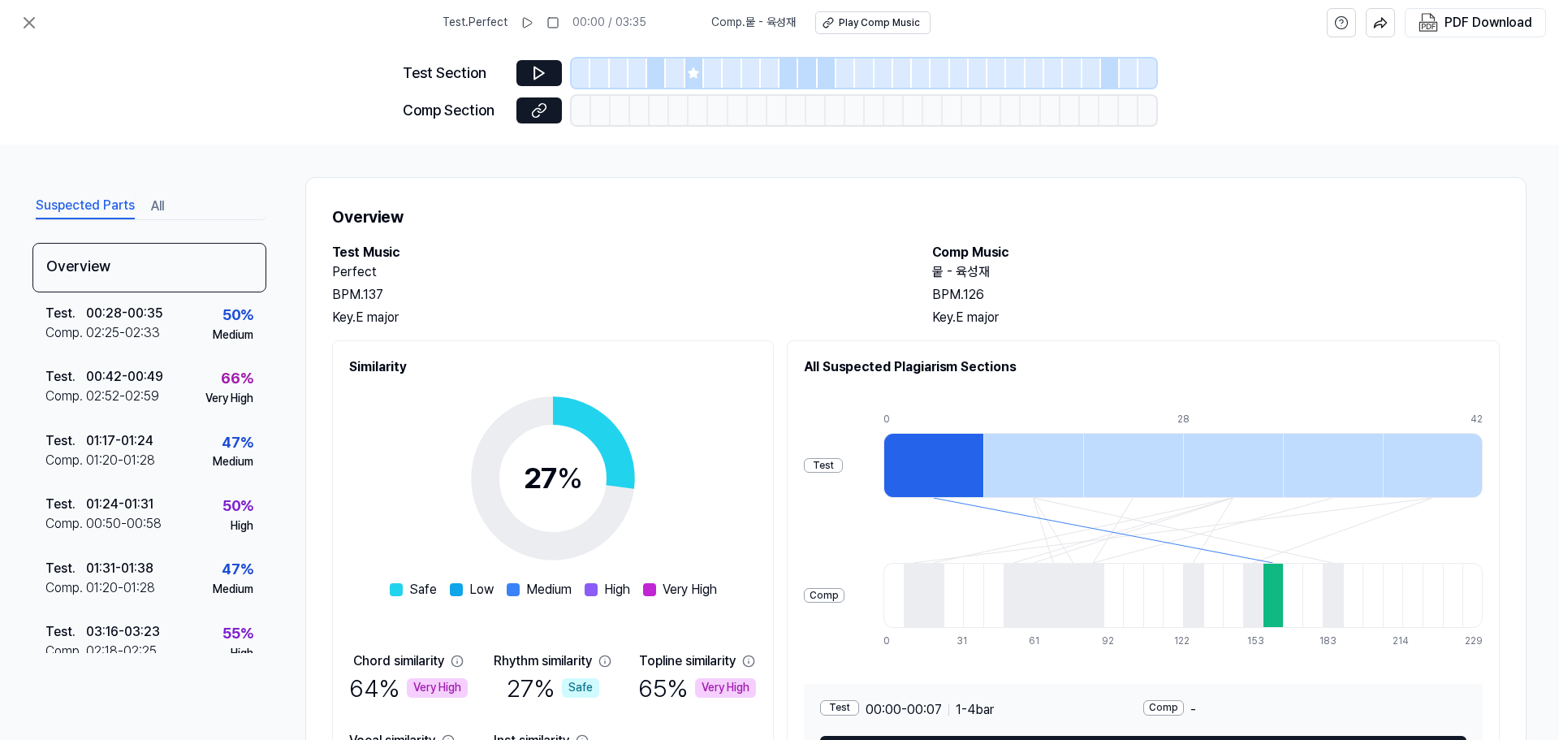
click at [832, 465] on div "Test" at bounding box center [823, 465] width 39 height 15
click at [957, 467] on div at bounding box center [934, 465] width 100 height 65
click at [1041, 470] on div at bounding box center [1033, 465] width 100 height 65
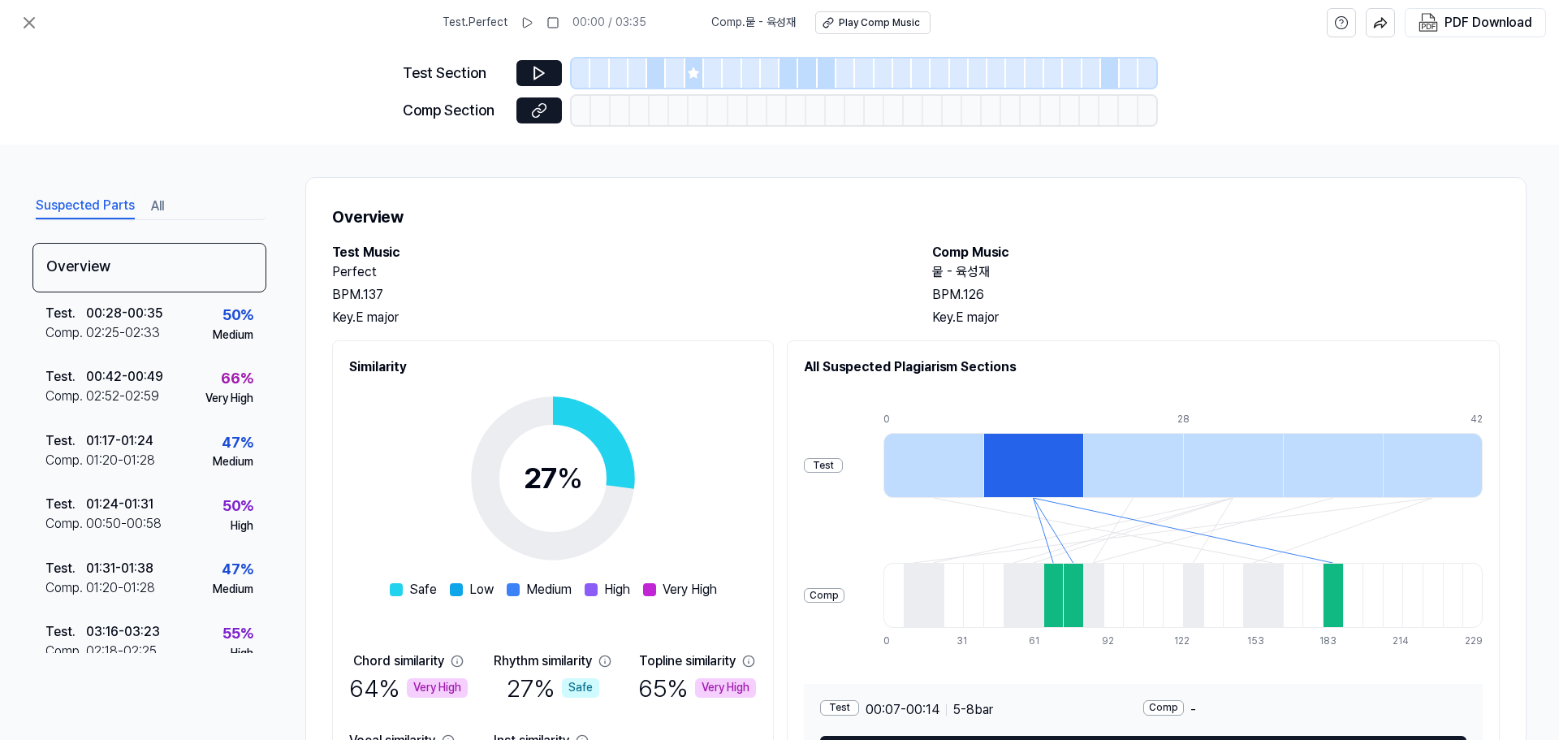
click at [936, 460] on div at bounding box center [934, 465] width 100 height 65
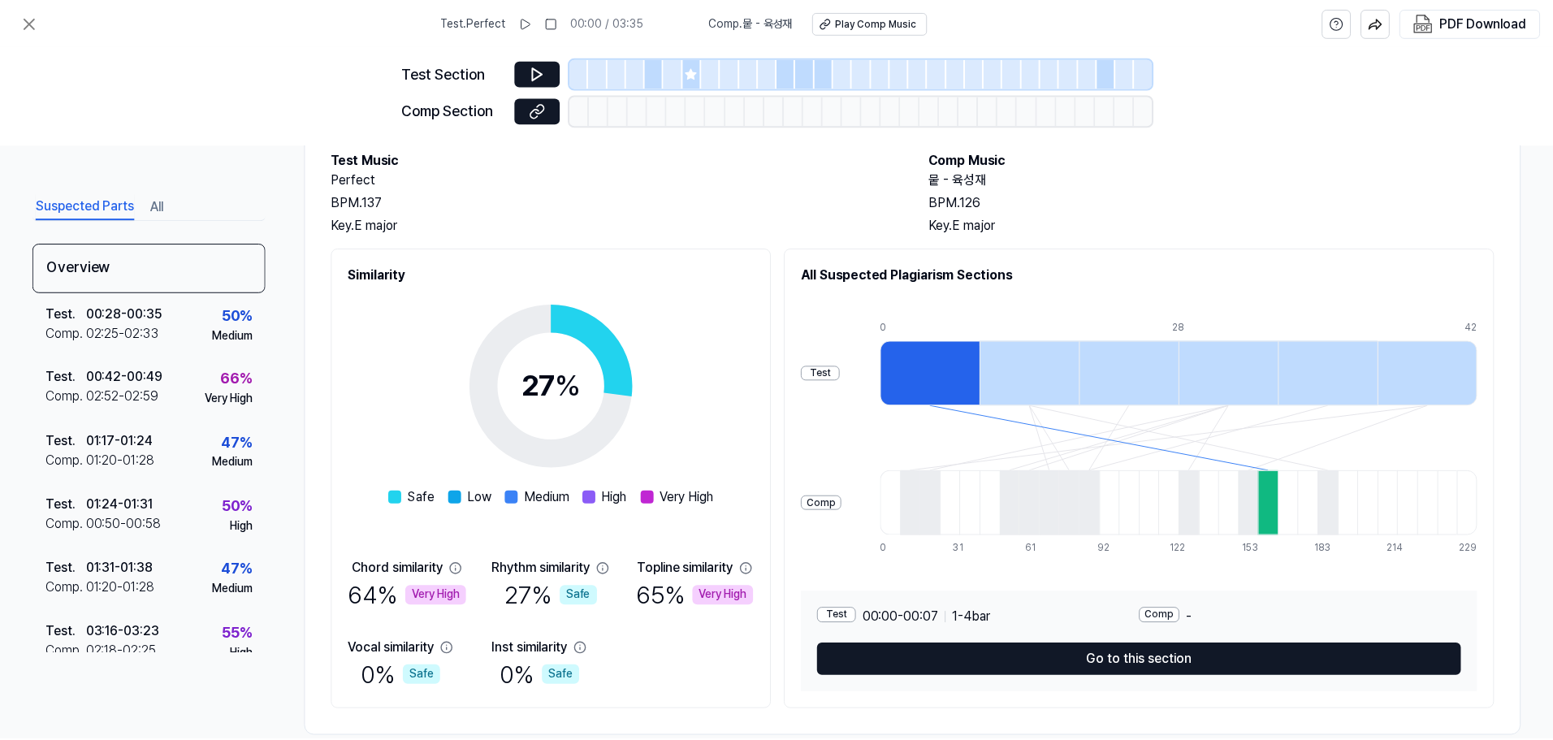
scroll to position [121, 0]
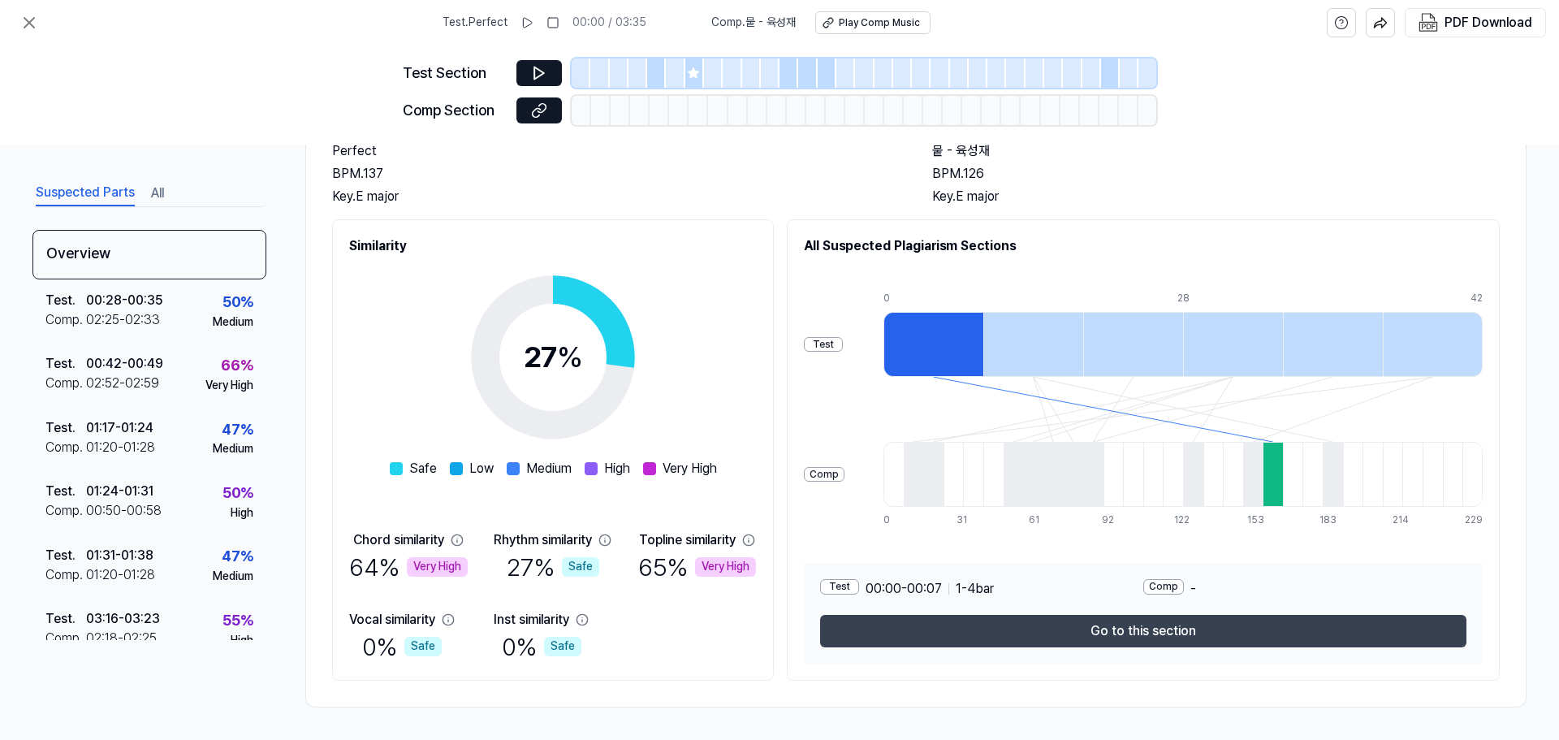
click at [1090, 633] on button "Go to this section" at bounding box center [1143, 631] width 646 height 32
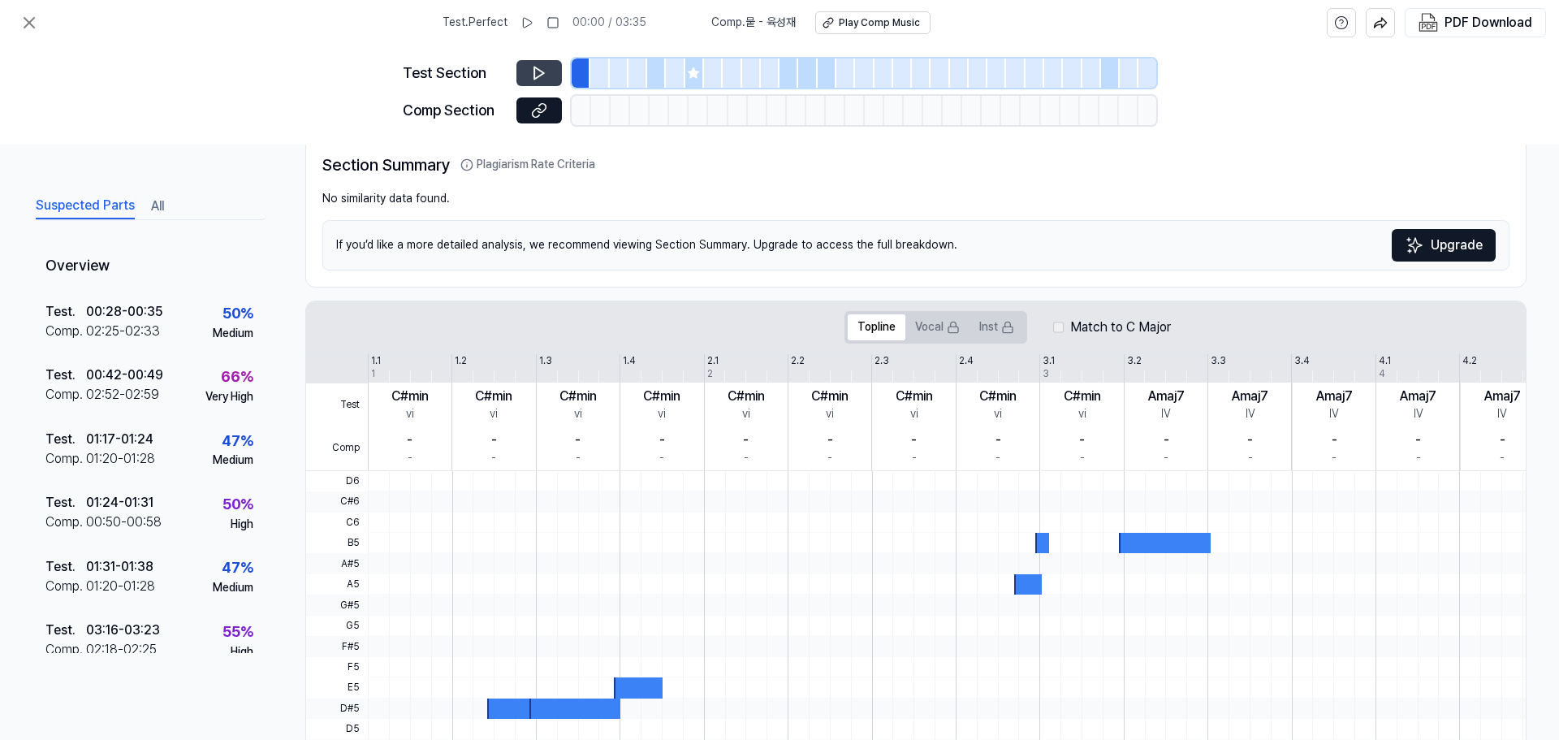
click at [545, 73] on icon at bounding box center [539, 73] width 16 height 16
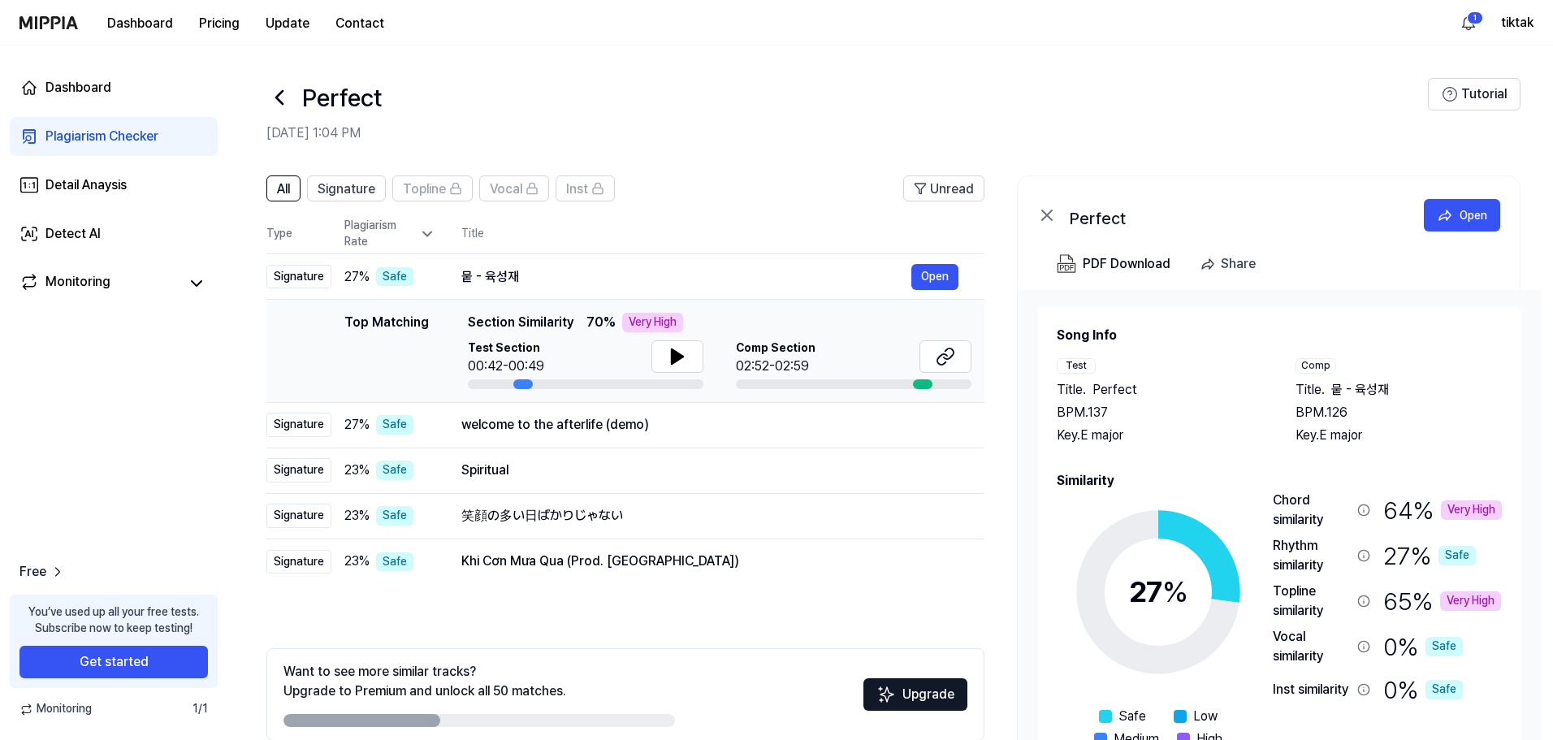
click at [279, 97] on icon at bounding box center [279, 97] width 26 height 26
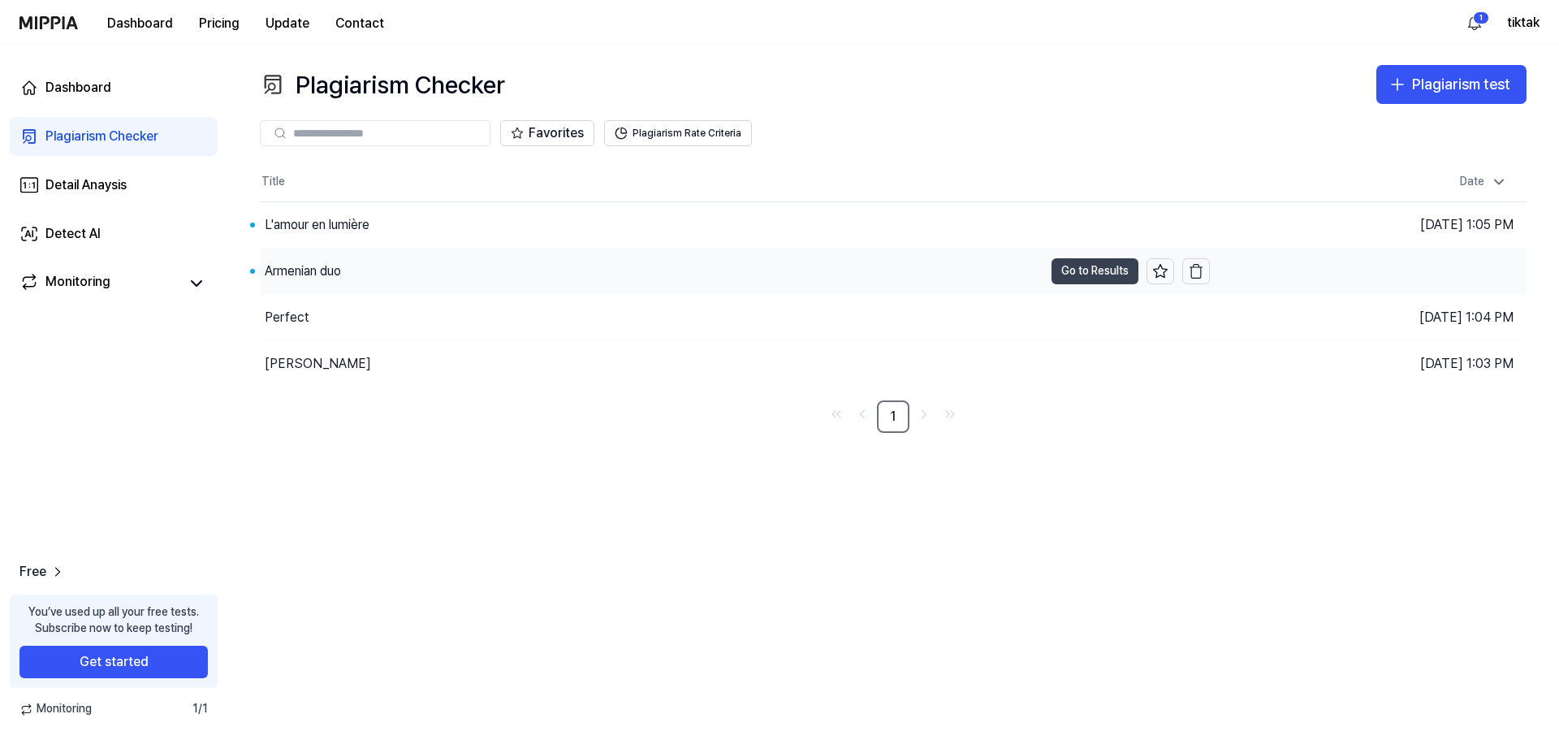
click at [1075, 270] on button "Go to Results" at bounding box center [1095, 271] width 87 height 26
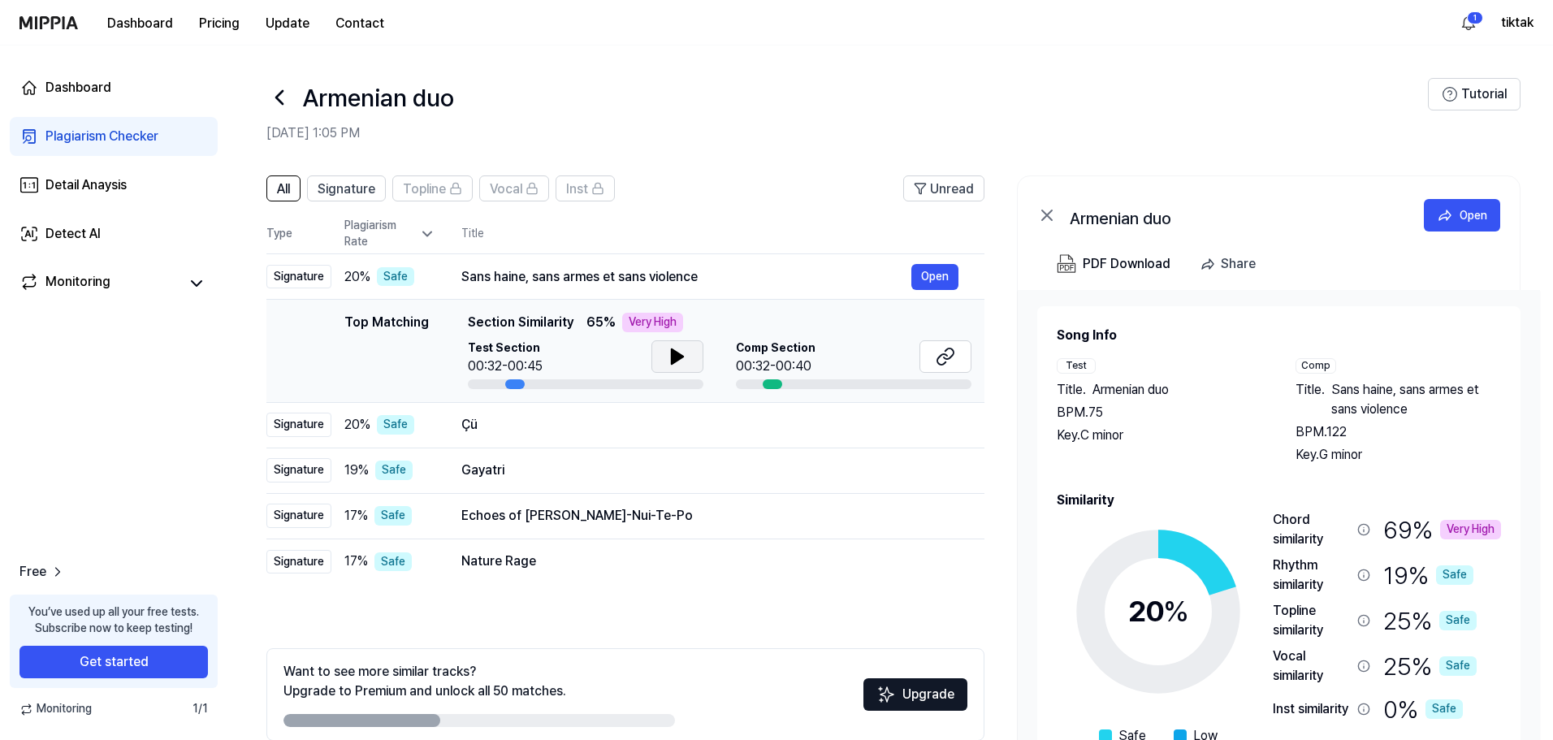
click at [670, 357] on icon at bounding box center [677, 356] width 19 height 19
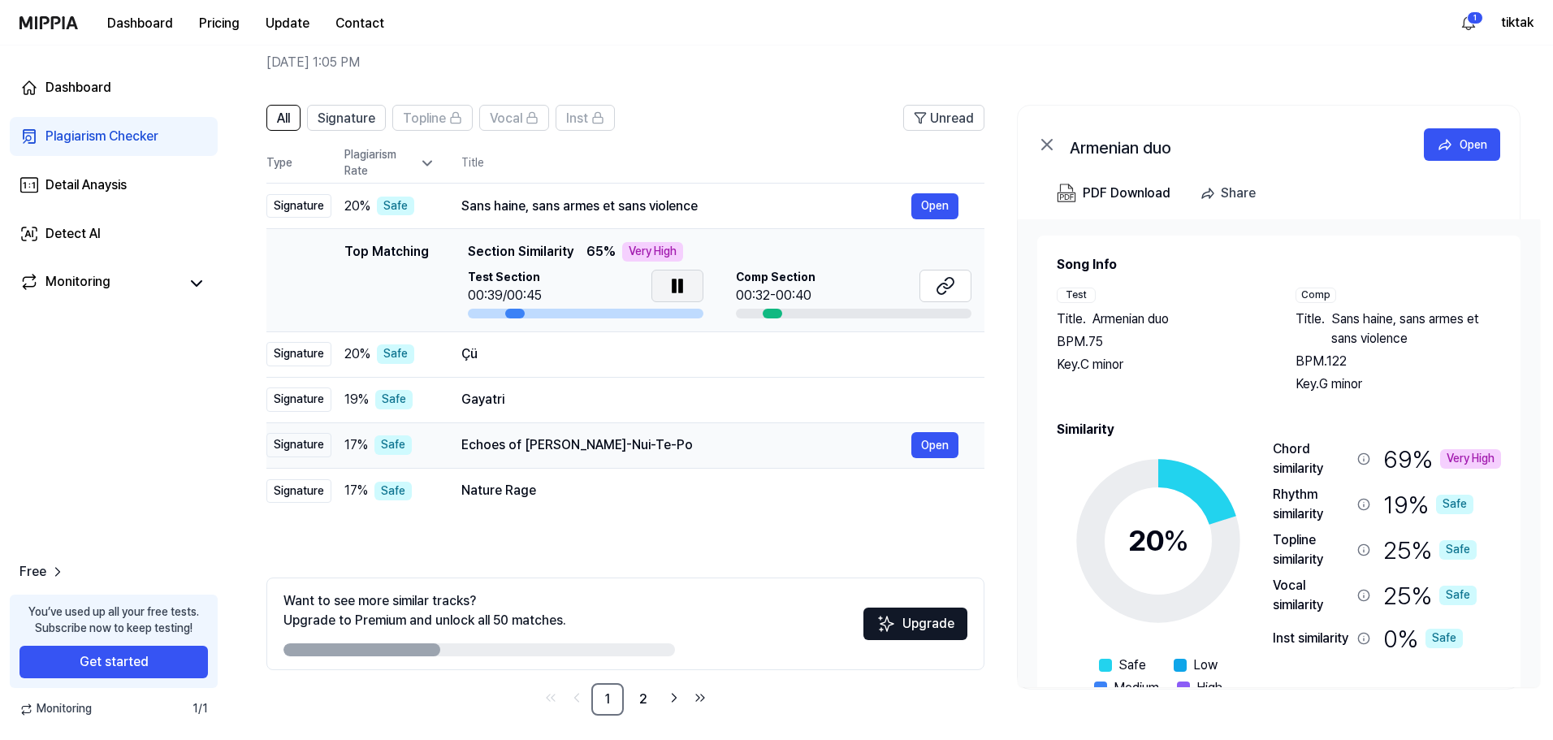
scroll to position [79, 0]
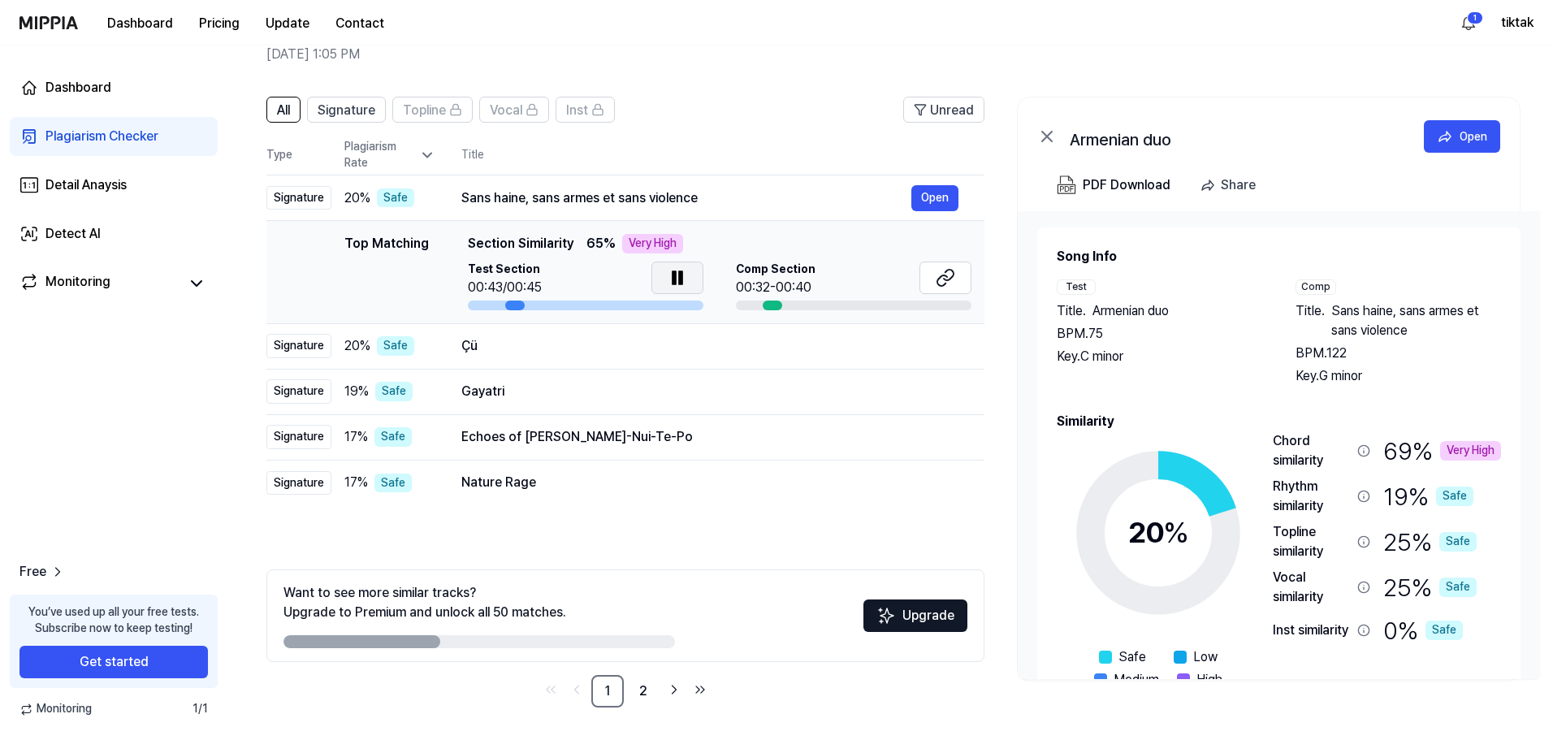
click at [1296, 452] on div "Chord similarity" at bounding box center [1312, 450] width 78 height 39
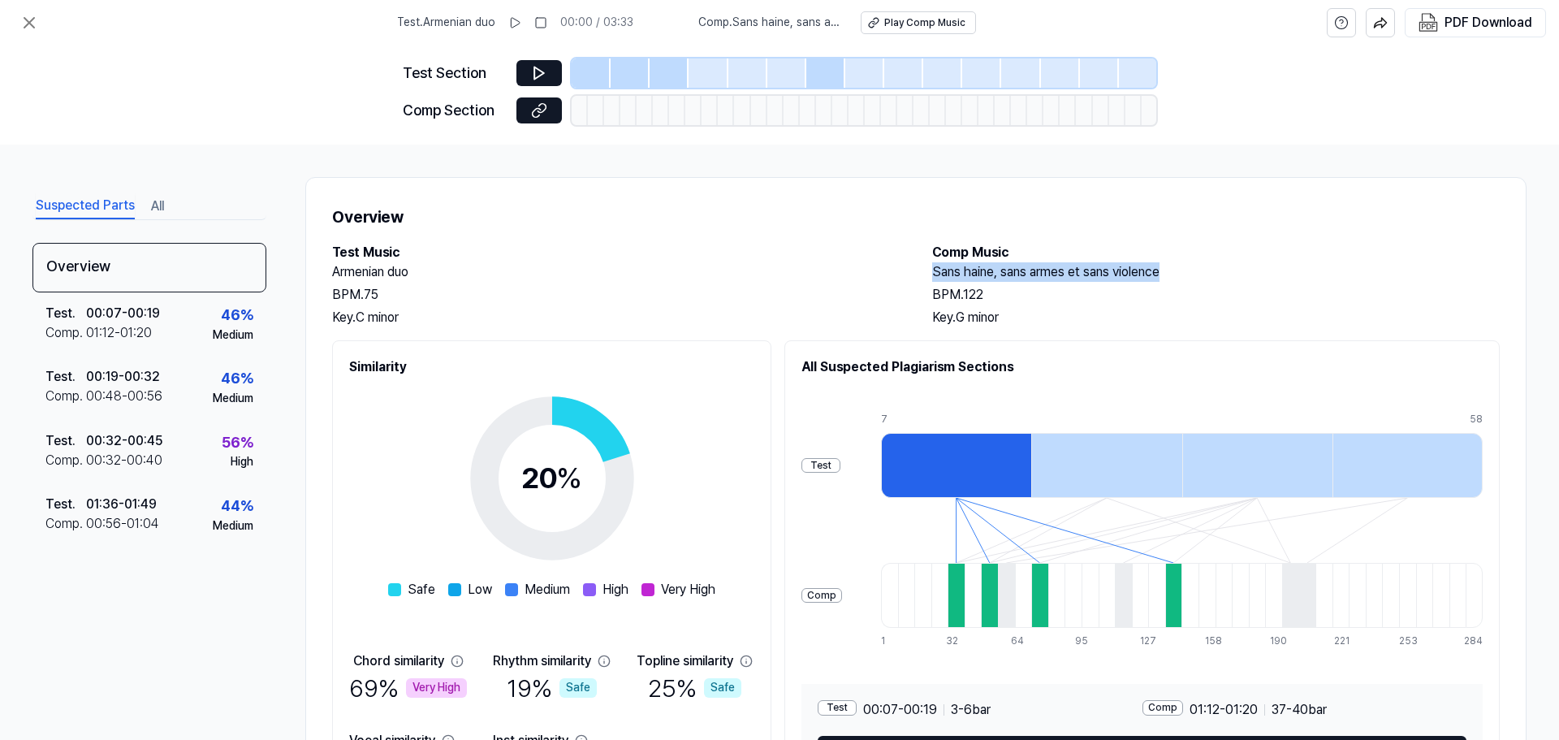
drag, startPoint x: 1161, startPoint y: 274, endPoint x: 928, endPoint y: 273, distance: 232.3
click at [928, 273] on div "Test Music Armenian duo BPM. 75 Key. C minor Comp Music Sans haine, sans armes …" at bounding box center [916, 285] width 1168 height 84
copy h2 "Sans haine, sans armes et sans violence"
click at [534, 71] on icon at bounding box center [539, 73] width 10 height 12
click at [1021, 458] on div at bounding box center [956, 465] width 150 height 65
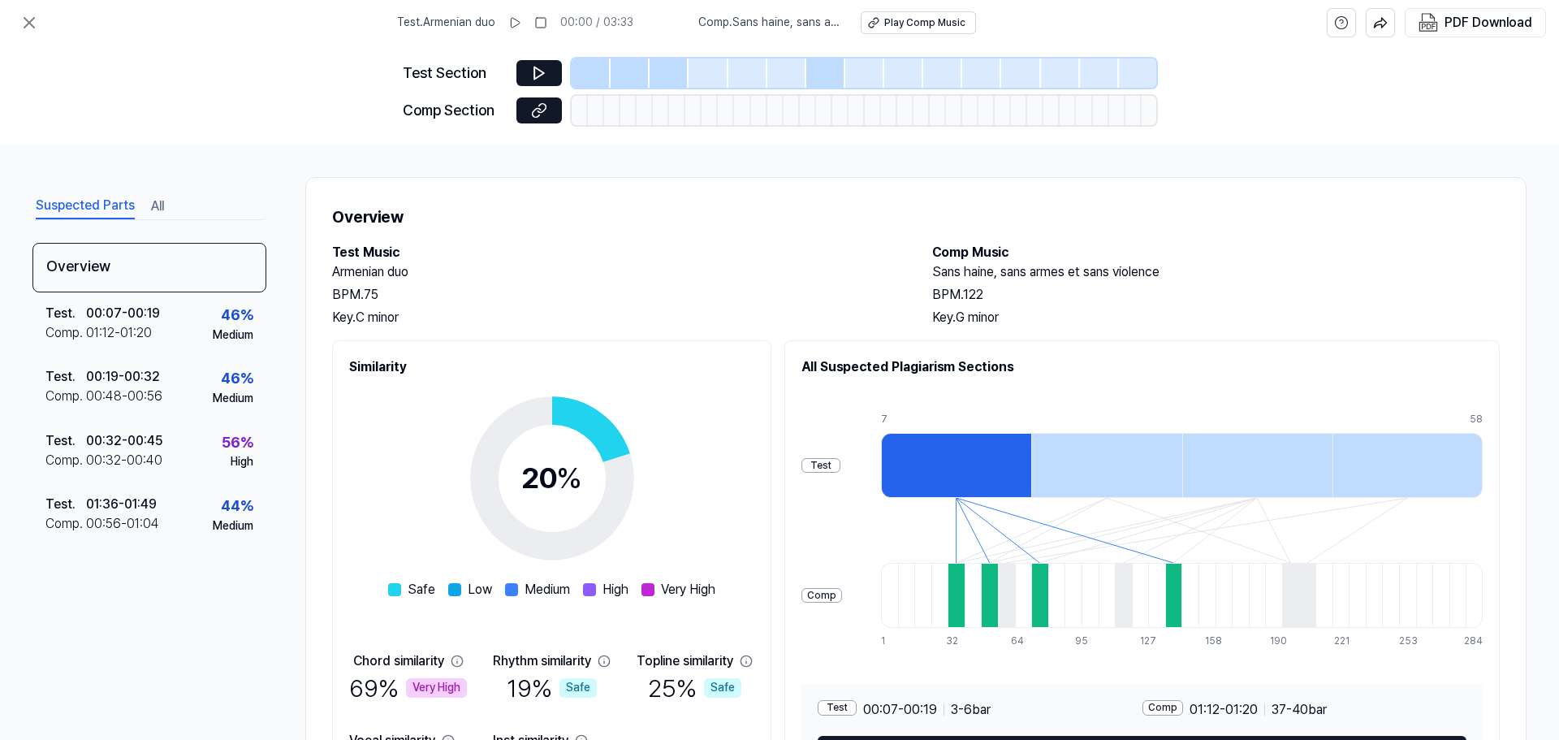
click at [984, 451] on div at bounding box center [956, 465] width 150 height 65
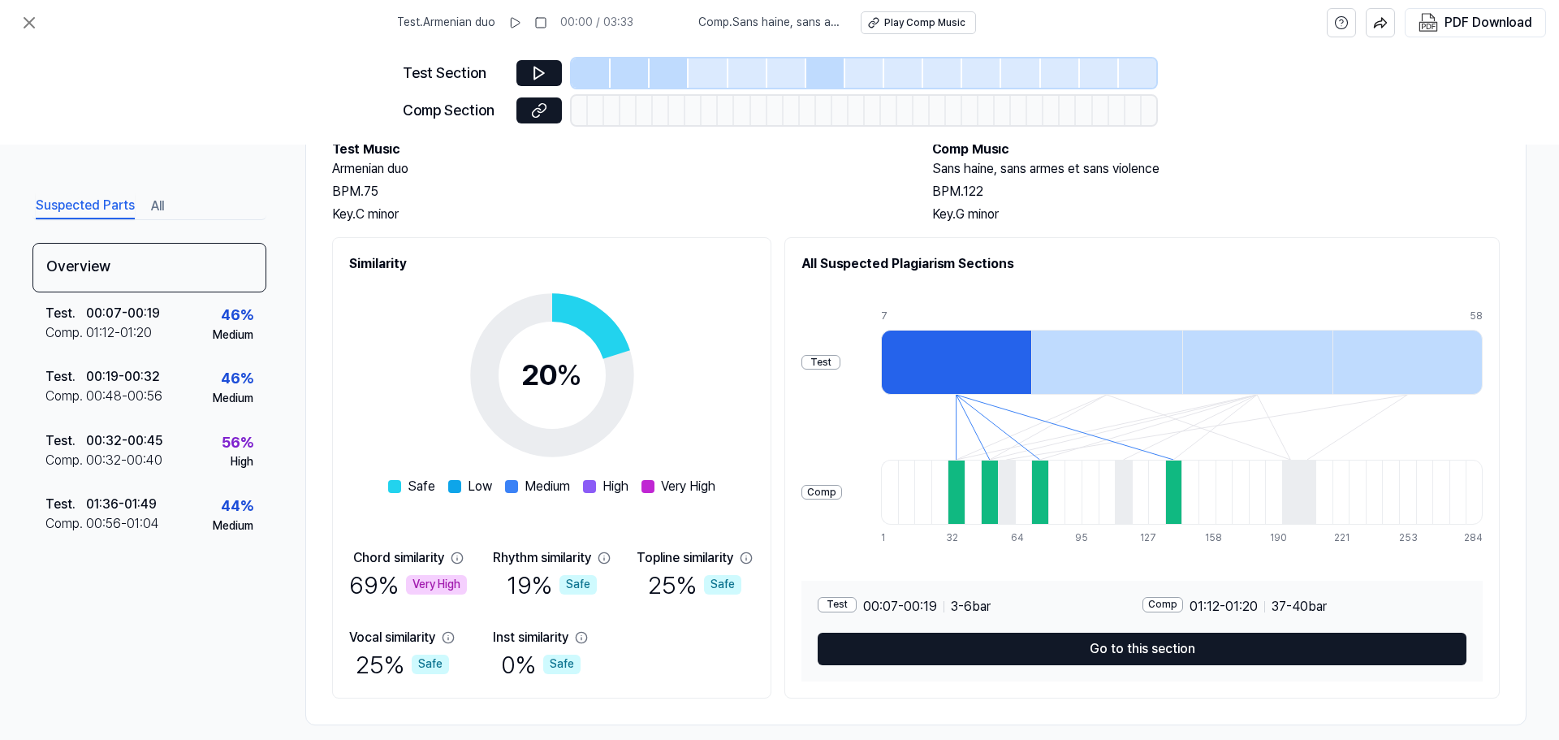
scroll to position [121, 0]
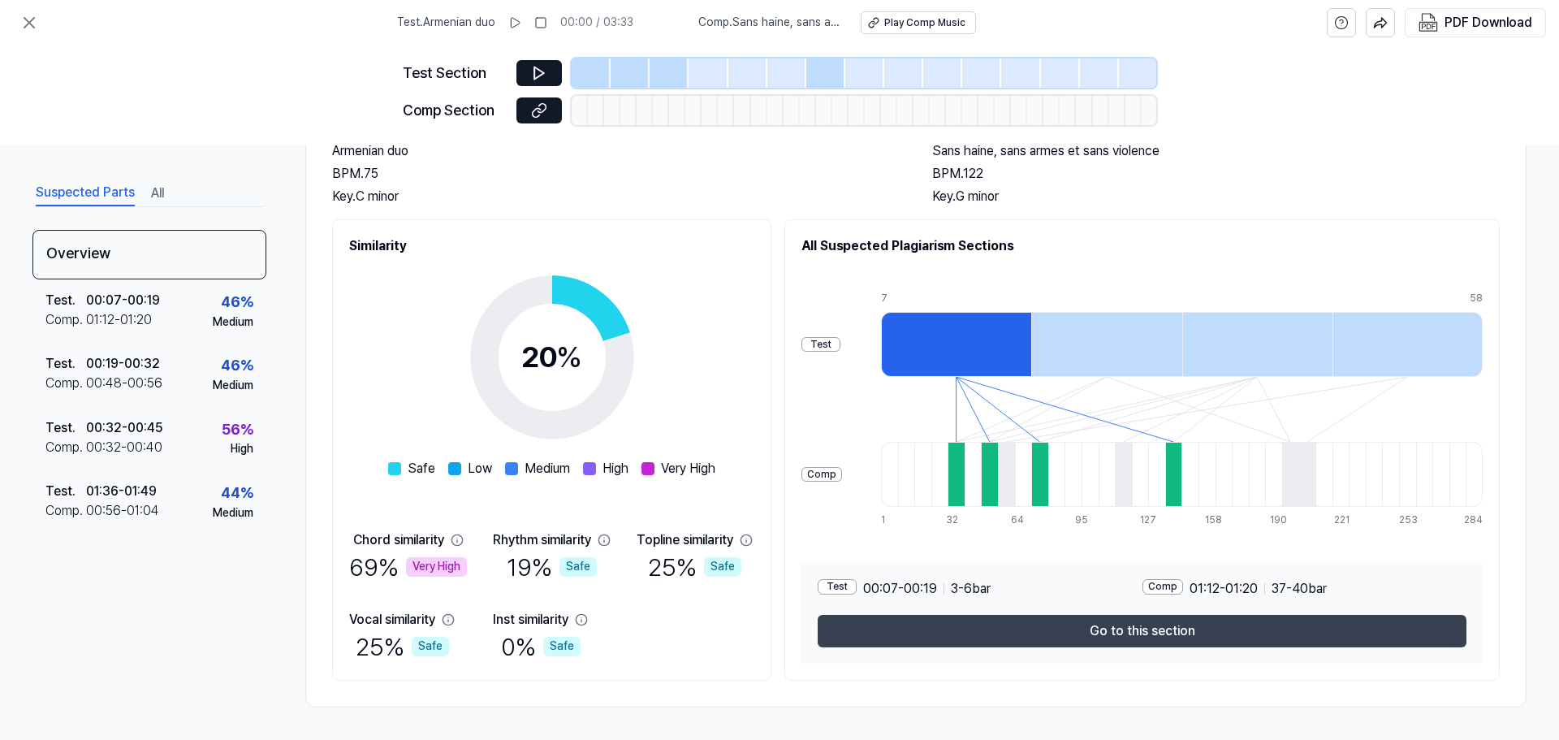
click at [1101, 627] on button "Go to this section" at bounding box center [1142, 631] width 649 height 32
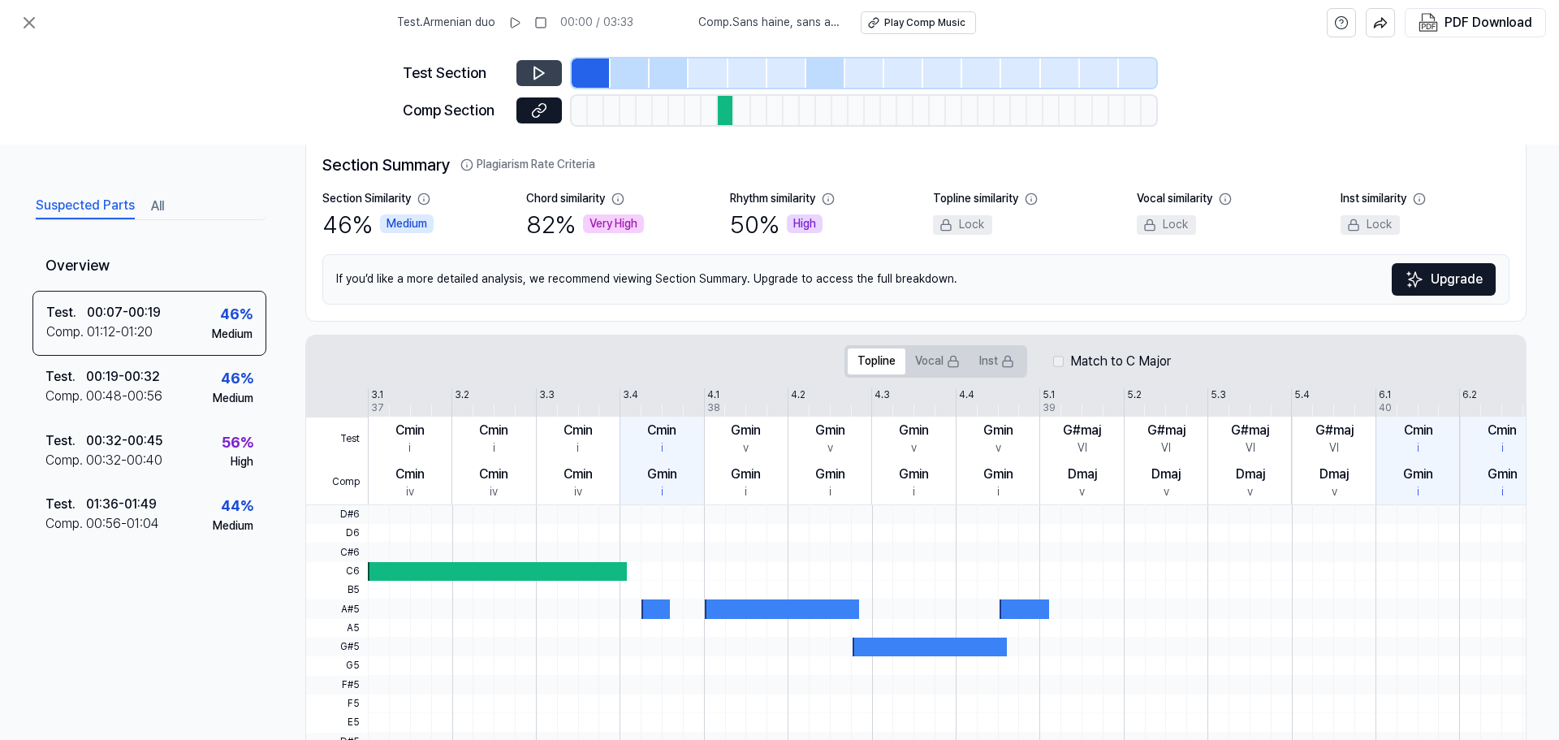
click at [532, 76] on icon at bounding box center [539, 73] width 16 height 16
click at [23, 21] on icon at bounding box center [28, 22] width 19 height 19
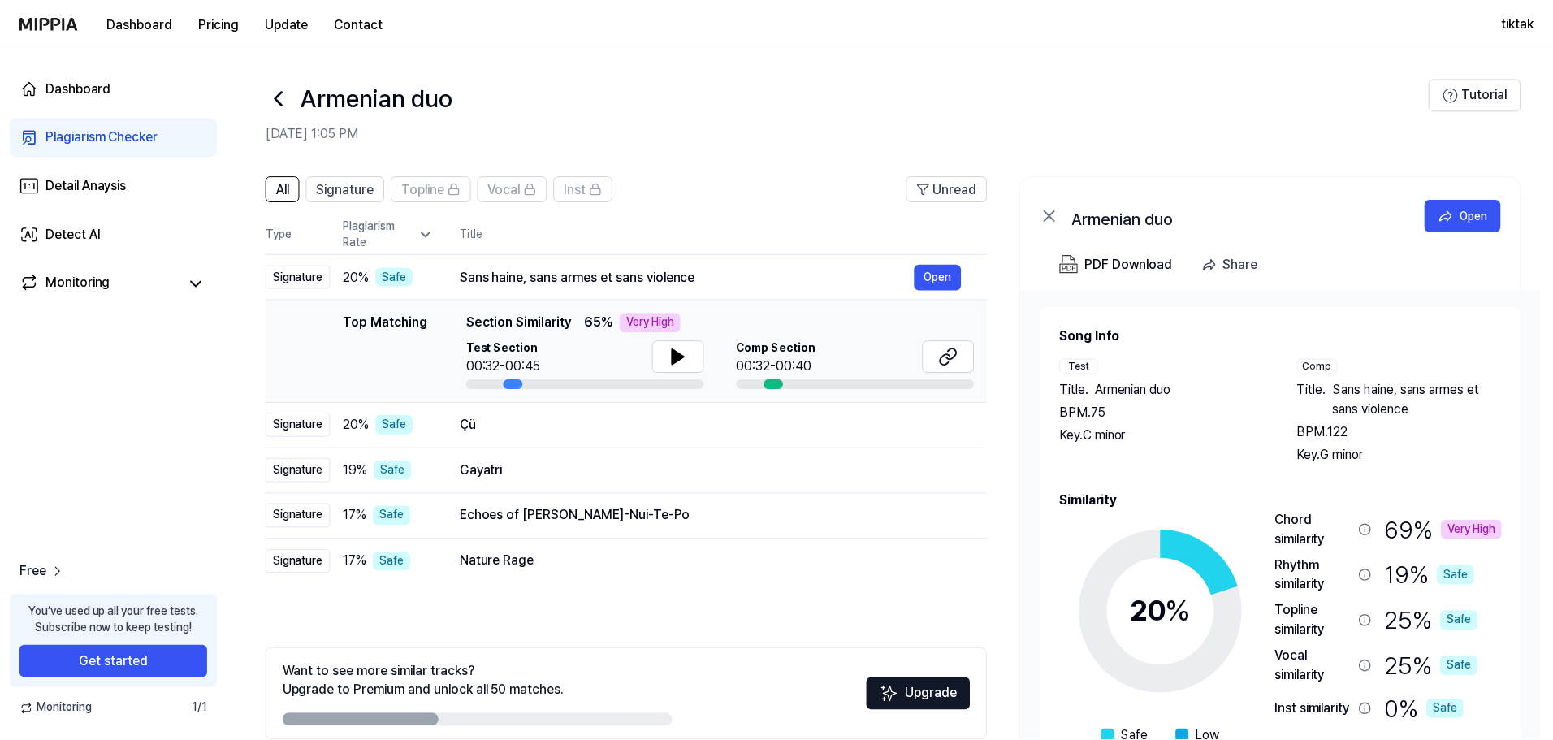
scroll to position [79, 0]
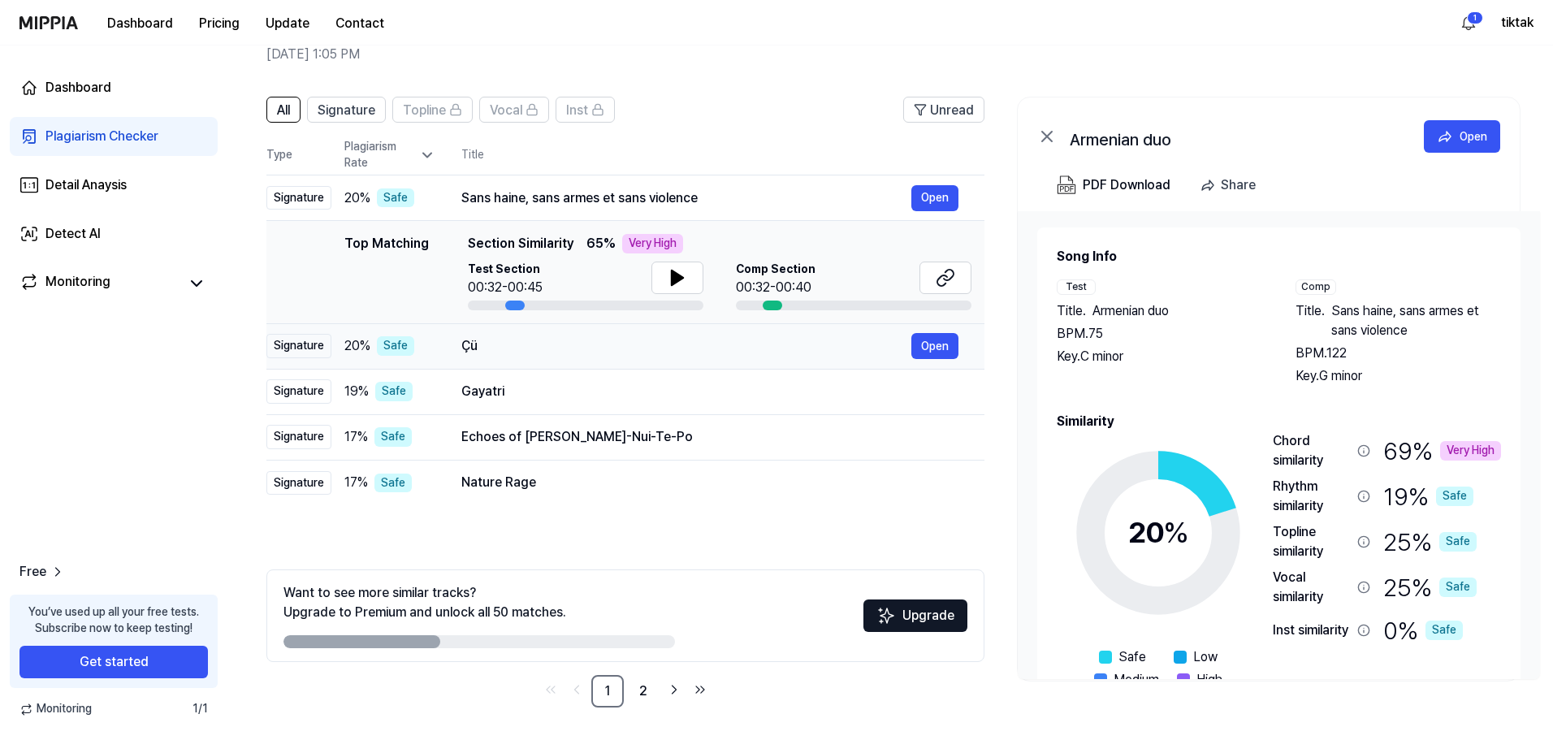
click at [835, 346] on div "Çü" at bounding box center [686, 345] width 450 height 19
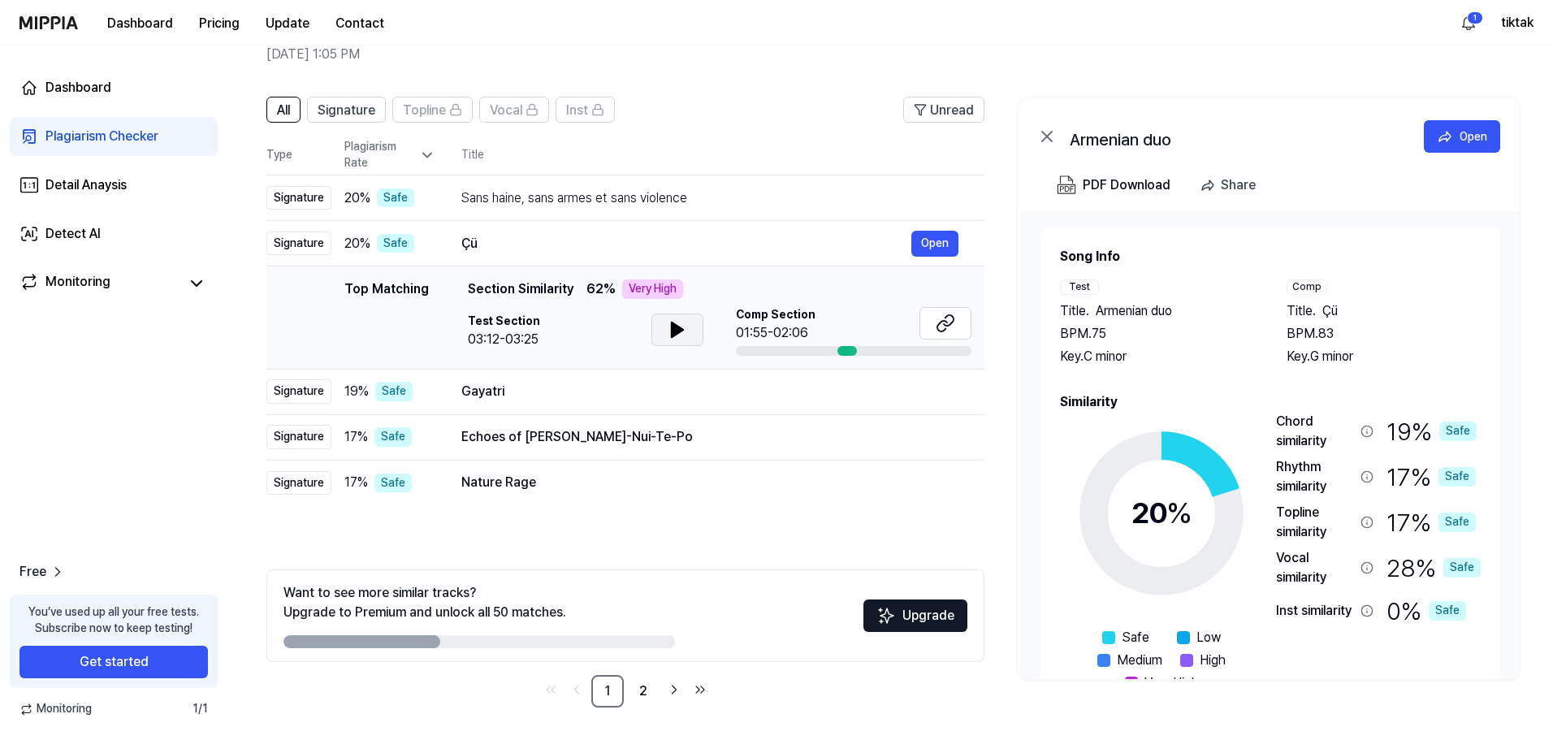
click at [672, 322] on icon at bounding box center [677, 329] width 11 height 15
click at [676, 327] on icon at bounding box center [677, 329] width 19 height 19
click at [939, 318] on icon at bounding box center [945, 322] width 19 height 19
click at [581, 386] on div "Gayatri" at bounding box center [686, 391] width 450 height 19
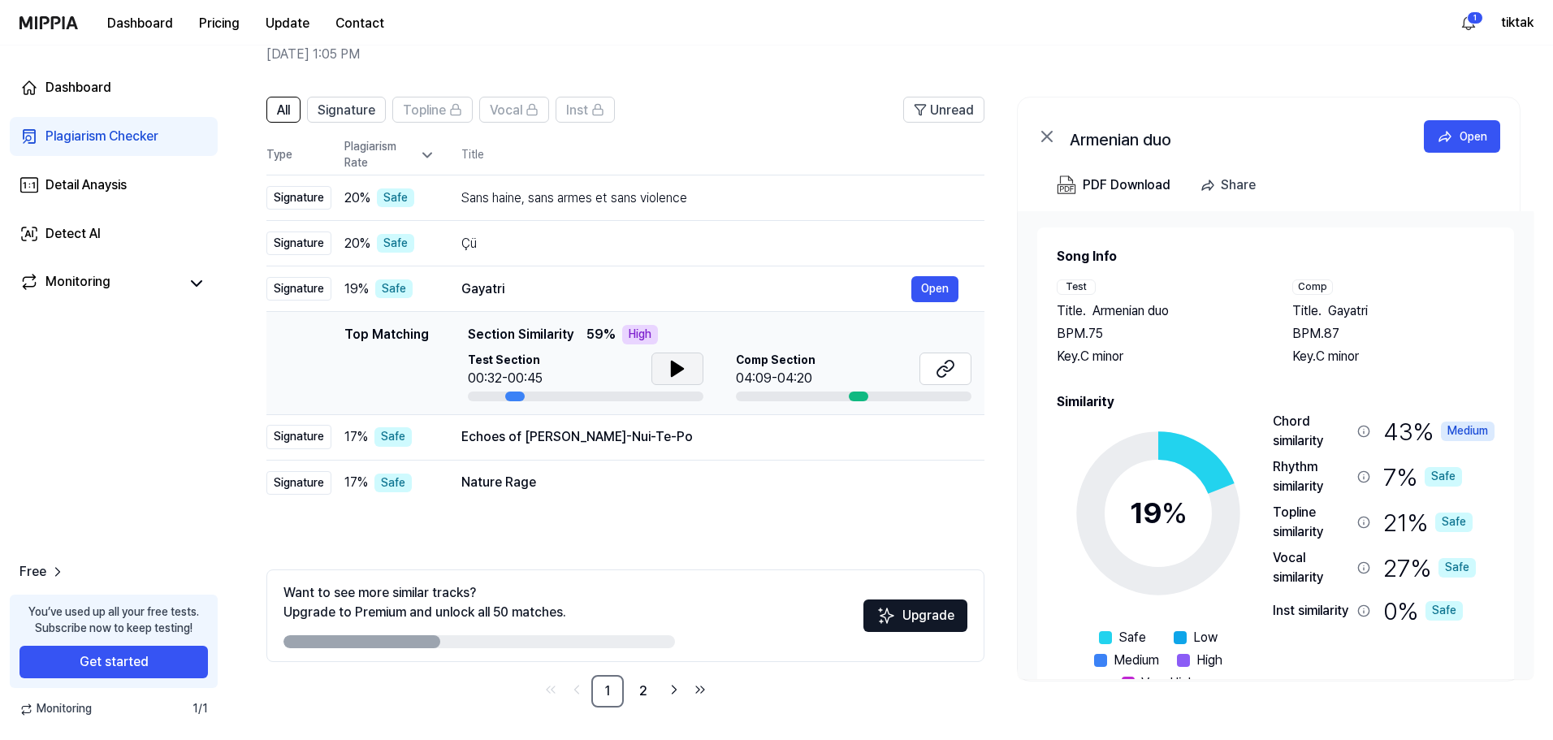
click at [674, 366] on icon at bounding box center [677, 368] width 11 height 15
click at [672, 366] on icon at bounding box center [673, 368] width 3 height 13
click at [943, 367] on icon at bounding box center [942, 371] width 10 height 11
click at [668, 426] on div "Echoes of Hine-Nui-Te-Po Open" at bounding box center [709, 437] width 497 height 26
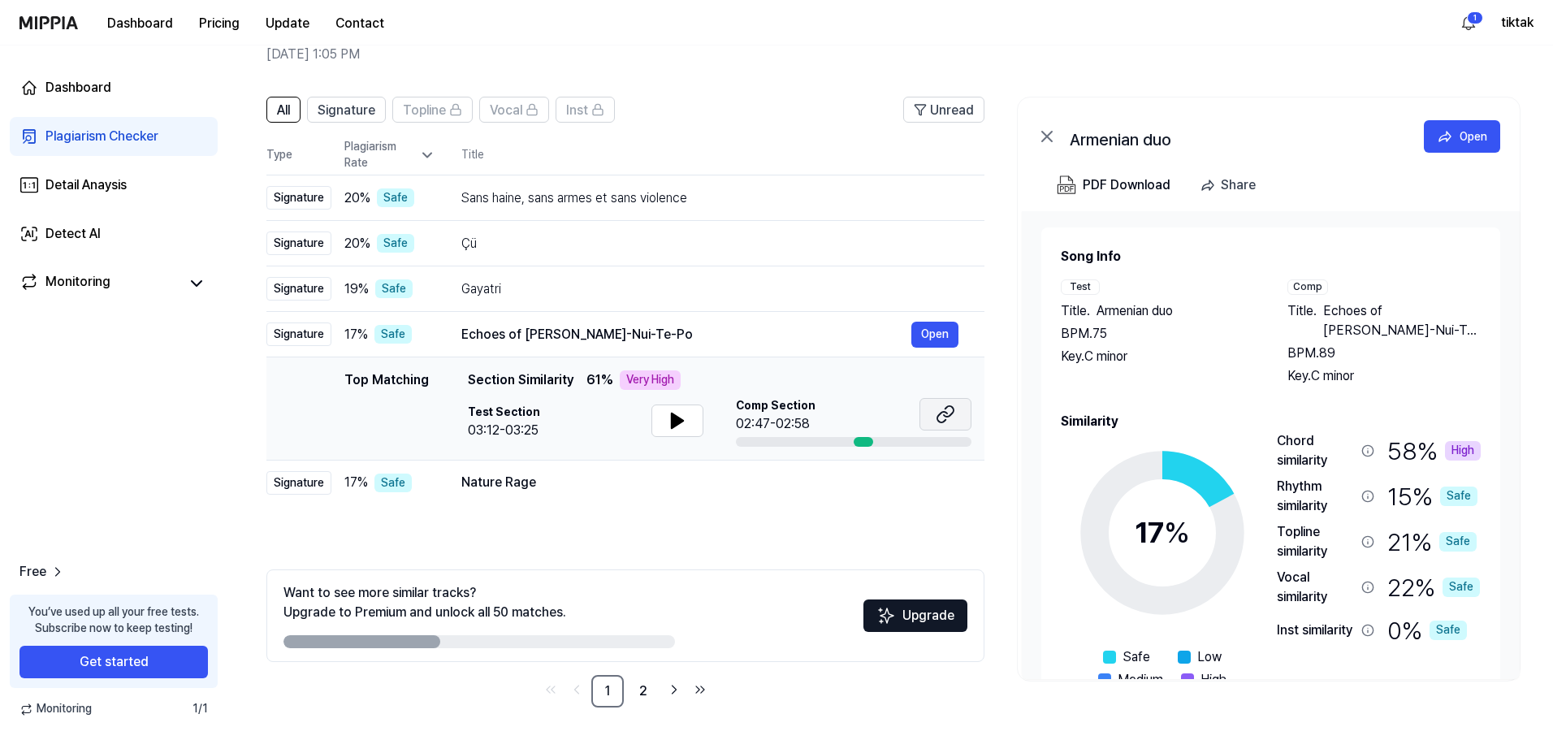
click at [938, 415] on icon at bounding box center [942, 417] width 10 height 11
click at [616, 489] on div "Nature Rage" at bounding box center [686, 482] width 450 height 19
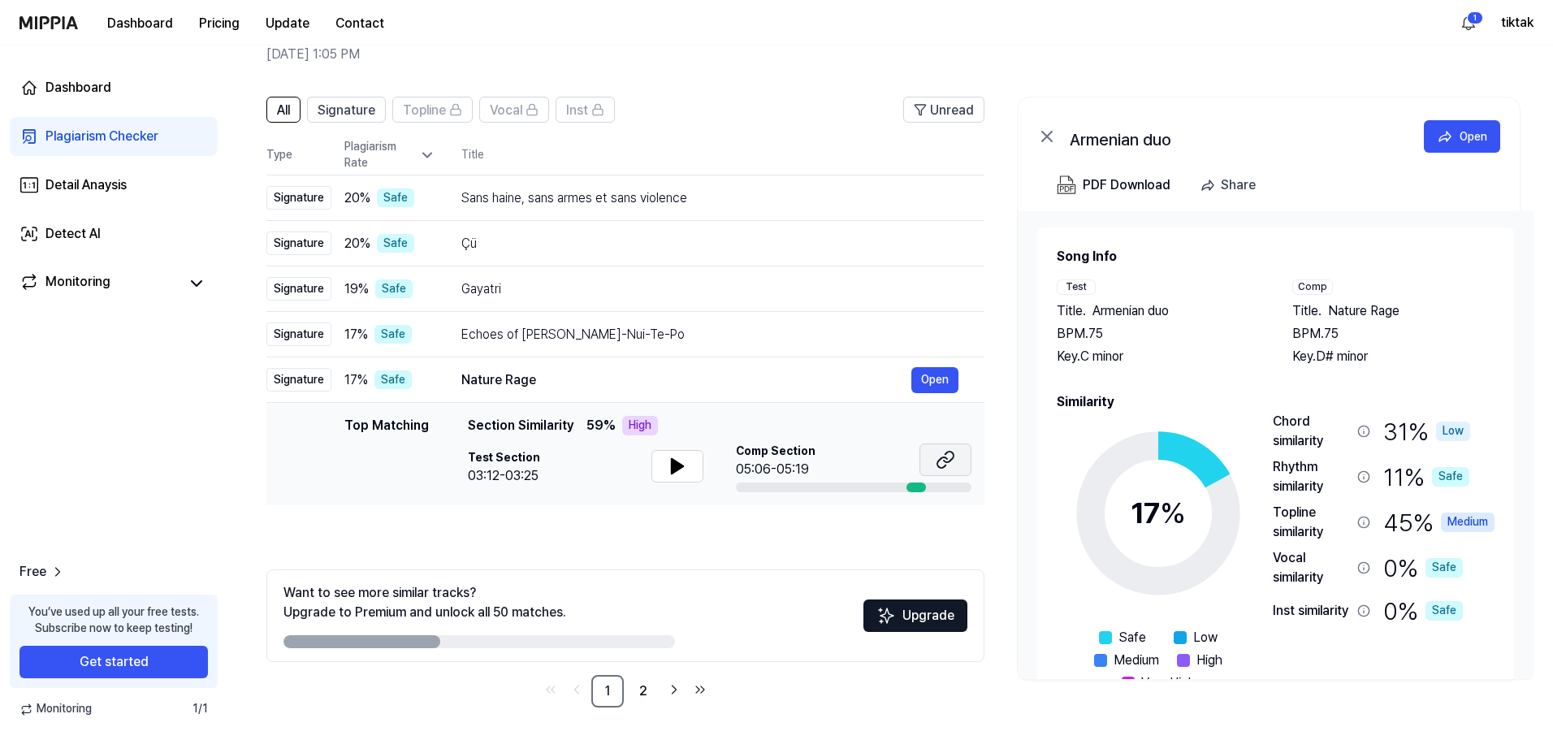
click at [952, 468] on icon at bounding box center [945, 459] width 19 height 19
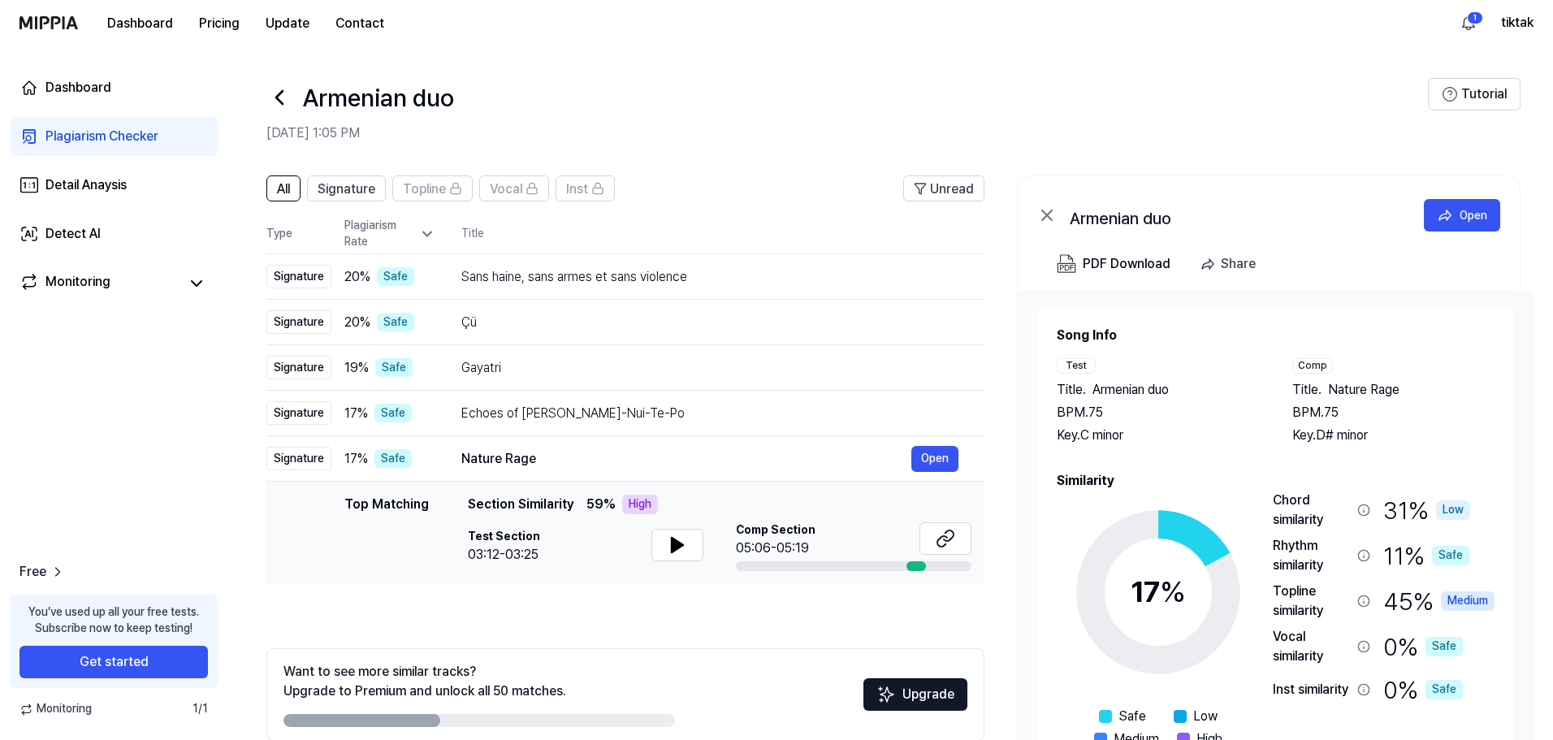
click at [284, 93] on icon at bounding box center [279, 97] width 26 height 26
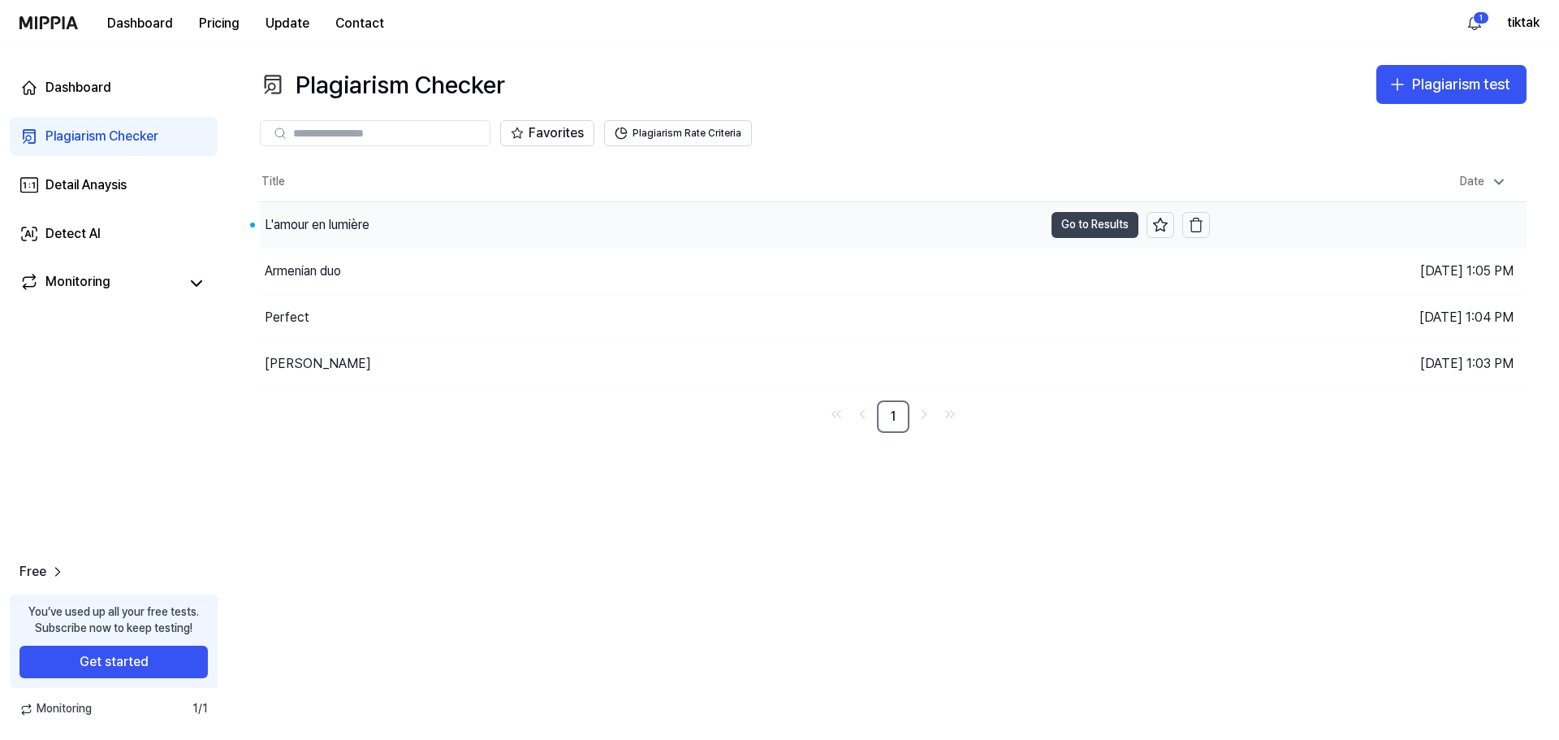
click at [1091, 223] on button "Go to Results" at bounding box center [1095, 225] width 87 height 26
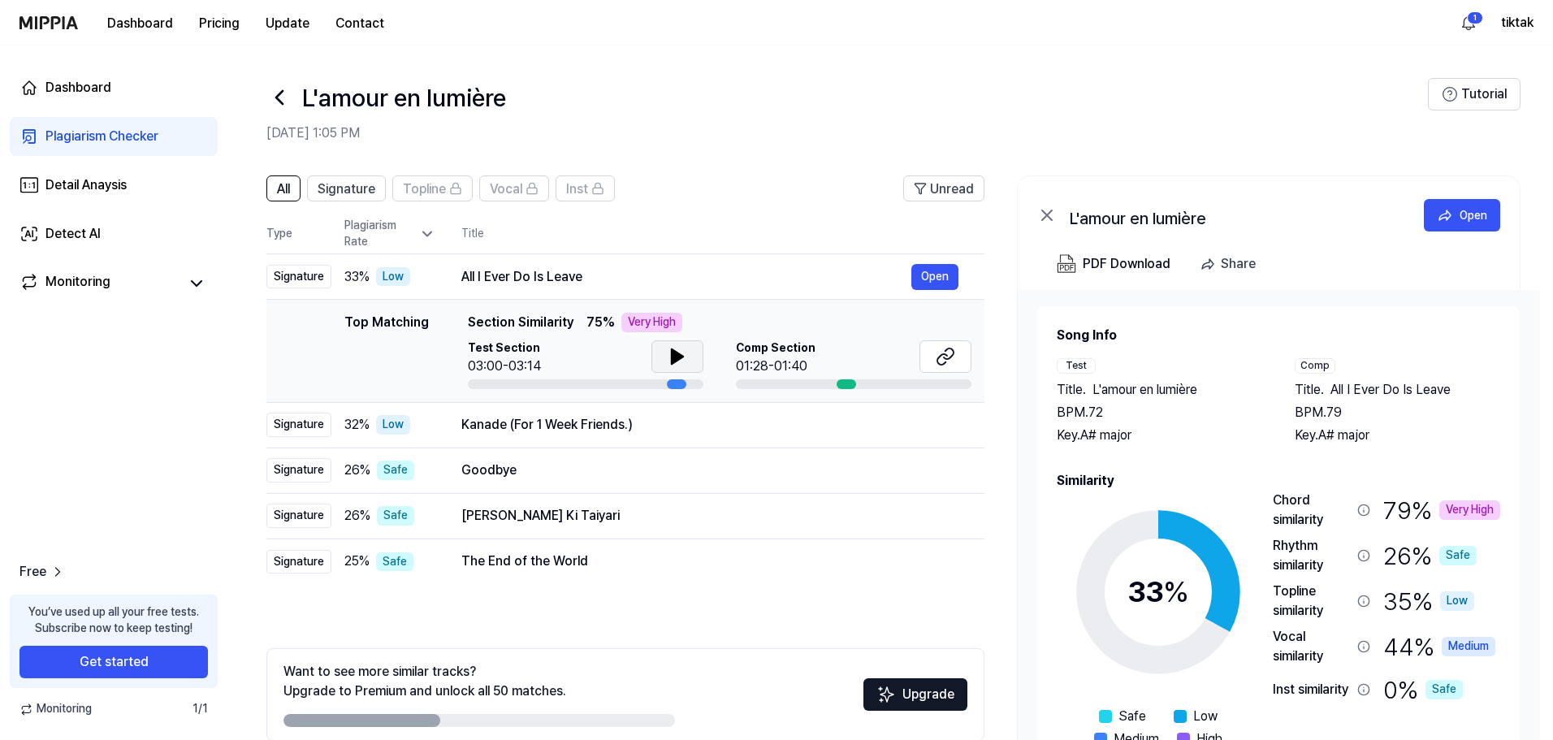
click at [672, 350] on icon at bounding box center [677, 356] width 11 height 15
click at [940, 352] on icon at bounding box center [945, 356] width 19 height 19
click at [667, 427] on div "Kanade (For 1 Week Friends.)" at bounding box center [686, 424] width 450 height 19
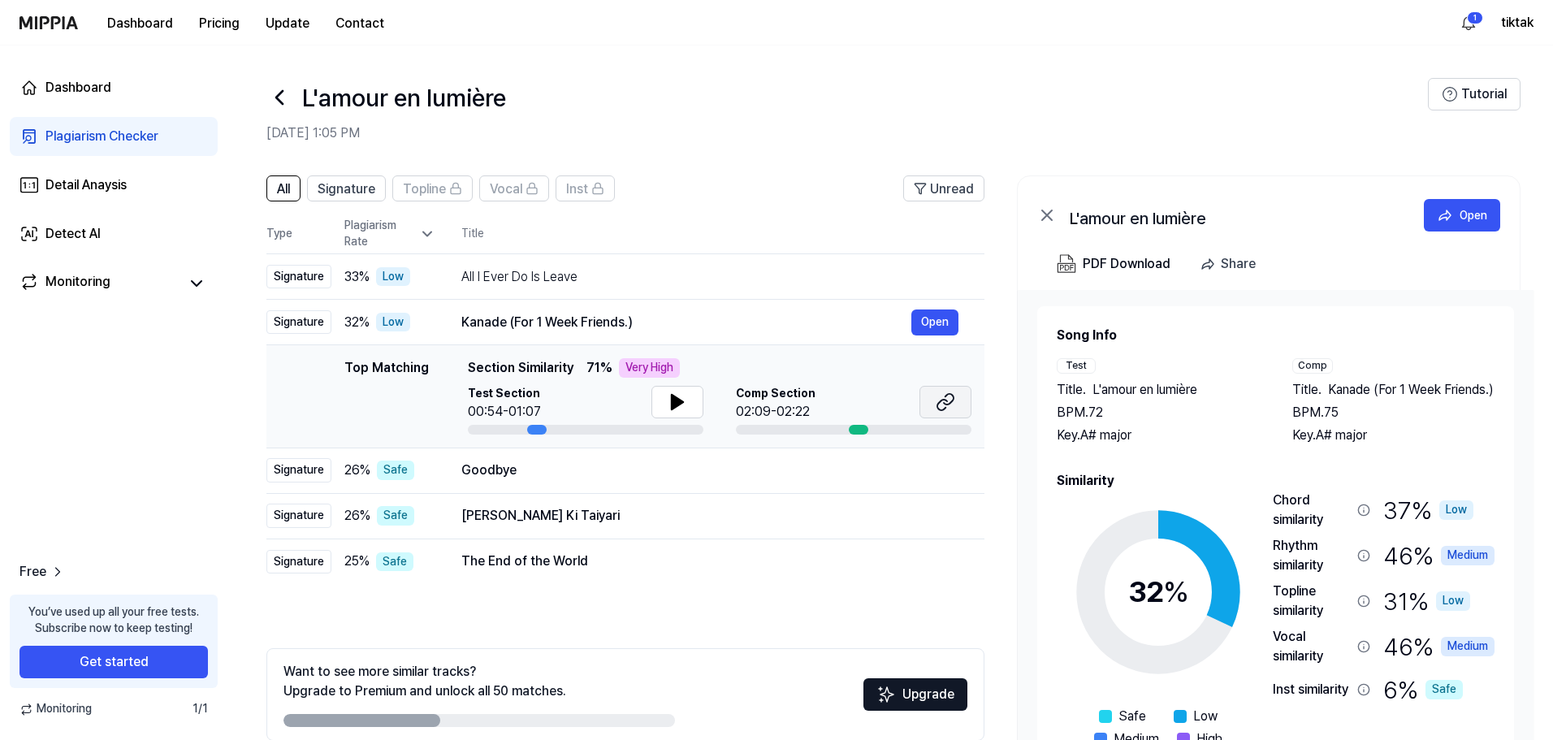
click at [933, 403] on button at bounding box center [945, 402] width 52 height 32
click at [658, 465] on div "Goodbye" at bounding box center [686, 469] width 450 height 19
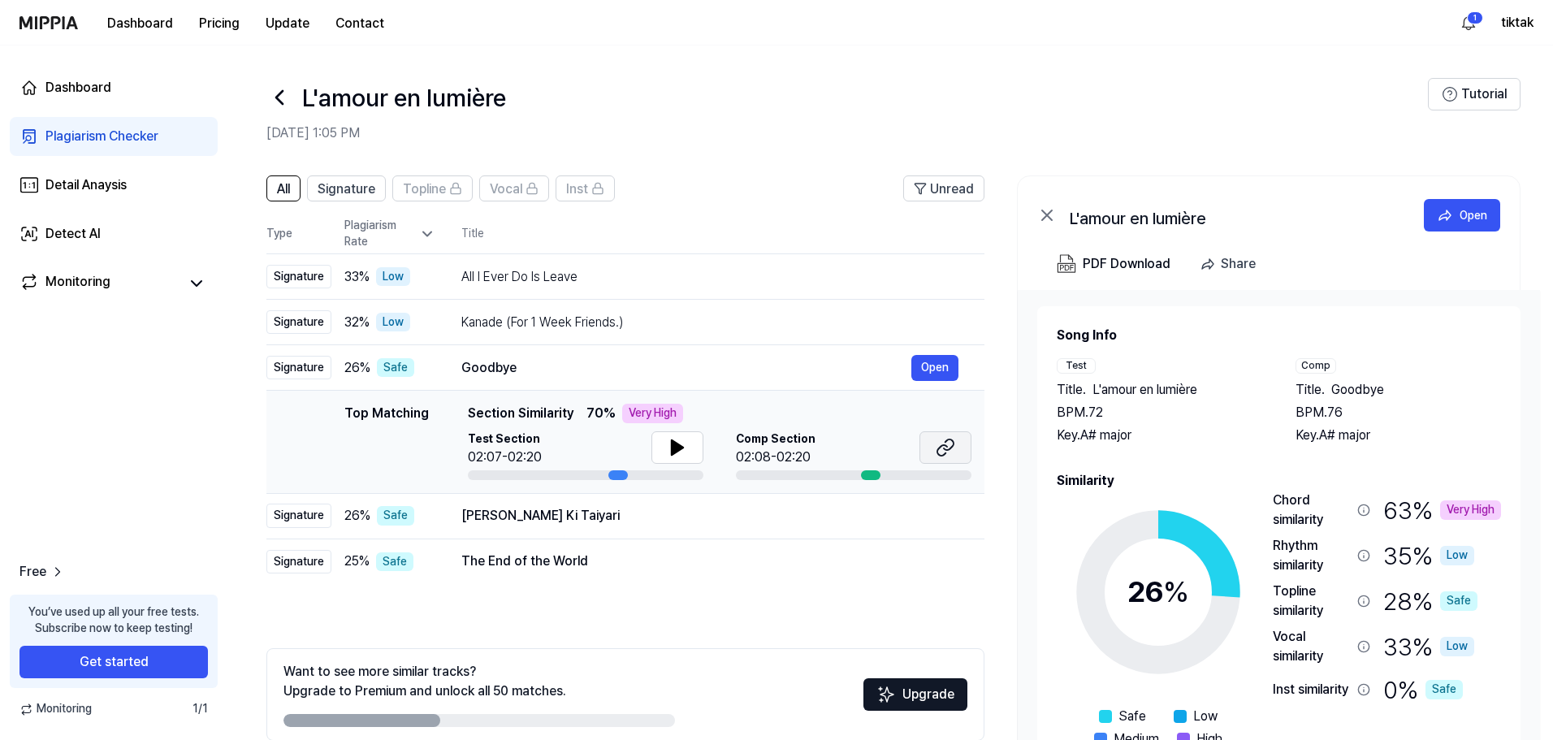
click at [944, 445] on icon at bounding box center [942, 450] width 10 height 11
click at [676, 508] on div "Karlo Karlo Khatu Ki Taiyari" at bounding box center [686, 515] width 450 height 19
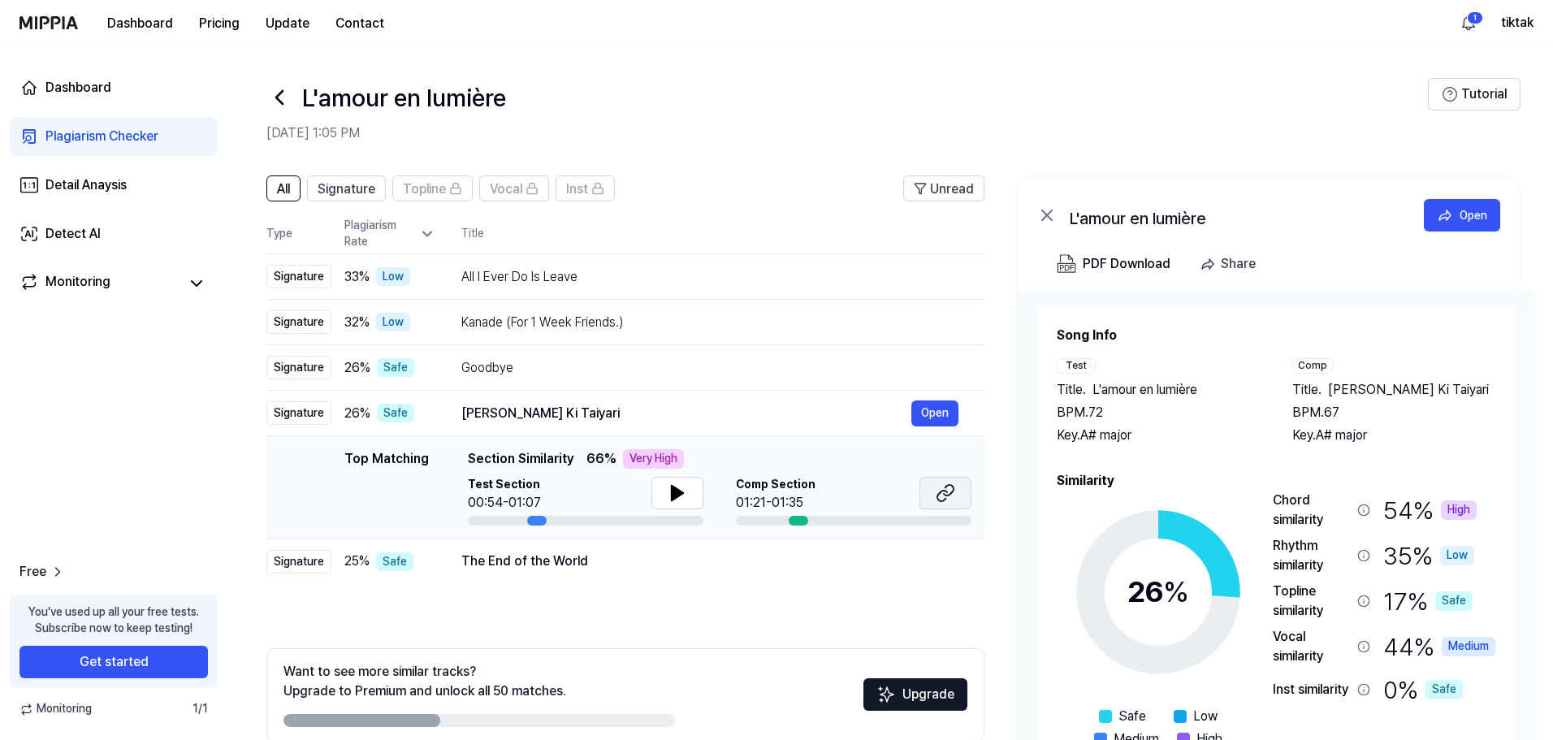
click at [944, 491] on icon at bounding box center [942, 496] width 10 height 11
click at [705, 567] on div "The End of the World" at bounding box center [686, 560] width 450 height 19
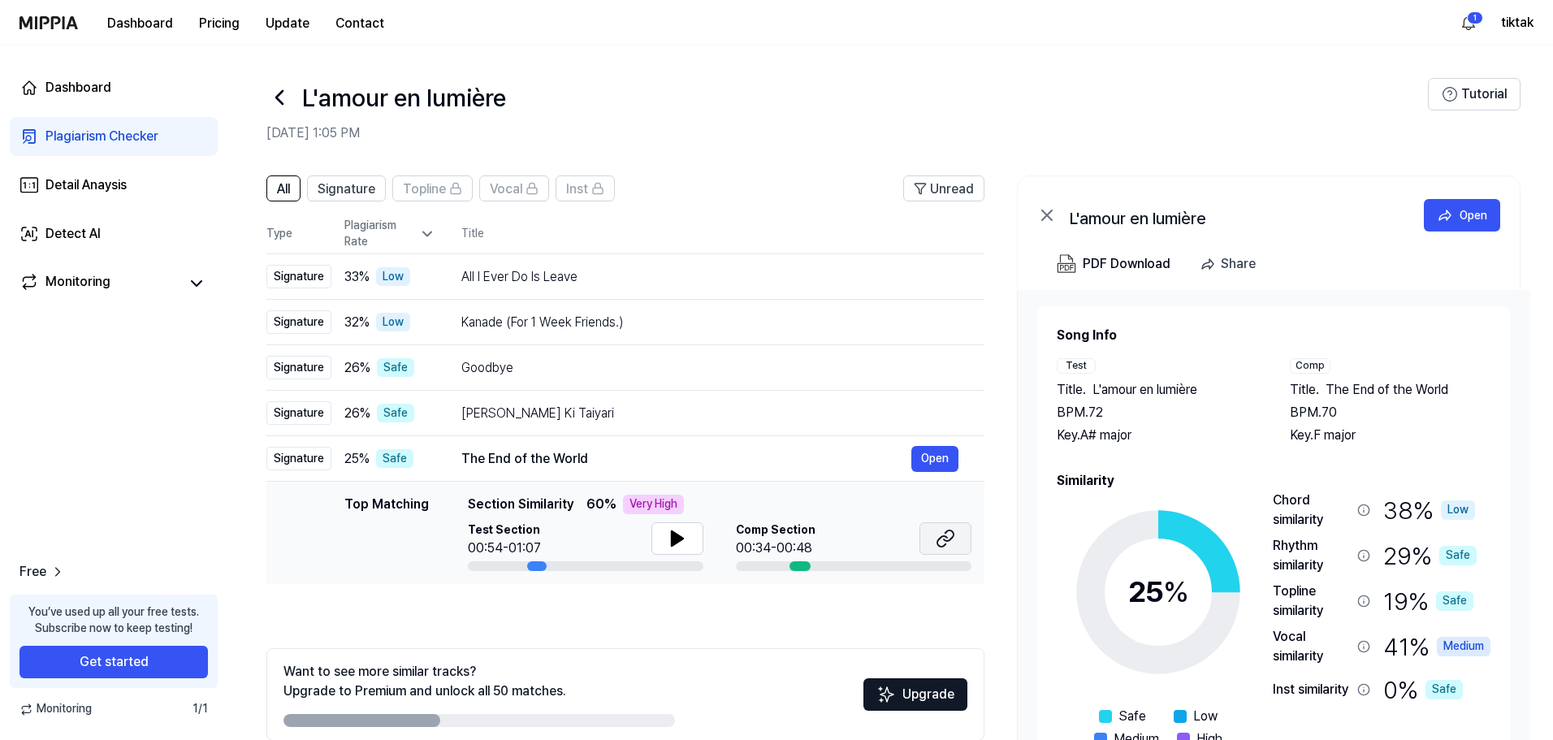
click at [933, 538] on button at bounding box center [945, 538] width 52 height 32
click at [279, 97] on icon at bounding box center [279, 97] width 26 height 26
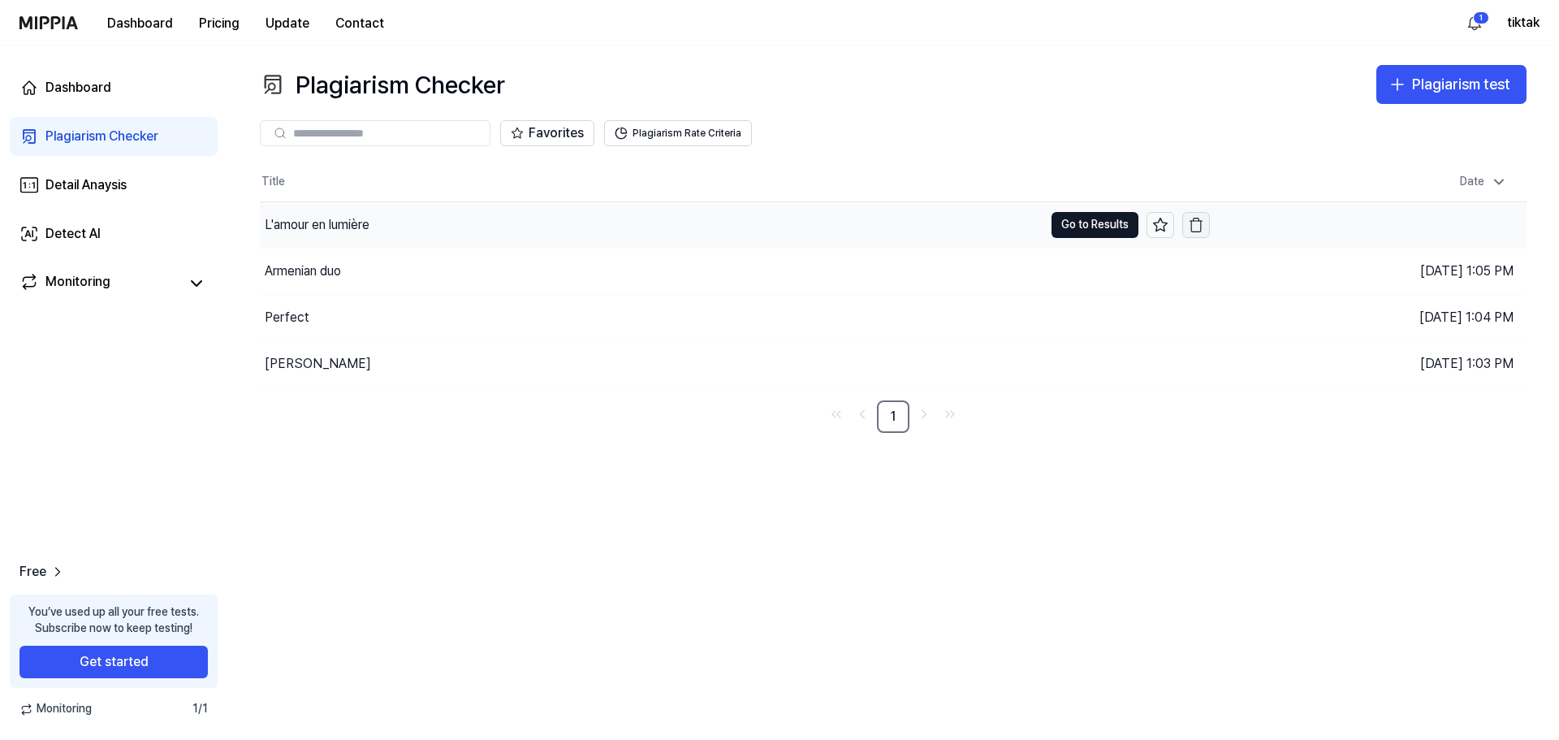
click at [1200, 223] on icon "button" at bounding box center [1196, 225] width 16 height 16
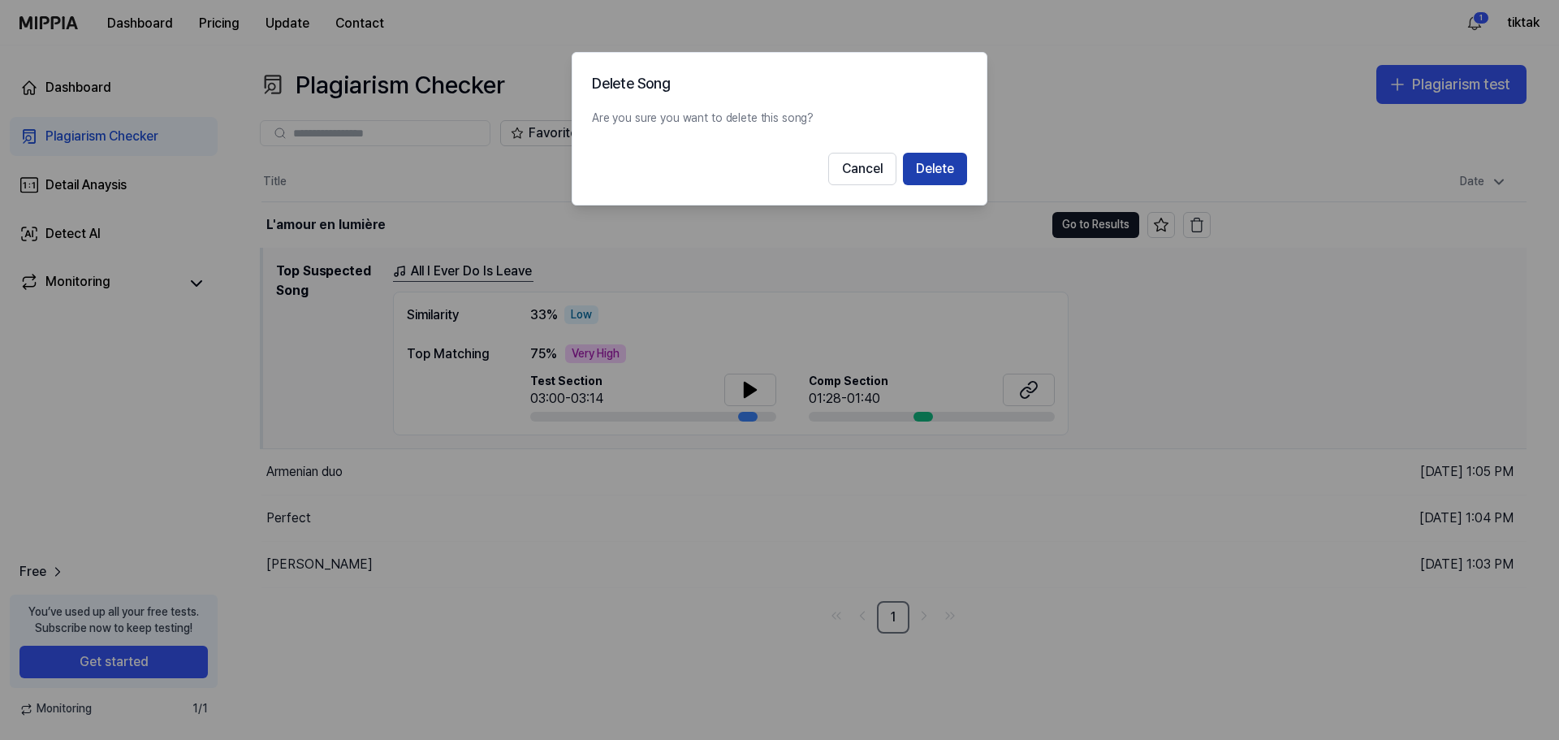
click at [947, 168] on button "Delete" at bounding box center [935, 169] width 64 height 32
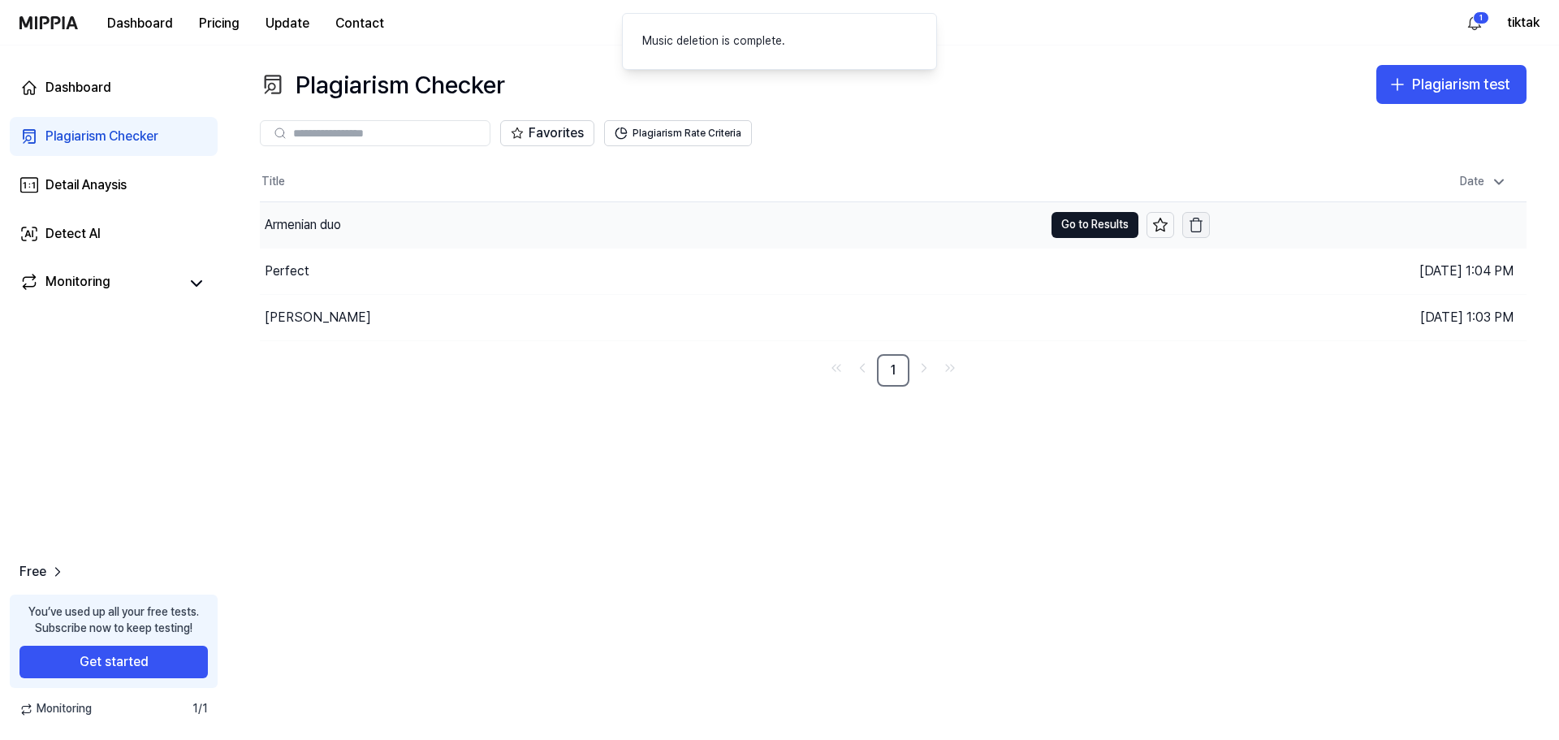
click at [1195, 224] on icon "button" at bounding box center [1196, 225] width 16 height 16
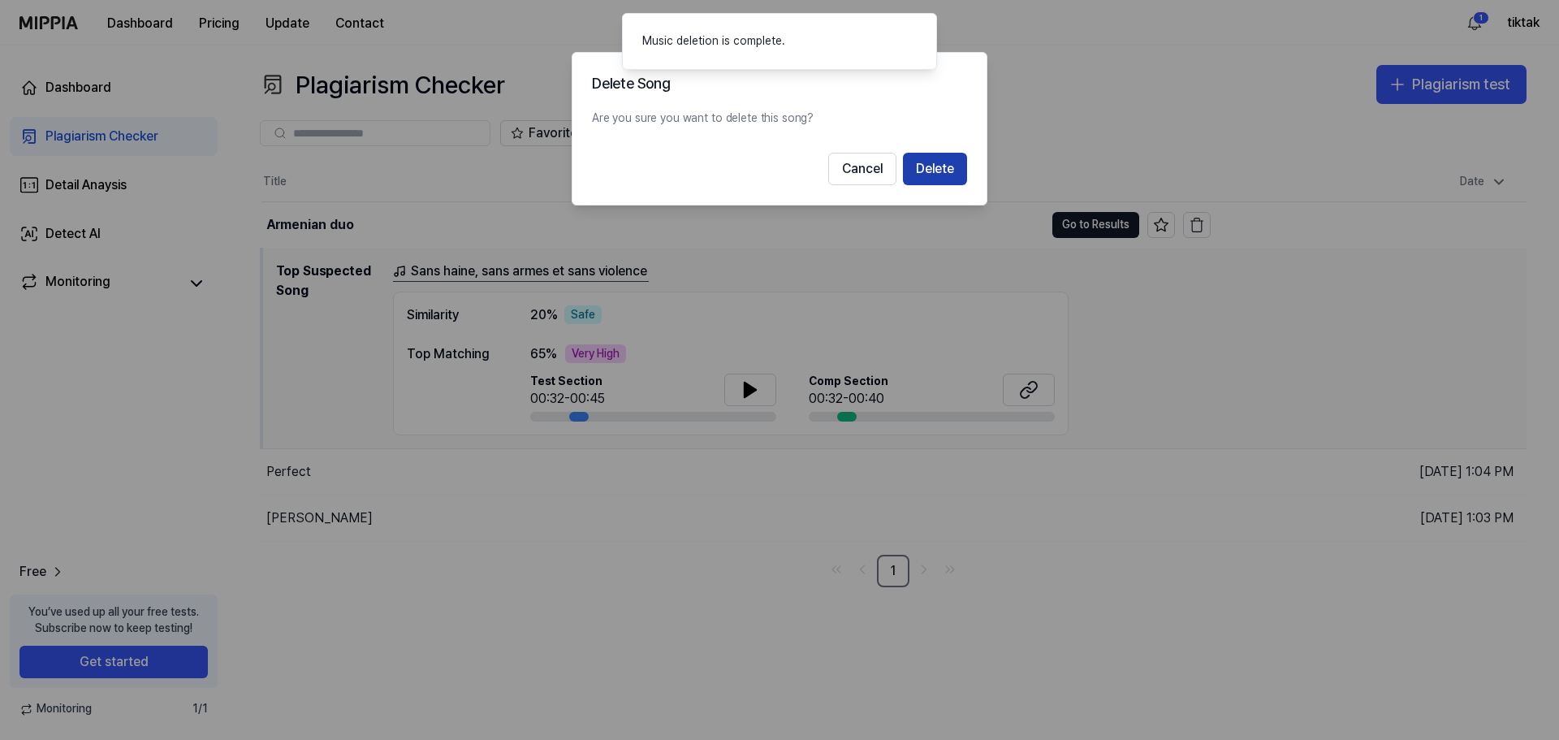
click at [940, 166] on button "Delete" at bounding box center [935, 169] width 64 height 32
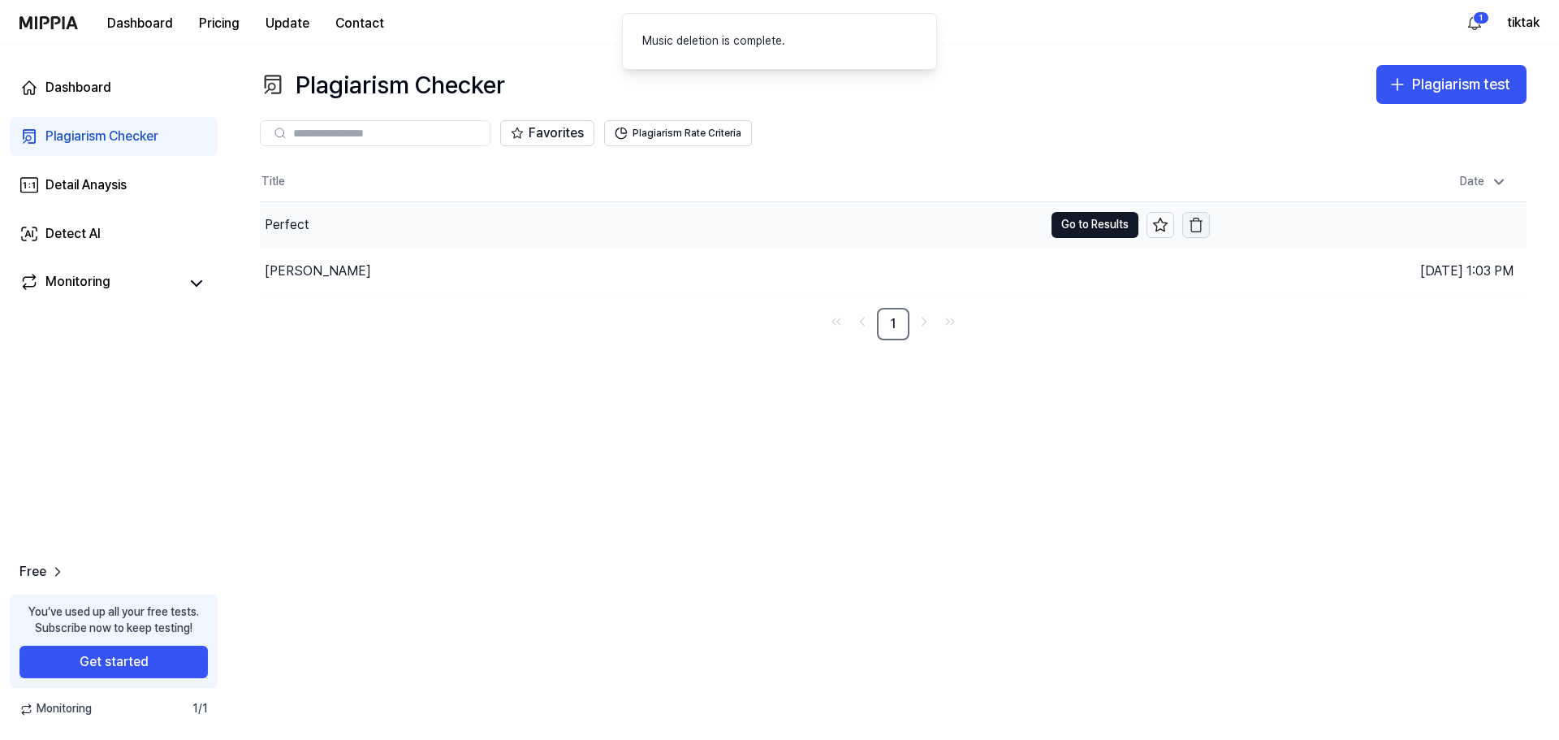
click at [1195, 222] on icon "button" at bounding box center [1196, 225] width 16 height 16
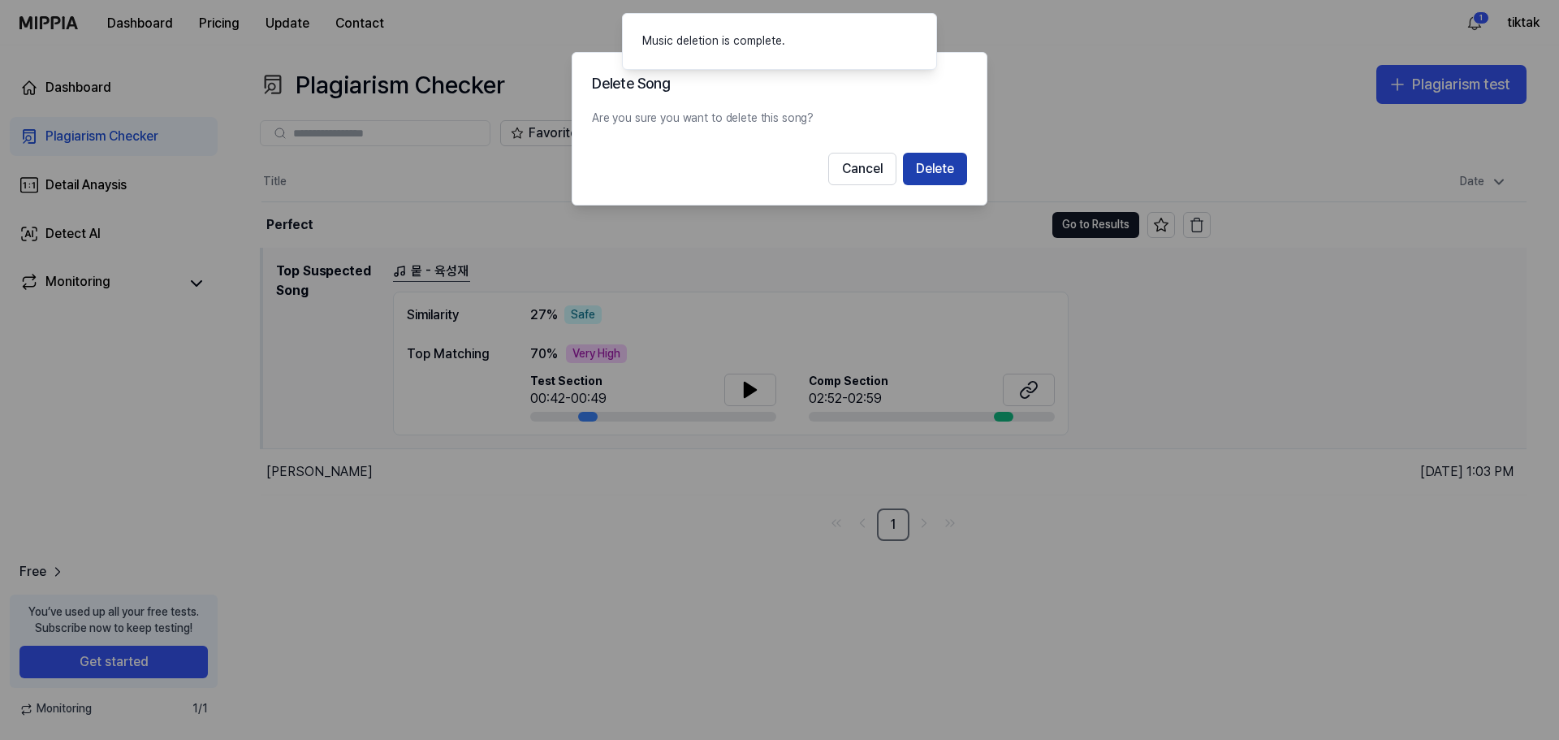
click at [936, 166] on button "Delete" at bounding box center [935, 169] width 64 height 32
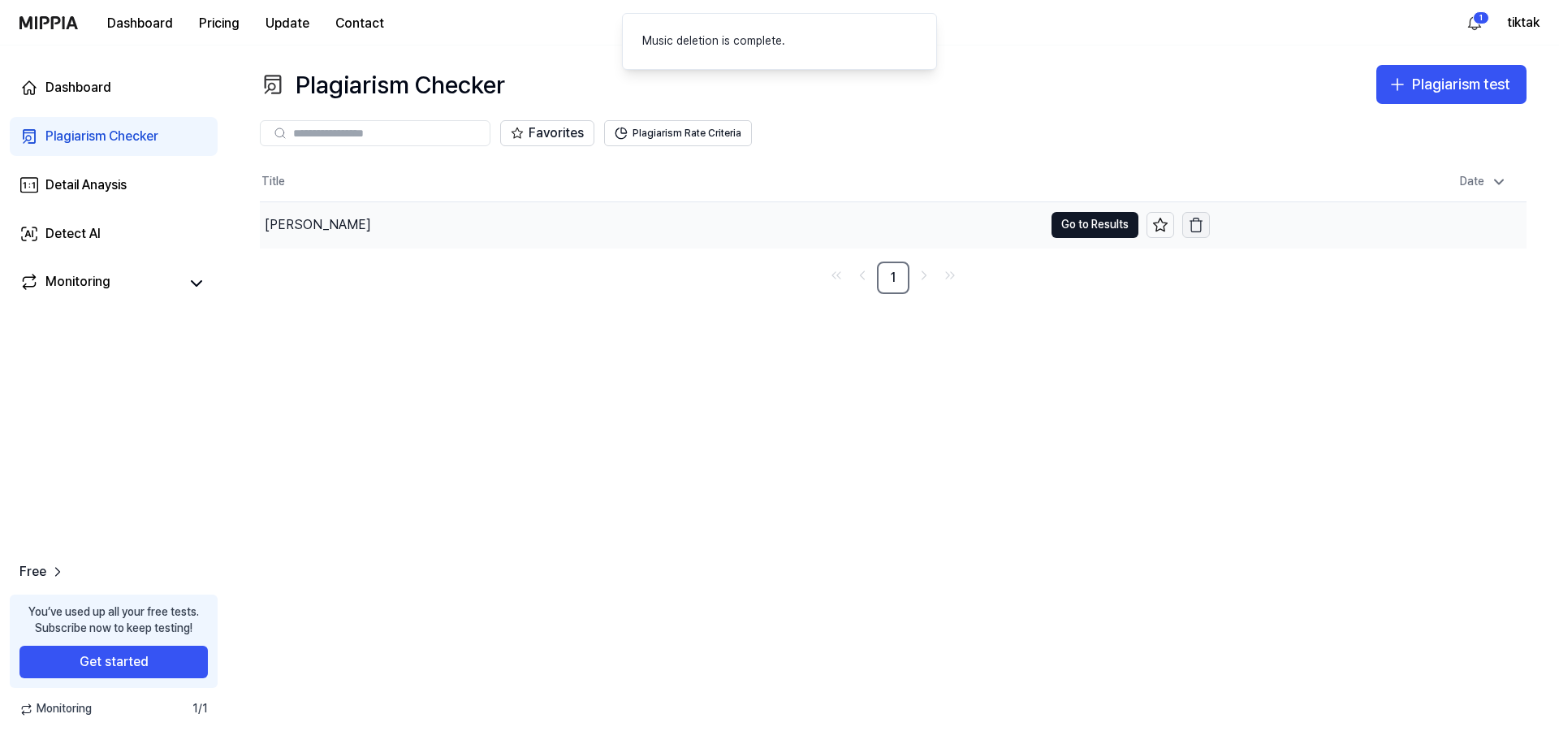
click at [1195, 227] on icon "button" at bounding box center [1196, 225] width 16 height 16
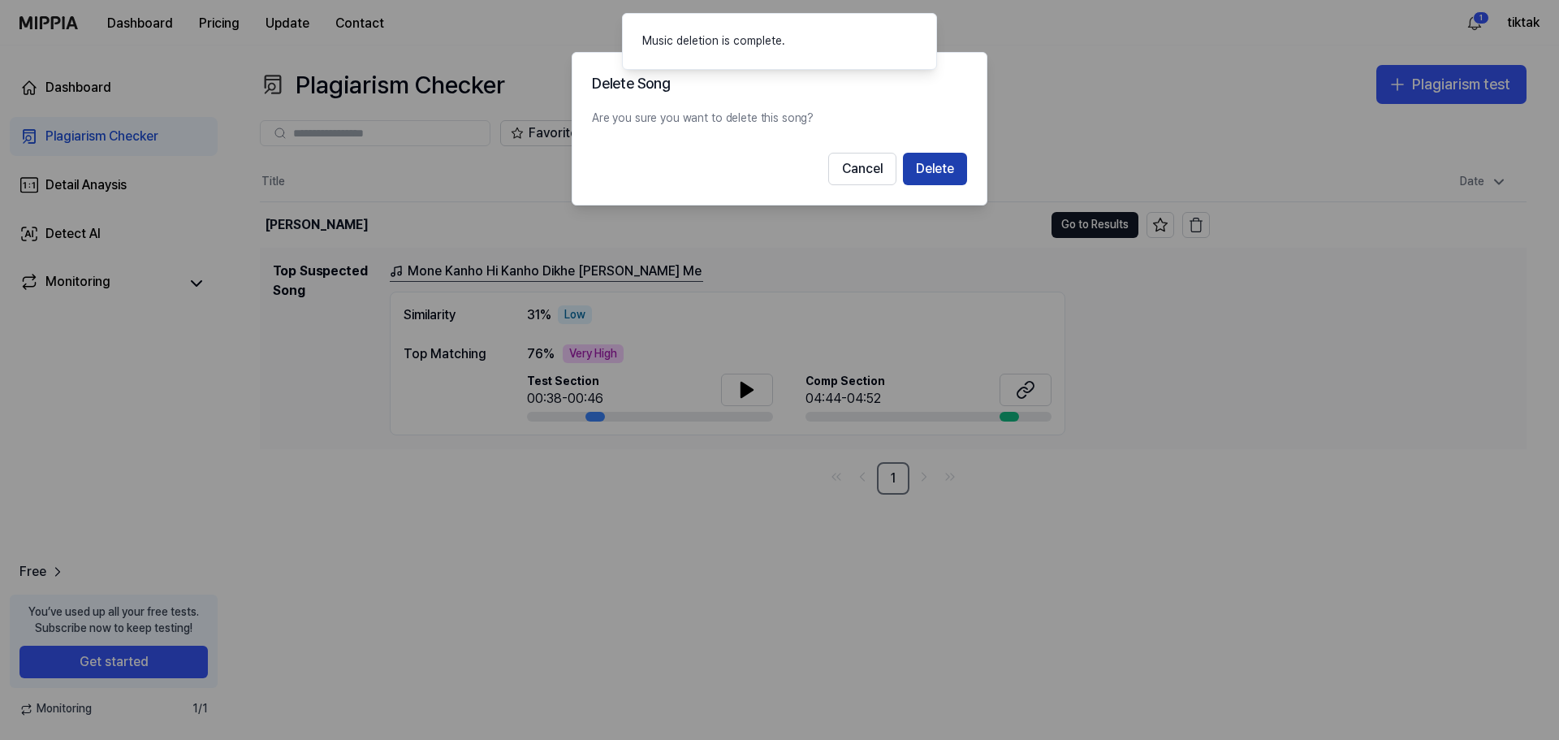
click at [932, 170] on button "Delete" at bounding box center [935, 169] width 64 height 32
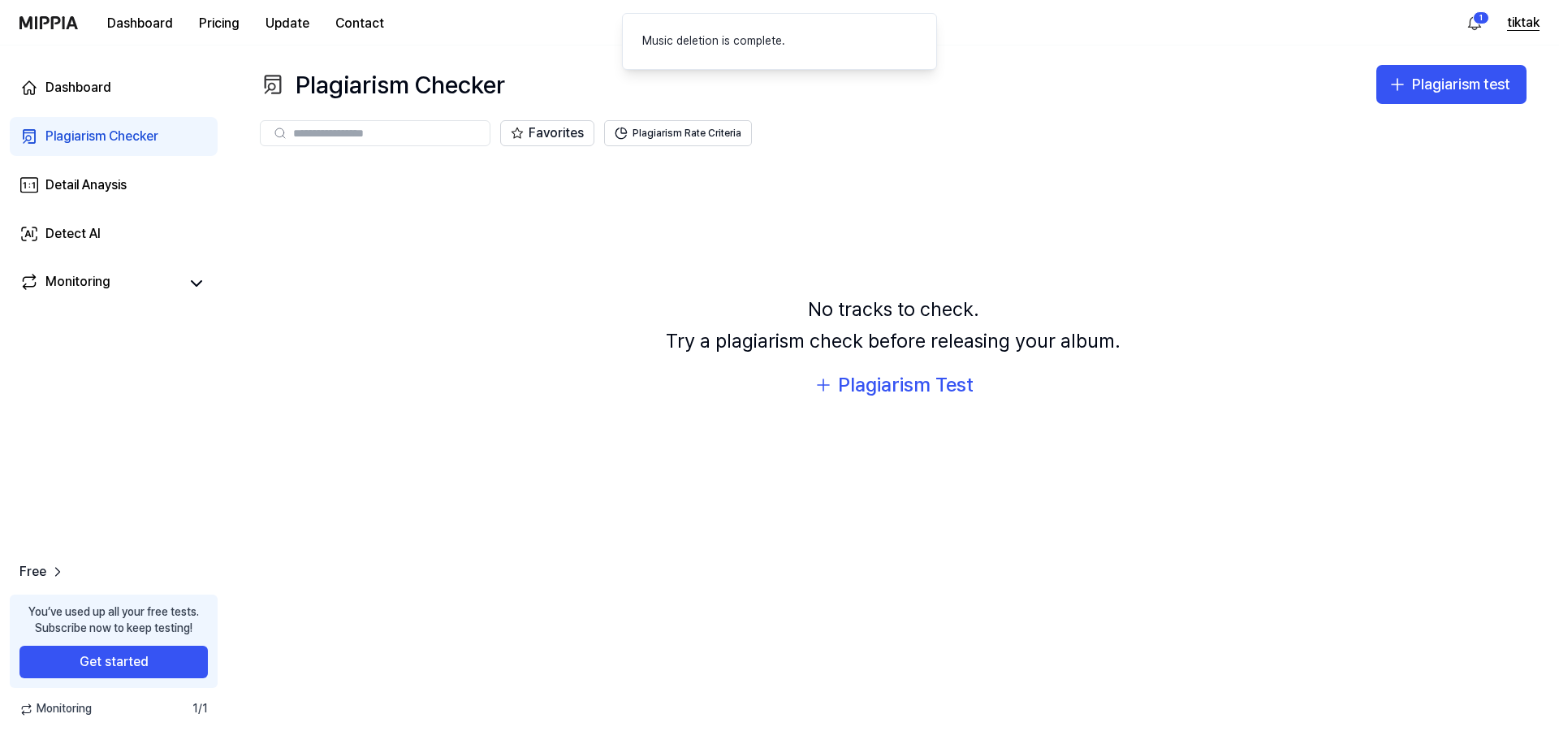
click at [1517, 20] on button "tiktak" at bounding box center [1523, 22] width 32 height 19
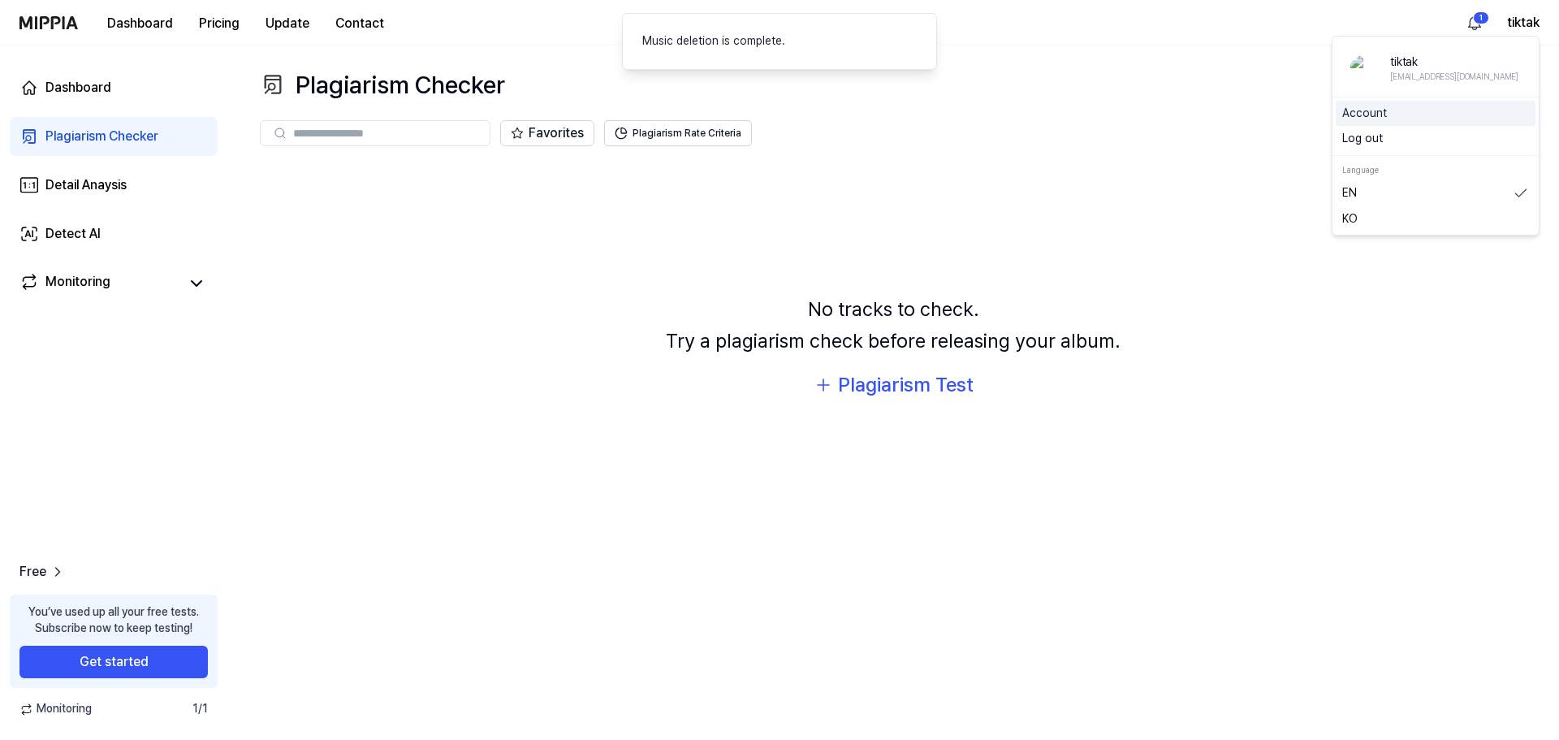
click at [1358, 113] on link "Account" at bounding box center [1435, 114] width 187 height 16
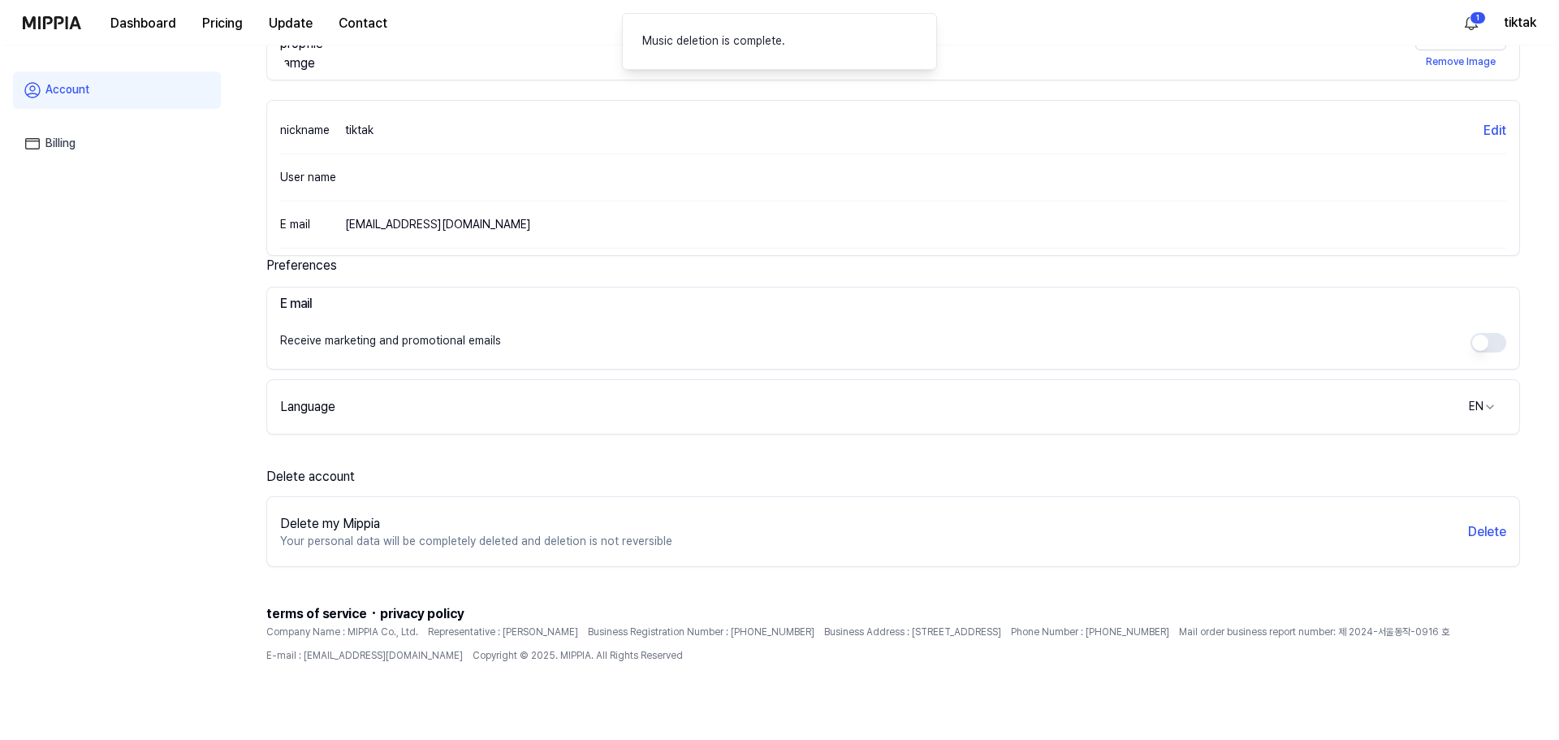
scroll to position [148, 0]
click at [1492, 532] on button "Delete" at bounding box center [1484, 530] width 38 height 19
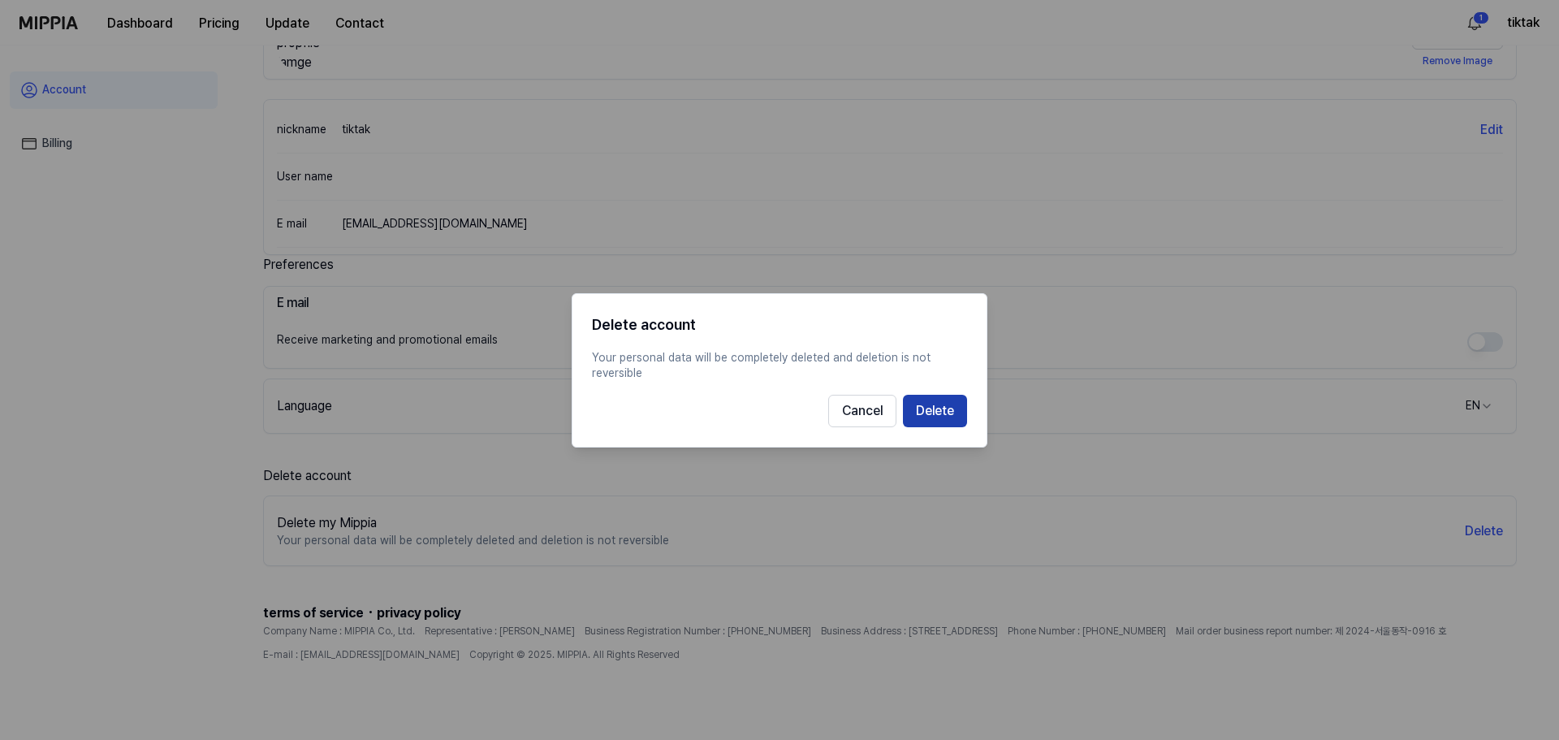
click at [937, 410] on button "Delete" at bounding box center [935, 410] width 64 height 32
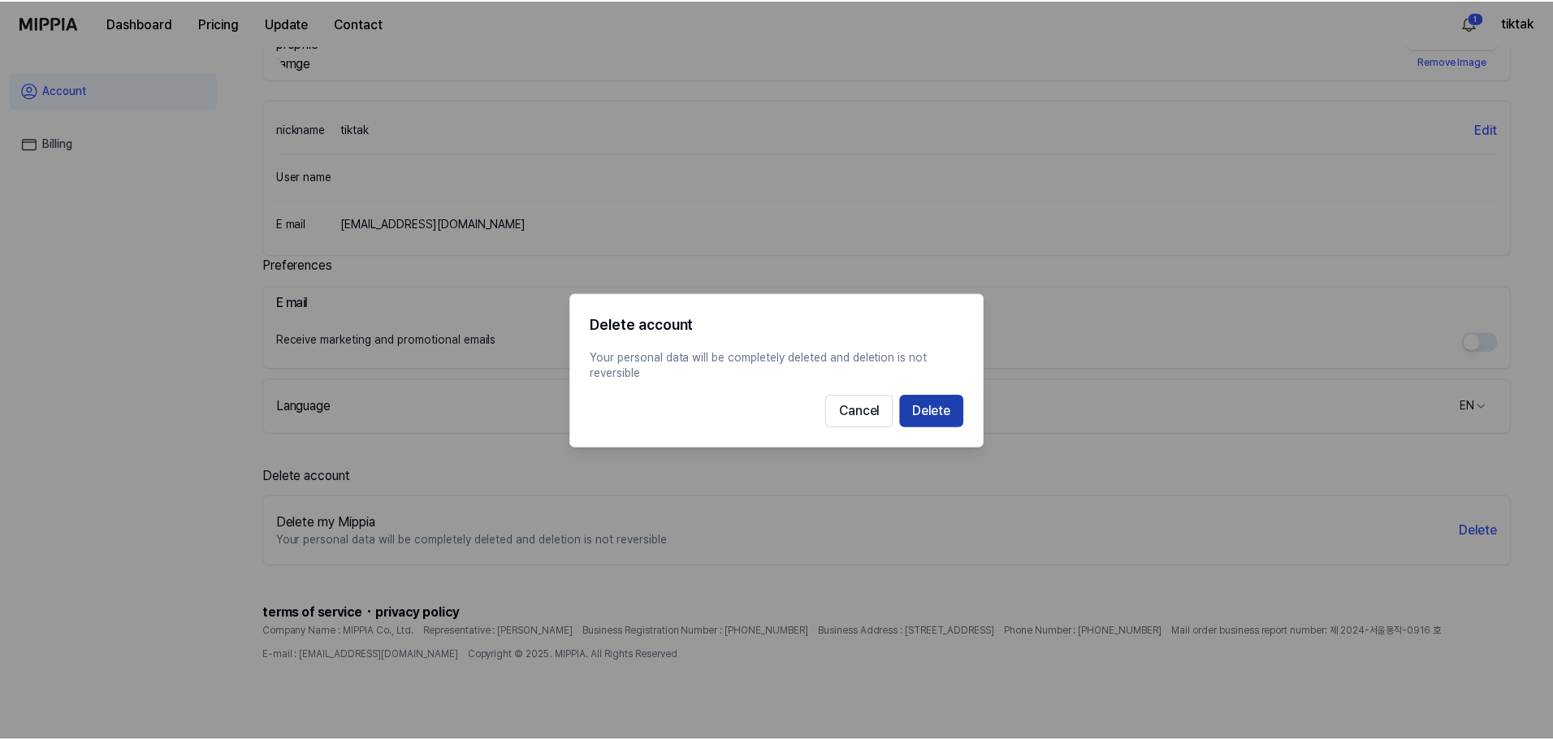
scroll to position [67, 0]
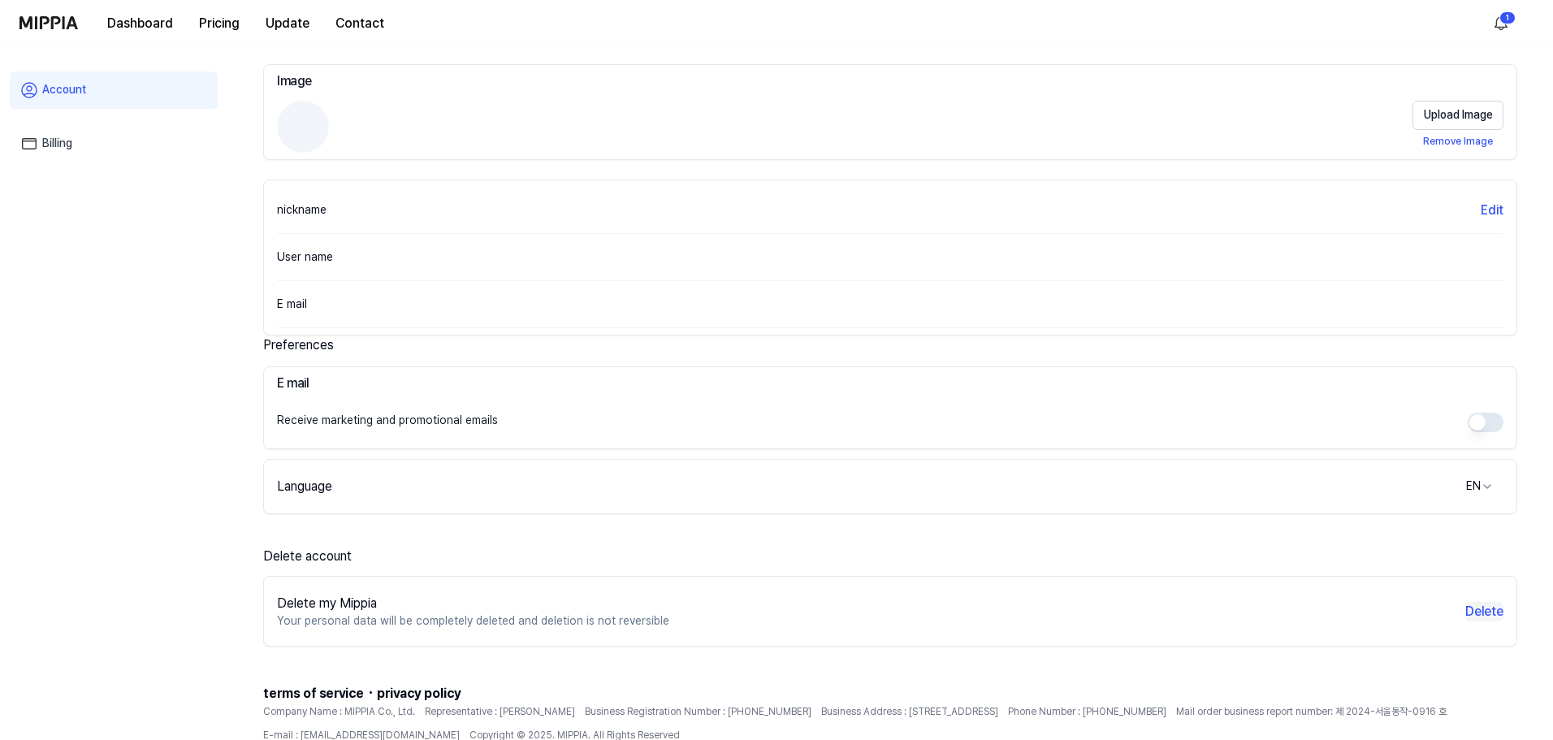
click at [1489, 611] on button "Delete" at bounding box center [1484, 611] width 38 height 19
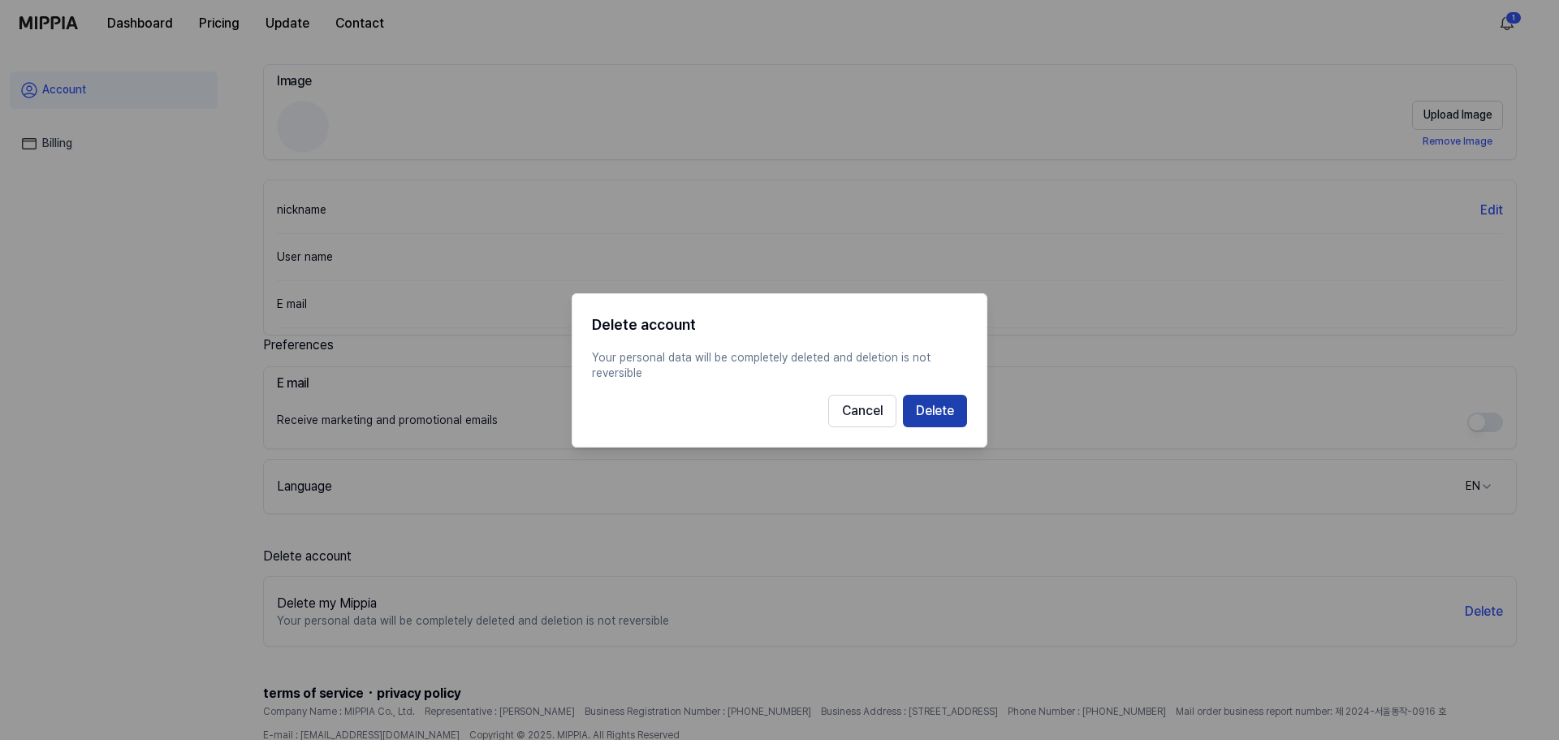
click at [935, 412] on button "Delete" at bounding box center [935, 410] width 64 height 32
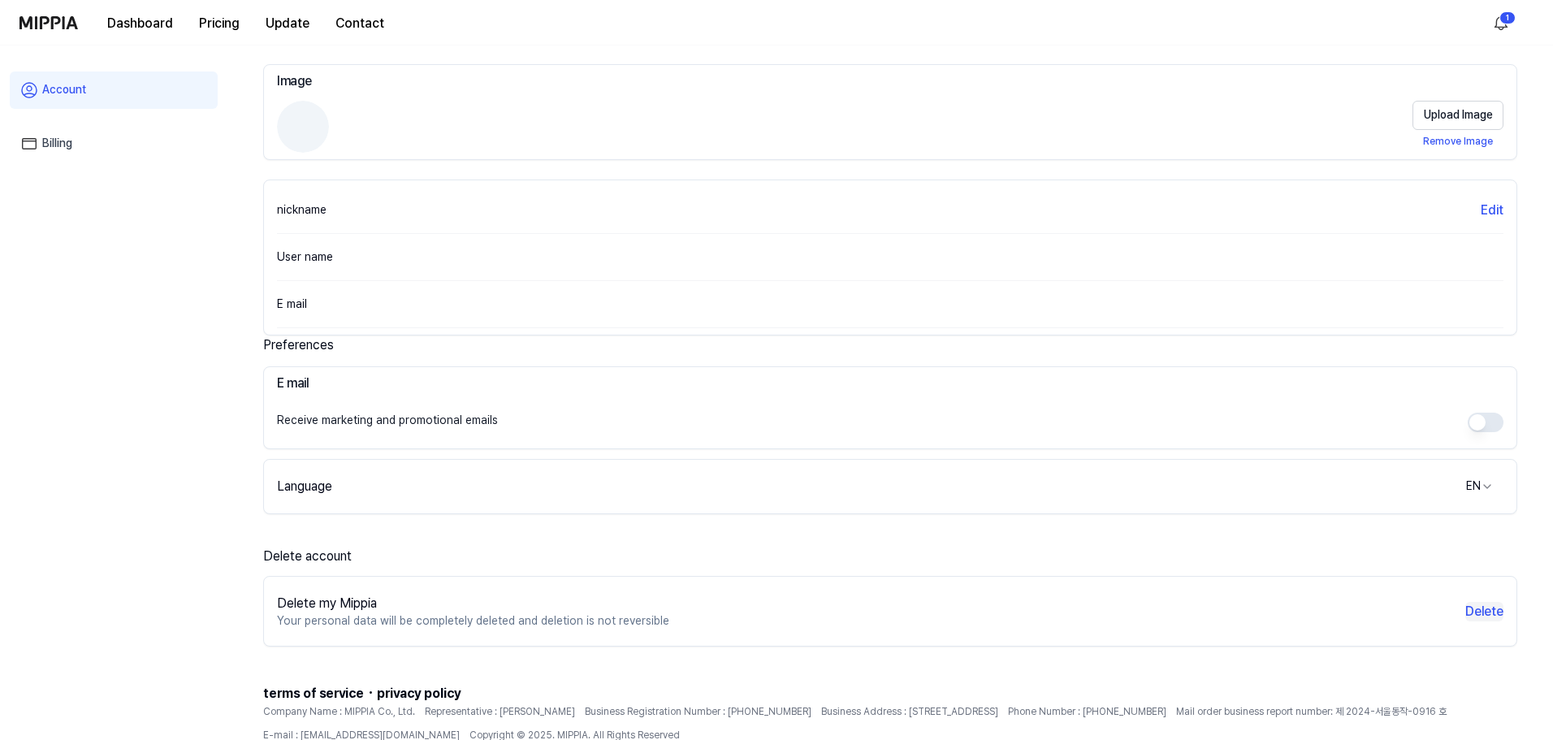
click at [1471, 608] on button "Delete" at bounding box center [1484, 611] width 38 height 19
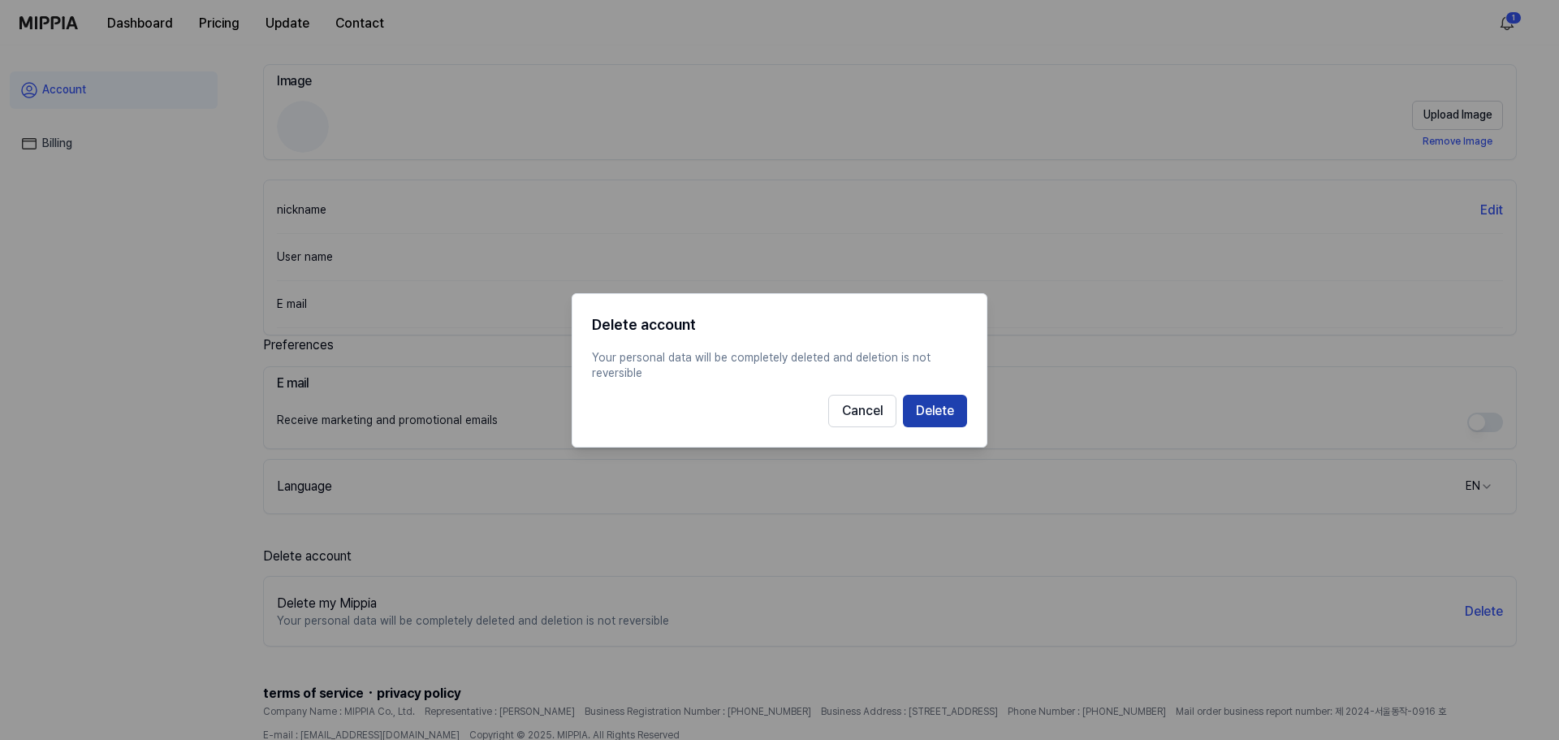
click at [938, 407] on button "Delete" at bounding box center [935, 410] width 64 height 32
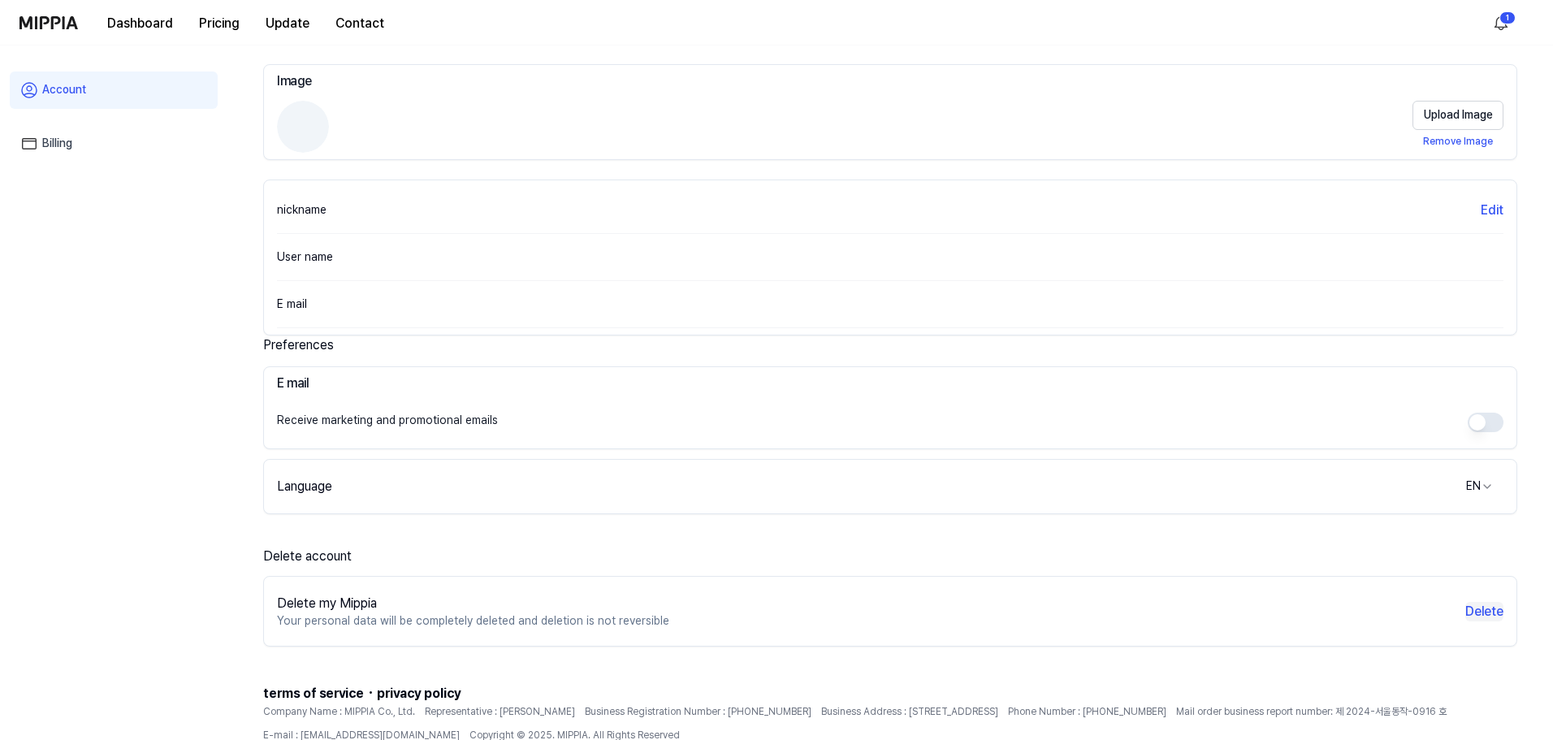
click at [1476, 604] on button "Delete" at bounding box center [1484, 611] width 38 height 19
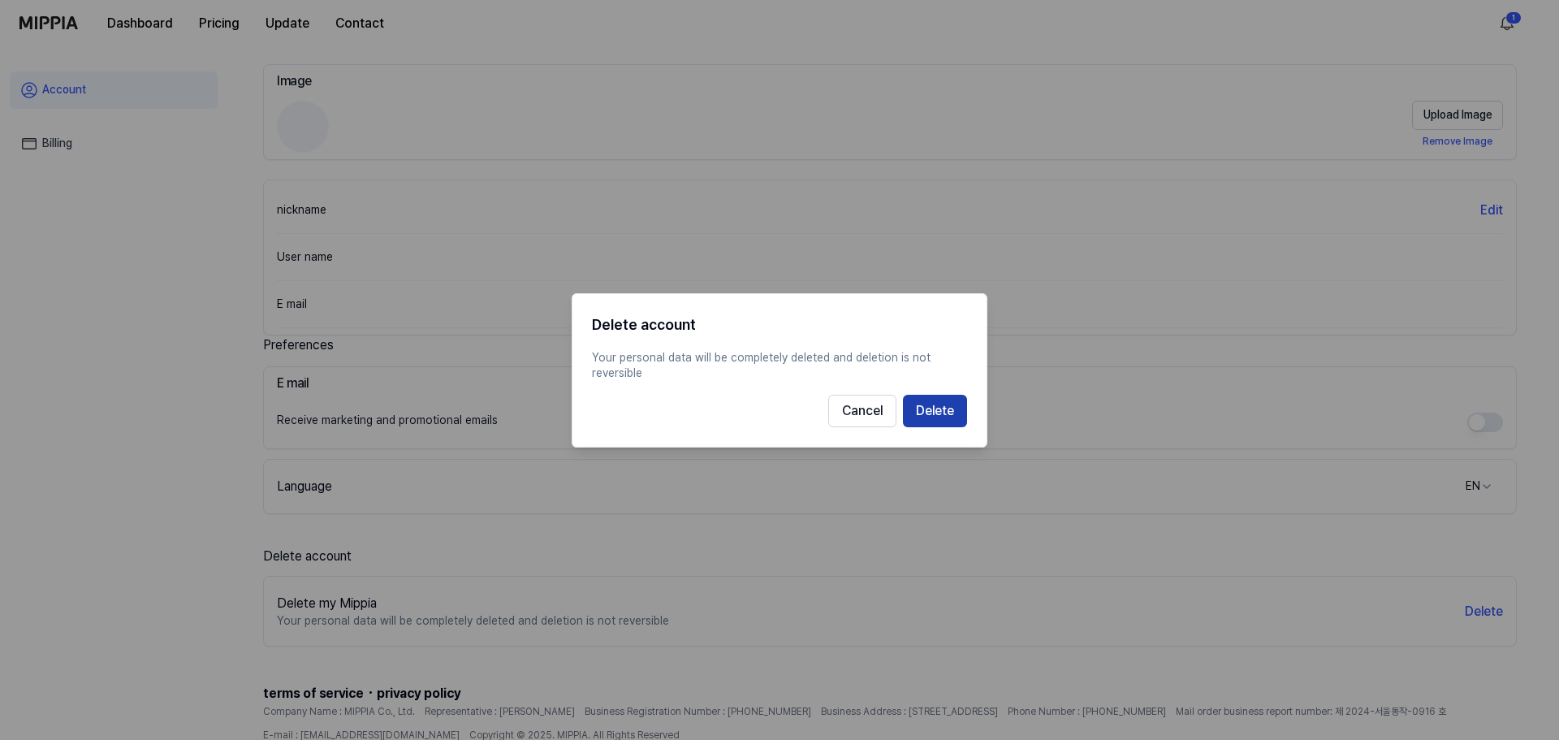
click at [944, 402] on button "Delete" at bounding box center [935, 410] width 64 height 32
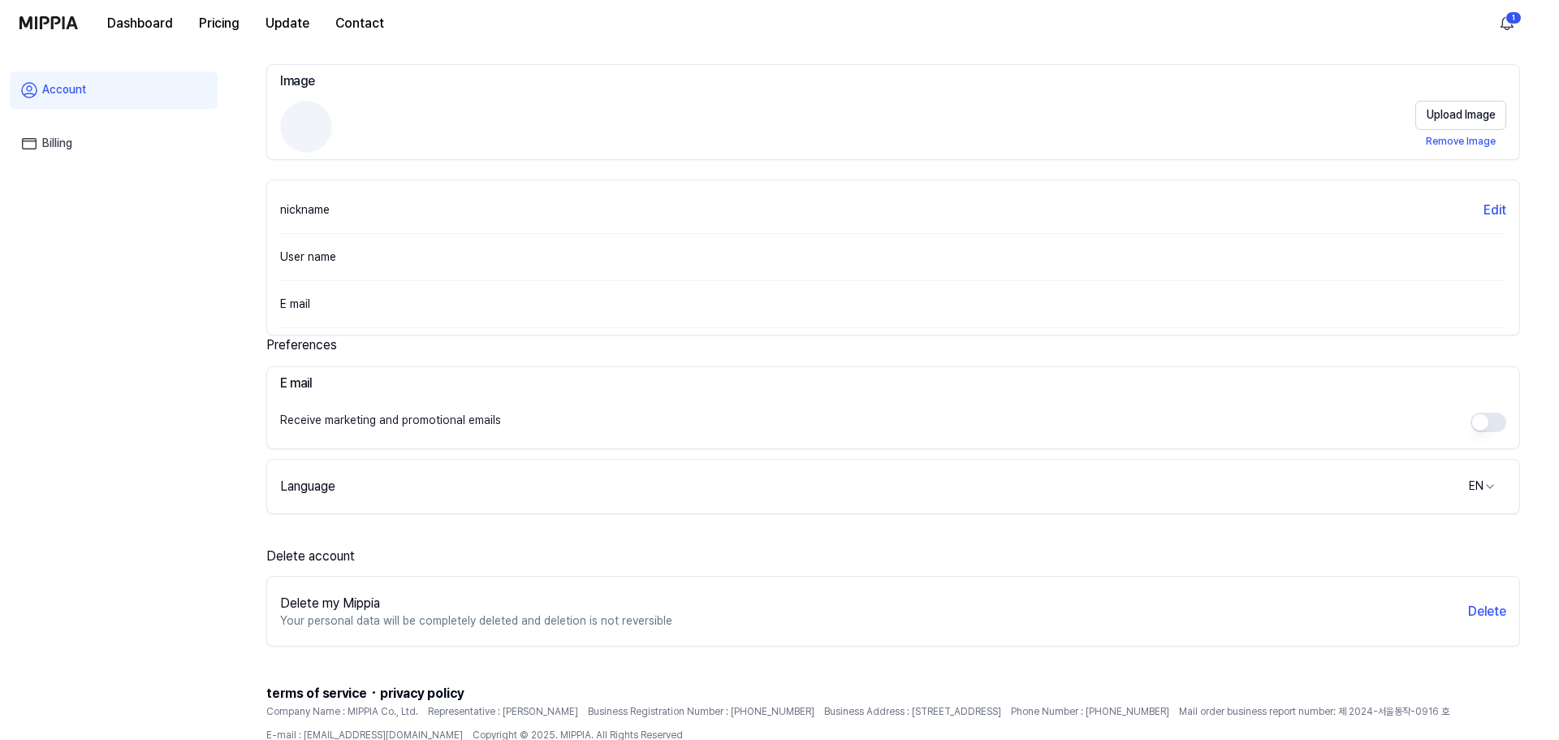
click at [1472, 474] on html "Dashboard Pricing Update Contact 1 Account Billing Profile Image Upload Image R…" at bounding box center [779, 303] width 1559 height 740
click at [1326, 523] on html "Dashboard Pricing Update Contact 1 Account Billing Profile Image Upload Image R…" at bounding box center [779, 303] width 1559 height 740
click at [1484, 612] on button "Delete" at bounding box center [1484, 611] width 38 height 19
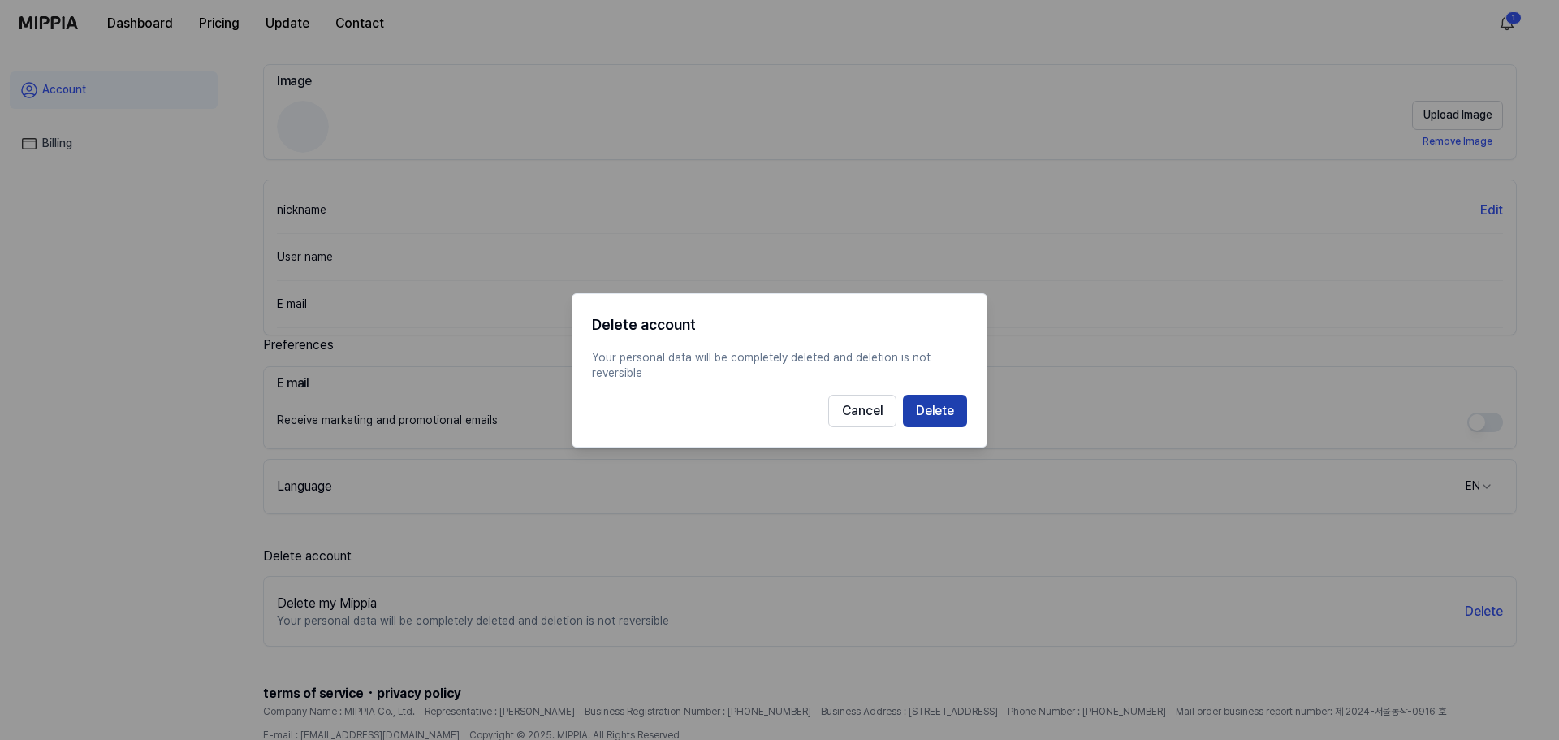
click at [962, 410] on button "Delete" at bounding box center [935, 410] width 64 height 32
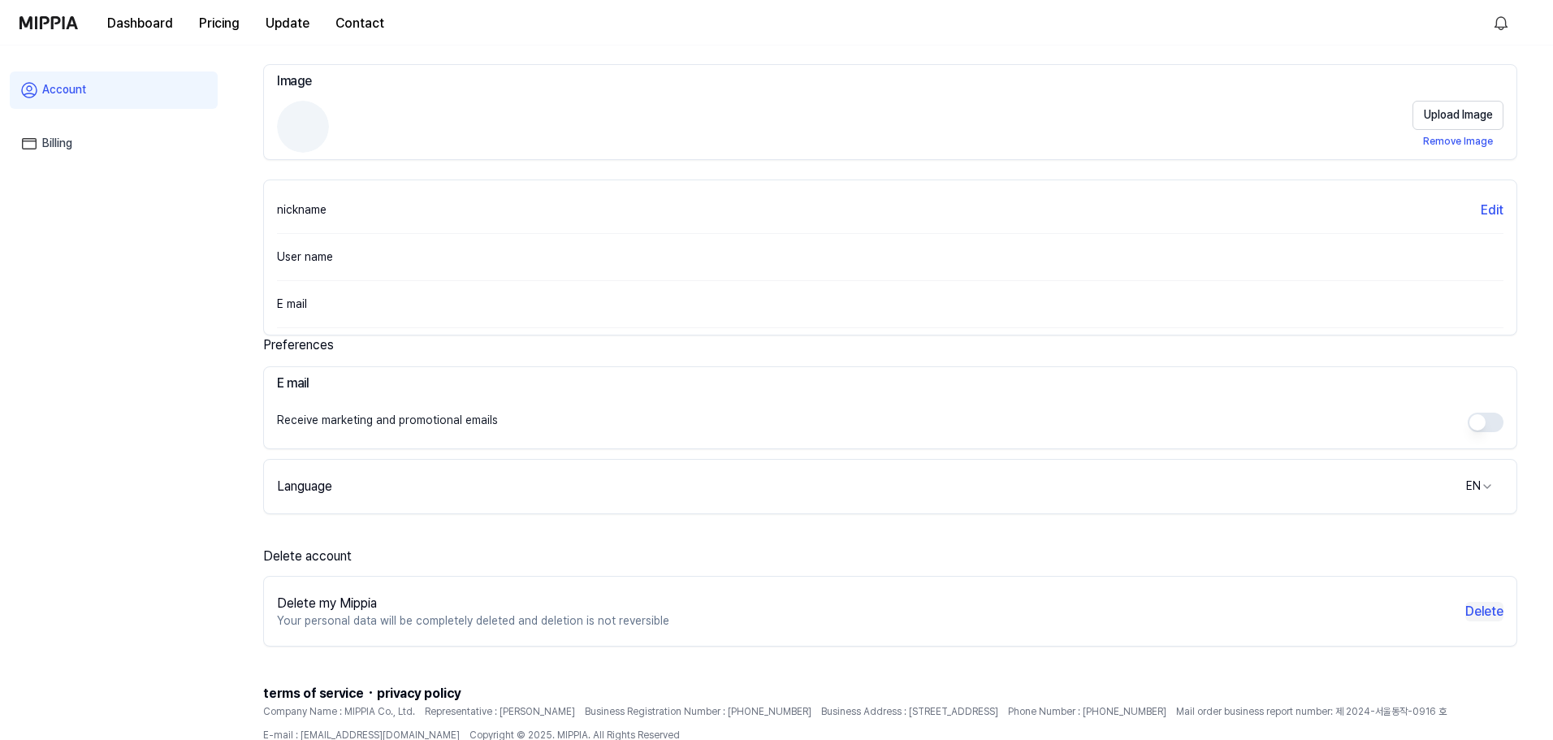
click at [1474, 605] on button "Delete" at bounding box center [1484, 611] width 38 height 19
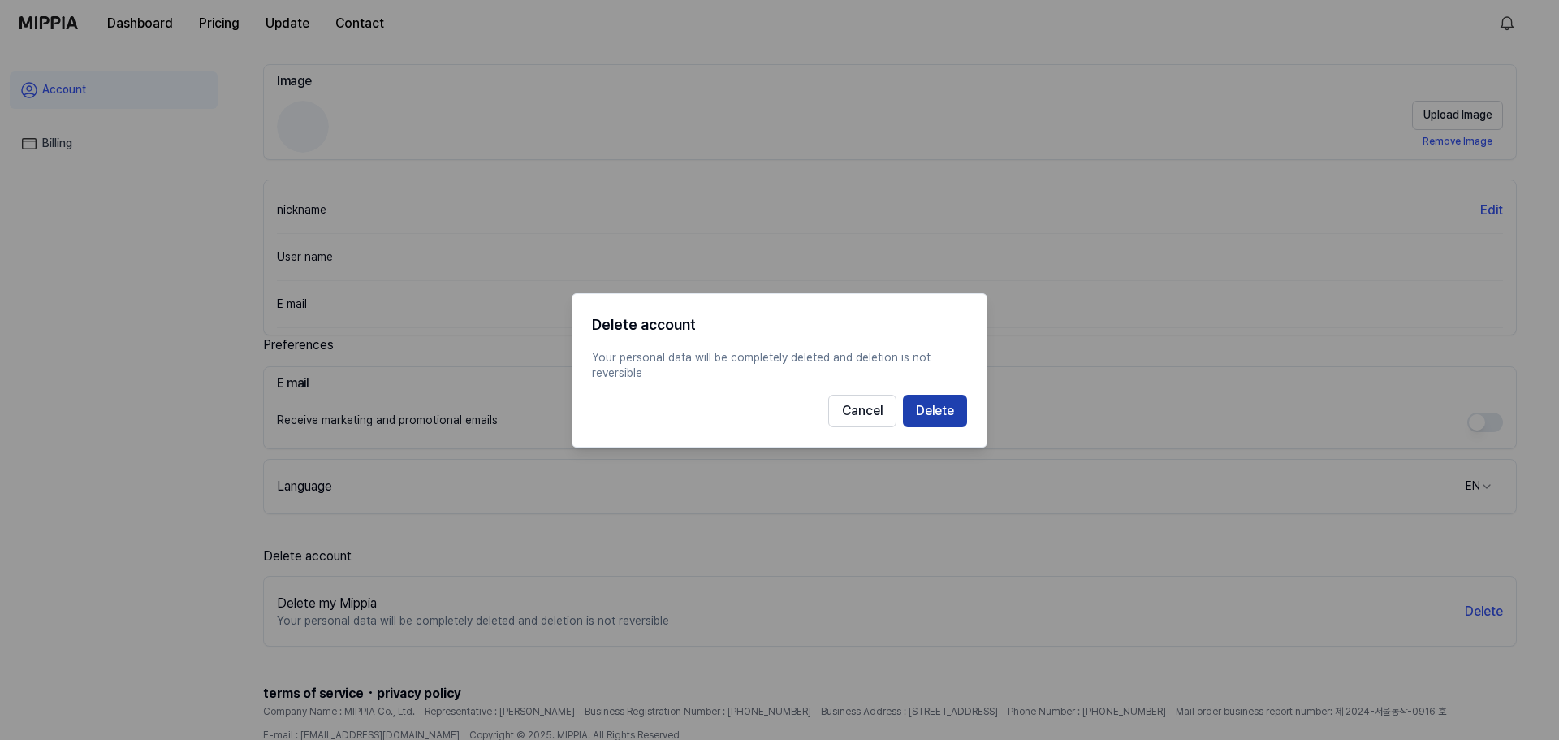
click at [945, 416] on button "Delete" at bounding box center [935, 410] width 64 height 32
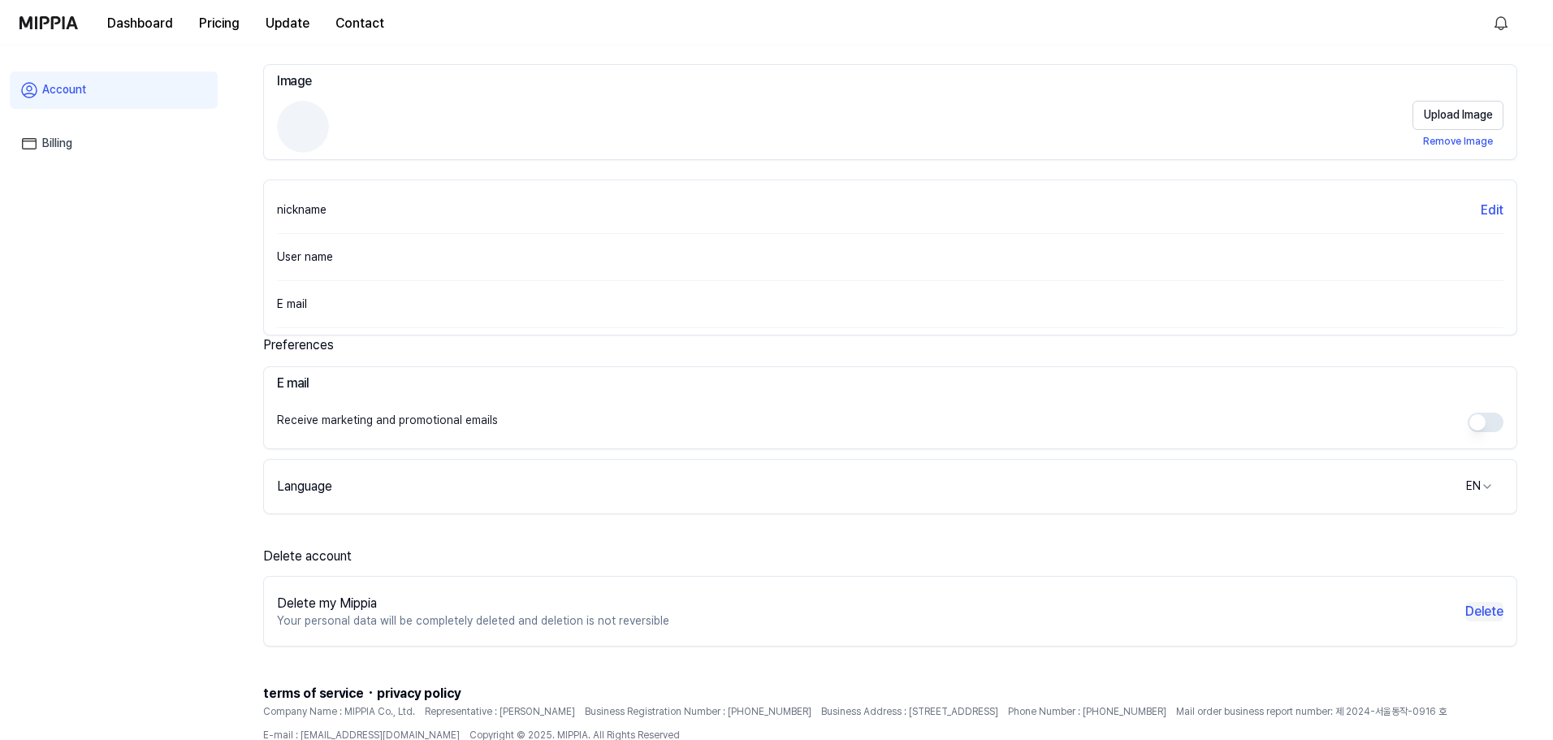
click at [1486, 604] on button "Delete" at bounding box center [1484, 611] width 38 height 19
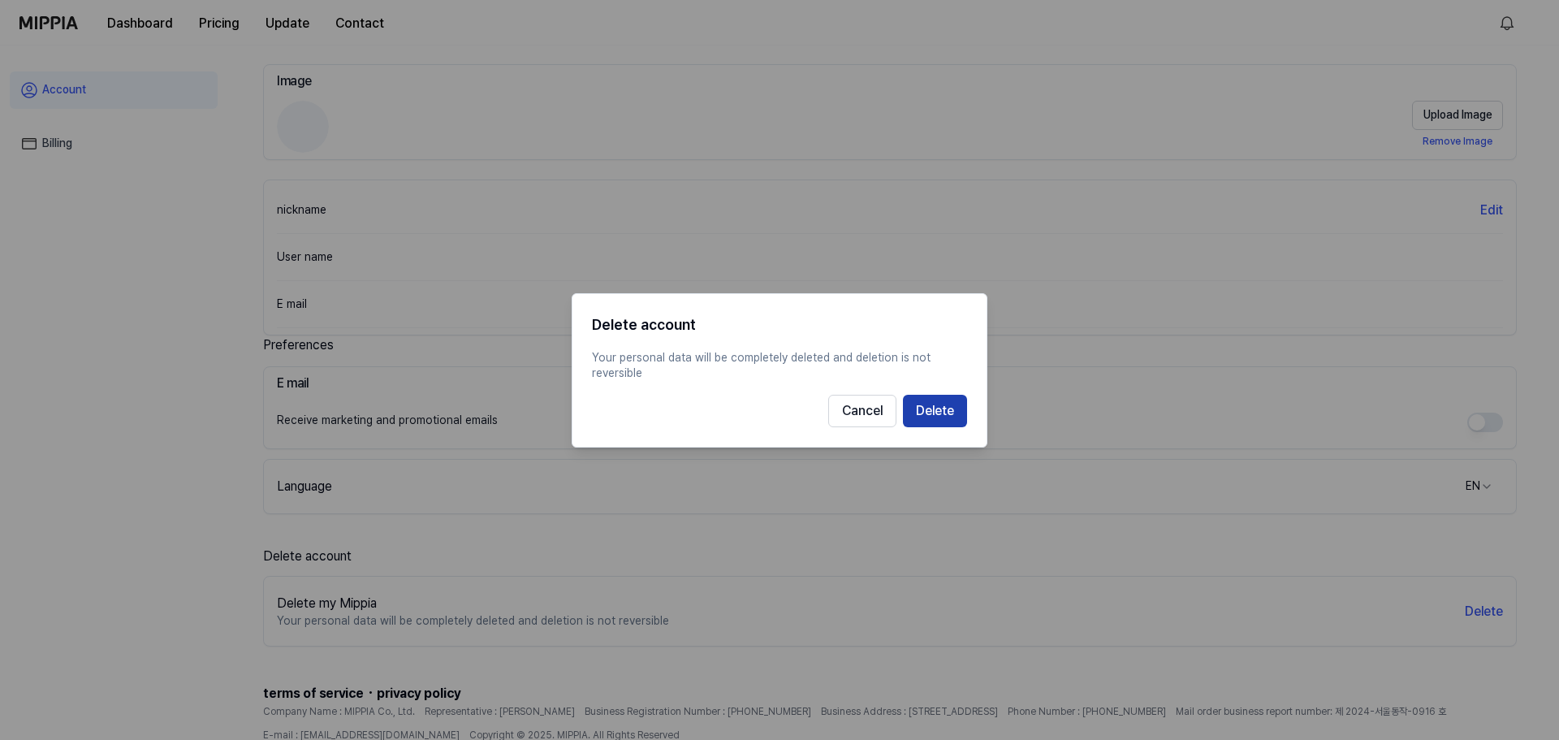
click at [921, 406] on button "Delete" at bounding box center [935, 410] width 64 height 32
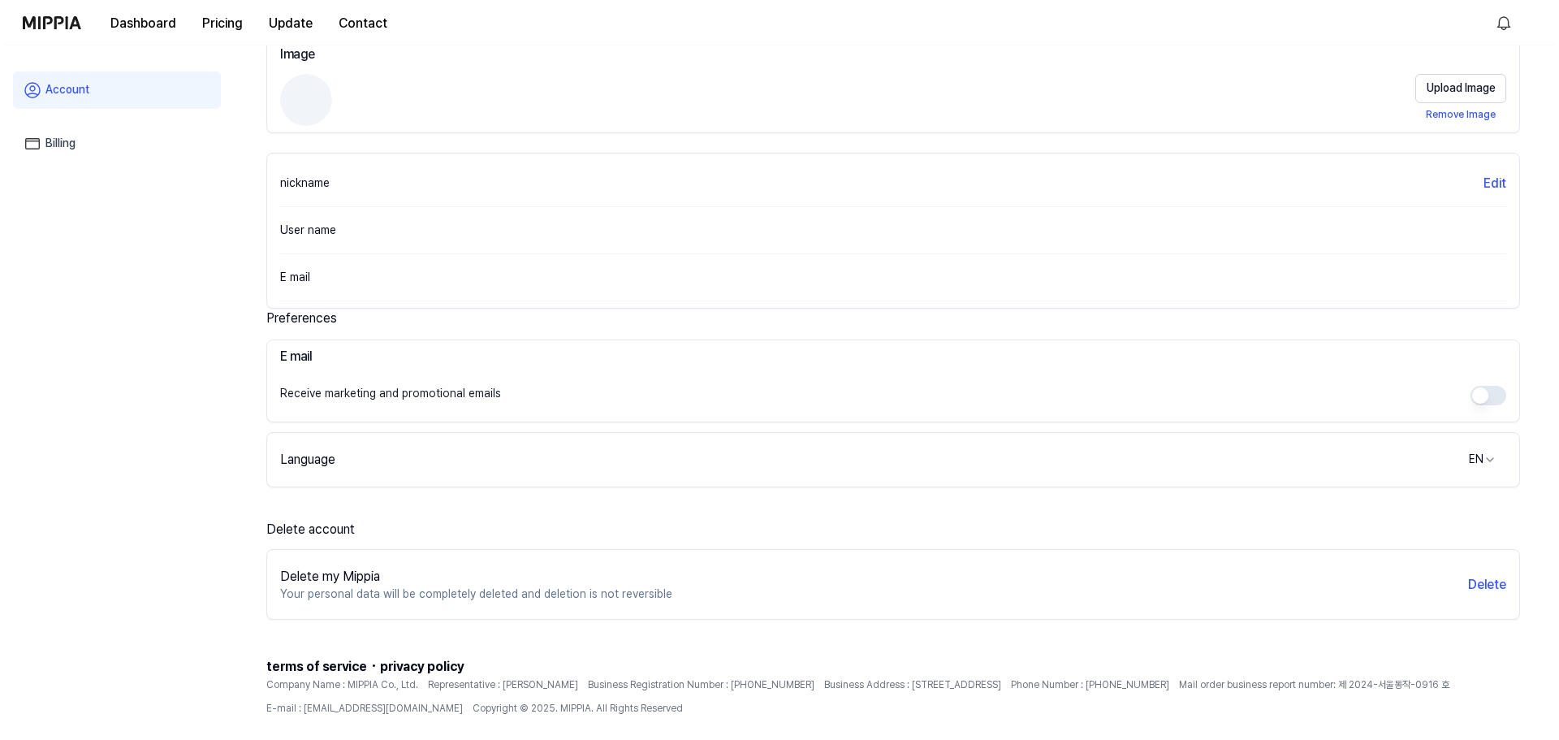
scroll to position [148, 0]
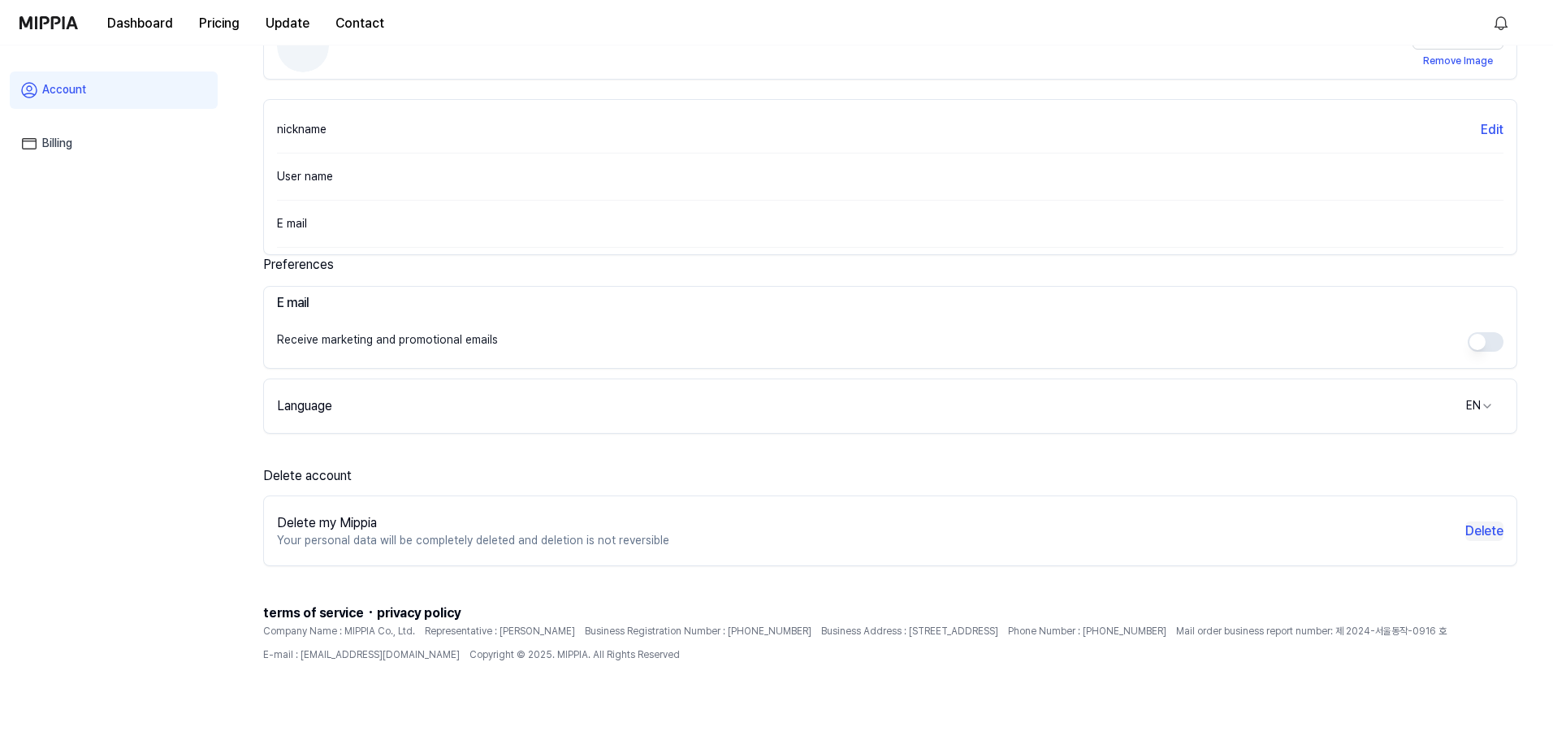
click at [1476, 533] on button "Delete" at bounding box center [1484, 530] width 38 height 19
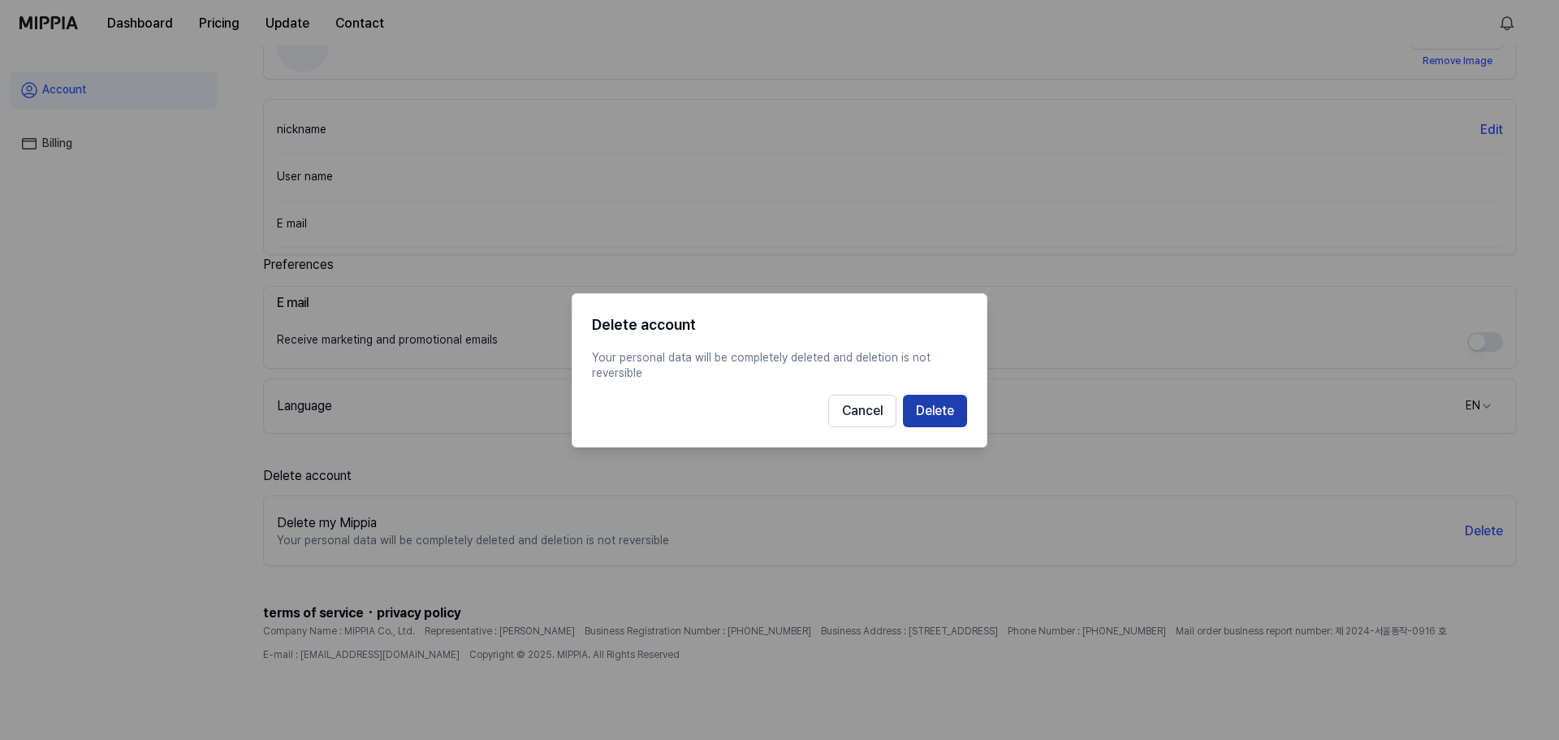
click at [943, 408] on button "Delete" at bounding box center [935, 410] width 64 height 32
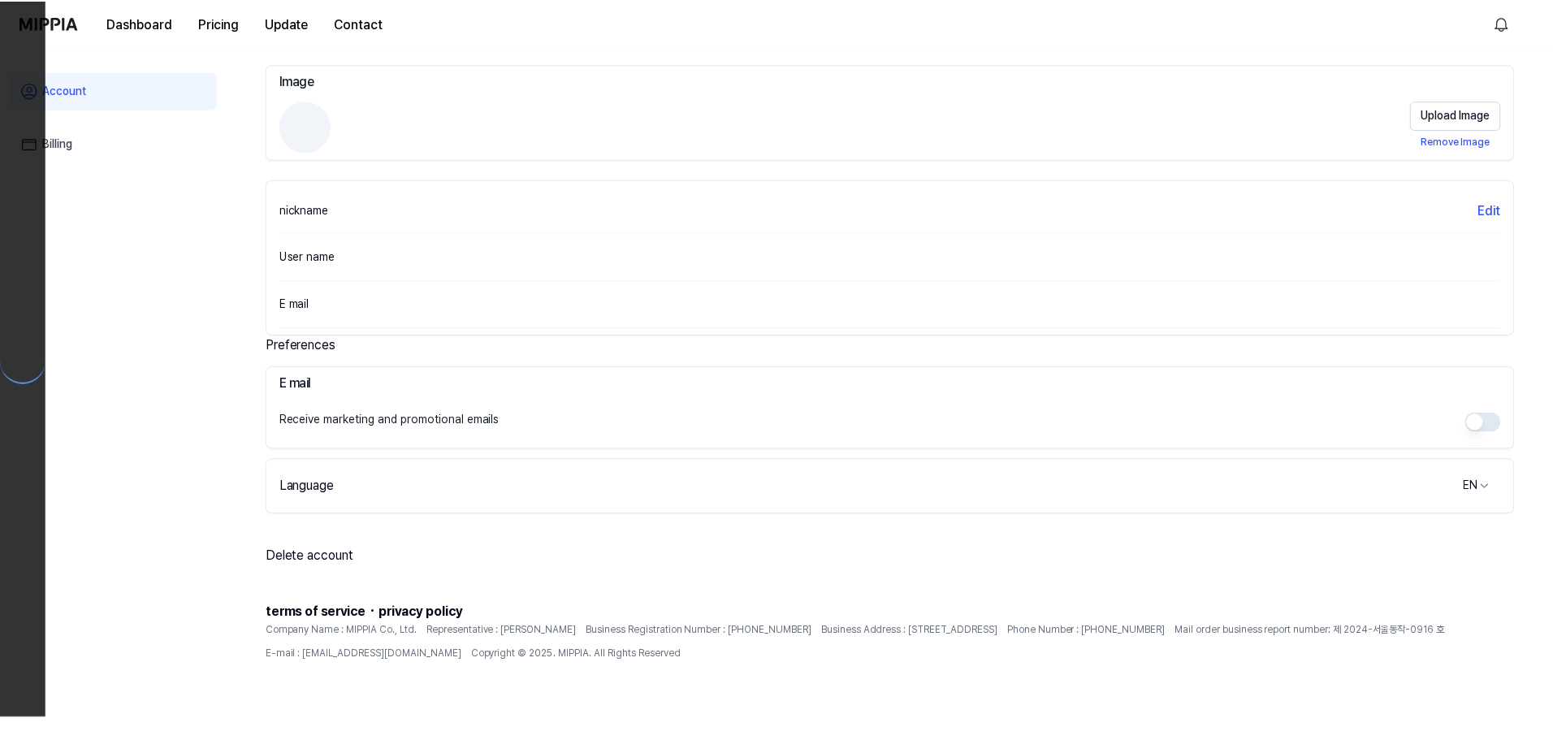
scroll to position [67, 0]
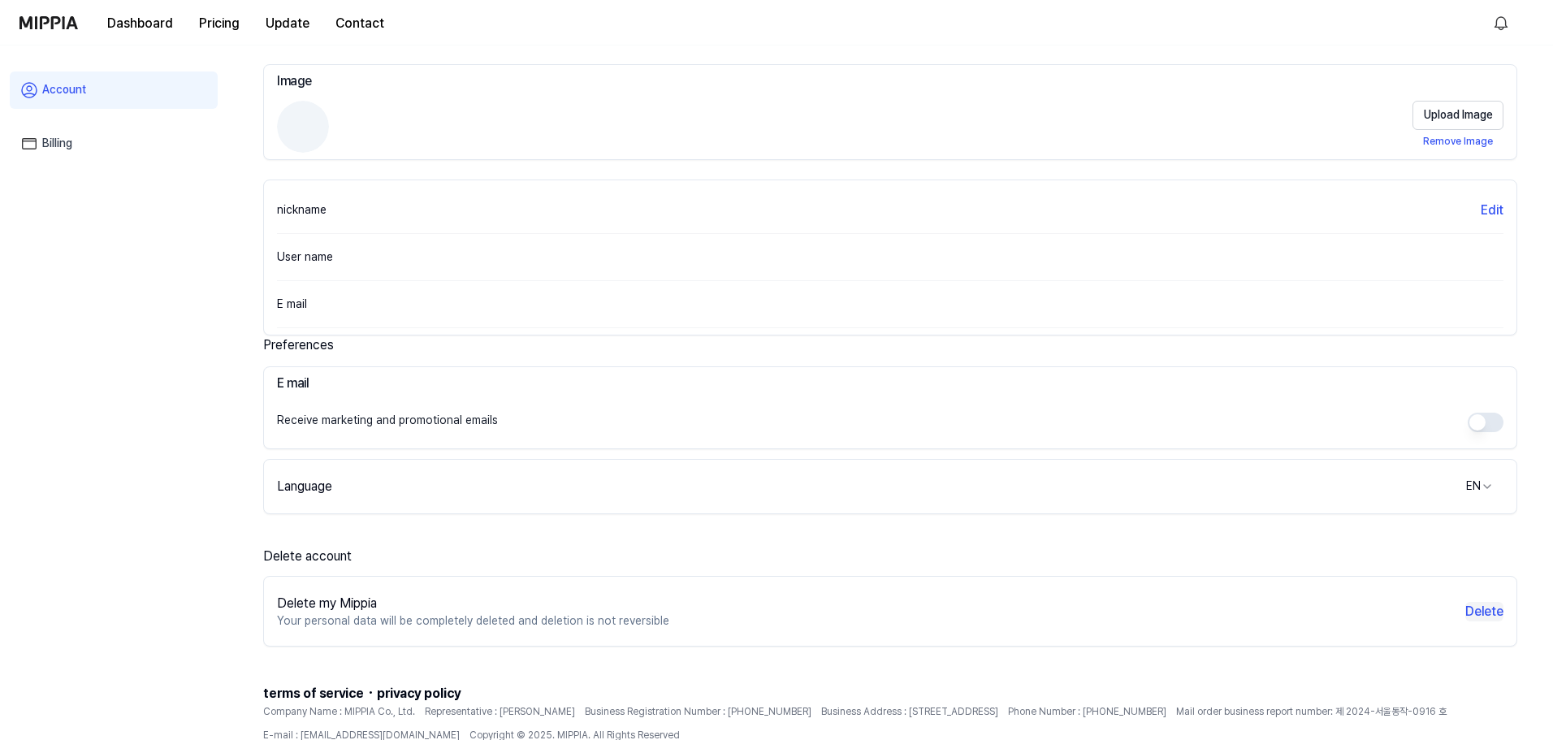
click at [1480, 607] on button "Delete" at bounding box center [1484, 611] width 38 height 19
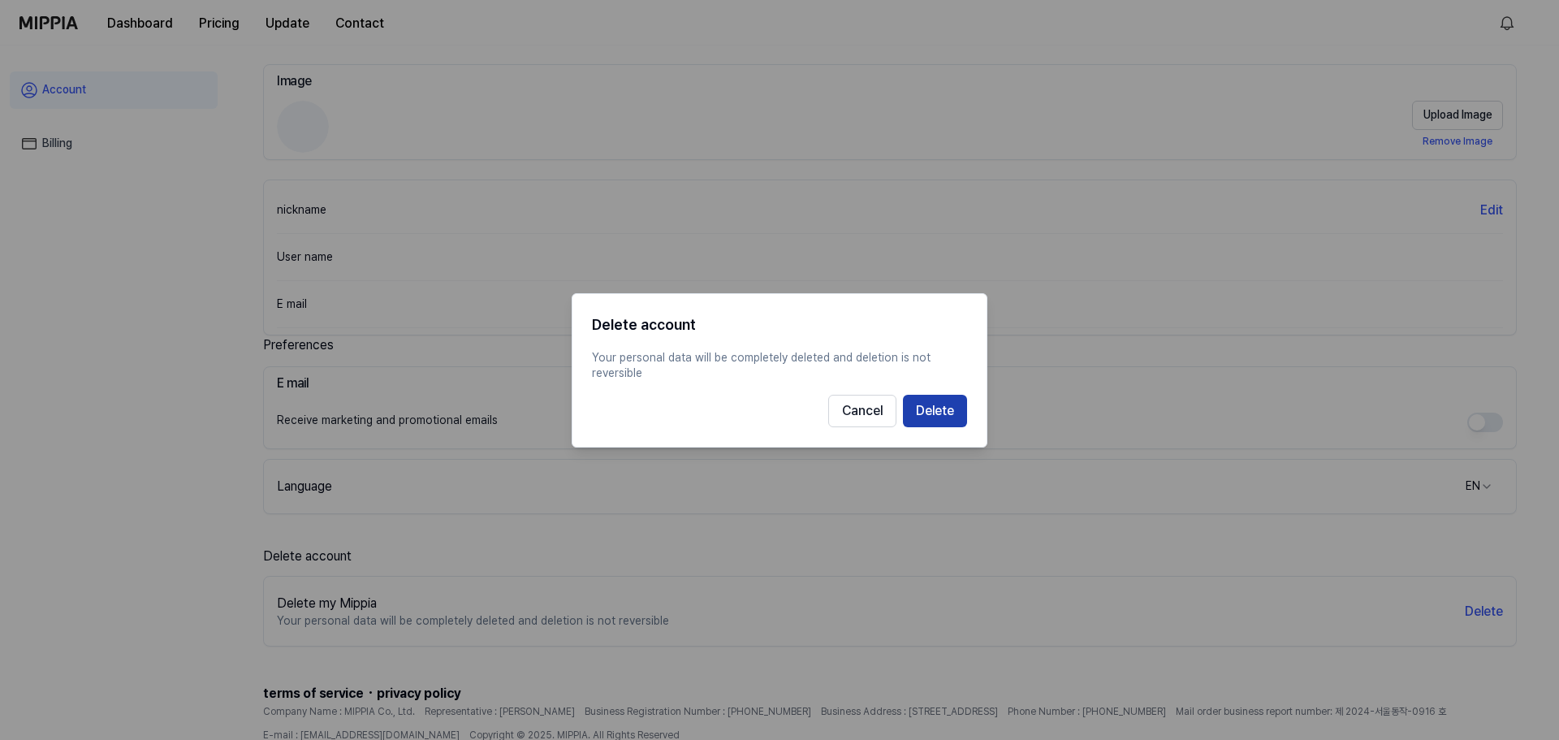
click at [922, 406] on button "Delete" at bounding box center [935, 410] width 64 height 32
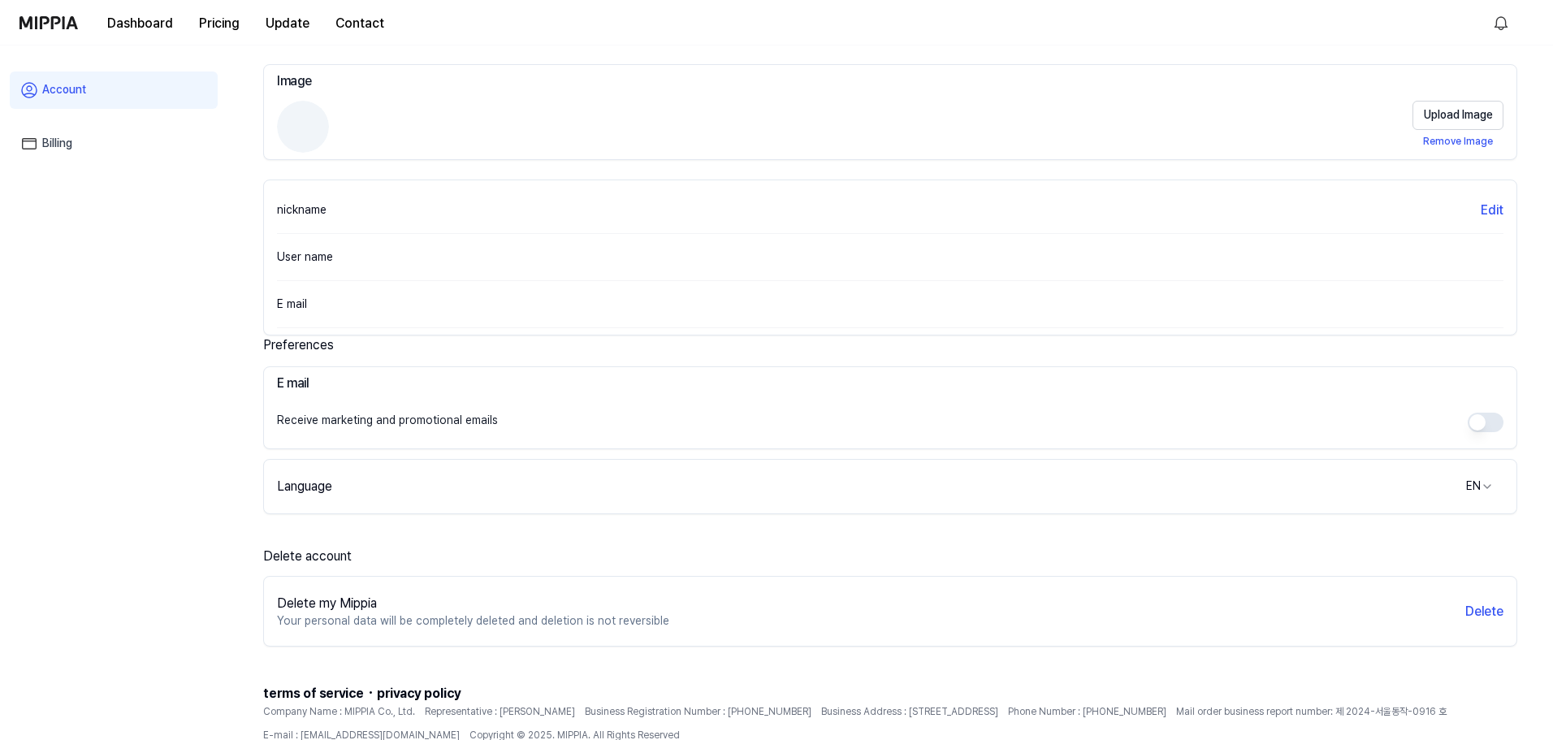
click at [1464, 599] on div "Delete my Mippia Your personal data will be completely deleted and deletion is …" at bounding box center [890, 611] width 1252 height 57
click at [1480, 616] on button "Delete" at bounding box center [1484, 611] width 38 height 19
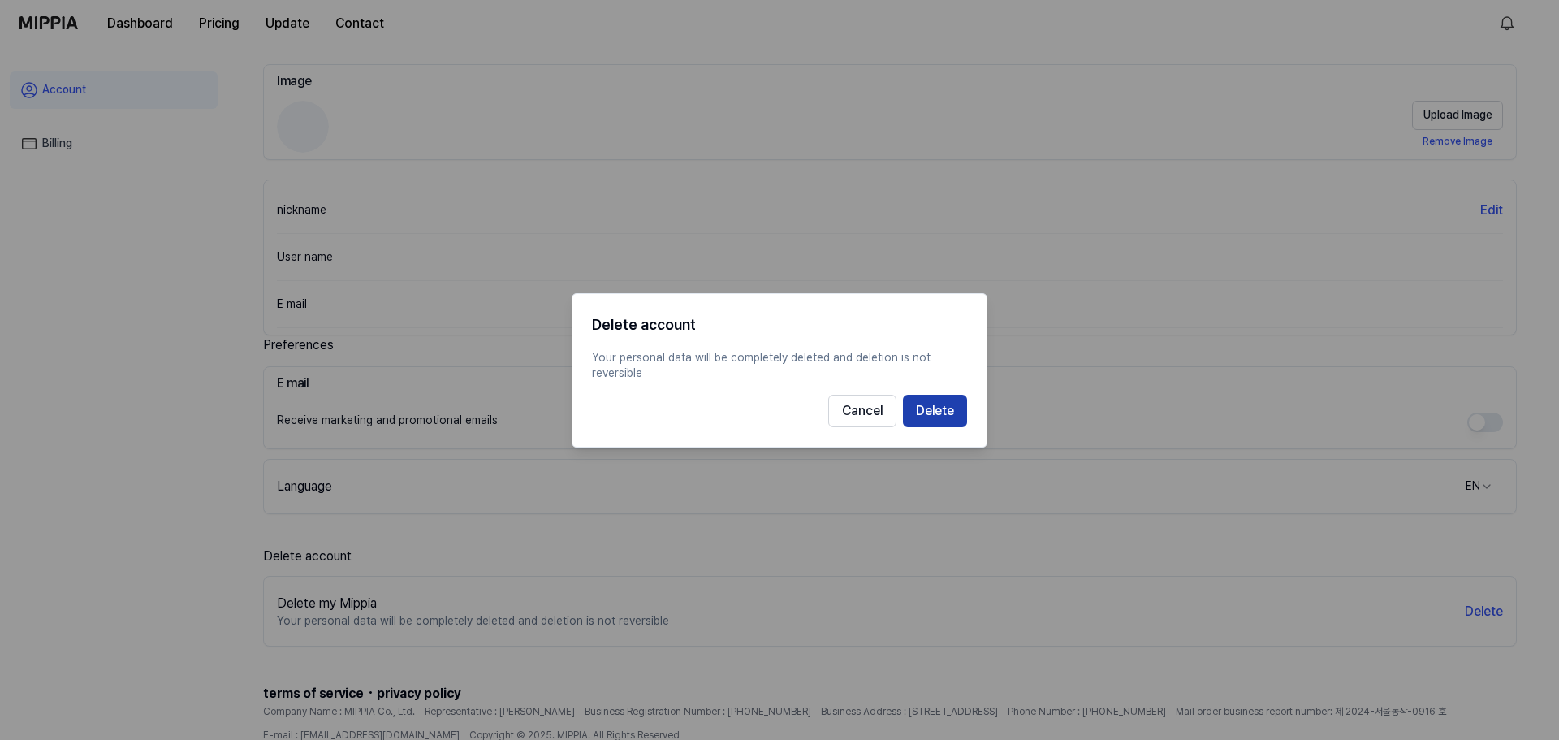
click at [931, 411] on button "Delete" at bounding box center [935, 410] width 64 height 32
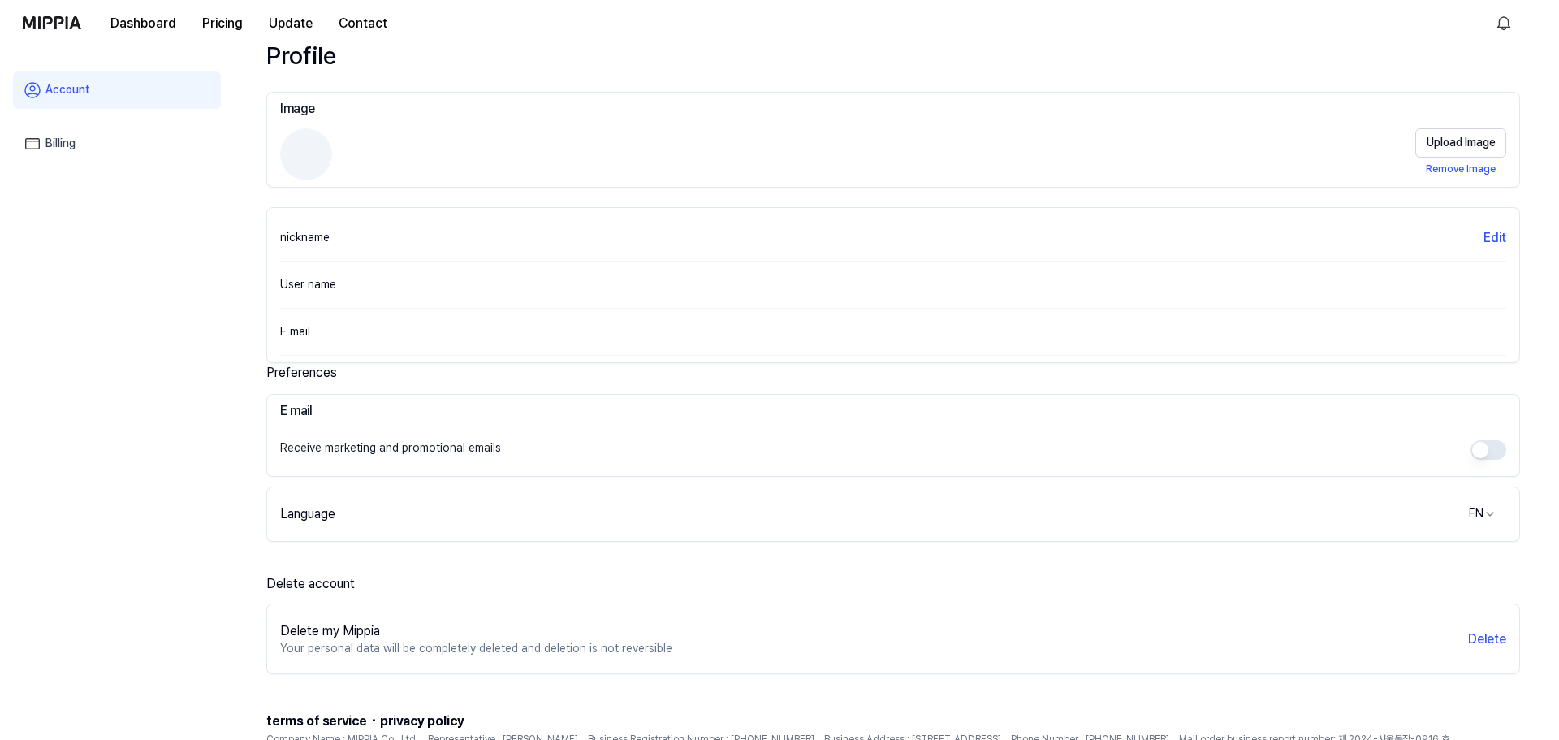
scroll to position [0, 0]
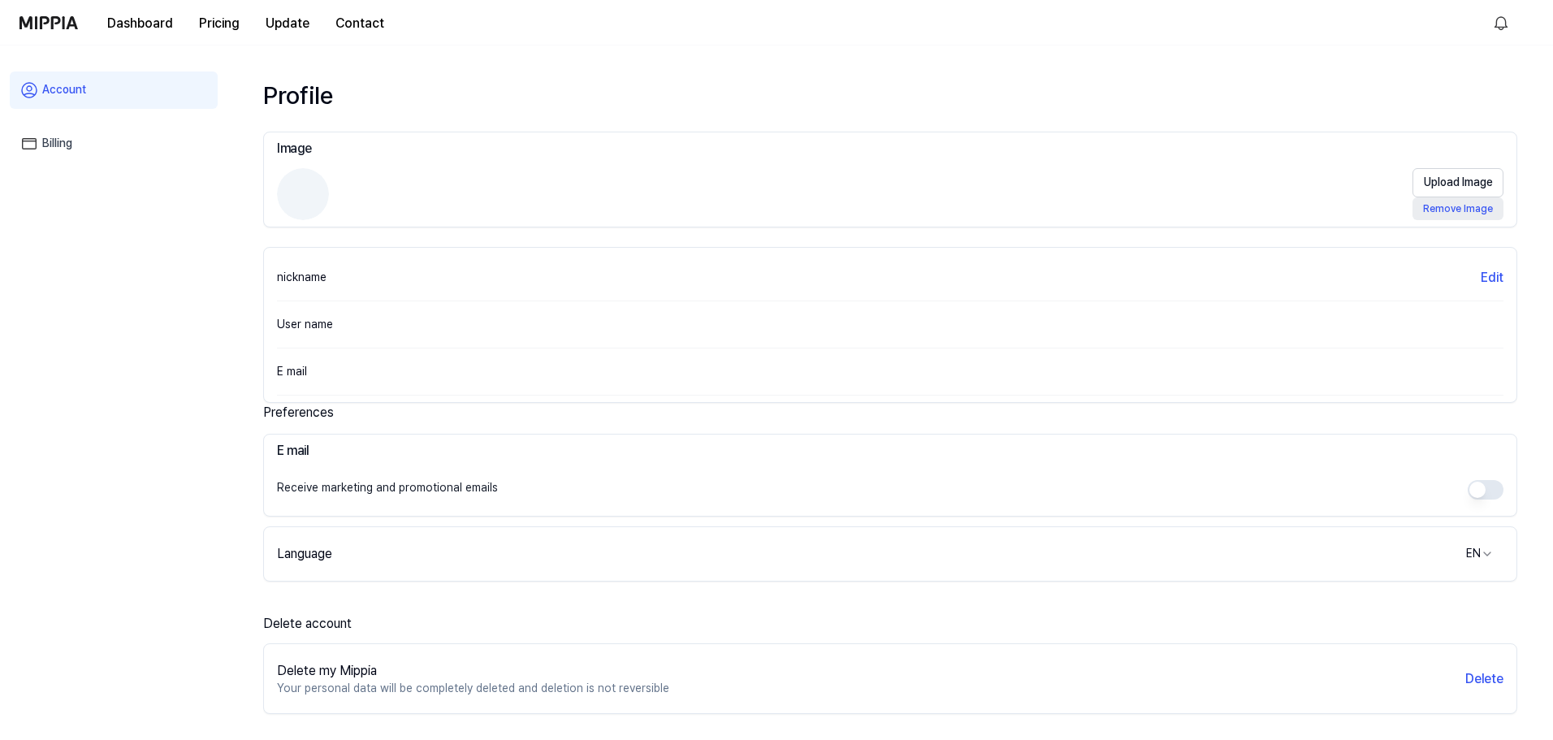
click at [1466, 211] on button "Remove Image" at bounding box center [1457, 208] width 91 height 23
click at [1461, 211] on button "Remove Image" at bounding box center [1457, 208] width 91 height 23
click at [82, 140] on link "Billing" at bounding box center [114, 143] width 208 height 37
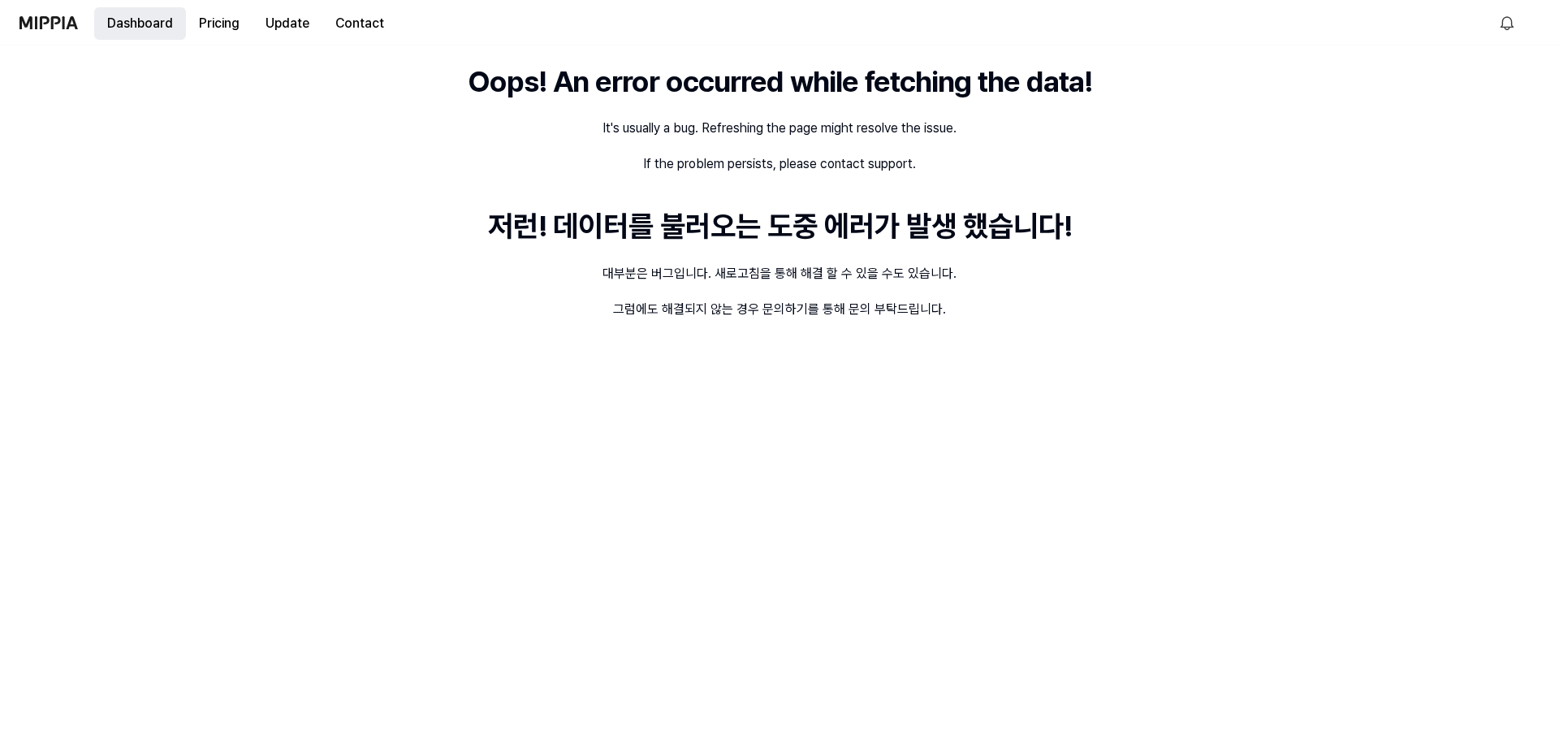
click at [138, 15] on button "Dashboard" at bounding box center [140, 23] width 92 height 32
click at [136, 21] on button "Dashboard" at bounding box center [140, 23] width 92 height 32
click at [121, 15] on button "Dashboard" at bounding box center [140, 23] width 92 height 32
click at [120, 19] on button "Dashboard" at bounding box center [140, 23] width 92 height 32
click at [120, 21] on button "Dashboard" at bounding box center [140, 23] width 92 height 32
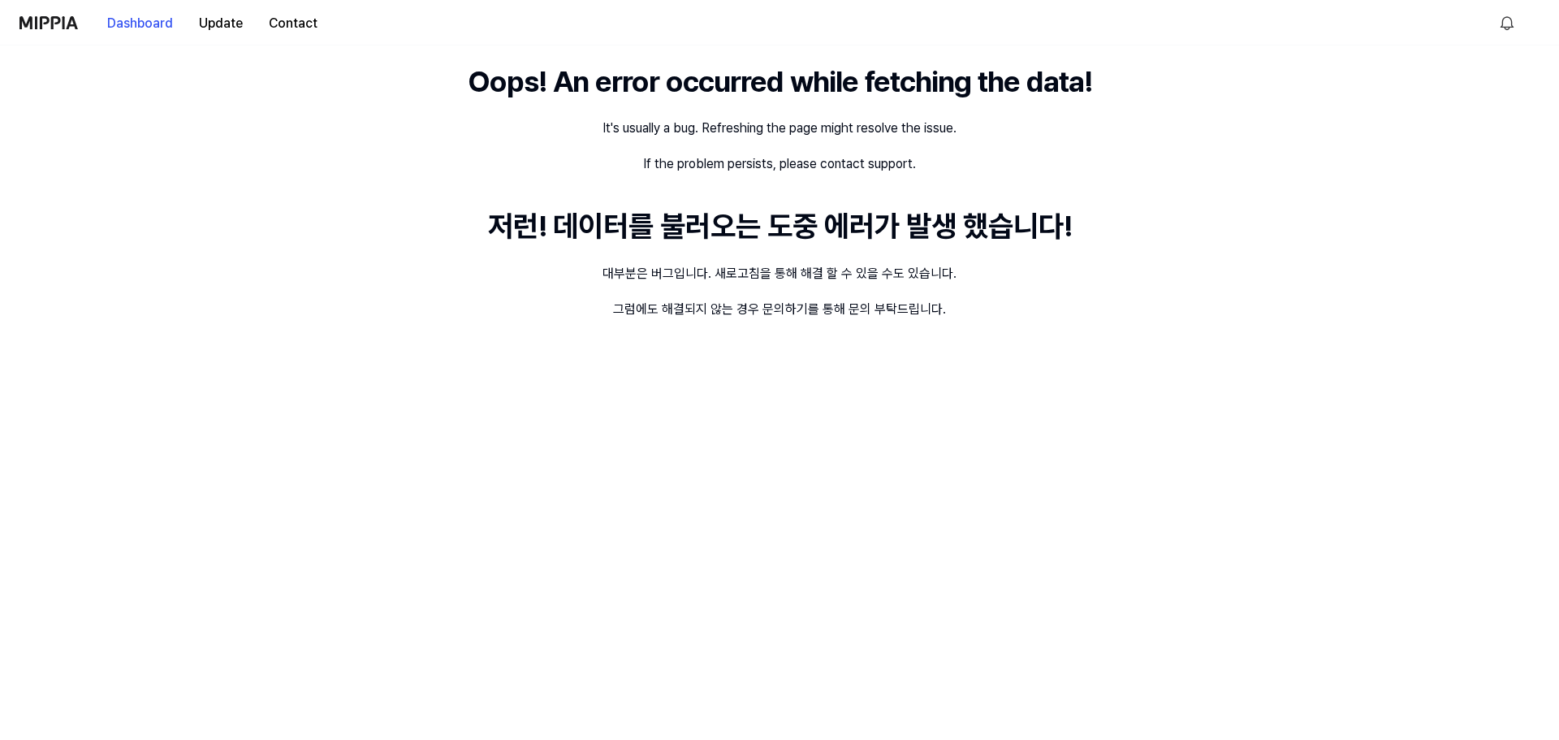
click at [71, 20] on img at bounding box center [48, 22] width 58 height 13
click at [59, 23] on img at bounding box center [48, 22] width 58 height 13
click at [58, 22] on img at bounding box center [48, 22] width 58 height 13
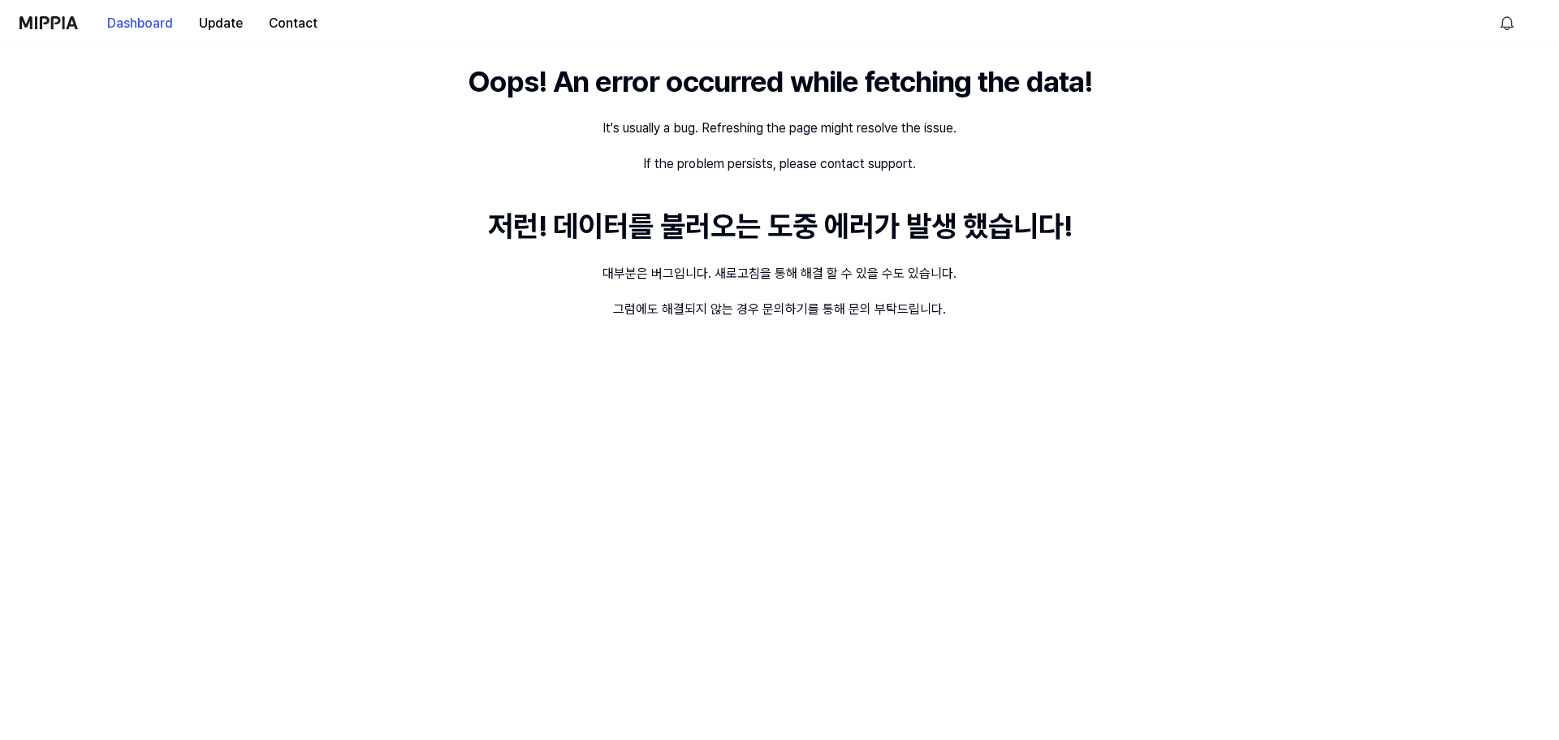
click at [58, 22] on img at bounding box center [48, 22] width 58 height 13
click at [1506, 23] on html "Dashboard Update Contact Oops! An error occurred while fetching the data! It's …" at bounding box center [779, 370] width 1559 height 740
